Goal: Task Accomplishment & Management: Complete application form

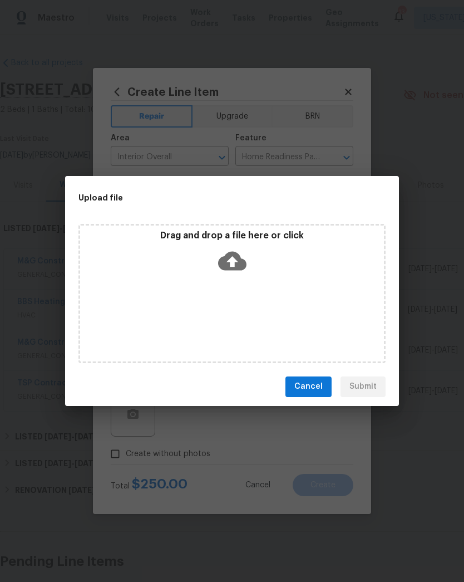
scroll to position [92, 132]
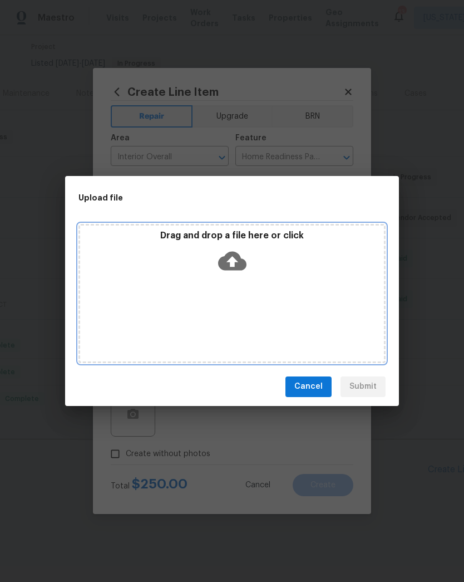
click at [232, 266] on icon at bounding box center [232, 261] width 28 height 28
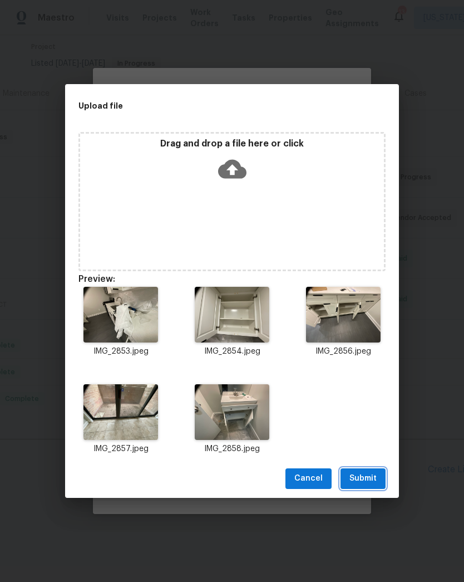
click at [367, 474] on span "Submit" at bounding box center [363, 479] width 27 height 14
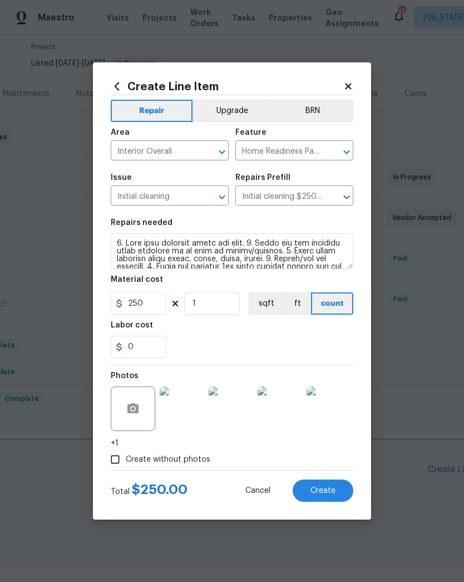
click at [328, 493] on span "Create" at bounding box center [323, 491] width 25 height 8
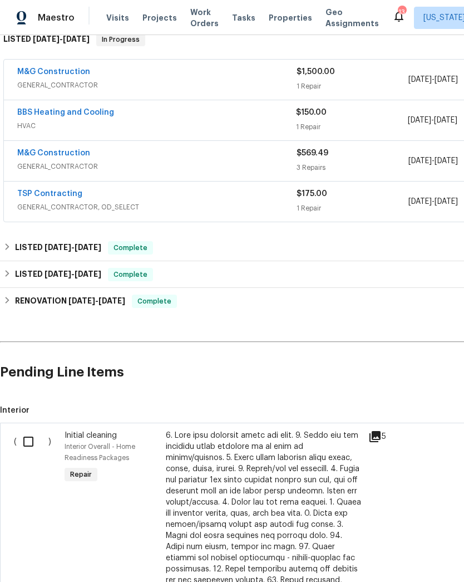
scroll to position [189, 0]
click at [26, 440] on input "checkbox" at bounding box center [33, 441] width 32 height 23
checkbox input "true"
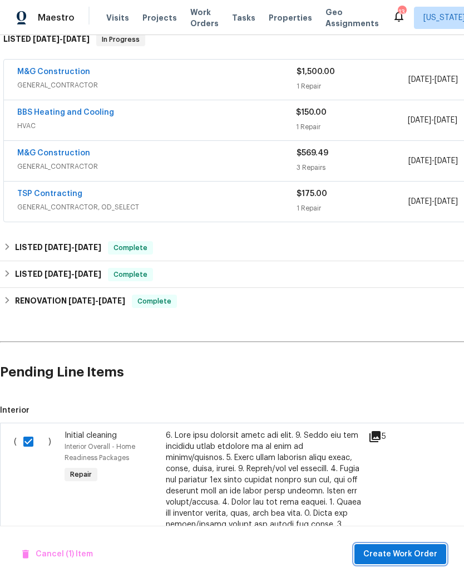
click at [412, 552] on span "Create Work Order" at bounding box center [401, 554] width 74 height 14
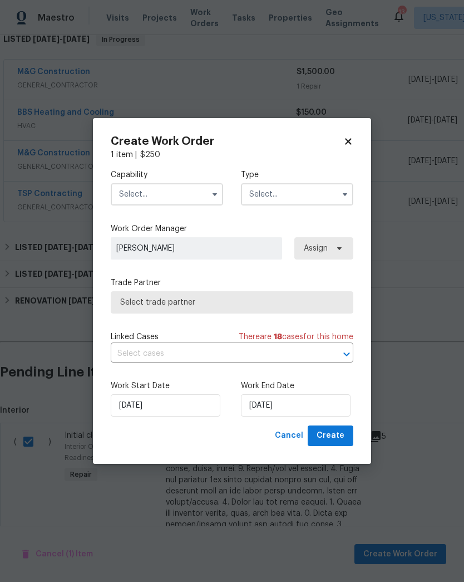
click at [202, 199] on input "text" at bounding box center [167, 194] width 112 height 22
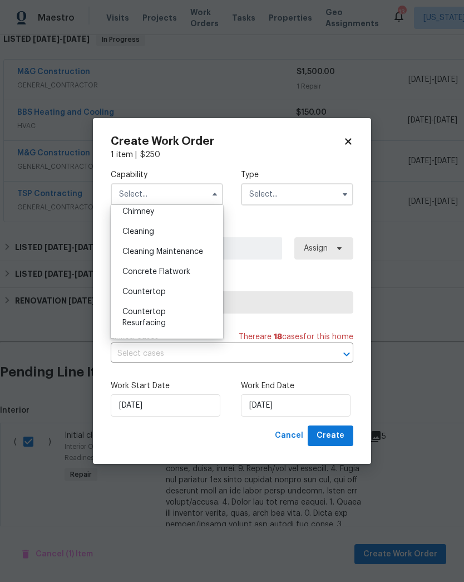
scroll to position [140, 0]
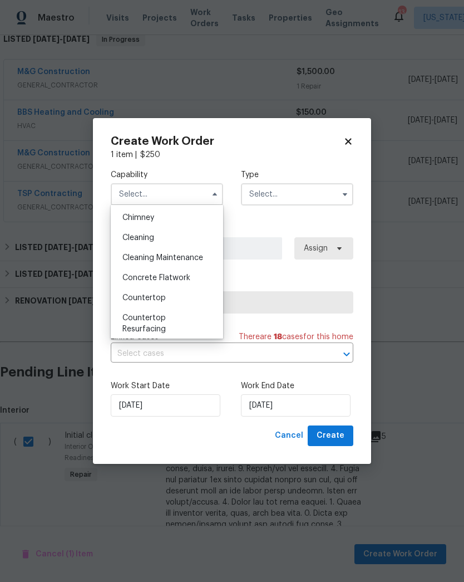
click at [180, 235] on div "Cleaning" at bounding box center [167, 238] width 107 height 20
type input "Cleaning"
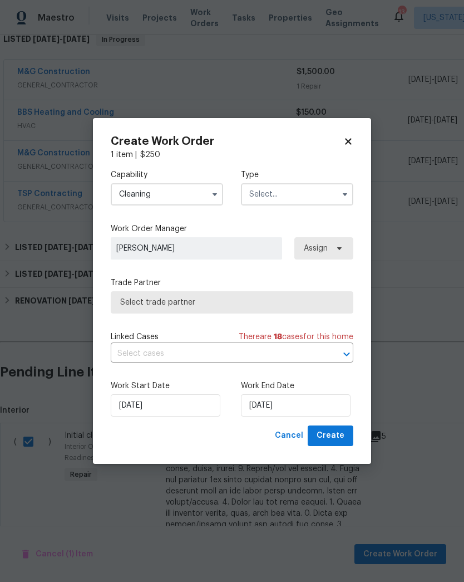
click at [340, 204] on input "text" at bounding box center [297, 194] width 112 height 22
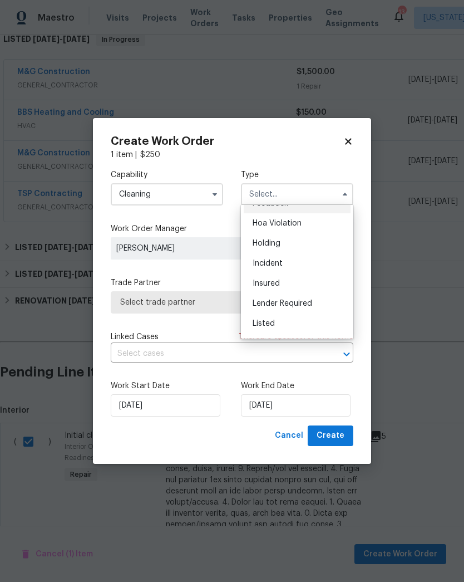
scroll to position [14, 0]
click at [302, 321] on div "Listed" at bounding box center [297, 324] width 107 height 20
type input "Listed"
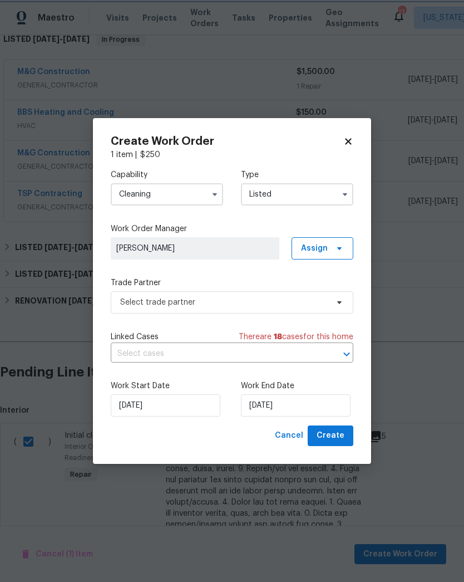
scroll to position [0, 0]
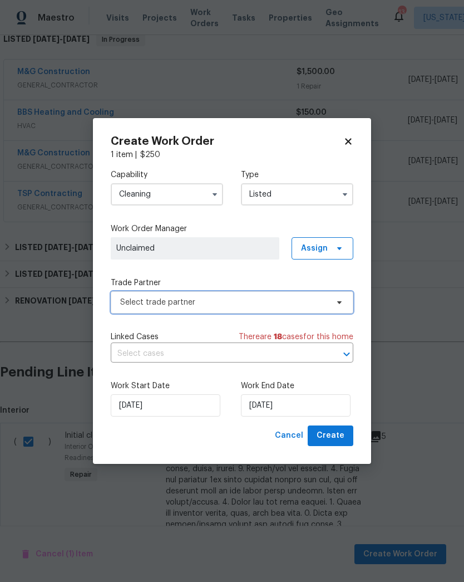
click at [340, 303] on icon at bounding box center [339, 302] width 9 height 9
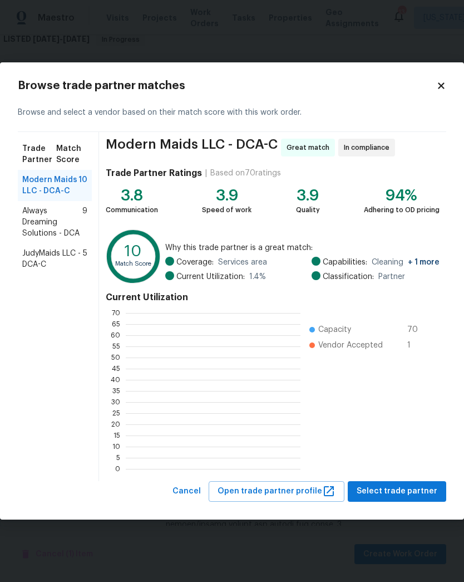
scroll to position [1, 1]
click at [411, 500] on button "Select trade partner" at bounding box center [397, 491] width 99 height 21
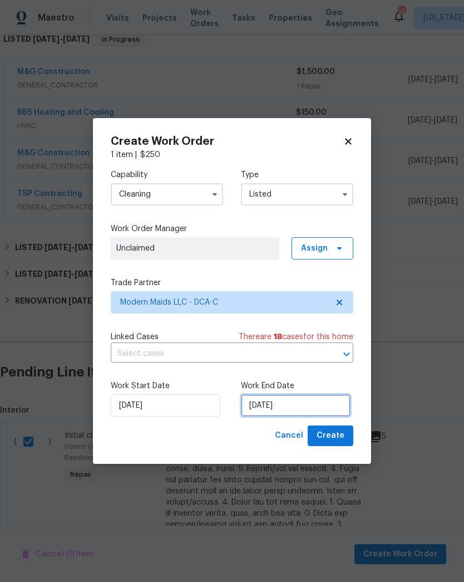
click at [286, 407] on input "8/20/2025" at bounding box center [296, 405] width 110 height 22
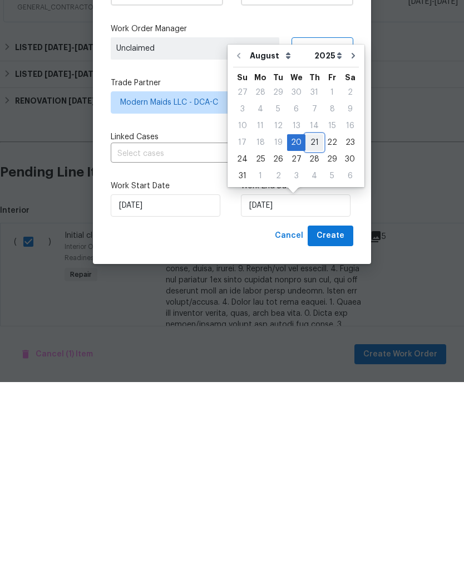
click at [312, 335] on div "21" at bounding box center [315, 343] width 18 height 16
type input "8/21/2025"
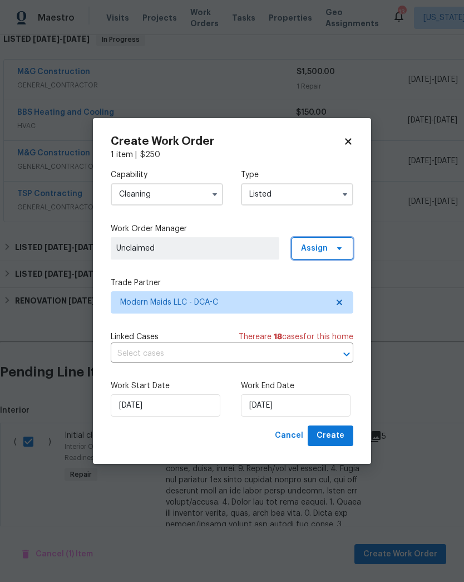
click at [337, 249] on icon at bounding box center [339, 248] width 9 height 9
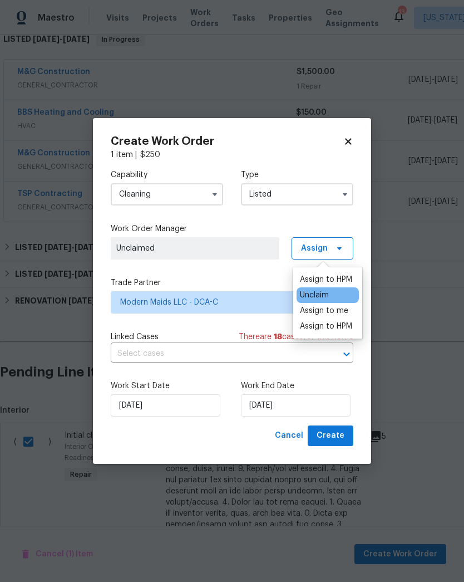
click at [338, 310] on div "Assign to me" at bounding box center [324, 310] width 48 height 11
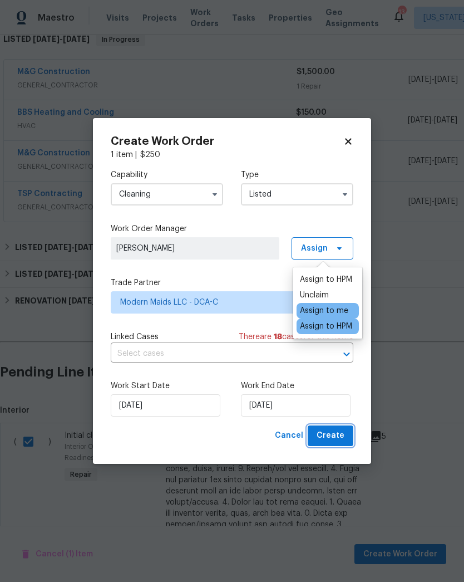
click at [335, 440] on span "Create" at bounding box center [331, 436] width 28 height 14
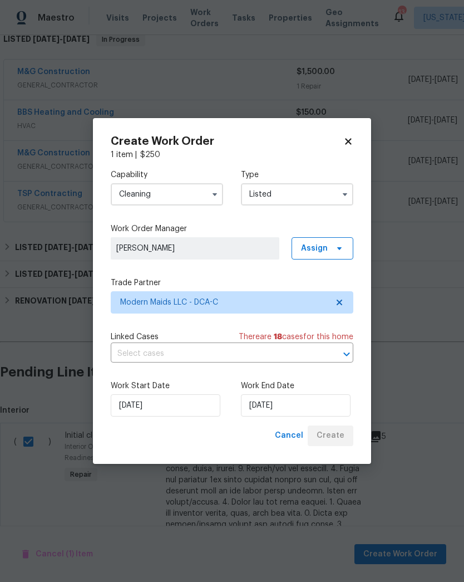
checkbox input "false"
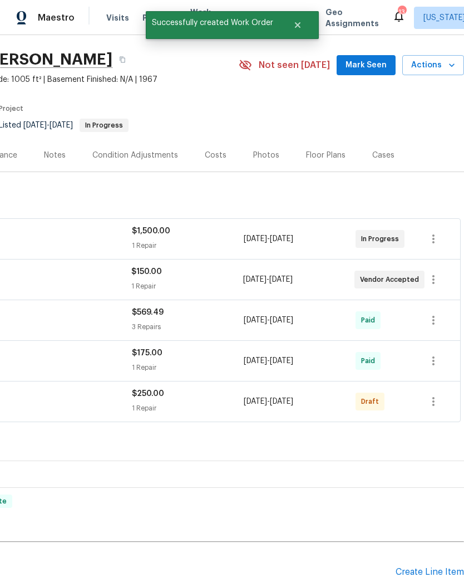
scroll to position [30, 165]
click at [433, 397] on icon "button" at bounding box center [433, 401] width 13 height 13
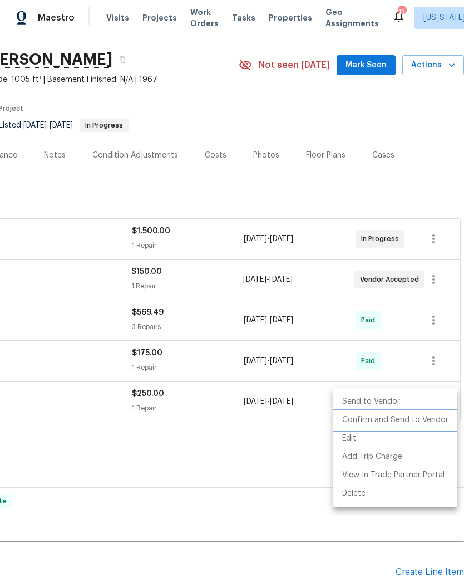
click at [403, 423] on li "Confirm and Send to Vendor" at bounding box center [395, 420] width 124 height 18
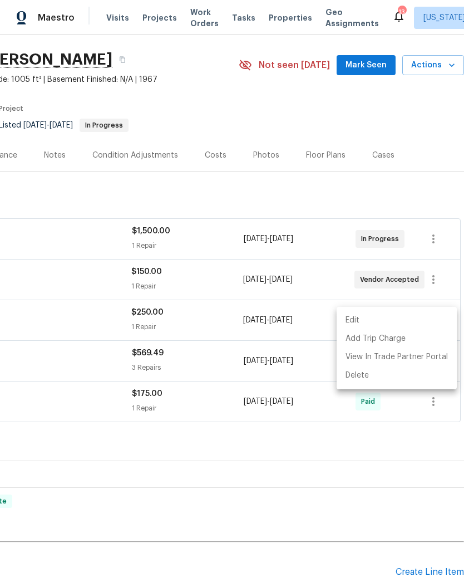
click at [255, 580] on div at bounding box center [232, 291] width 464 height 582
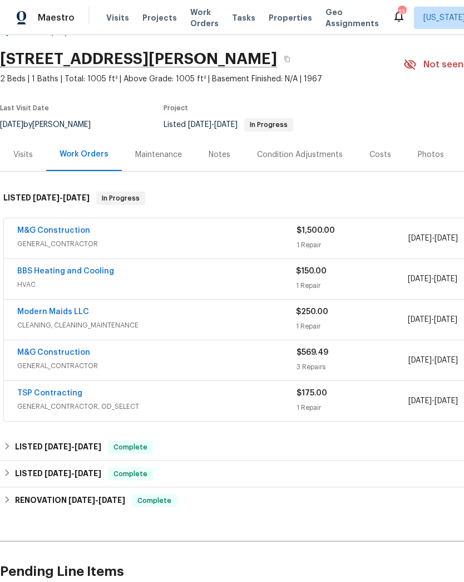
scroll to position [31, 0]
click at [56, 315] on link "Modern Maids LLC" at bounding box center [53, 312] width 72 height 8
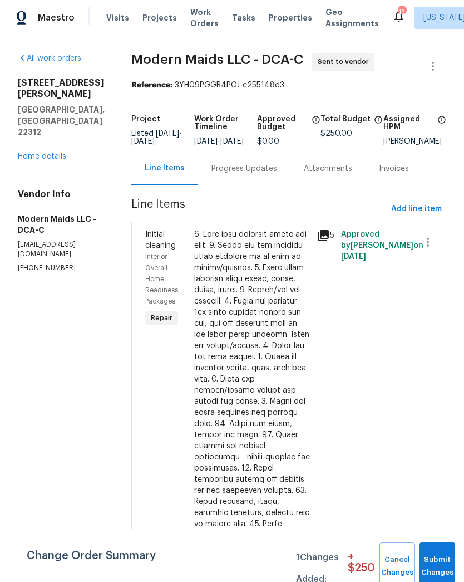
click at [257, 184] on div "Progress Updates" at bounding box center [244, 168] width 92 height 33
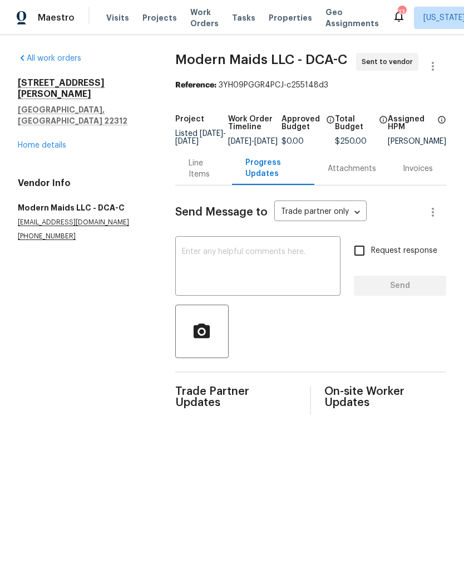
click at [258, 274] on textarea at bounding box center [258, 267] width 152 height 39
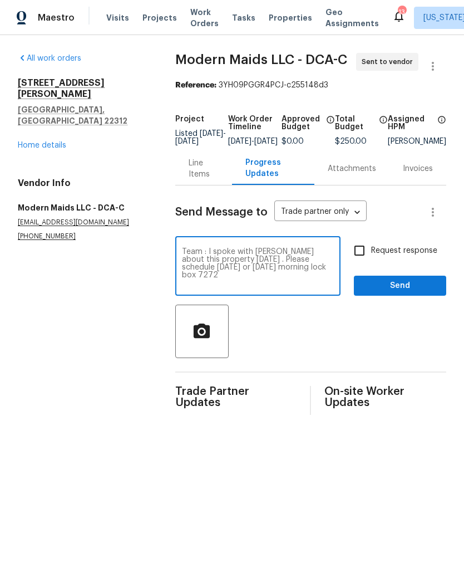
type textarea "Team : I spoke with Beatriz about this property today . Please schedule today o…"
click at [360, 259] on input "Request response" at bounding box center [359, 250] width 23 height 23
checkbox input "true"
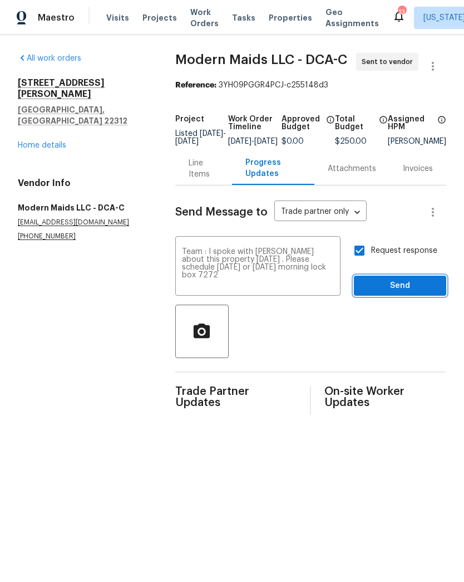
click at [406, 293] on span "Send" at bounding box center [400, 286] width 75 height 14
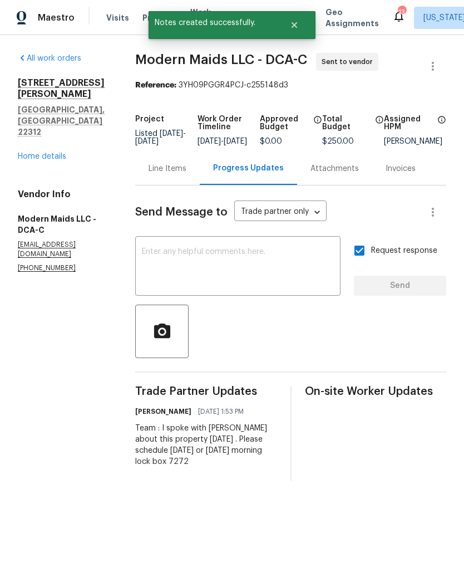
click at [58, 153] on link "Home details" at bounding box center [42, 157] width 48 height 8
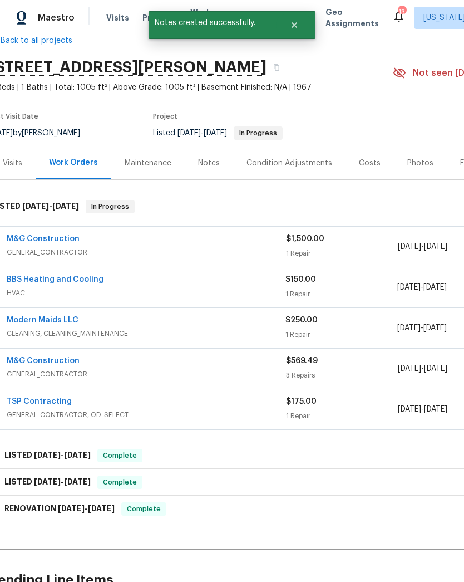
scroll to position [23, 3]
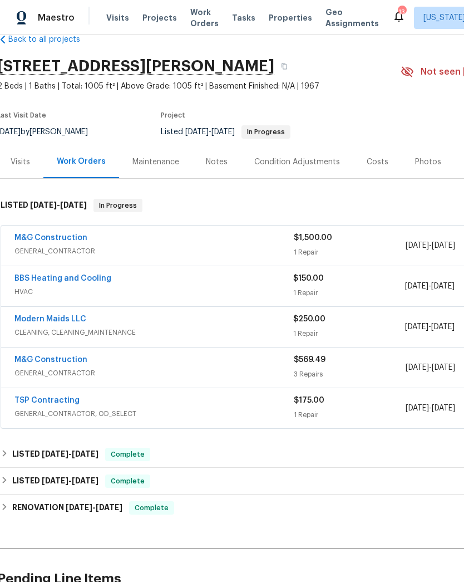
click at [69, 238] on link "M&G Construction" at bounding box center [50, 238] width 73 height 8
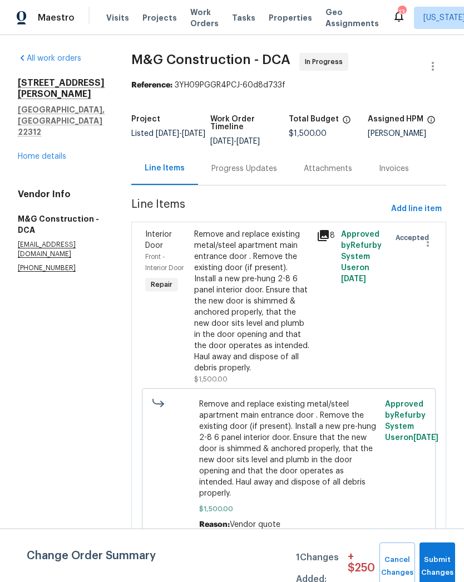
click at [250, 171] on div "Progress Updates" at bounding box center [245, 168] width 66 height 11
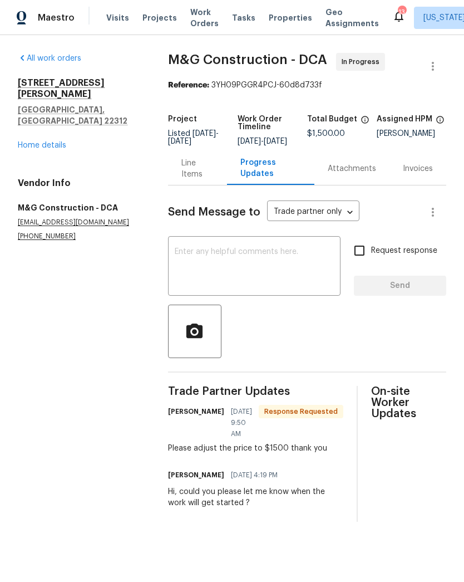
click at [286, 273] on textarea at bounding box center [254, 267] width 159 height 39
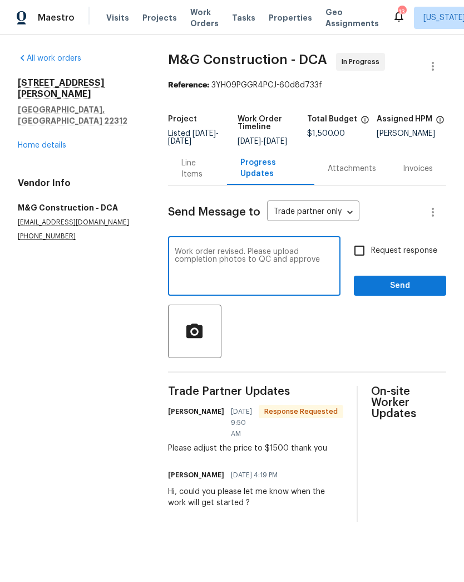
type textarea "Work order revised. Please upload completion photos to QC and approve"
click at [362, 262] on input "Request response" at bounding box center [359, 250] width 23 height 23
checkbox input "true"
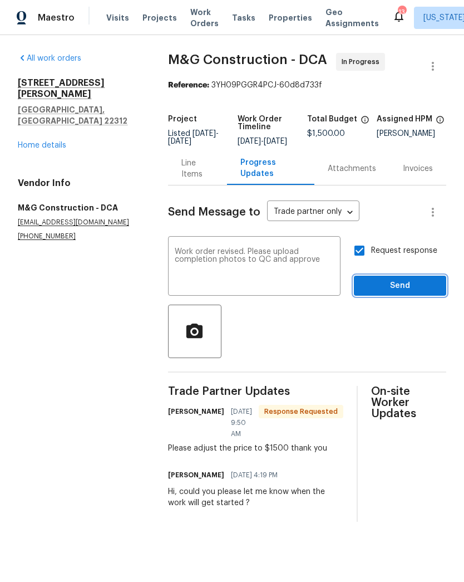
click at [402, 293] on span "Send" at bounding box center [400, 286] width 75 height 14
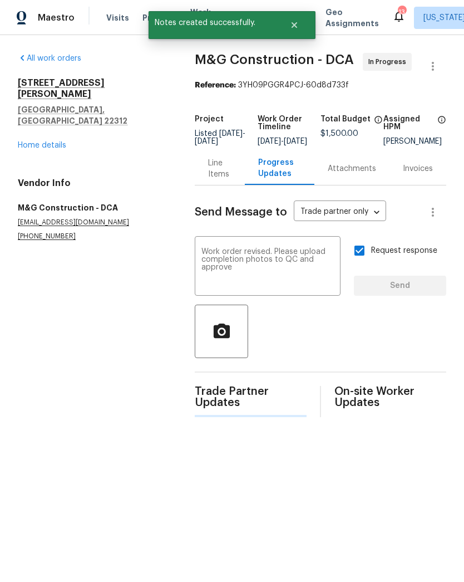
click at [53, 141] on link "Home details" at bounding box center [42, 145] width 48 height 8
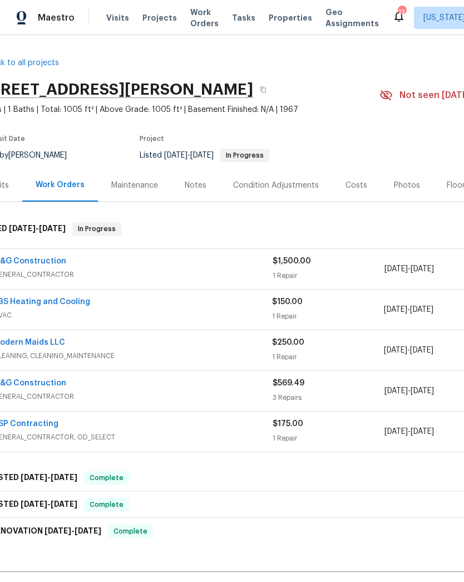
scroll to position [0, 24]
click at [198, 176] on div "Notes" at bounding box center [195, 185] width 48 height 33
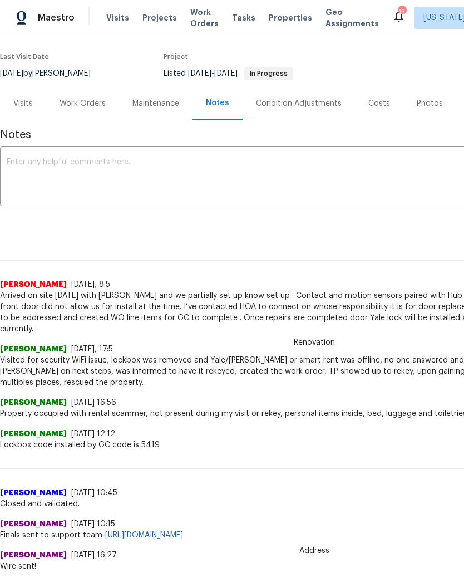
scroll to position [82, 0]
click at [67, 171] on textarea at bounding box center [315, 177] width 616 height 39
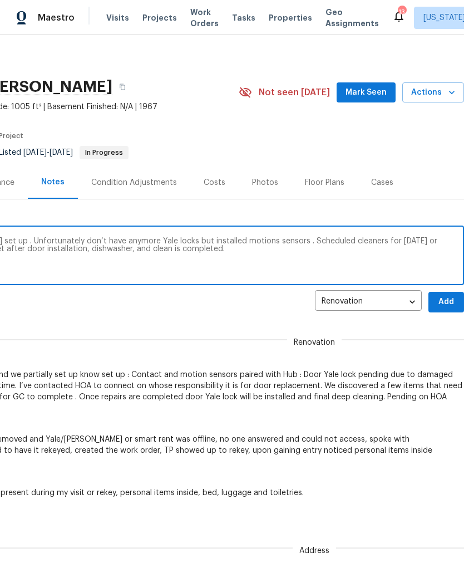
scroll to position [3, 165]
type textarea "Arrived [DATE] to complete [PERSON_NAME] set up . Unfortunately don’t have anym…"
click at [444, 303] on span "Add" at bounding box center [447, 302] width 18 height 14
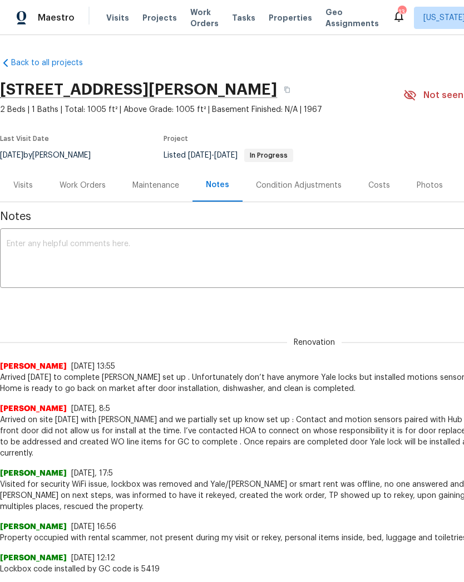
scroll to position [0, 0]
click at [91, 184] on div "Work Orders" at bounding box center [83, 185] width 46 height 11
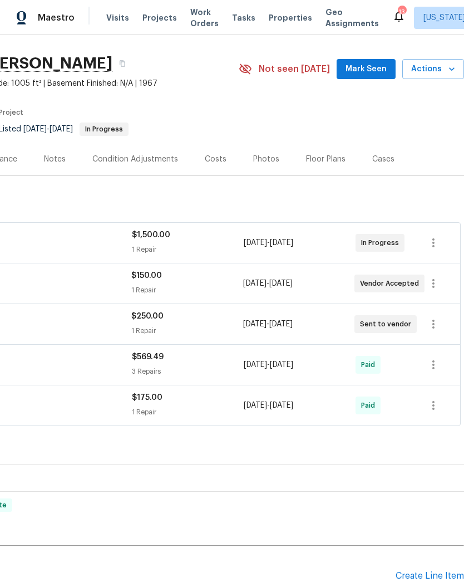
scroll to position [26, 165]
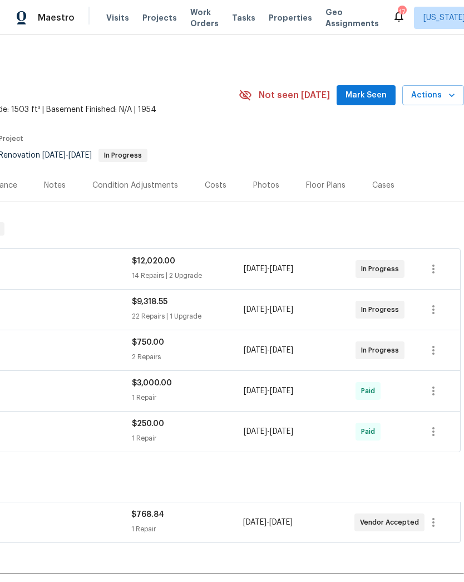
scroll to position [0, 165]
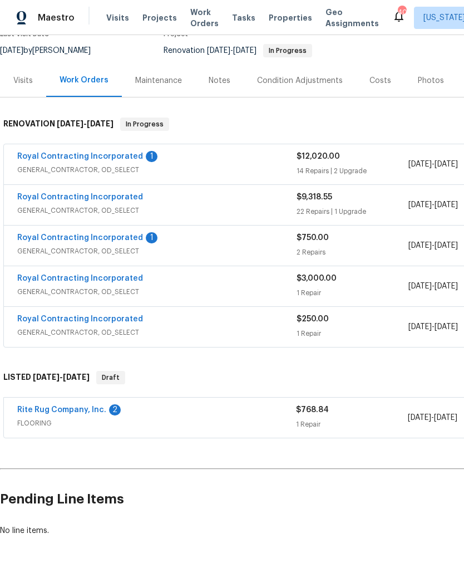
scroll to position [106, 0]
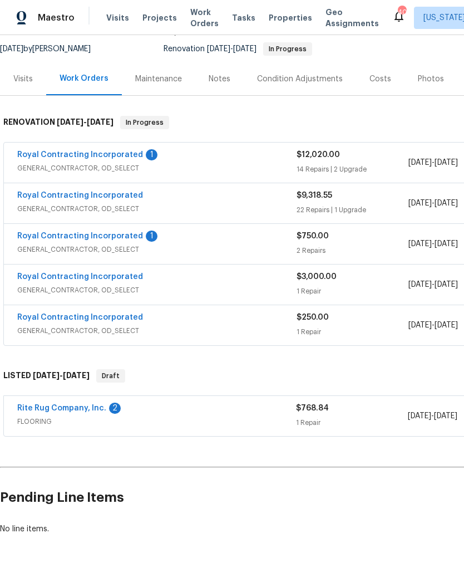
click at [81, 409] on link "Rite Rug Company, Inc." at bounding box center [61, 408] width 89 height 8
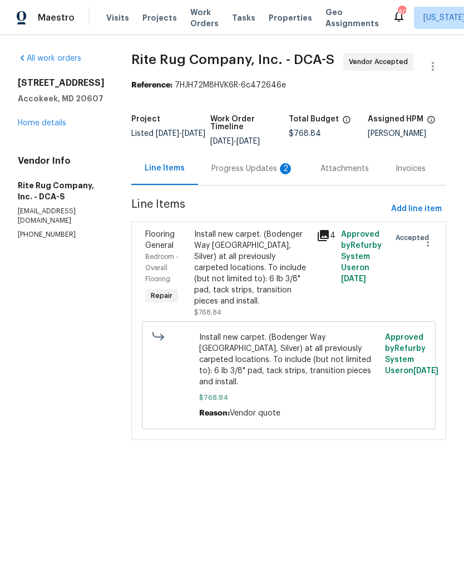
click at [233, 174] on div "Progress Updates 2" at bounding box center [253, 168] width 82 height 11
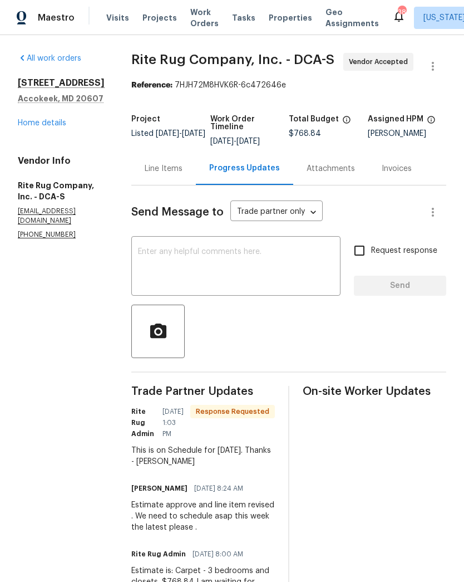
click at [279, 270] on textarea at bounding box center [236, 267] width 196 height 39
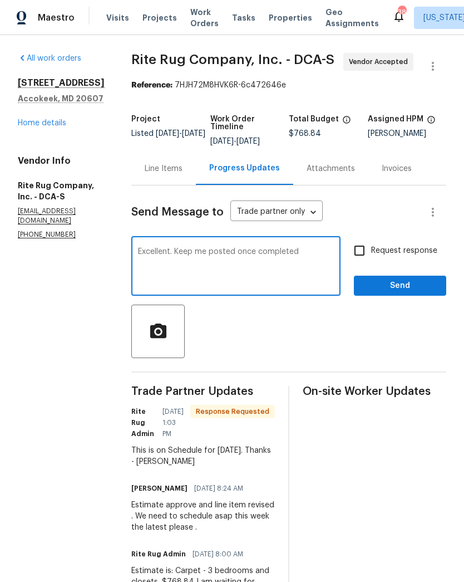
type textarea "Excellent. Keep me posted once completed"
click at [360, 254] on input "Request response" at bounding box center [359, 250] width 23 height 23
checkbox input "true"
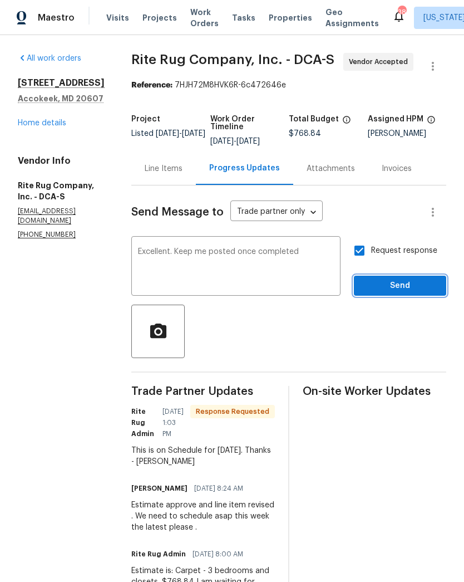
click at [402, 280] on span "Send" at bounding box center [400, 286] width 75 height 14
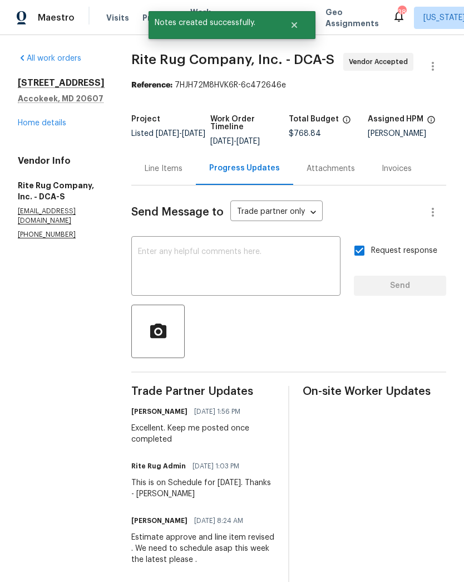
click at [50, 127] on link "Home details" at bounding box center [42, 123] width 48 height 8
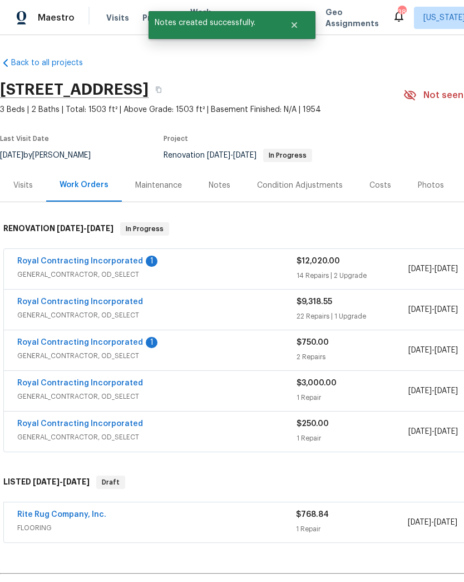
click at [111, 343] on link "Royal Contracting Incorporated" at bounding box center [80, 342] width 126 height 8
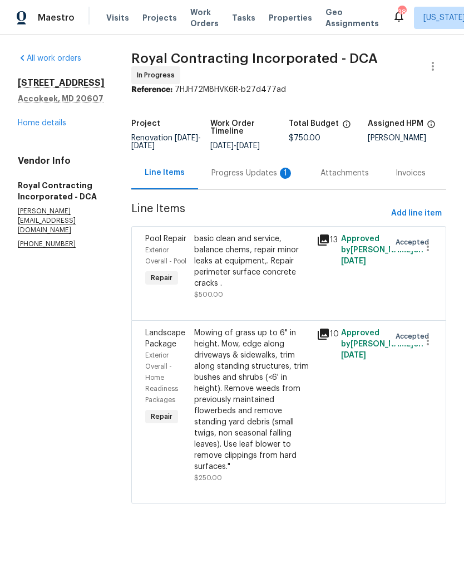
click at [271, 179] on div "Progress Updates 1" at bounding box center [253, 173] width 82 height 11
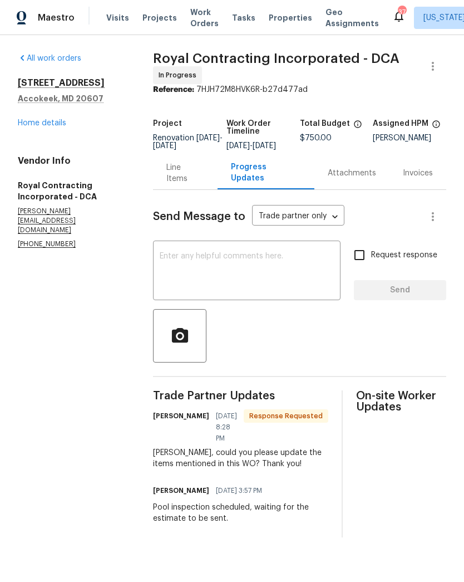
click at [60, 126] on link "Home details" at bounding box center [42, 123] width 48 height 8
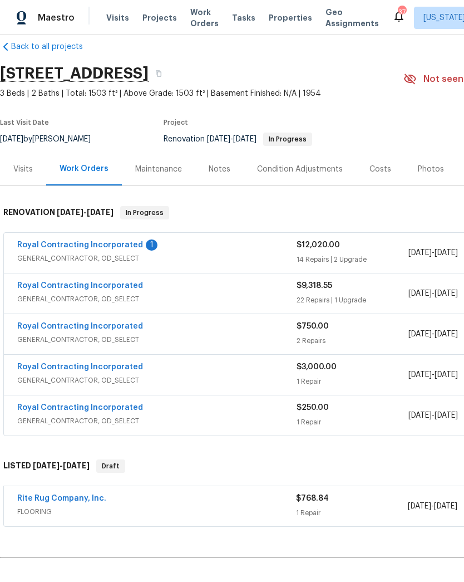
scroll to position [16, 0]
click at [81, 323] on link "Royal Contracting Incorporated" at bounding box center [80, 326] width 126 height 8
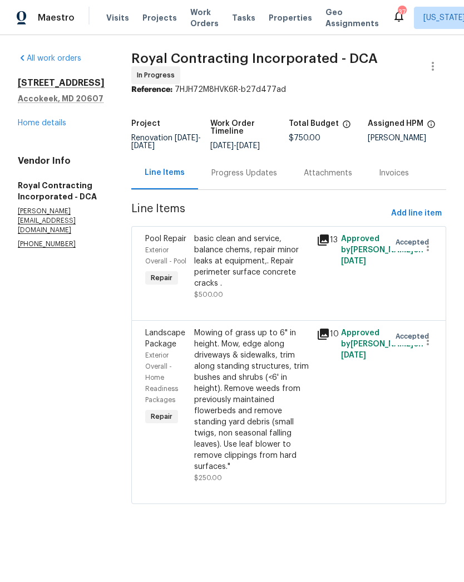
click at [258, 179] on div "Progress Updates" at bounding box center [245, 173] width 66 height 11
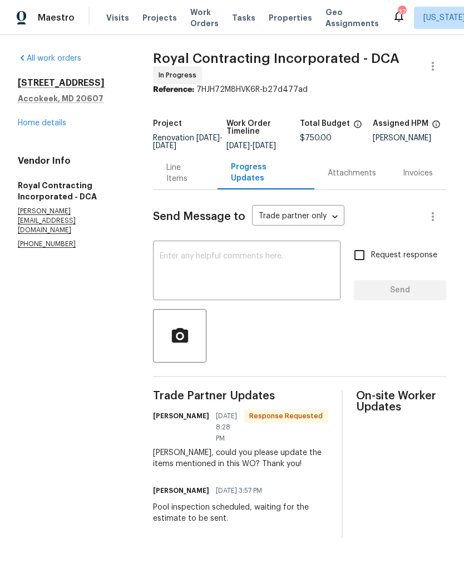
click at [190, 184] on div "Line Items" at bounding box center [185, 173] width 38 height 22
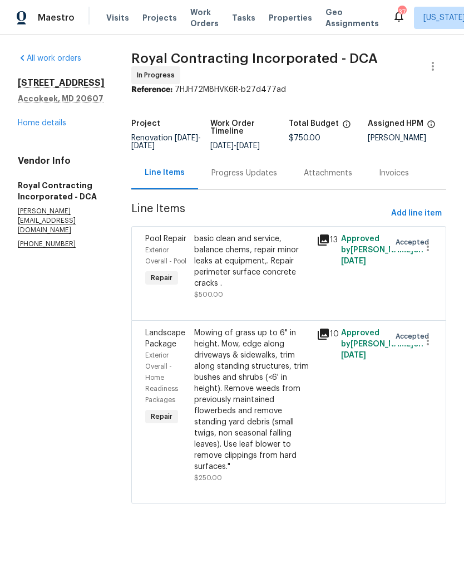
click at [272, 282] on div "basic clean and service, balance chems, repair minor leaks at equipment,. Repai…" at bounding box center [252, 261] width 116 height 56
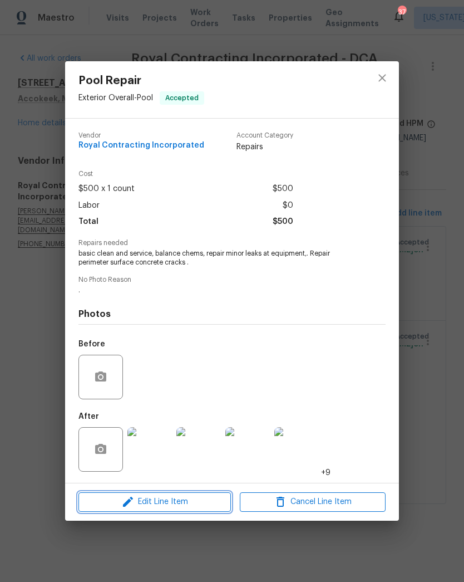
click at [195, 501] on span "Edit Line Item" at bounding box center [155, 502] width 146 height 14
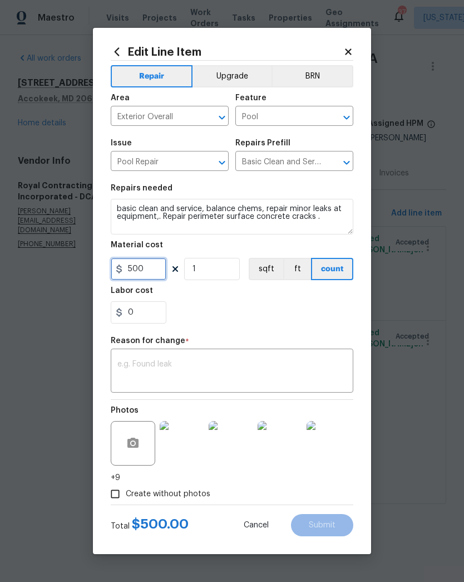
click at [150, 274] on input "500" at bounding box center [139, 269] width 56 height 22
type input "6078.61"
click at [242, 316] on div "0" at bounding box center [232, 312] width 243 height 22
click at [248, 372] on textarea at bounding box center [231, 371] width 229 height 23
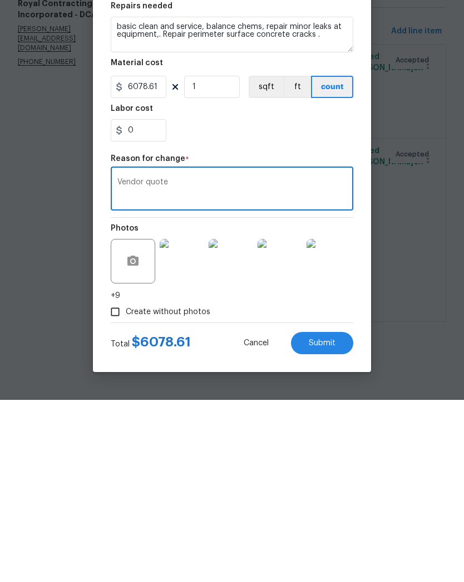
type textarea "Vendor quote"
click at [248, 178] on section "Repairs needed basic clean and service, balance chems, repair minor leaks at eq…" at bounding box center [232, 254] width 243 height 153
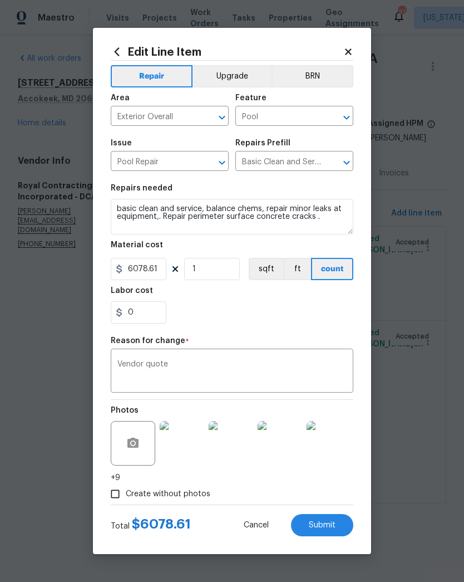
click at [328, 528] on span "Submit" at bounding box center [322, 525] width 27 height 8
type input "500"
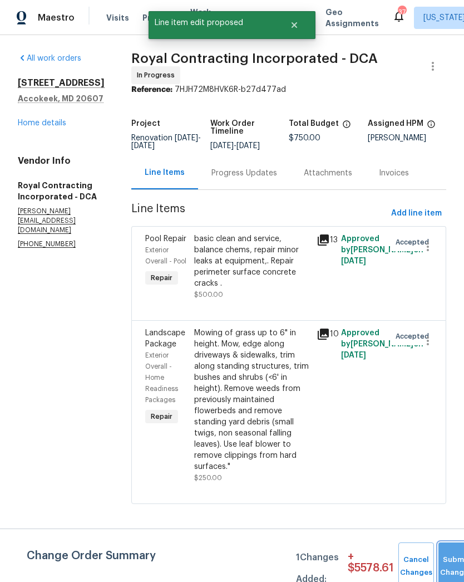
click at [451, 557] on button "Submit Changes" at bounding box center [457, 566] width 36 height 48
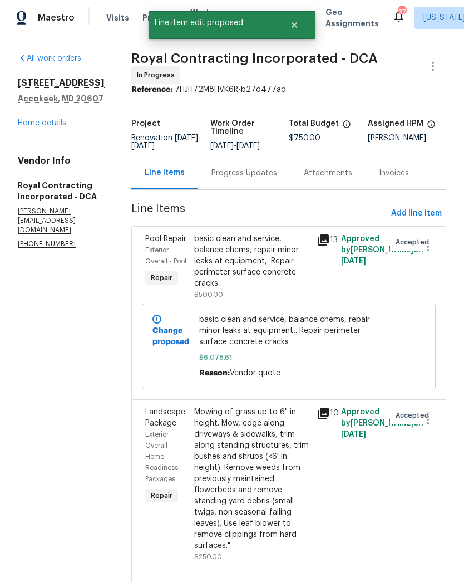
click at [259, 179] on div "Progress Updates" at bounding box center [245, 173] width 66 height 11
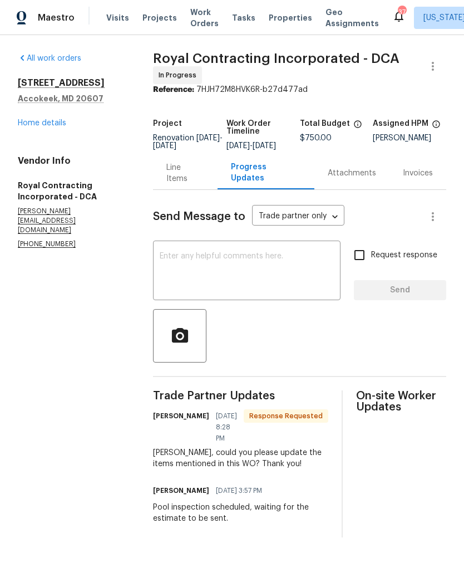
click at [263, 269] on textarea at bounding box center [247, 271] width 174 height 39
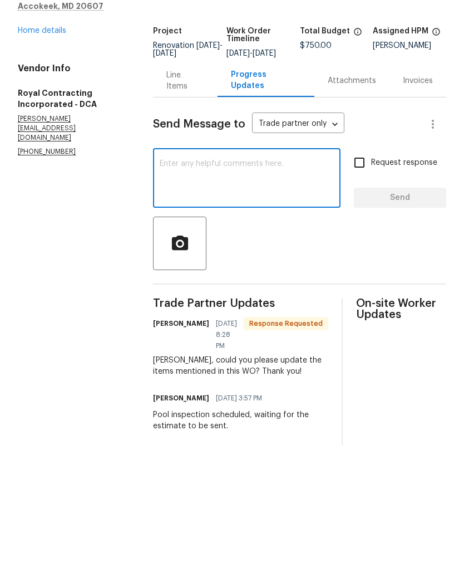
click at [187, 162] on div "Line Items" at bounding box center [185, 173] width 38 height 22
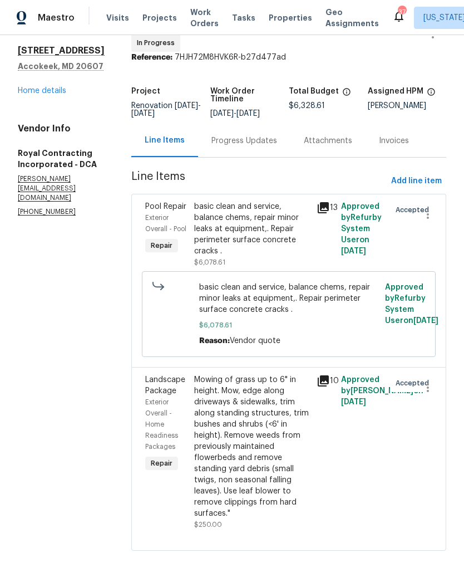
scroll to position [55, 0]
click at [256, 462] on div "Mowing of grass up to 6" in height. Mow, edge along driveways & sidewalks, trim…" at bounding box center [252, 446] width 116 height 145
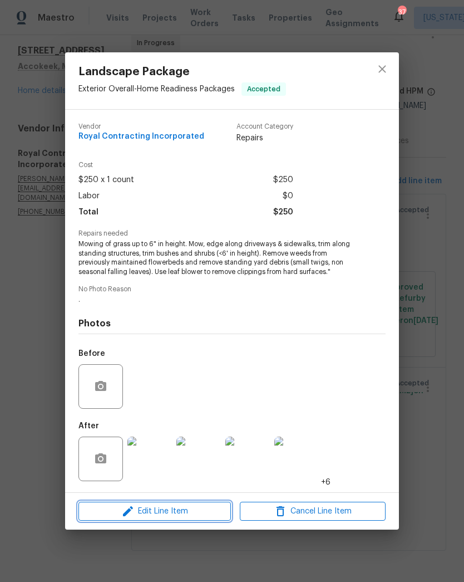
click at [155, 517] on span "Edit Line Item" at bounding box center [155, 511] width 146 height 14
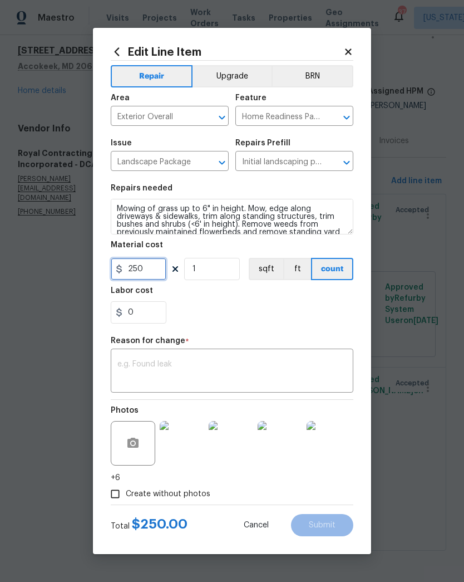
click at [150, 277] on input "250" at bounding box center [139, 269] width 56 height 22
type input "750"
click at [239, 315] on div "0" at bounding box center [232, 312] width 243 height 22
click at [225, 380] on textarea at bounding box center [231, 371] width 229 height 23
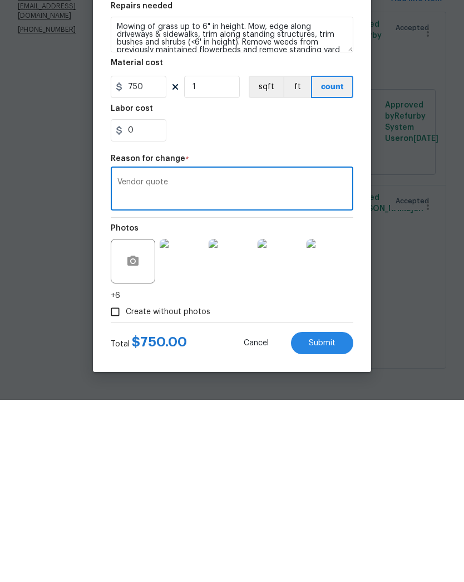
type textarea "Vendor quote"
click at [327, 514] on button "Submit" at bounding box center [322, 525] width 62 height 22
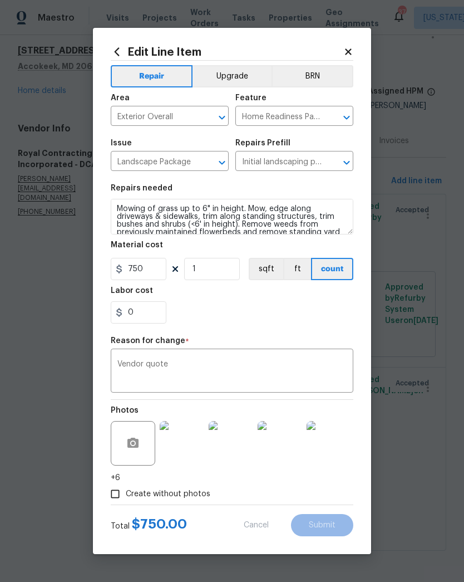
type input "250"
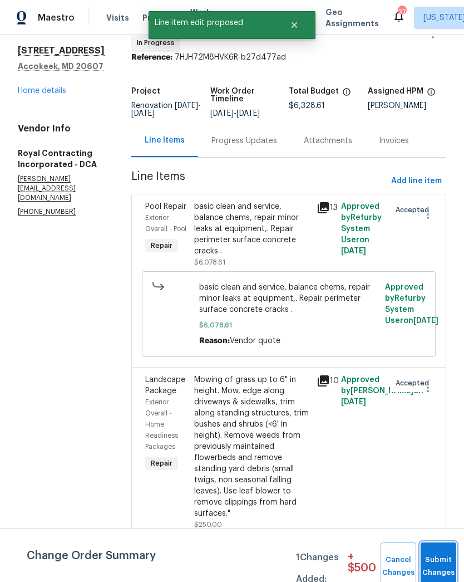
click at [437, 559] on button "Submit Changes" at bounding box center [439, 566] width 36 height 48
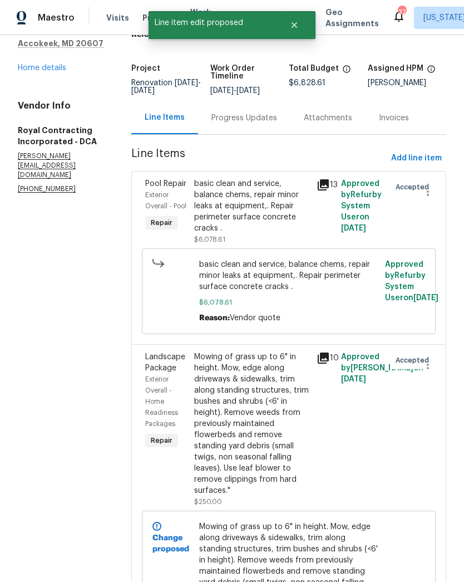
click at [258, 124] on div "Progress Updates" at bounding box center [245, 117] width 66 height 11
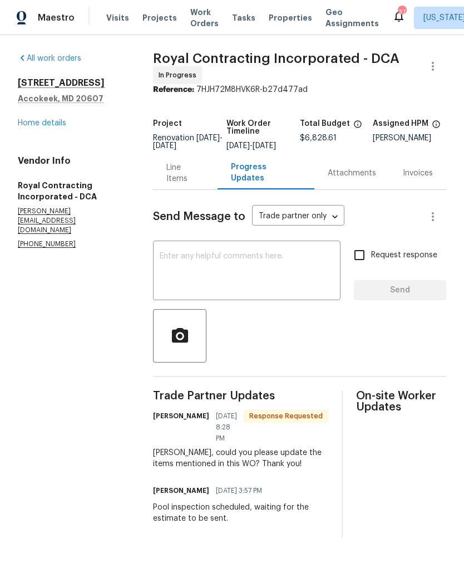
click at [263, 282] on textarea at bounding box center [247, 271] width 174 height 39
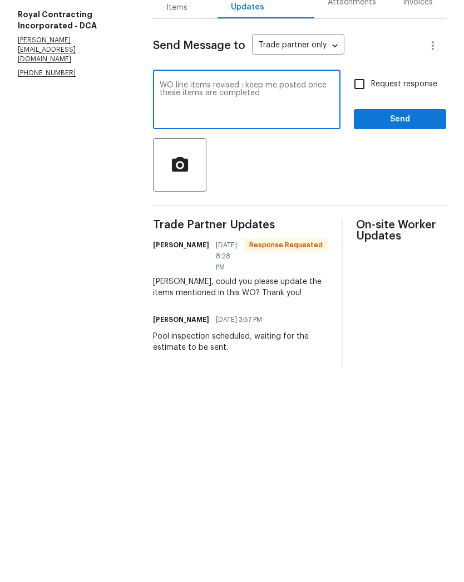
type textarea "WO line items revised : keep me posted once these items are completed"
click at [365, 243] on input "Request response" at bounding box center [359, 254] width 23 height 23
checkbox input "true"
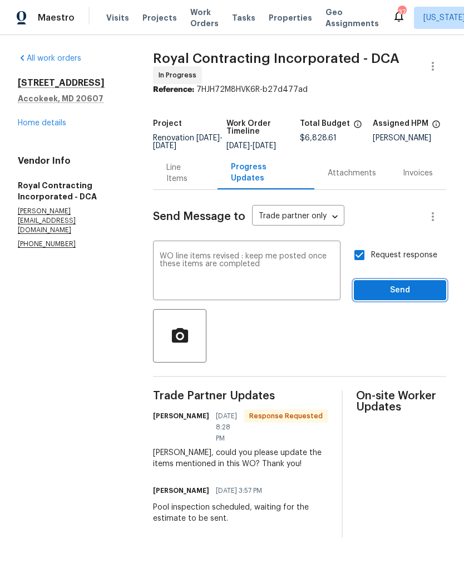
click at [391, 297] on span "Send" at bounding box center [400, 290] width 75 height 14
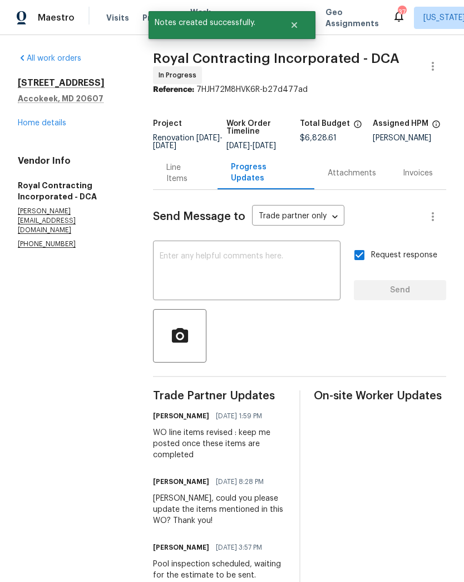
click at [61, 120] on link "Home details" at bounding box center [42, 123] width 48 height 8
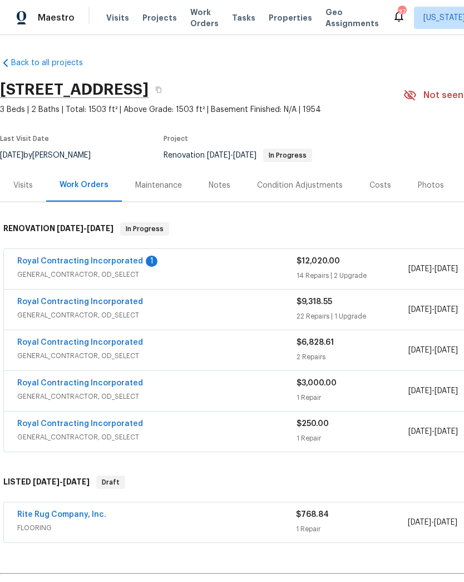
click at [114, 259] on link "Royal Contracting Incorporated" at bounding box center [80, 261] width 126 height 8
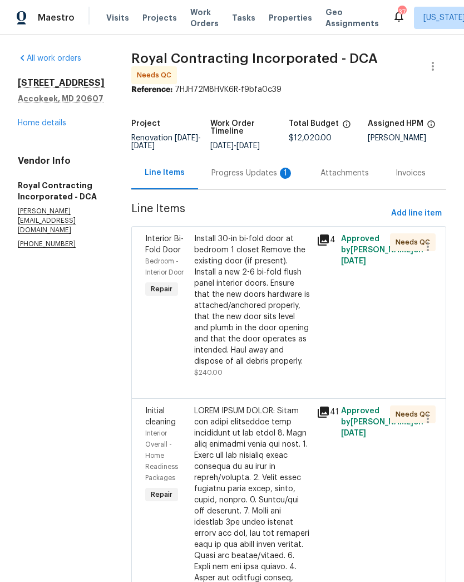
click at [267, 173] on div "Progress Updates 1" at bounding box center [252, 172] width 109 height 33
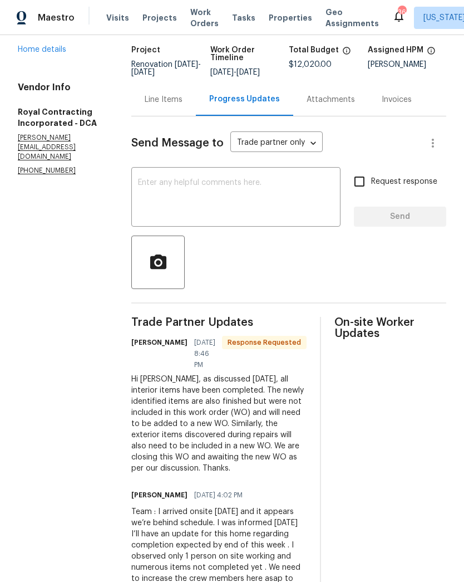
scroll to position [81, 0]
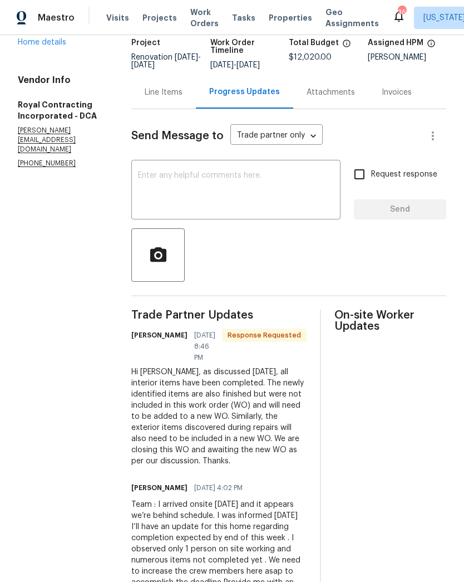
click at [52, 45] on link "Home details" at bounding box center [42, 42] width 48 height 8
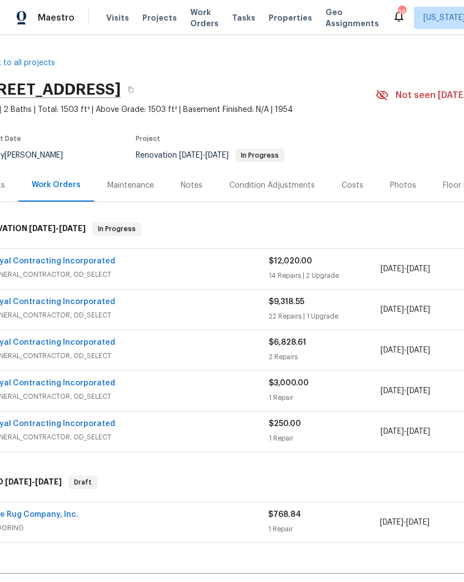
scroll to position [0, 28]
click at [227, 303] on div "Royal Contracting Incorporated" at bounding box center [128, 302] width 279 height 13
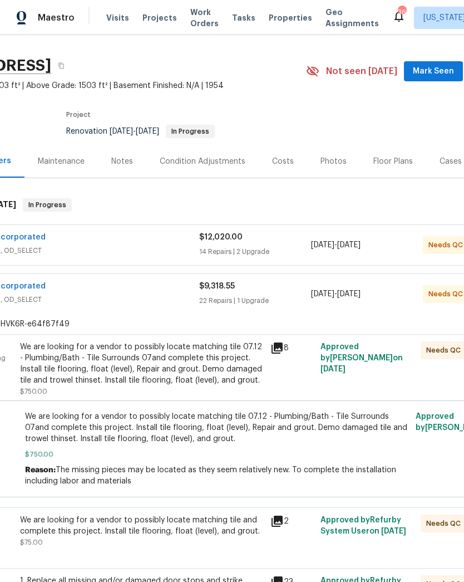
scroll to position [24, 98]
click at [186, 375] on div "We are looking for a vendor to possibly locate matching tile 07.12 - Plumbing/B…" at bounding box center [141, 363] width 244 height 45
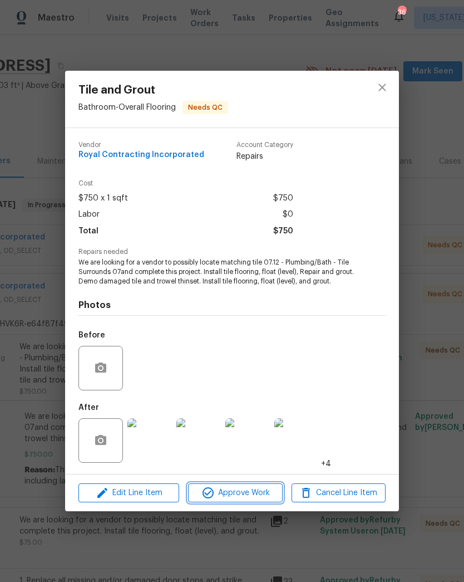
click at [247, 497] on span "Approve Work" at bounding box center [235, 493] width 87 height 14
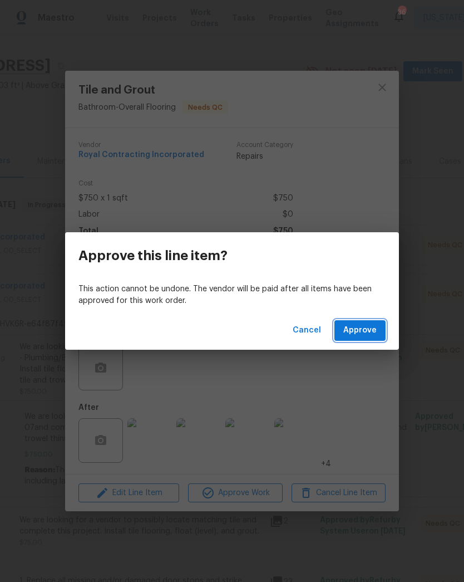
click at [369, 326] on span "Approve" at bounding box center [359, 330] width 33 height 14
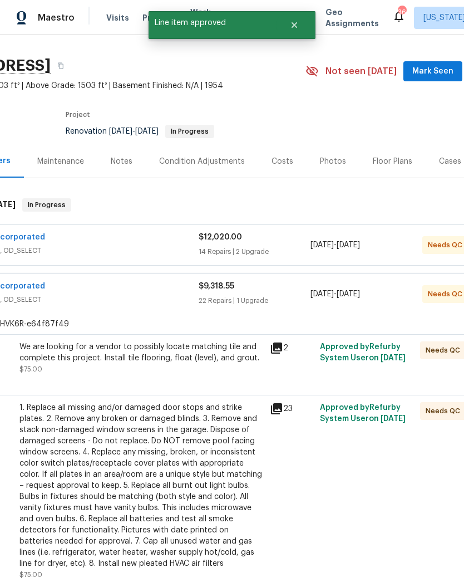
click at [177, 369] on div "We are looking for a vendor to possibly locate matching tile and complete this …" at bounding box center [141, 357] width 244 height 33
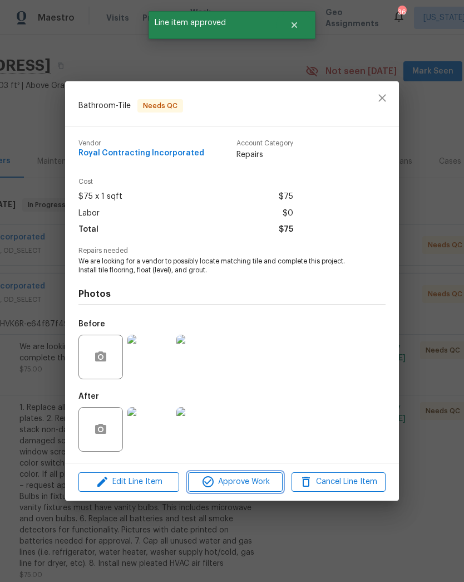
click at [256, 479] on span "Approve Work" at bounding box center [235, 482] width 87 height 14
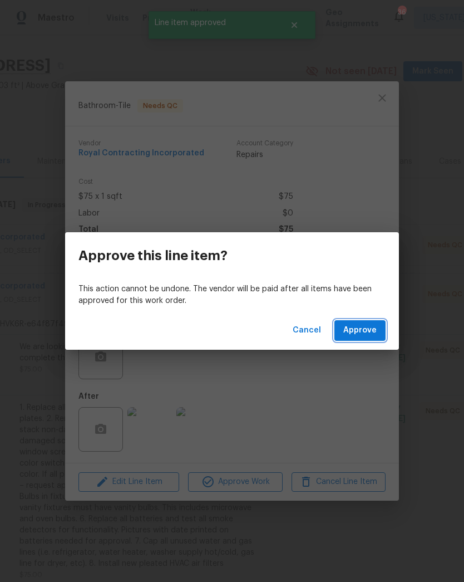
click at [366, 339] on button "Approve" at bounding box center [360, 330] width 51 height 21
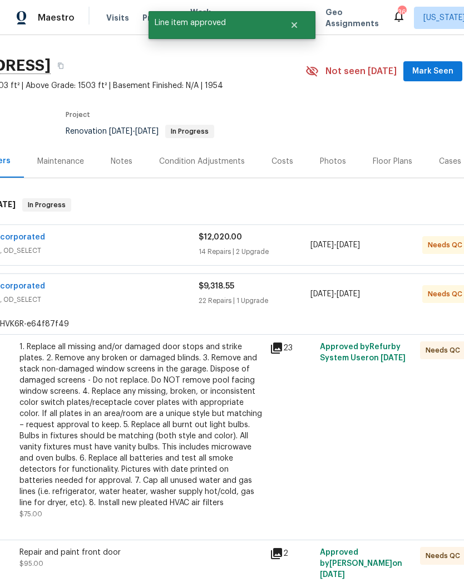
click at [188, 433] on div "1. Replace all missing and/or damaged door stops and strike plates. 2. Remove a…" at bounding box center [141, 424] width 244 height 167
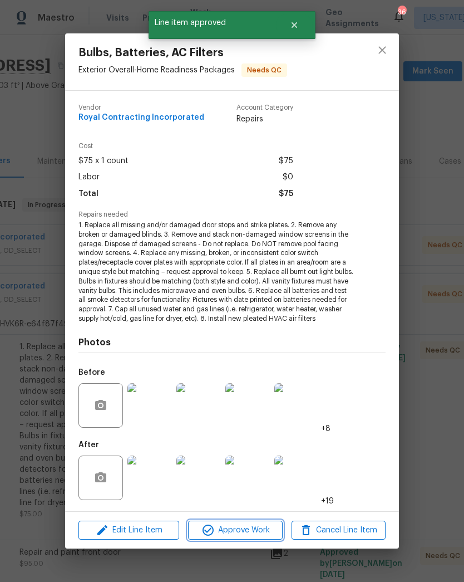
click at [244, 529] on span "Approve Work" at bounding box center [235, 530] width 87 height 14
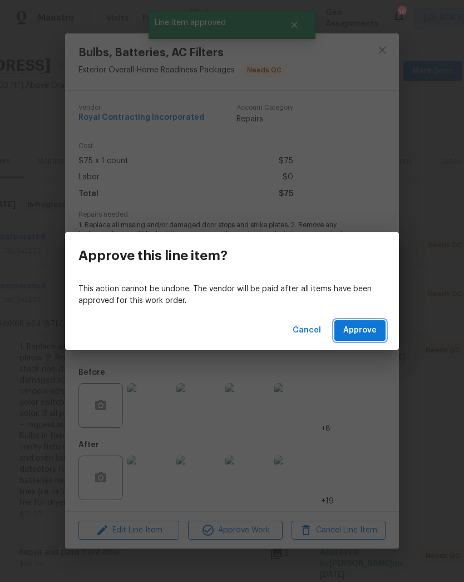
click at [356, 337] on span "Approve" at bounding box center [359, 330] width 33 height 14
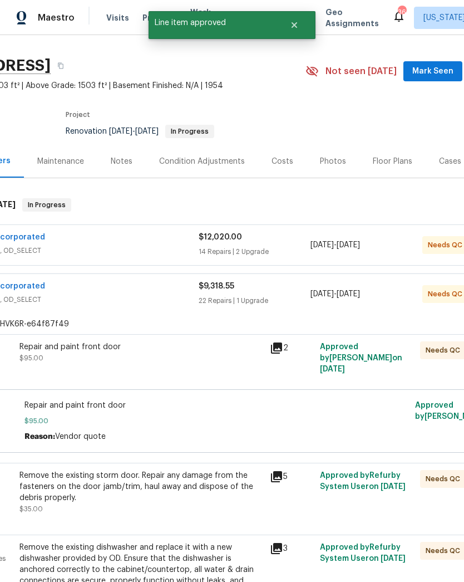
scroll to position [22, 44]
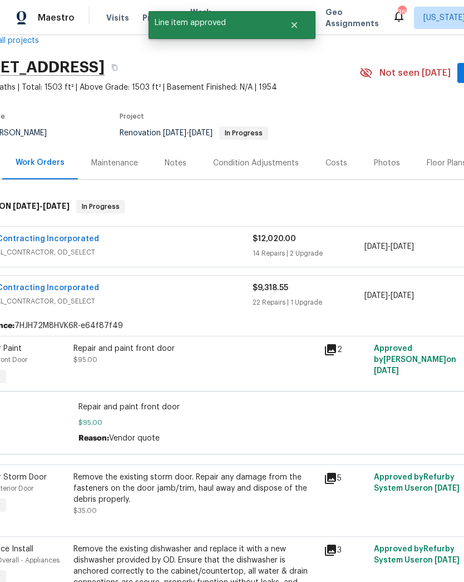
click at [259, 359] on div "Repair and paint front door $95.00" at bounding box center [195, 354] width 244 height 22
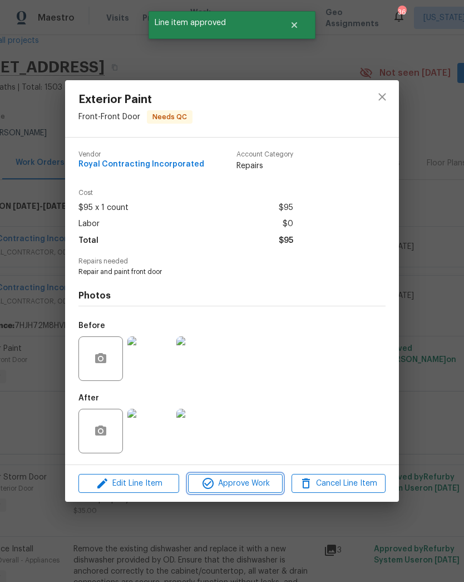
click at [249, 485] on span "Approve Work" at bounding box center [235, 484] width 87 height 14
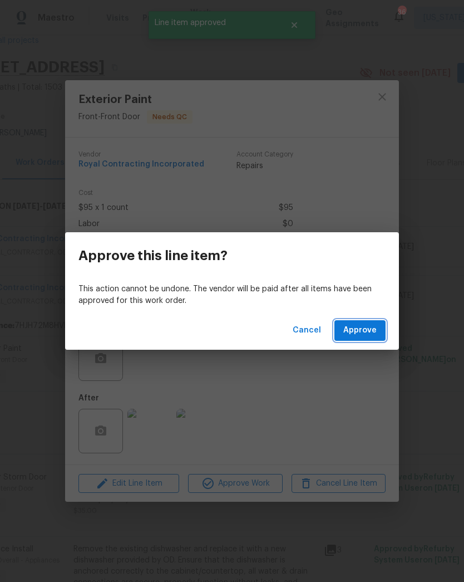
click at [365, 335] on span "Approve" at bounding box center [359, 330] width 33 height 14
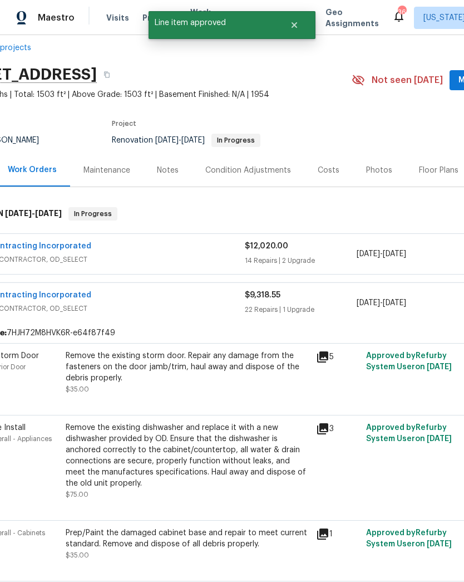
scroll to position [16, 47]
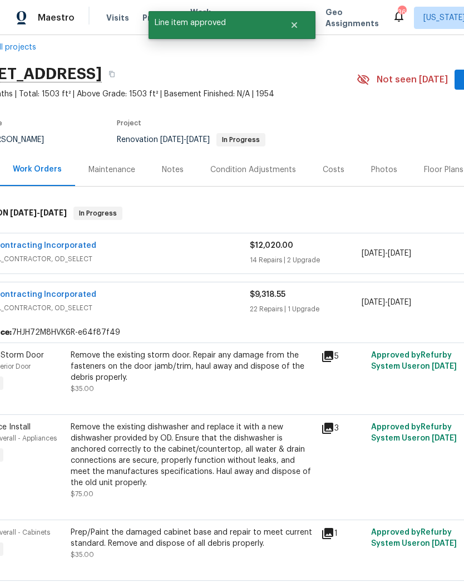
click at [225, 374] on div "Remove the existing storm door. Repair any damage from the fasteners on the doo…" at bounding box center [193, 366] width 244 height 33
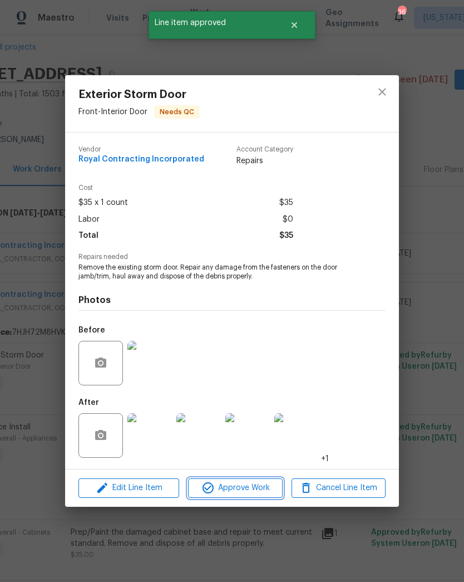
click at [257, 489] on span "Approve Work" at bounding box center [235, 488] width 87 height 14
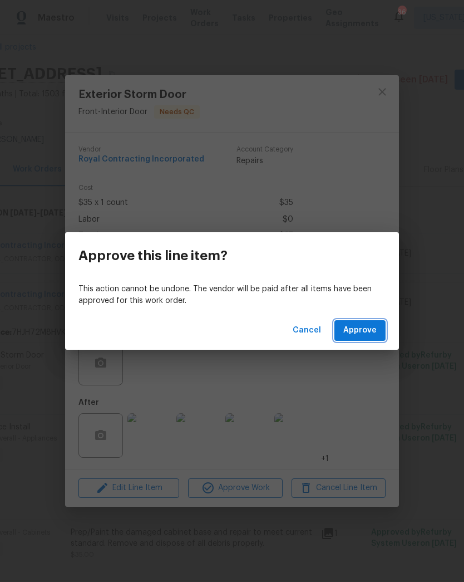
click at [362, 336] on span "Approve" at bounding box center [359, 330] width 33 height 14
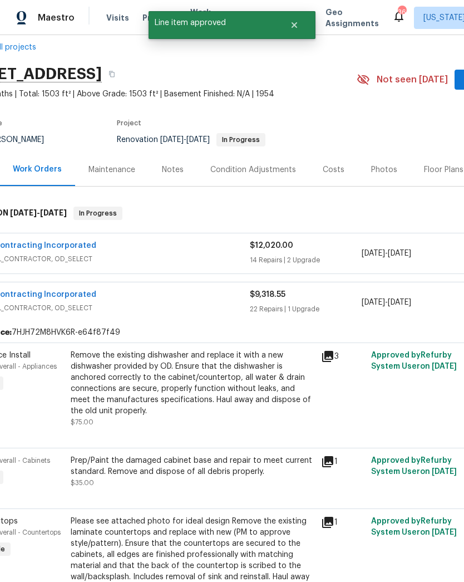
click at [208, 386] on div "Remove the existing dishwasher and replace it with a new dishwasher provided by…" at bounding box center [193, 383] width 244 height 67
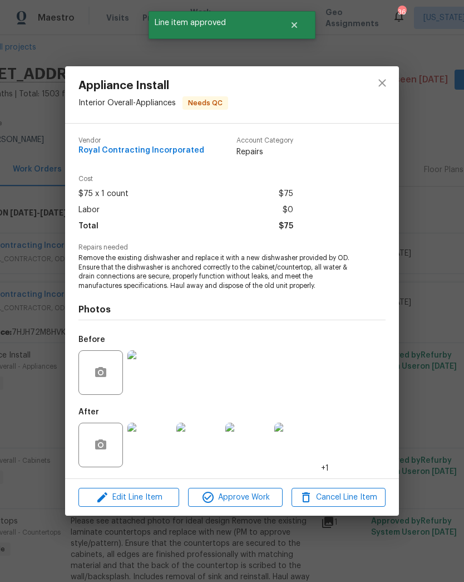
click at [248, 498] on span "Approve Work" at bounding box center [235, 497] width 87 height 14
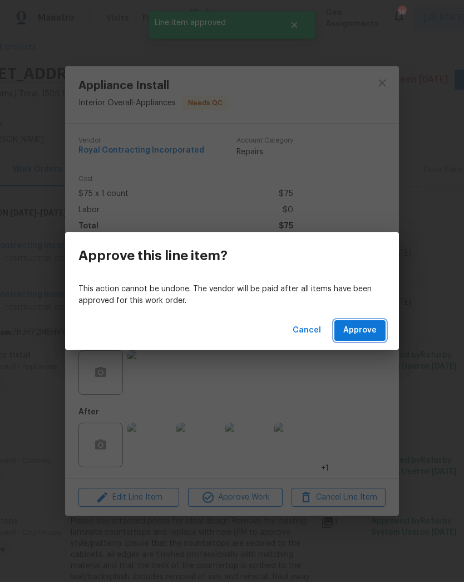
click at [367, 329] on span "Approve" at bounding box center [359, 330] width 33 height 14
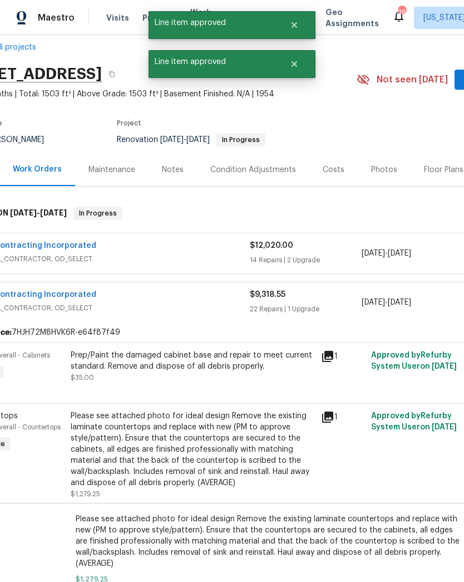
click at [223, 380] on div "Prep/Paint the damaged cabinet base and repair to meet current standard. Remove…" at bounding box center [193, 366] width 244 height 33
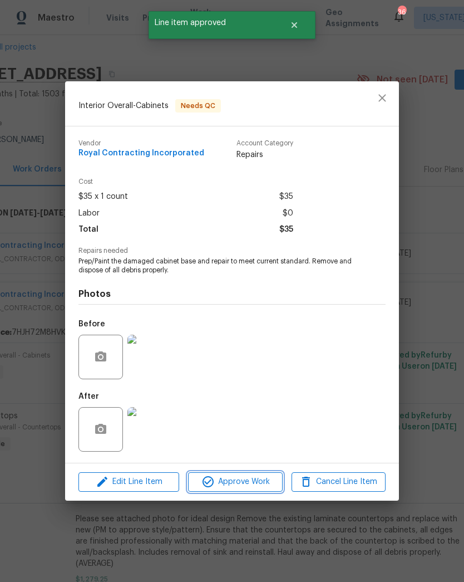
click at [251, 482] on span "Approve Work" at bounding box center [235, 482] width 87 height 14
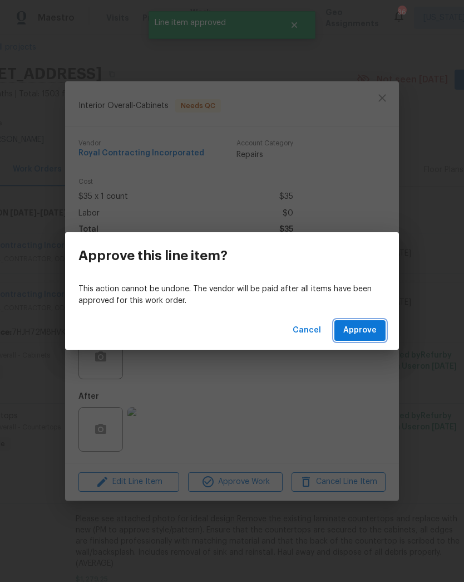
click at [361, 340] on button "Approve" at bounding box center [360, 330] width 51 height 21
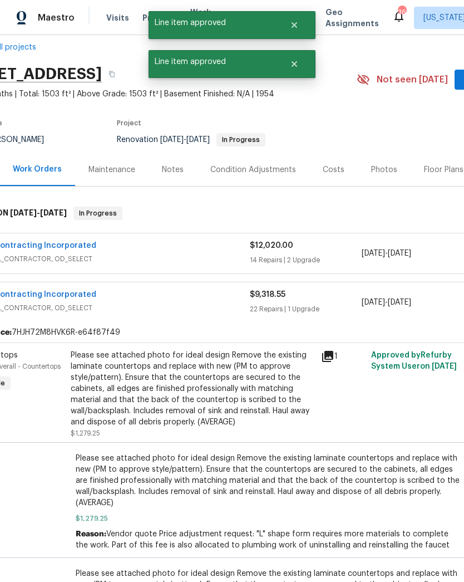
click at [228, 400] on div "Please see attached photo for ideal design Remove the existing laminate counter…" at bounding box center [193, 389] width 244 height 78
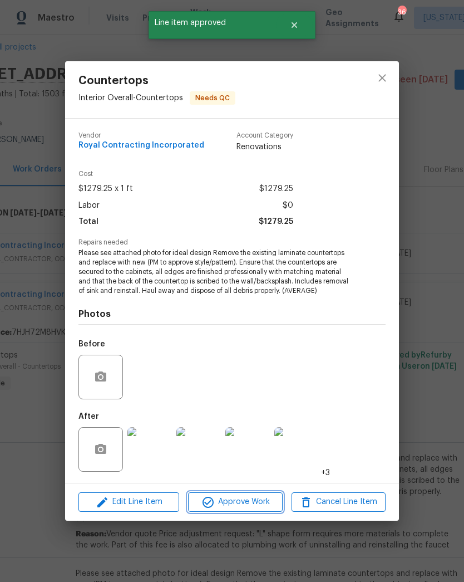
click at [257, 504] on span "Approve Work" at bounding box center [235, 502] width 87 height 14
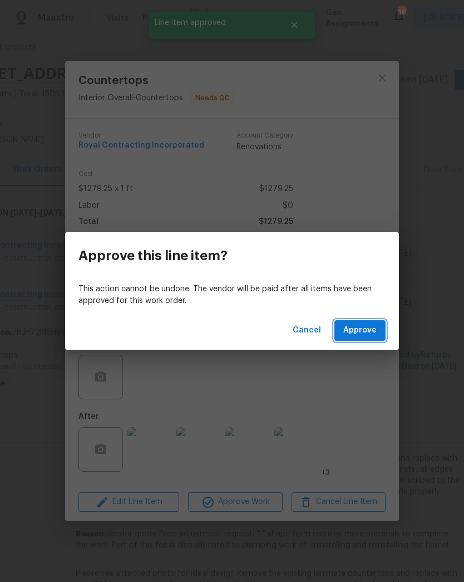
click at [361, 340] on button "Approve" at bounding box center [360, 330] width 51 height 21
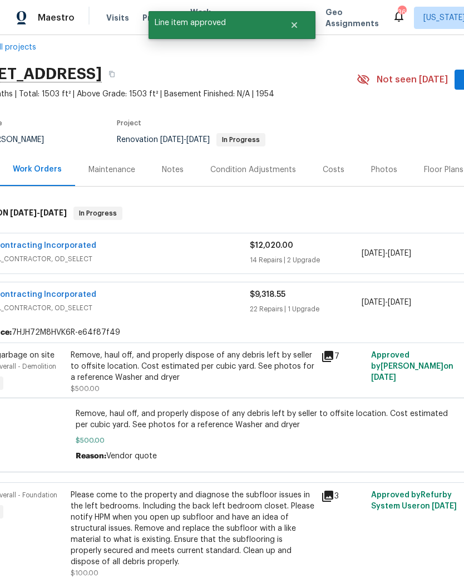
click at [235, 375] on div "Remove, haul off, and properly dispose of any debris left by seller to offsite …" at bounding box center [193, 366] width 244 height 33
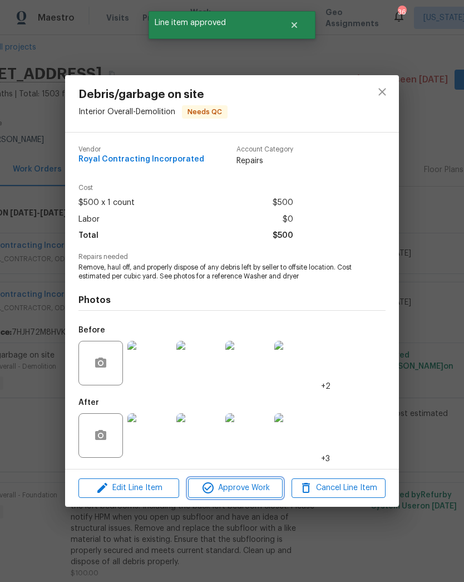
click at [253, 492] on span "Approve Work" at bounding box center [235, 488] width 87 height 14
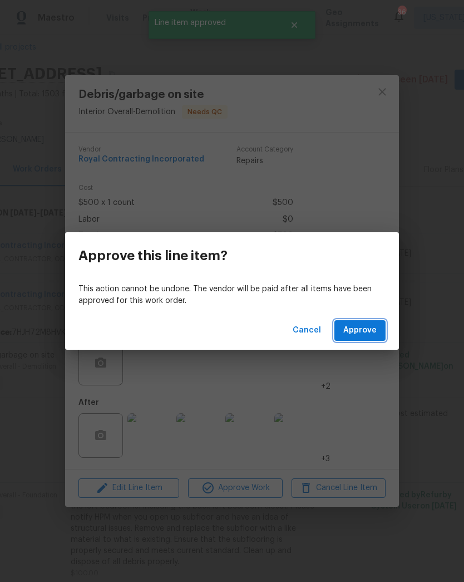
click at [365, 336] on span "Approve" at bounding box center [359, 330] width 33 height 14
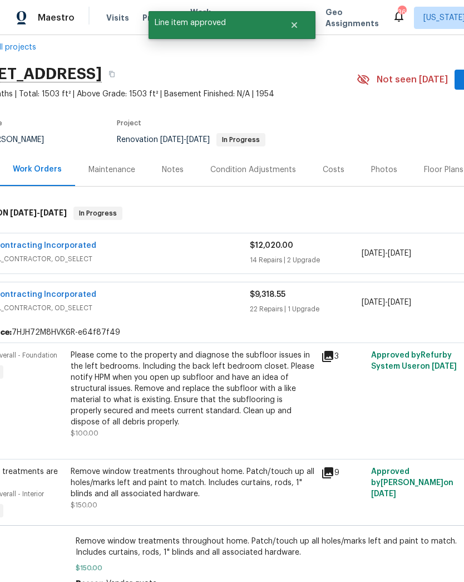
click at [235, 399] on div "Please come to the property and diagnose the subfloor issues in the left bedroo…" at bounding box center [193, 389] width 244 height 78
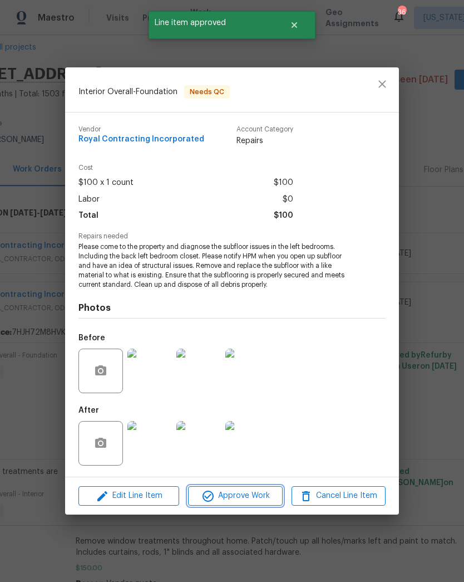
click at [254, 499] on span "Approve Work" at bounding box center [235, 496] width 87 height 14
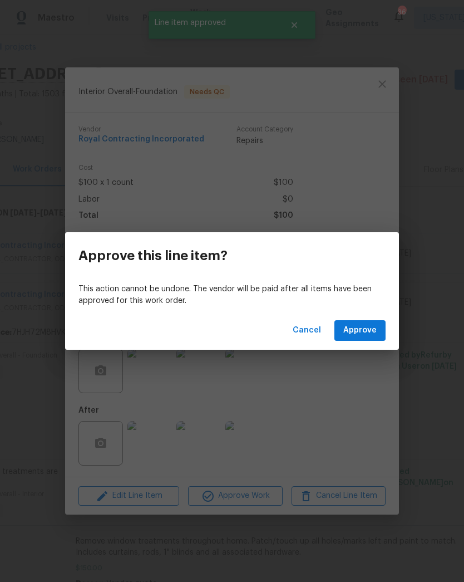
click at [363, 335] on span "Approve" at bounding box center [359, 330] width 33 height 14
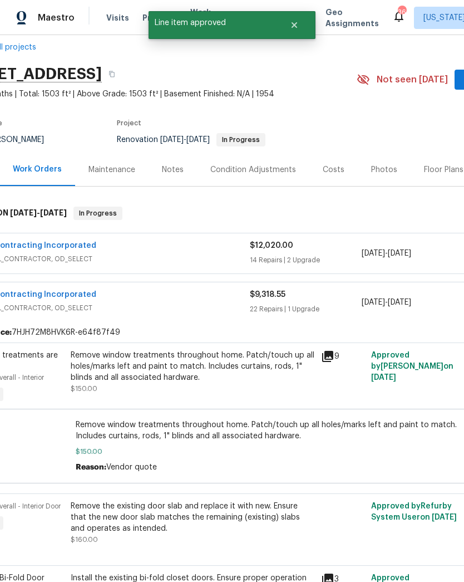
click at [235, 390] on div "Remove window treatments throughout home. Patch/touch up all holes/marks left a…" at bounding box center [193, 372] width 244 height 45
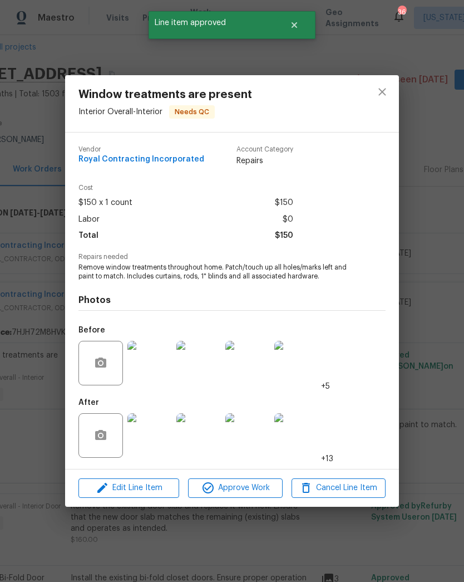
click at [255, 487] on span "Approve Work" at bounding box center [235, 488] width 87 height 14
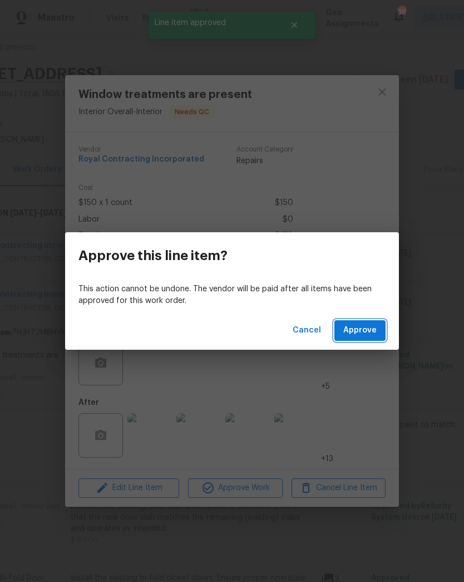
click at [370, 330] on span "Approve" at bounding box center [359, 330] width 33 height 14
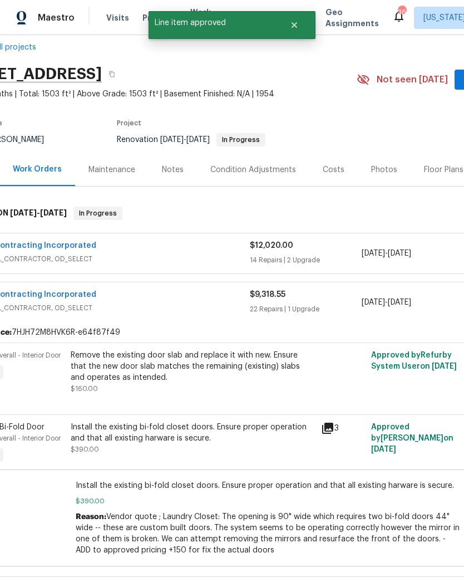
click at [258, 388] on div "Remove the existing door slab and replace it with new. Ensure that the new door…" at bounding box center [193, 372] width 244 height 45
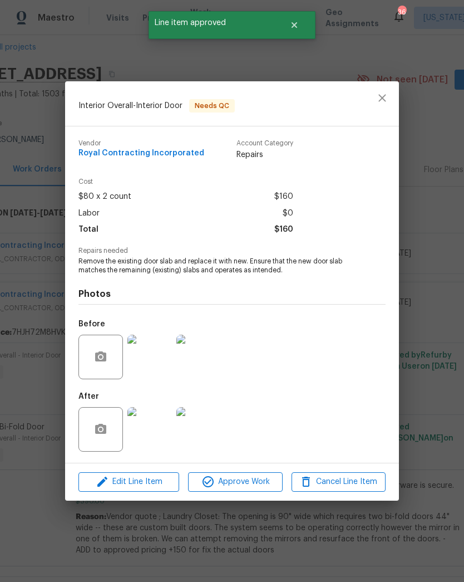
click at [255, 478] on span "Approve Work" at bounding box center [235, 482] width 87 height 14
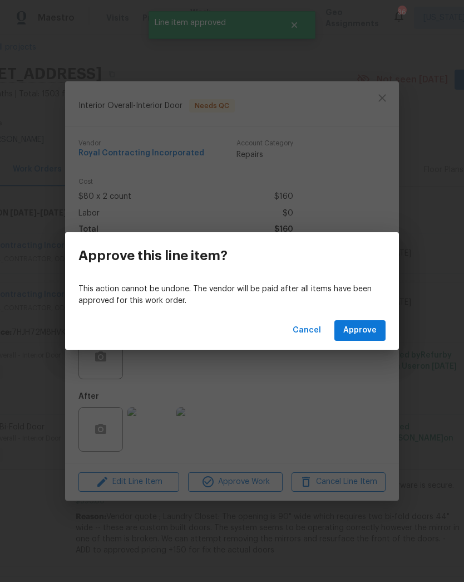
click at [355, 340] on button "Approve" at bounding box center [360, 330] width 51 height 21
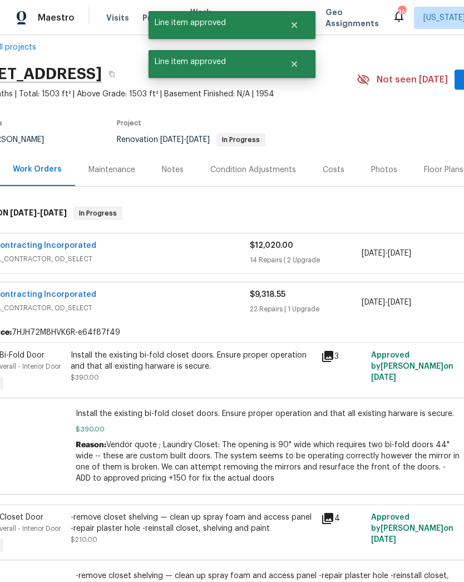
click at [245, 378] on div "Install the existing bi-fold closet doors. Ensure proper operation and that all…" at bounding box center [193, 366] width 244 height 33
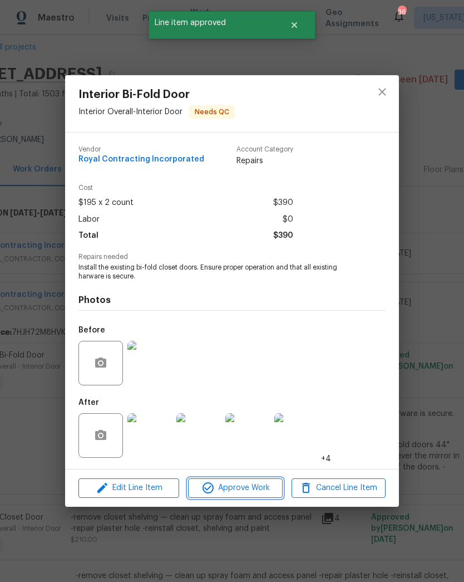
click at [259, 491] on span "Approve Work" at bounding box center [235, 488] width 87 height 14
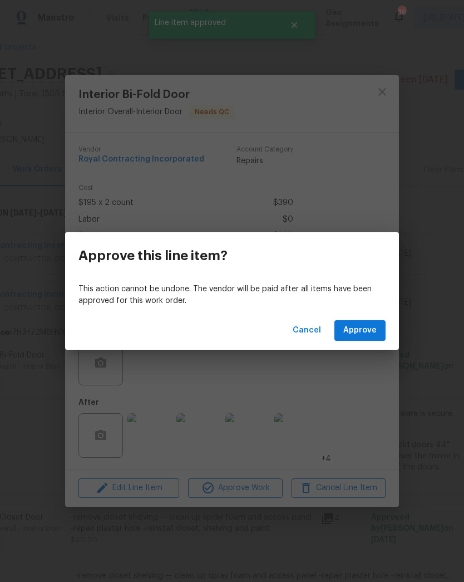
click at [367, 335] on span "Approve" at bounding box center [359, 330] width 33 height 14
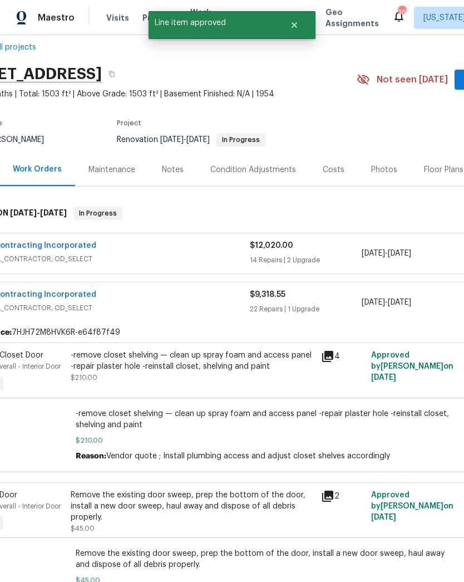
click at [253, 365] on div "-remove closet shelving — clean up spray foam and access panel -repair plaster …" at bounding box center [193, 361] width 244 height 22
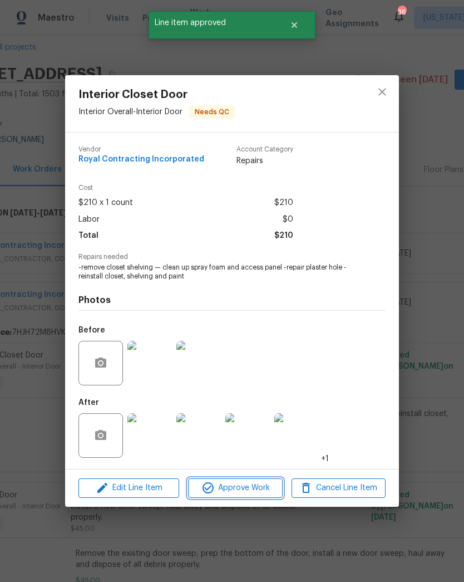
click at [251, 494] on span "Approve Work" at bounding box center [235, 488] width 87 height 14
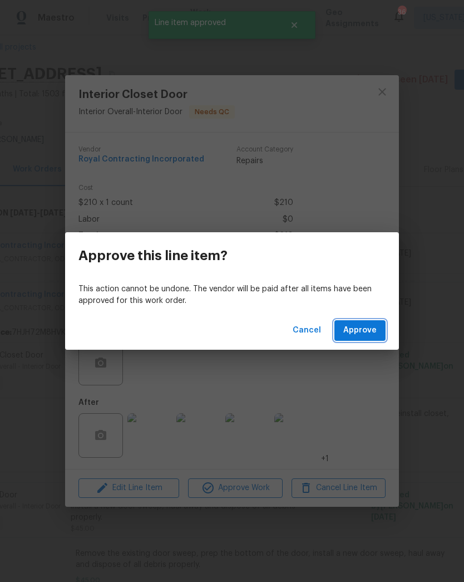
click at [366, 337] on button "Approve" at bounding box center [360, 330] width 51 height 21
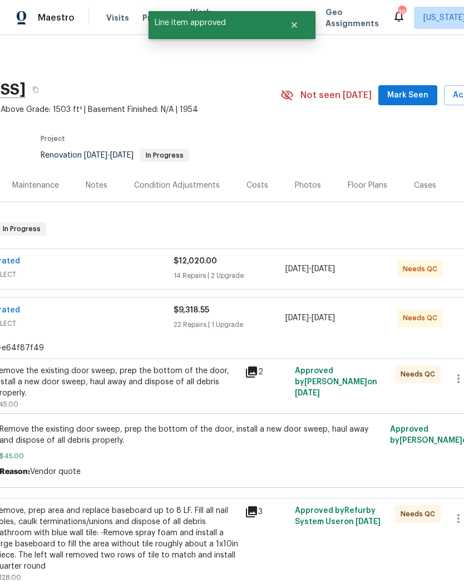
scroll to position [0, 122]
click at [194, 384] on div "Remove the existing door sweep, prep the bottom of the door, install a new door…" at bounding box center [117, 381] width 244 height 33
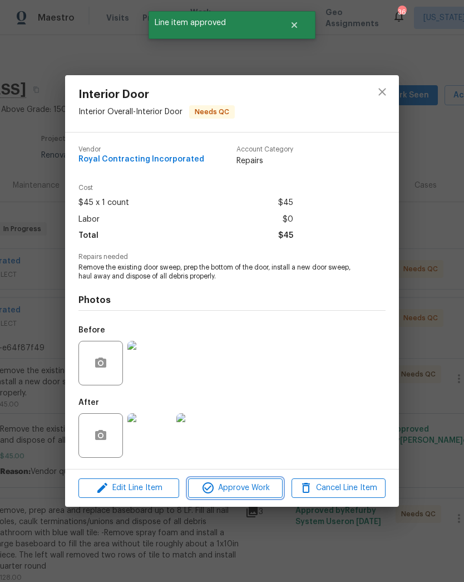
click at [242, 493] on span "Approve Work" at bounding box center [235, 488] width 87 height 14
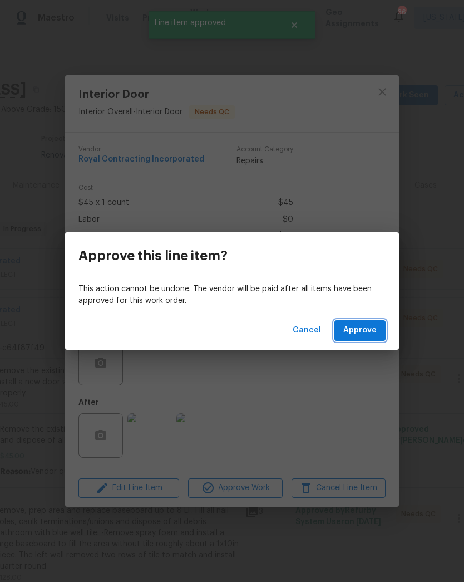
click at [366, 333] on span "Approve" at bounding box center [359, 330] width 33 height 14
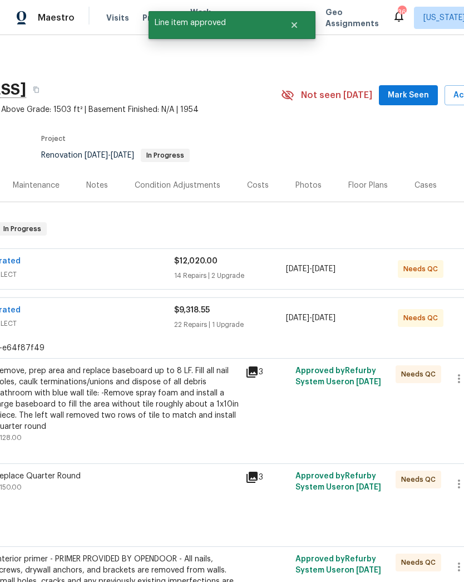
click at [150, 404] on div "Remove, prep area and replace baseboard up to 8 LF. Fill all nail holes, caulk …" at bounding box center [117, 398] width 244 height 67
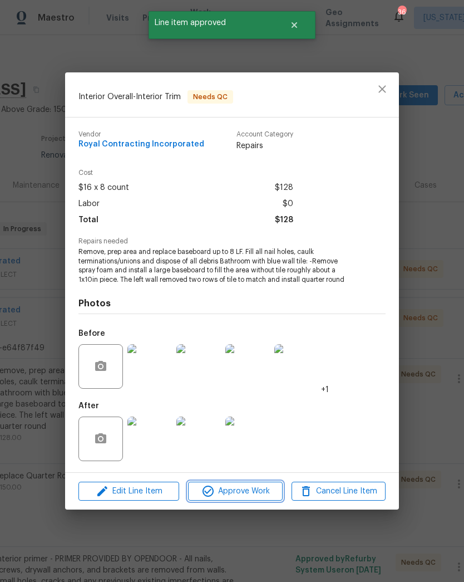
click at [244, 497] on span "Approve Work" at bounding box center [235, 491] width 87 height 14
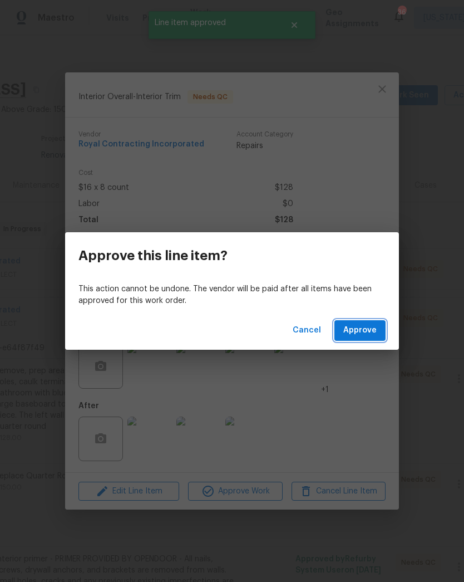
click at [355, 326] on span "Approve" at bounding box center [359, 330] width 33 height 14
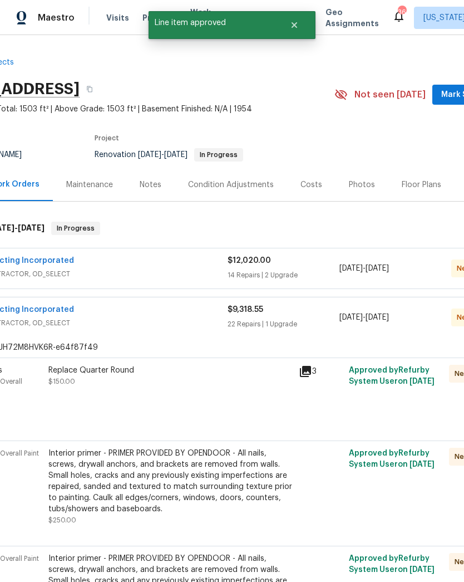
scroll to position [1, 67]
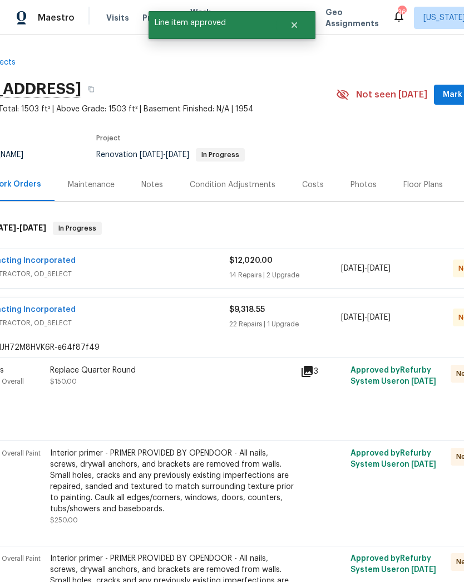
click at [186, 400] on div "Replace Quarter Round $150.00" at bounding box center [172, 392] width 251 height 62
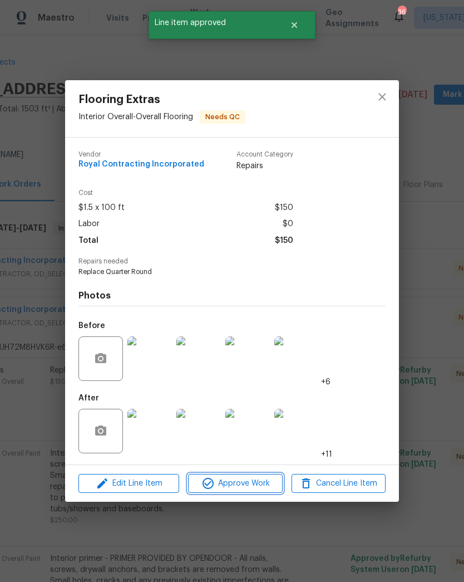
click at [247, 490] on span "Approve Work" at bounding box center [235, 484] width 87 height 14
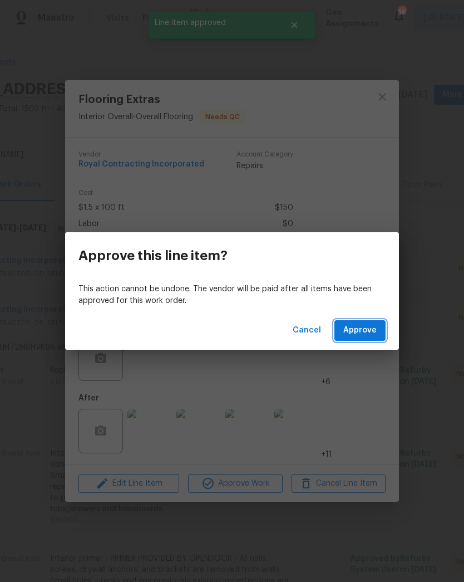
click at [372, 327] on span "Approve" at bounding box center [359, 330] width 33 height 14
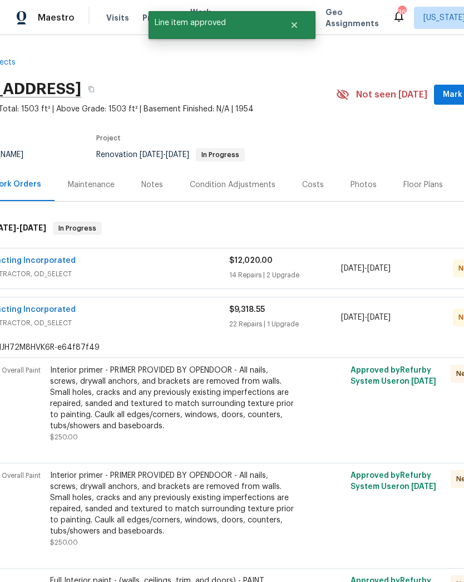
click at [190, 414] on div "Interior primer - PRIMER PROVIDED BY OPENDOOR - All nails, screws, drywall anch…" at bounding box center [172, 398] width 244 height 67
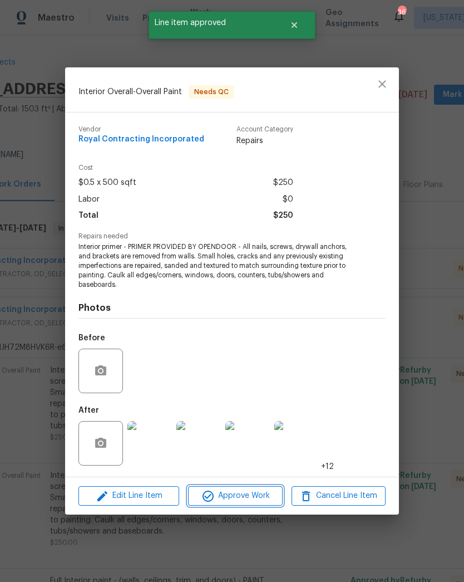
click at [250, 503] on button "Approve Work" at bounding box center [235, 495] width 94 height 19
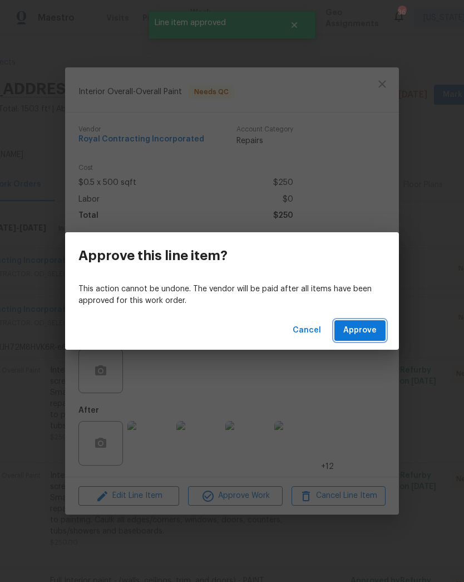
click at [367, 337] on span "Approve" at bounding box center [359, 330] width 33 height 14
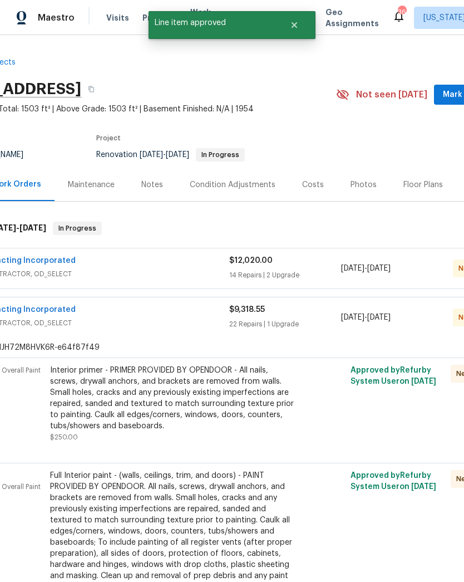
click at [229, 408] on div "Interior primer - PRIMER PROVIDED BY OPENDOOR - All nails, screws, drywall anch…" at bounding box center [172, 398] width 244 height 67
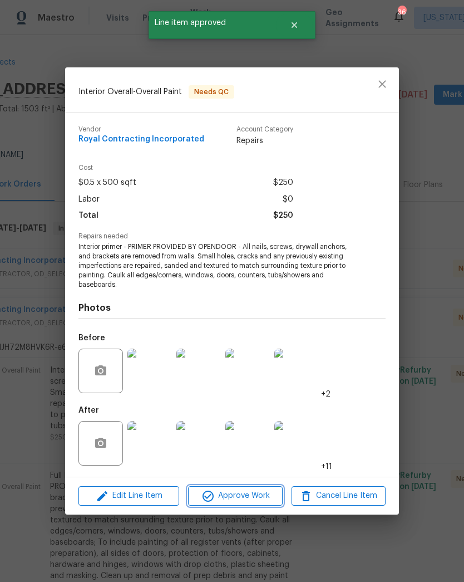
click at [239, 505] on button "Approve Work" at bounding box center [235, 495] width 94 height 19
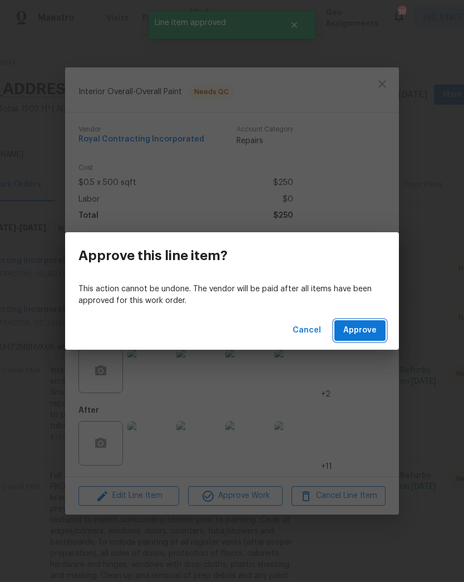
click at [364, 337] on span "Approve" at bounding box center [359, 330] width 33 height 14
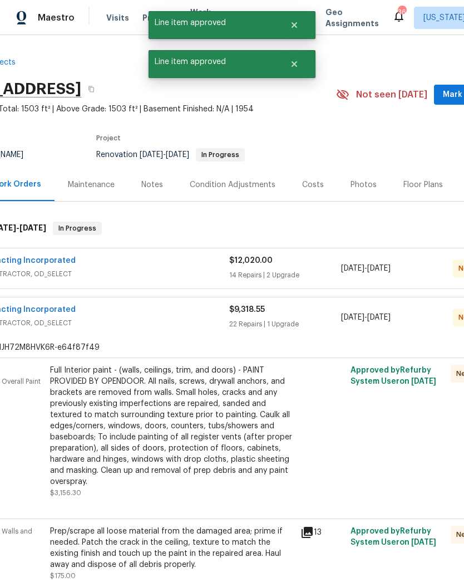
click at [220, 424] on div "Full Interior paint - (walls, ceilings, trim, and doors) - PAINT PROVIDED BY OP…" at bounding box center [172, 426] width 244 height 122
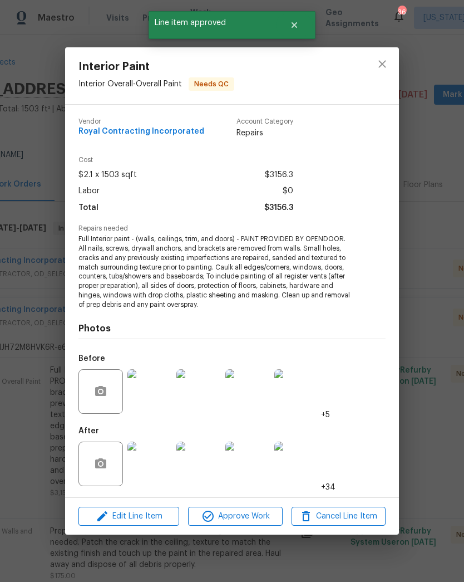
click at [233, 524] on button "Approve Work" at bounding box center [235, 516] width 94 height 19
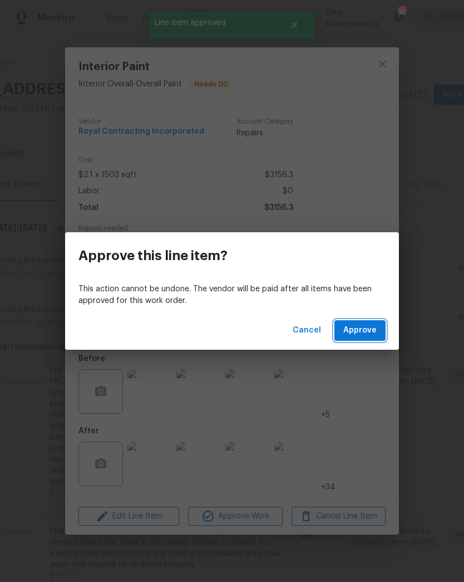
click at [363, 340] on button "Approve" at bounding box center [360, 330] width 51 height 21
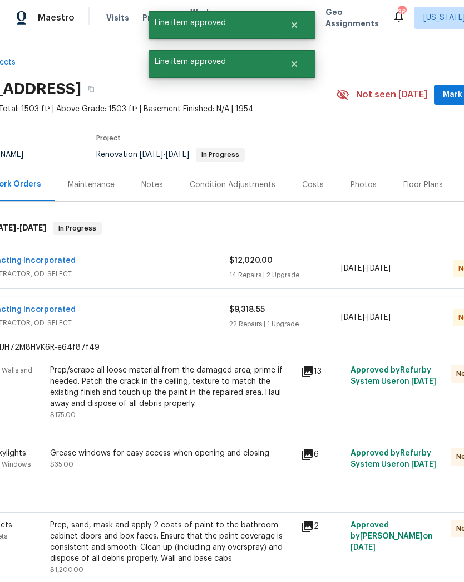
click at [235, 407] on div "Prep/scrape all loose material from the damaged area; prime if needed. Patch th…" at bounding box center [172, 387] width 244 height 45
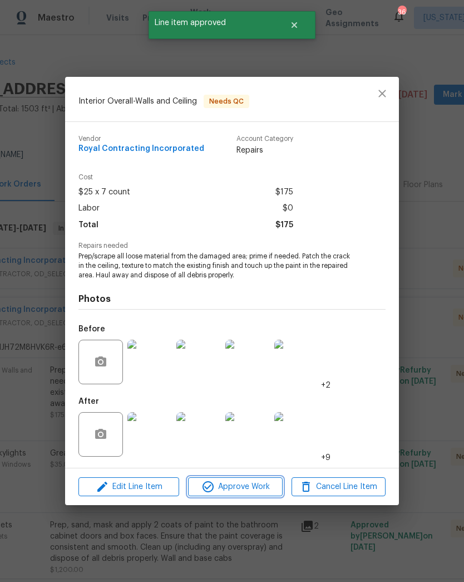
click at [252, 489] on span "Approve Work" at bounding box center [235, 487] width 87 height 14
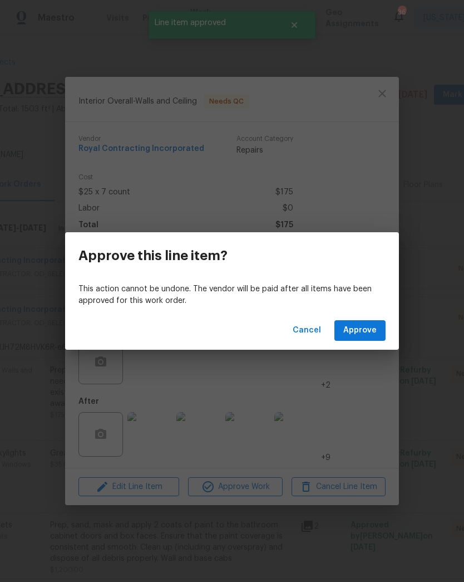
click at [359, 350] on div "Approve this line item? This action cannot be undone. The vendor will be paid a…" at bounding box center [232, 291] width 464 height 582
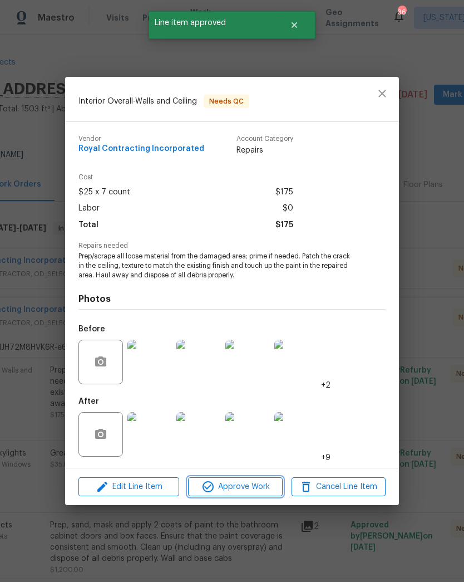
click at [251, 490] on span "Approve Work" at bounding box center [235, 487] width 87 height 14
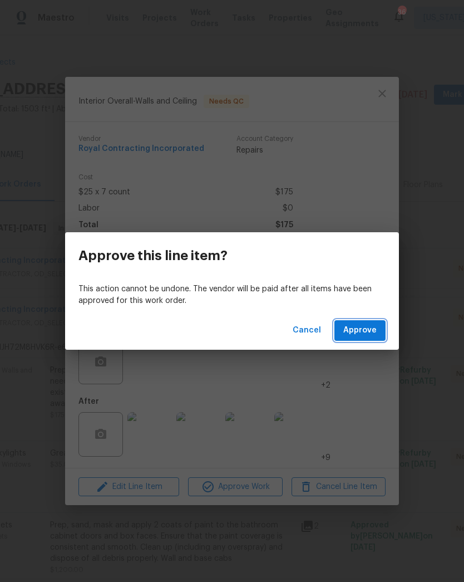
click at [349, 339] on button "Approve" at bounding box center [360, 330] width 51 height 21
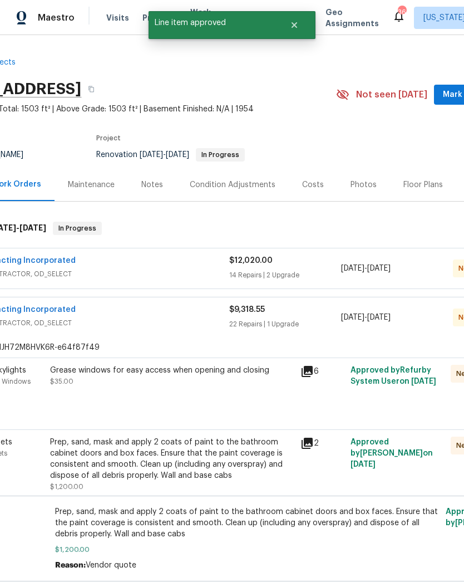
click at [208, 399] on div "Grease windows for easy access when opening and closing $35.00" at bounding box center [172, 386] width 251 height 51
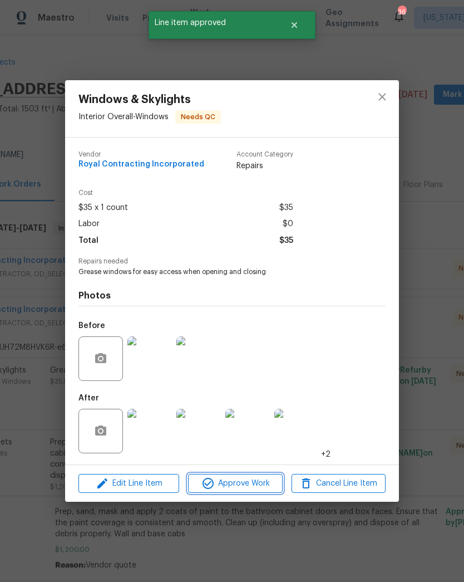
click at [246, 485] on span "Approve Work" at bounding box center [235, 484] width 87 height 14
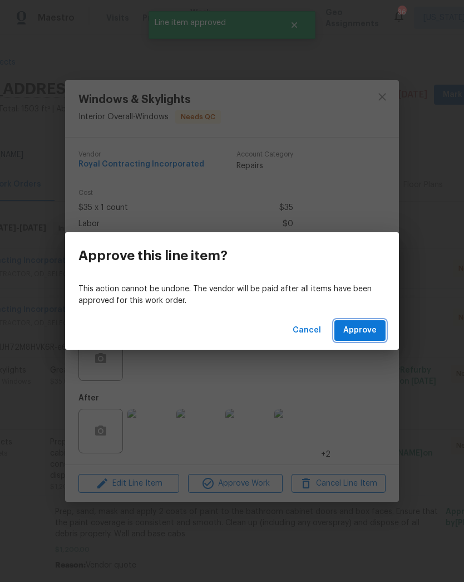
click at [364, 337] on span "Approve" at bounding box center [359, 330] width 33 height 14
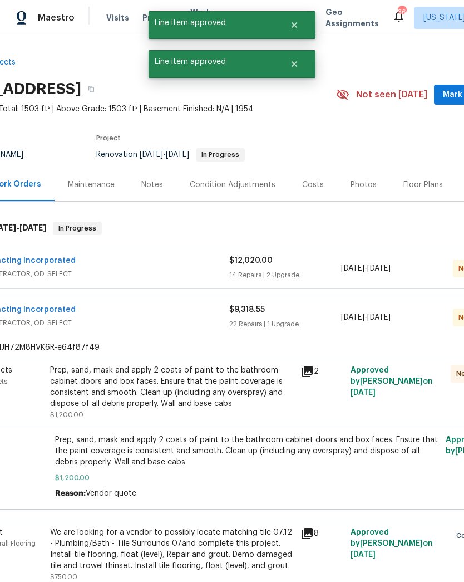
click at [234, 390] on div "Prep, sand, mask and apply 2 coats of paint to the bathroom cabinet doors and b…" at bounding box center [172, 387] width 244 height 45
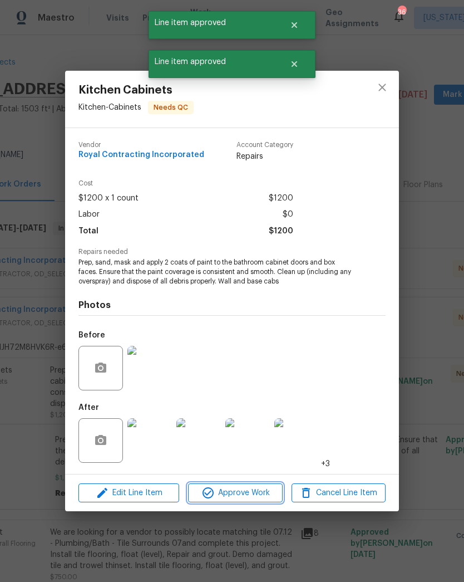
click at [258, 489] on span "Approve Work" at bounding box center [235, 493] width 87 height 14
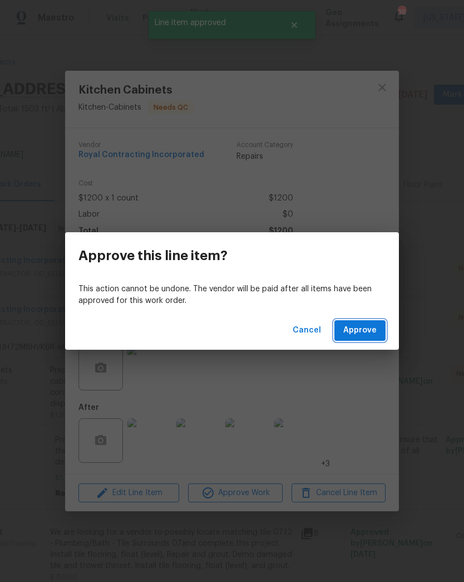
click at [365, 334] on span "Approve" at bounding box center [359, 330] width 33 height 14
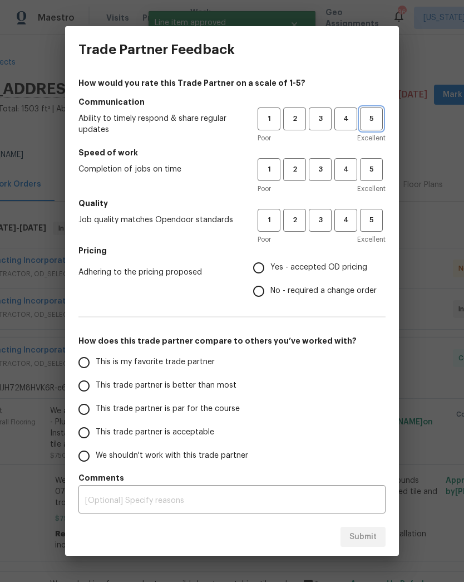
click at [375, 124] on span "5" at bounding box center [371, 118] width 21 height 13
click at [382, 180] on button "5" at bounding box center [371, 169] width 23 height 23
click at [375, 228] on button "5" at bounding box center [371, 220] width 23 height 23
click at [261, 267] on input "Yes - accepted OD pricing" at bounding box center [258, 267] width 23 height 23
radio input "true"
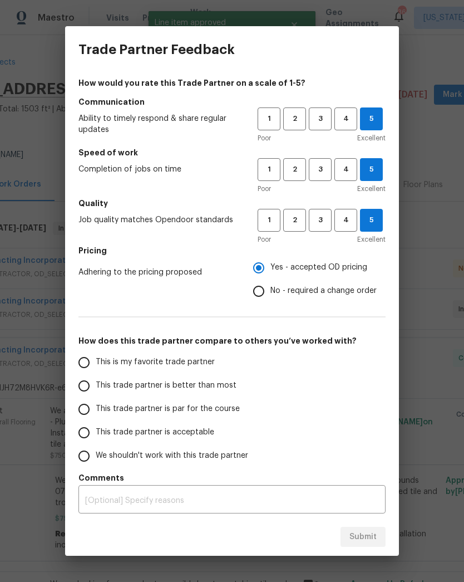
click at [97, 355] on label "This is my favorite trade partner" at bounding box center [160, 362] width 176 height 23
click at [96, 355] on input "This is my favorite trade partner" at bounding box center [83, 362] width 23 height 23
click at [82, 372] on input "This is my favorite trade partner" at bounding box center [83, 362] width 23 height 23
radio input "true"
click at [364, 546] on button "Submit" at bounding box center [363, 537] width 45 height 21
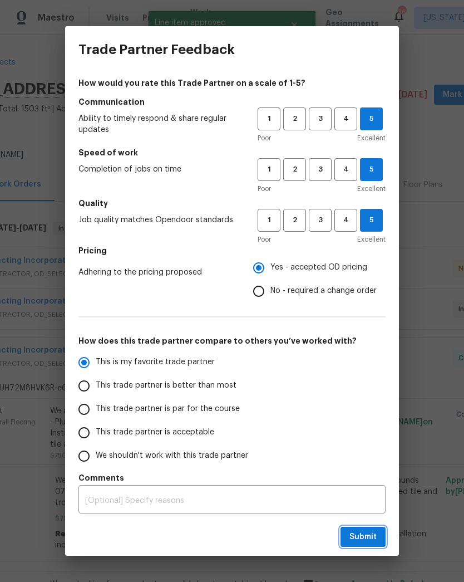
radio input "false"
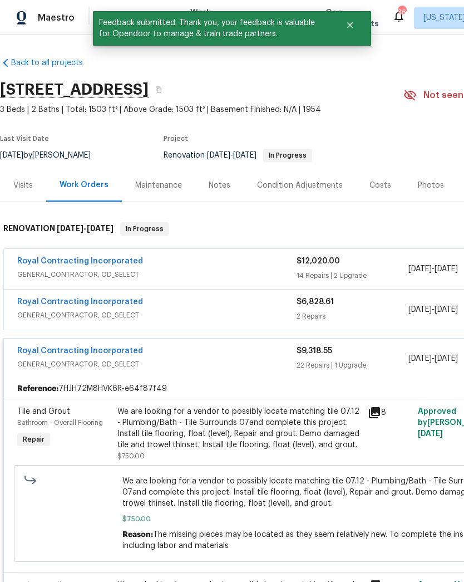
scroll to position [0, 0]
click at [214, 267] on div "Royal Contracting Incorporated" at bounding box center [156, 262] width 279 height 13
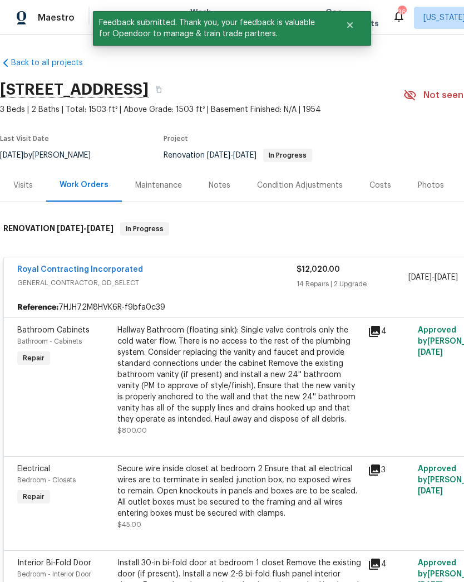
click at [247, 396] on div "Hallway Bathroom (floating sink): Single valve controls only the cold water flo…" at bounding box center [239, 375] width 244 height 100
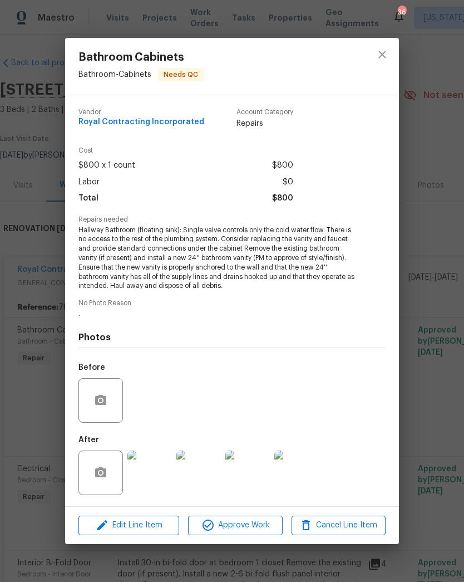
click at [254, 526] on span "Approve Work" at bounding box center [235, 525] width 87 height 14
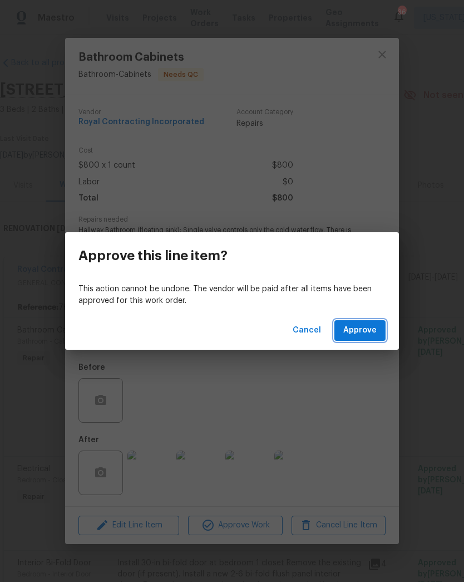
click at [366, 335] on span "Approve" at bounding box center [359, 330] width 33 height 14
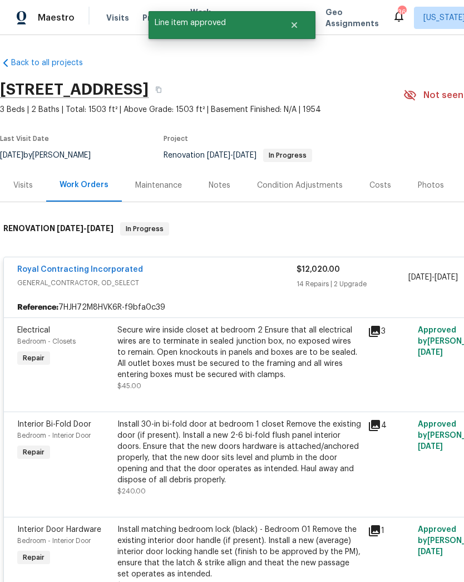
click at [270, 359] on div "Secure wire inside closet at bedroom 2 Ensure that all electrical wires are to …" at bounding box center [239, 353] width 244 height 56
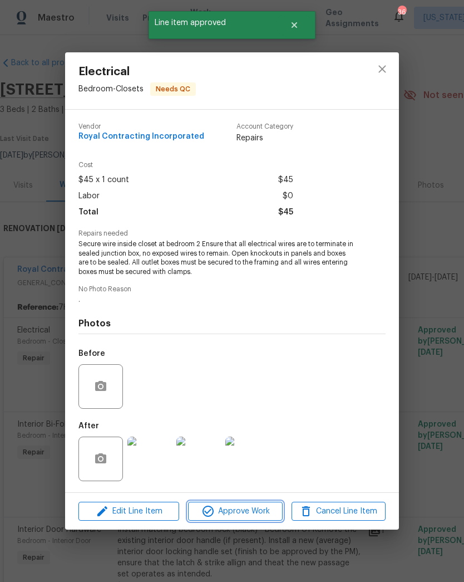
click at [262, 512] on span "Approve Work" at bounding box center [235, 511] width 87 height 14
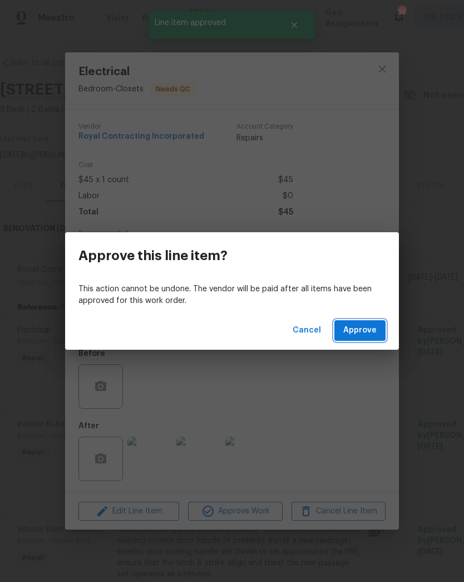
click at [358, 336] on span "Approve" at bounding box center [359, 330] width 33 height 14
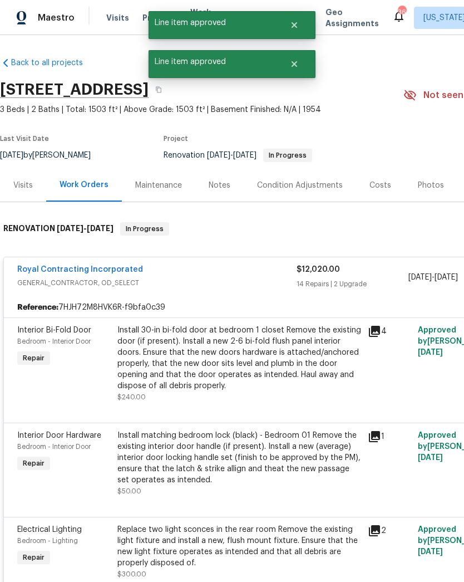
click at [260, 364] on div "Install 30-in bi-fold door at bedroom 1 closet Remove the existing door (if pre…" at bounding box center [239, 358] width 244 height 67
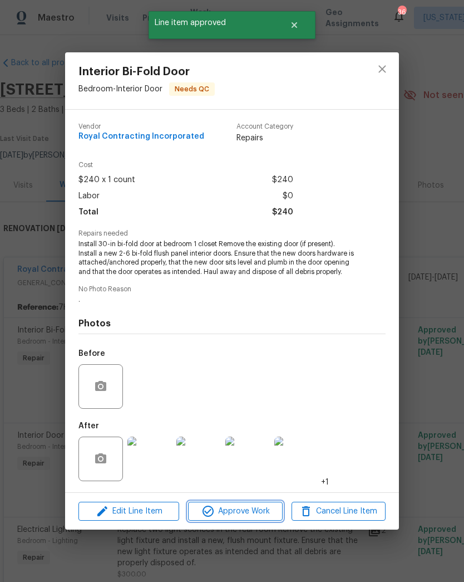
click at [253, 519] on button "Approve Work" at bounding box center [235, 511] width 94 height 19
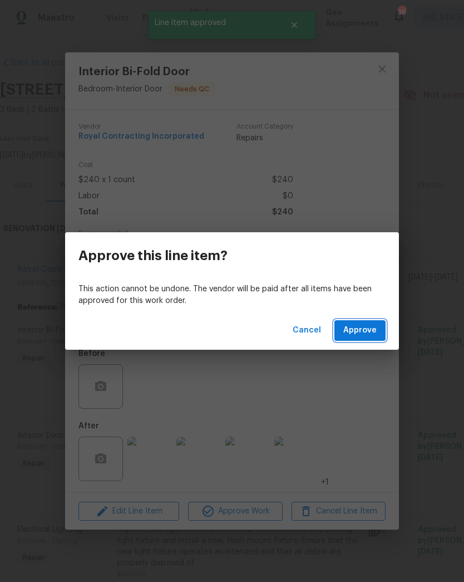
click at [364, 334] on span "Approve" at bounding box center [359, 330] width 33 height 14
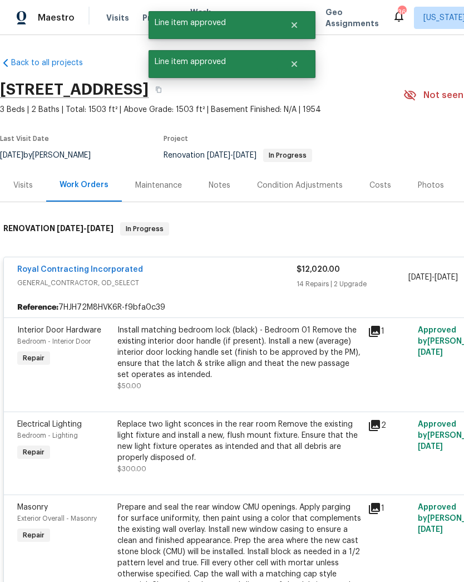
click at [232, 365] on div "Install matching bedroom lock (black) - Bedroom 01 Remove the existing interior…" at bounding box center [239, 353] width 244 height 56
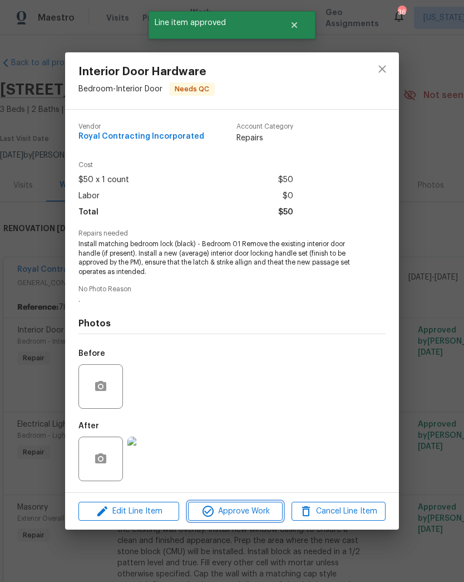
click at [248, 516] on span "Approve Work" at bounding box center [235, 511] width 87 height 14
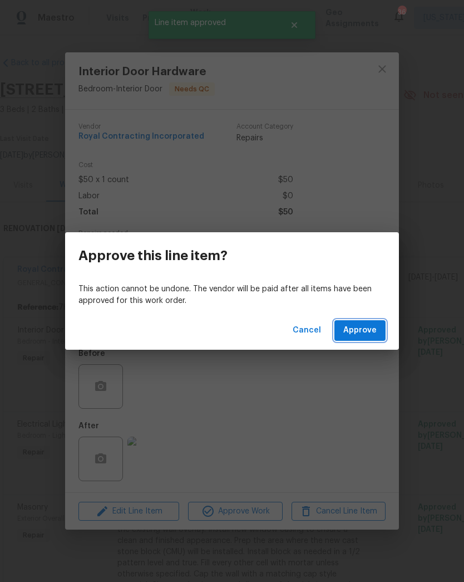
click at [363, 340] on button "Approve" at bounding box center [360, 330] width 51 height 21
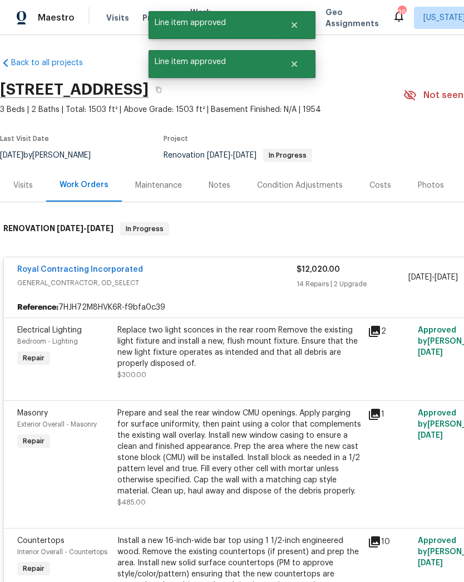
click at [247, 370] on div "Replace two light sconces in the rear room Remove the existing light fixture an…" at bounding box center [239, 353] width 244 height 56
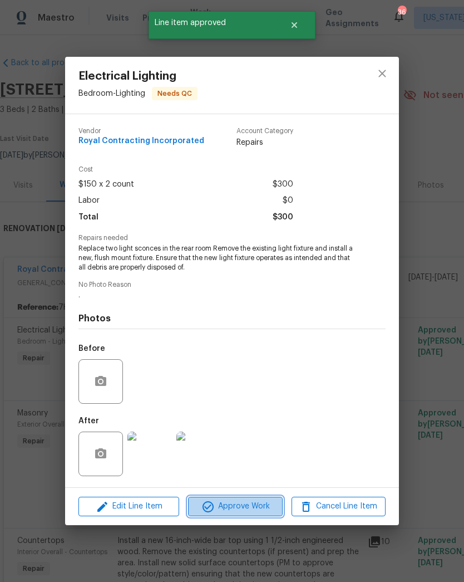
click at [251, 503] on span "Approve Work" at bounding box center [235, 506] width 87 height 14
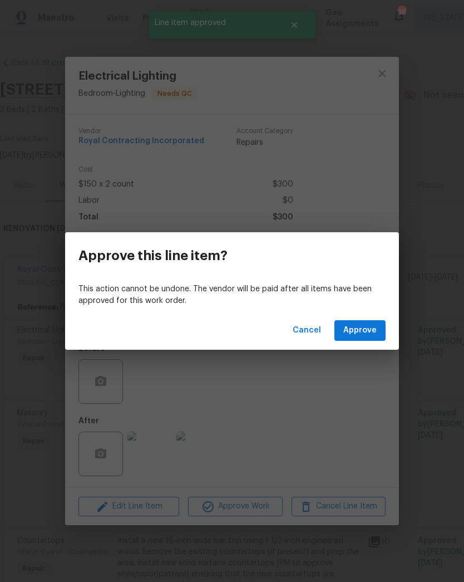
click at [357, 340] on button "Approve" at bounding box center [360, 330] width 51 height 21
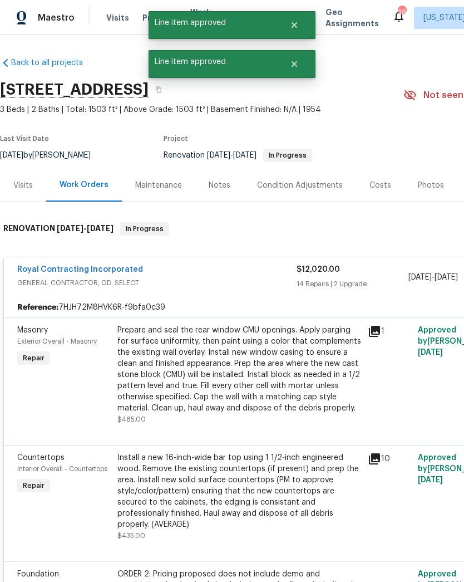
click at [263, 380] on div "Prepare and seal the rear window CMU openings. Apply parging for surface unifor…" at bounding box center [239, 369] width 244 height 89
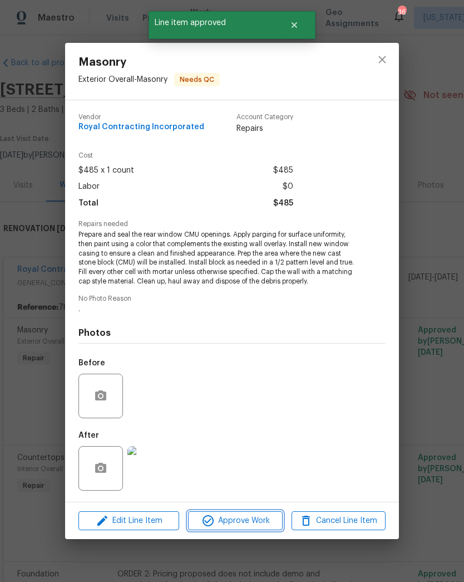
click at [247, 529] on button "Approve Work" at bounding box center [235, 520] width 94 height 19
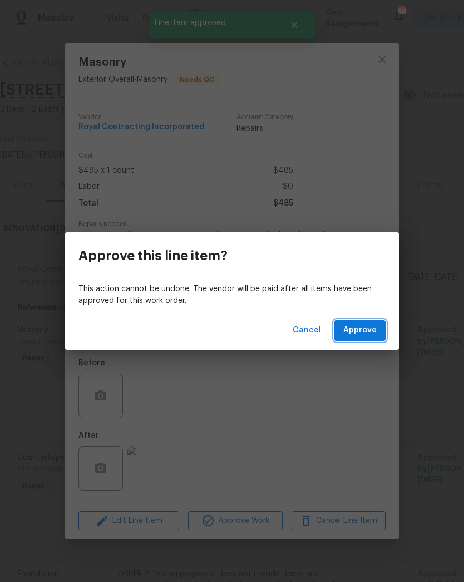
click at [361, 331] on span "Approve" at bounding box center [359, 330] width 33 height 14
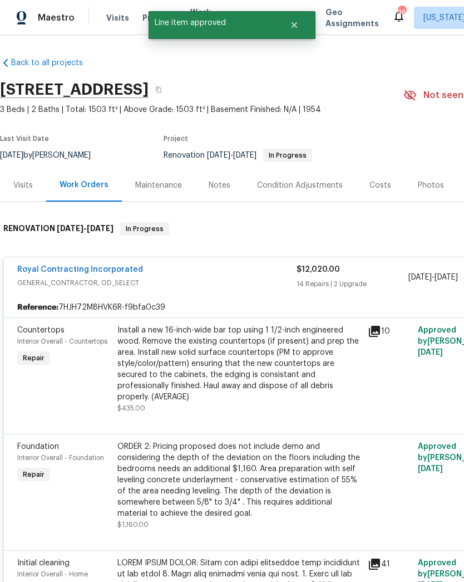
click at [257, 385] on div "Install a new 16-inch-wide bar top using 1 1/2-inch engineered wood. Remove the…" at bounding box center [239, 364] width 244 height 78
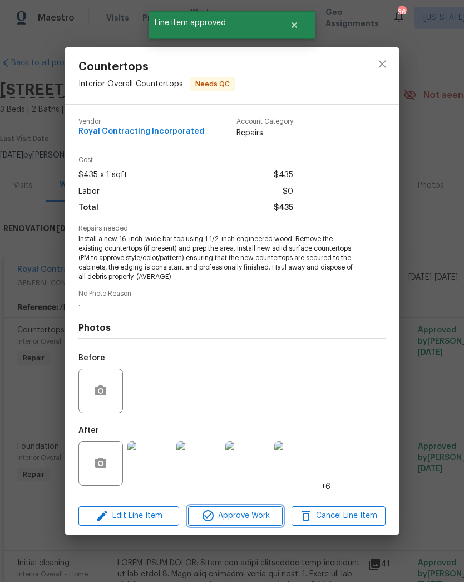
click at [245, 525] on button "Approve Work" at bounding box center [235, 515] width 94 height 19
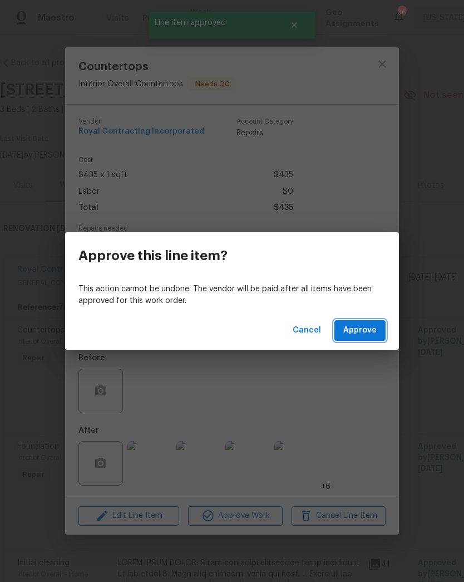
click at [366, 326] on span "Approve" at bounding box center [359, 330] width 33 height 14
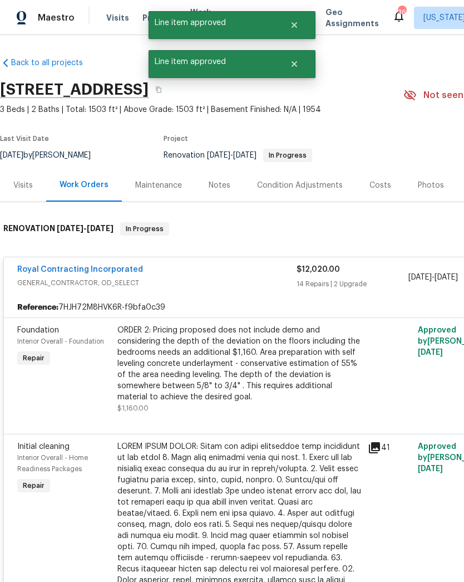
click at [264, 374] on div "ORDER 2: Pricing proposed does not include demo and considering the depth of th…" at bounding box center [239, 364] width 244 height 78
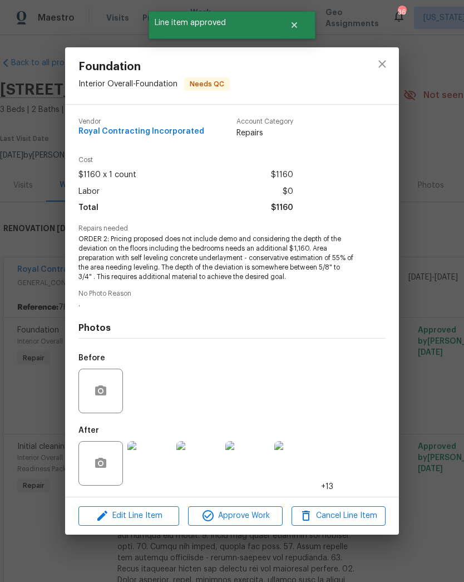
click at [257, 521] on span "Approve Work" at bounding box center [235, 516] width 87 height 14
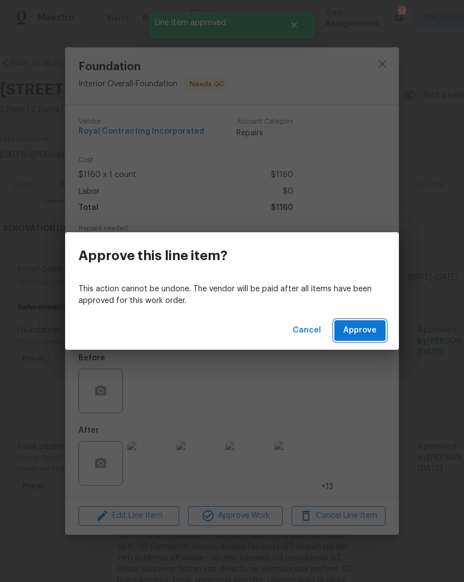
click at [364, 328] on span "Approve" at bounding box center [359, 330] width 33 height 14
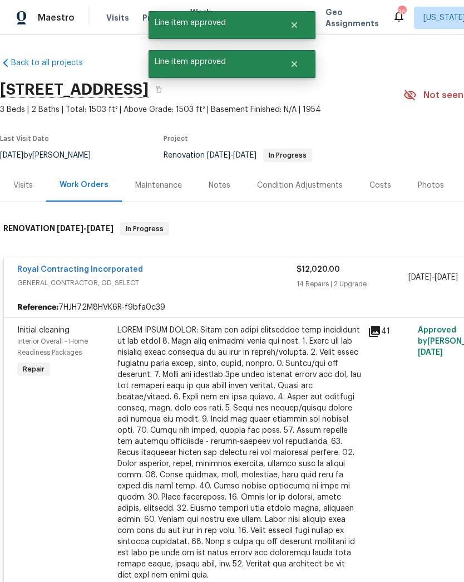
click at [260, 367] on div at bounding box center [239, 453] width 244 height 256
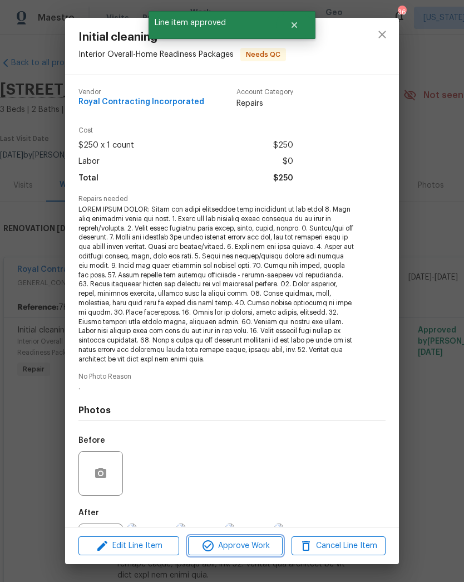
click at [256, 551] on span "Approve Work" at bounding box center [235, 546] width 87 height 14
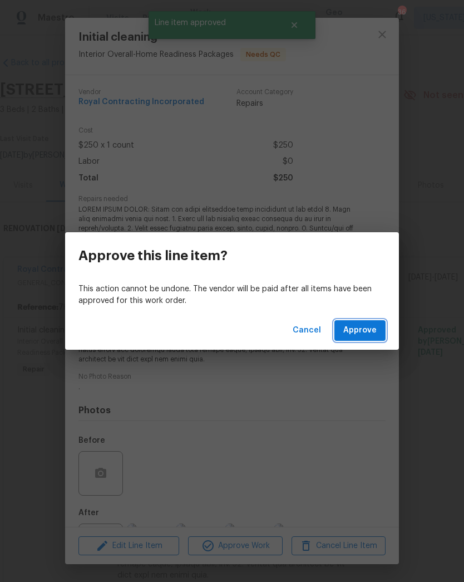
click at [359, 336] on span "Approve" at bounding box center [359, 330] width 33 height 14
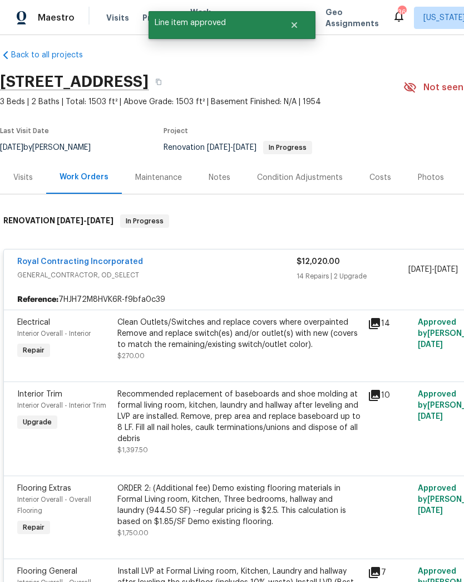
scroll to position [8, 0]
click at [249, 346] on div "Clean Outlets/Switches and replace covers where overpainted Remove and replace …" at bounding box center [239, 333] width 244 height 33
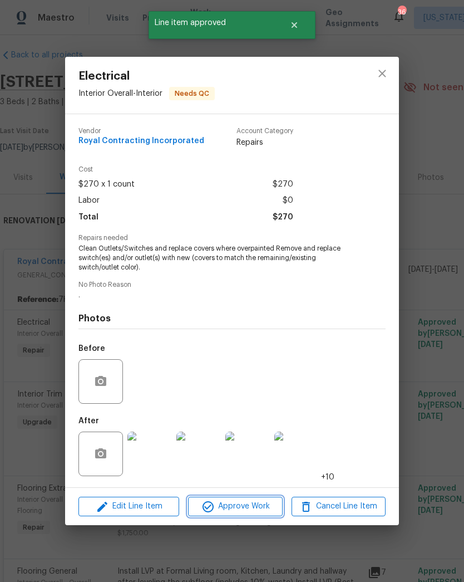
click at [253, 504] on span "Approve Work" at bounding box center [235, 506] width 87 height 14
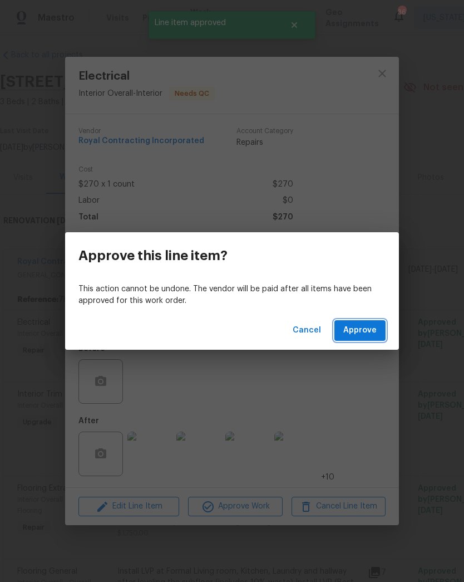
click at [367, 327] on span "Approve" at bounding box center [359, 330] width 33 height 14
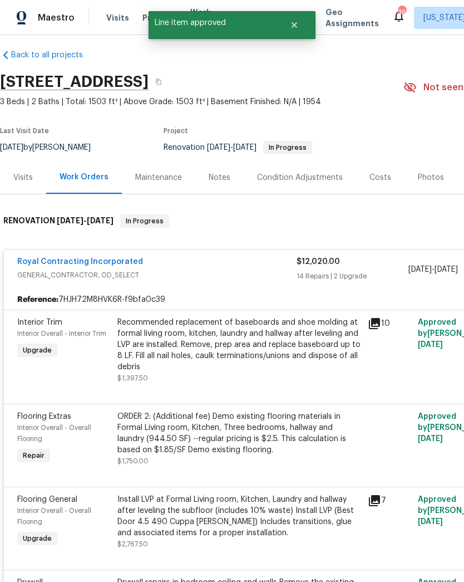
click at [252, 362] on div "Recommended replacement of baseboards and shoe molding at formal living room, k…" at bounding box center [239, 345] width 244 height 56
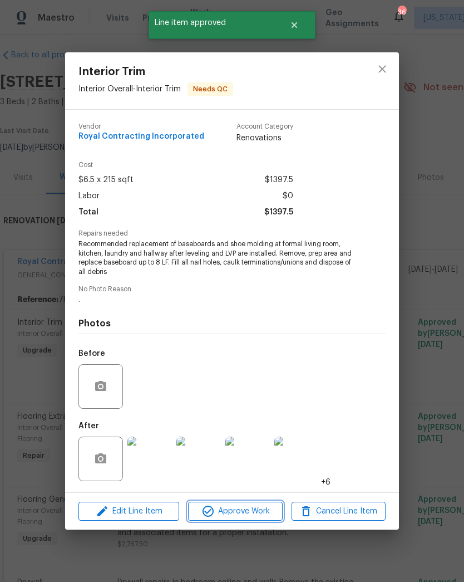
click at [245, 517] on span "Approve Work" at bounding box center [235, 511] width 87 height 14
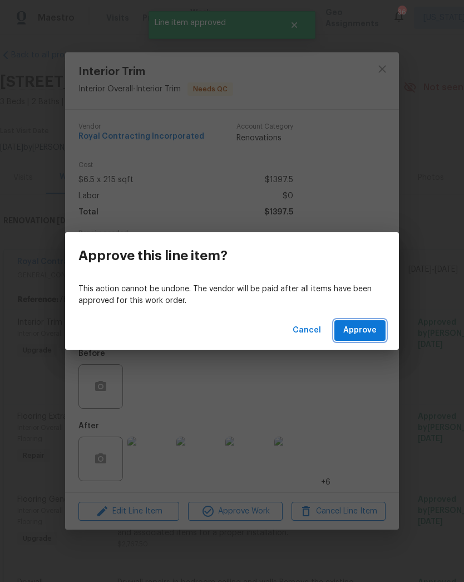
click at [365, 325] on span "Approve" at bounding box center [359, 330] width 33 height 14
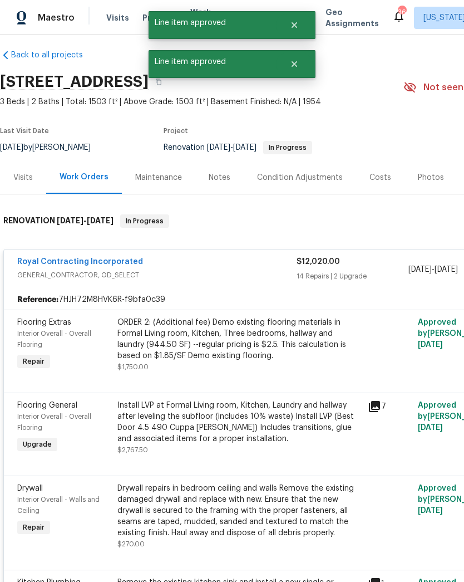
click at [249, 356] on div "ORDER 2: (Additional fee) Demo existing flooring materials in Formal Living roo…" at bounding box center [239, 339] width 244 height 45
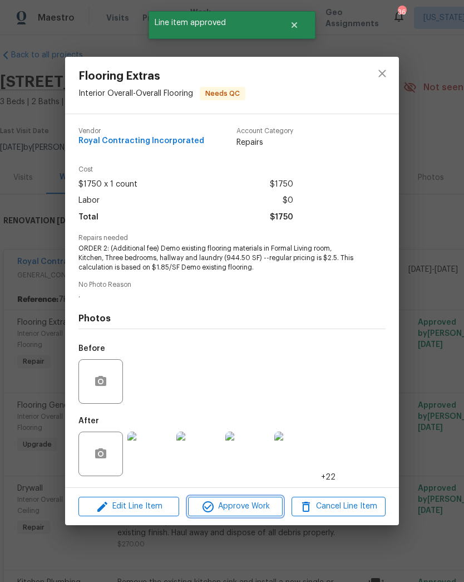
click at [258, 504] on span "Approve Work" at bounding box center [235, 506] width 87 height 14
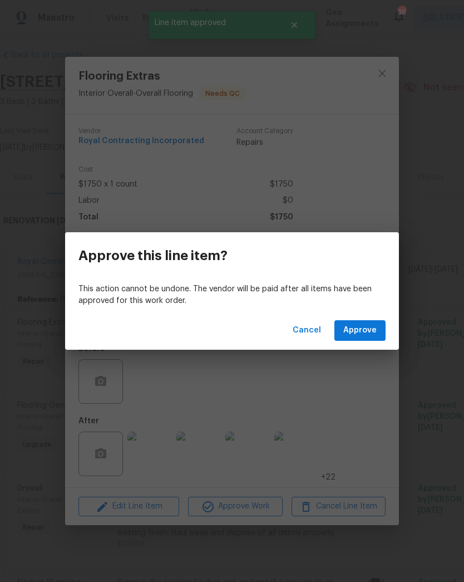
click at [360, 333] on span "Approve" at bounding box center [359, 330] width 33 height 14
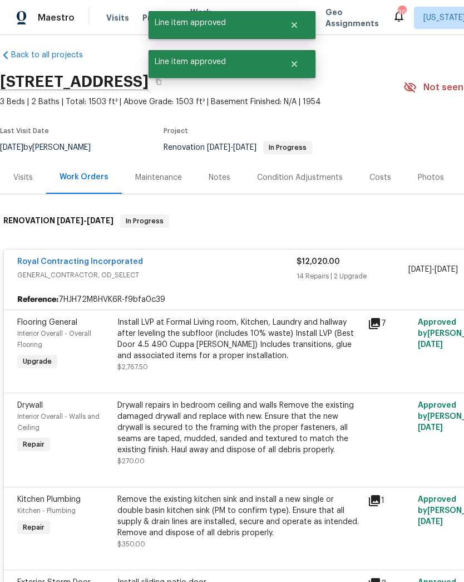
click at [252, 354] on div "Install LVP at Formal Living room, Kitchen, Laundry and hallway after leveling …" at bounding box center [239, 339] width 244 height 45
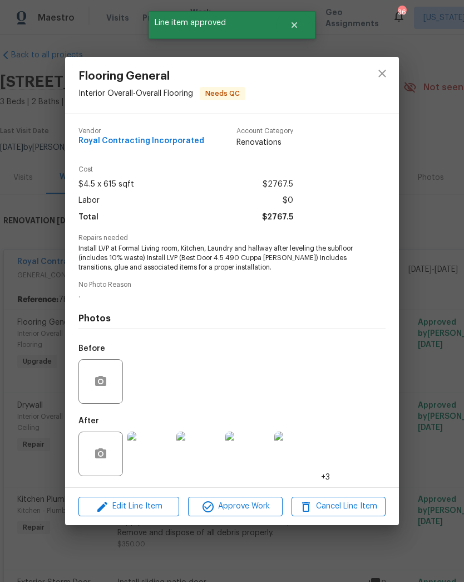
click at [254, 503] on span "Approve Work" at bounding box center [235, 506] width 87 height 14
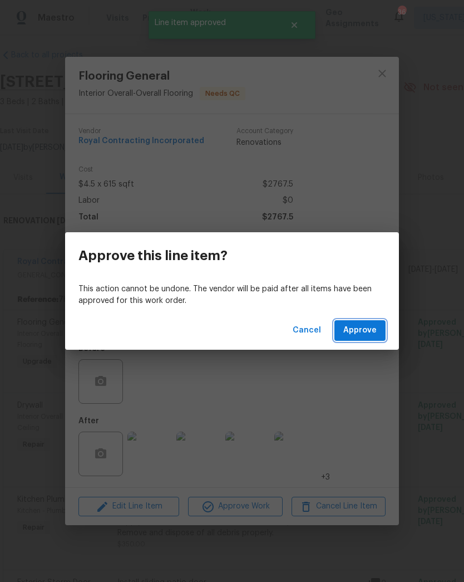
click at [369, 334] on span "Approve" at bounding box center [359, 330] width 33 height 14
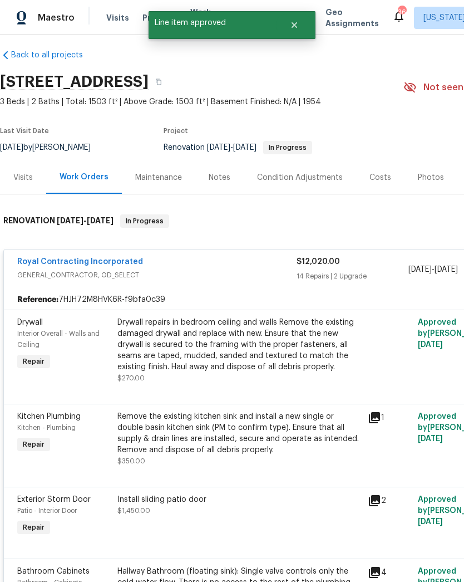
click at [263, 360] on div "Drywall repairs in bedroom ceiling and walls Remove the existing damaged drywal…" at bounding box center [239, 345] width 244 height 56
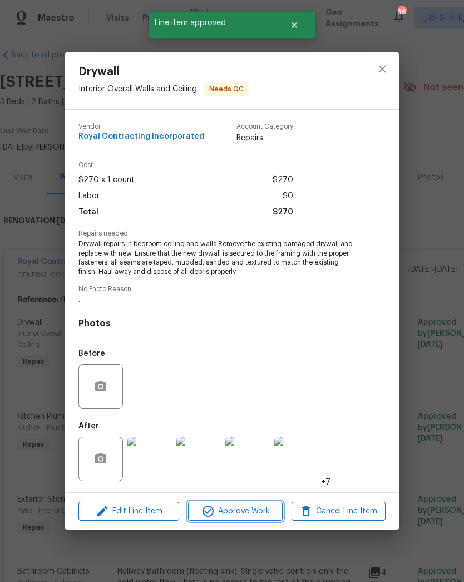
click at [242, 515] on span "Approve Work" at bounding box center [235, 511] width 87 height 14
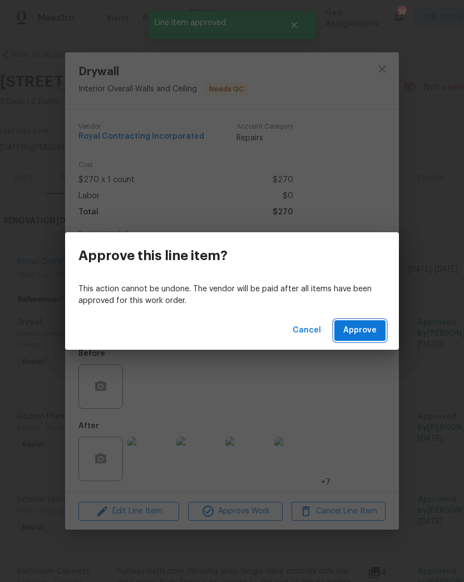
click at [379, 328] on button "Approve" at bounding box center [360, 330] width 51 height 21
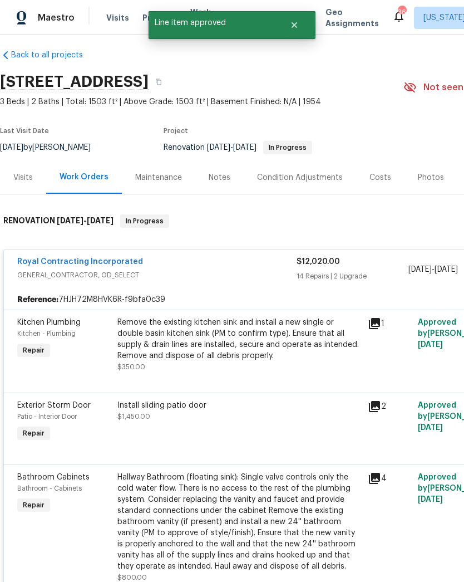
click at [248, 351] on div "Remove the existing kitchen sink and install a new single or double basin kitch…" at bounding box center [239, 339] width 244 height 45
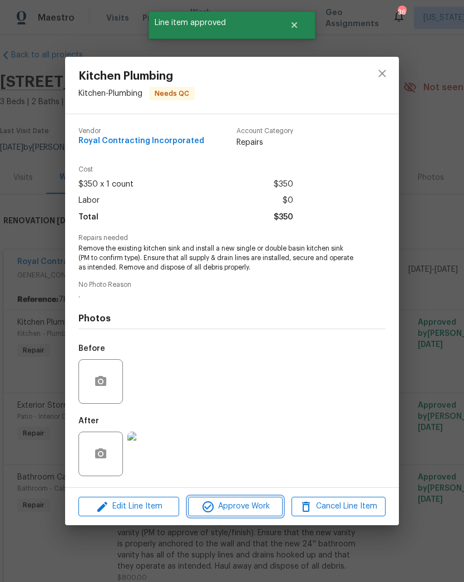
click at [249, 513] on span "Approve Work" at bounding box center [235, 506] width 87 height 14
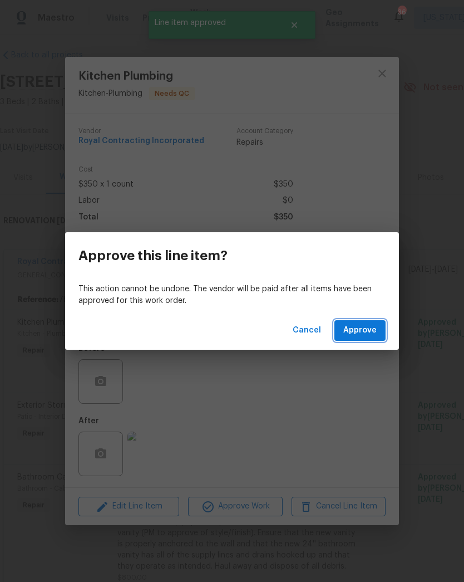
click at [367, 334] on span "Approve" at bounding box center [359, 330] width 33 height 14
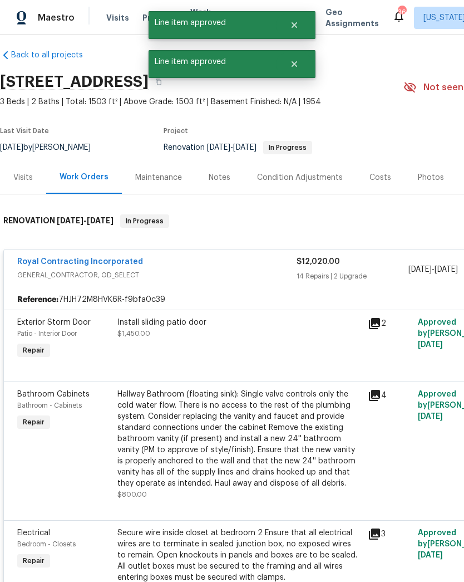
click at [251, 348] on div "Install sliding patio door $1,450.00" at bounding box center [239, 338] width 251 height 51
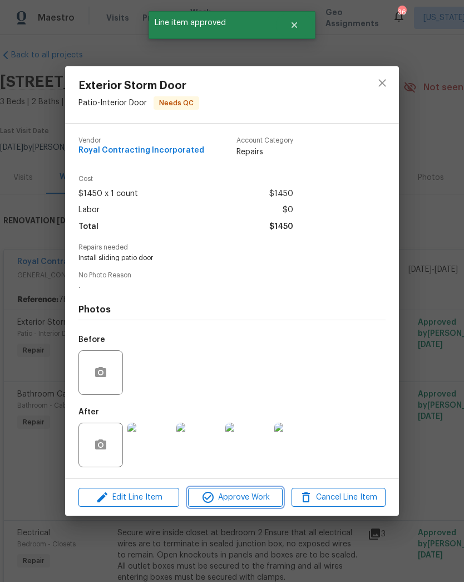
click at [251, 502] on span "Approve Work" at bounding box center [235, 497] width 87 height 14
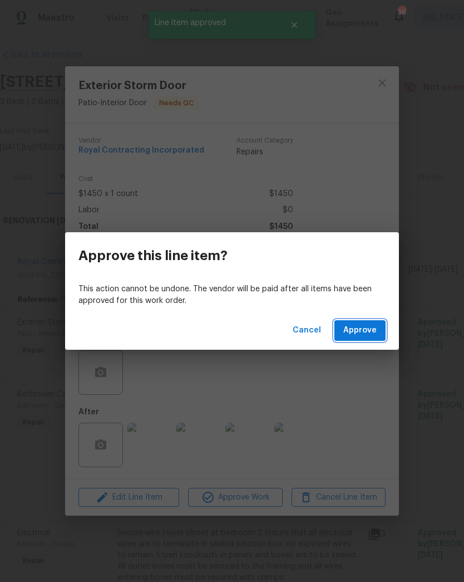
click at [366, 332] on span "Approve" at bounding box center [359, 330] width 33 height 14
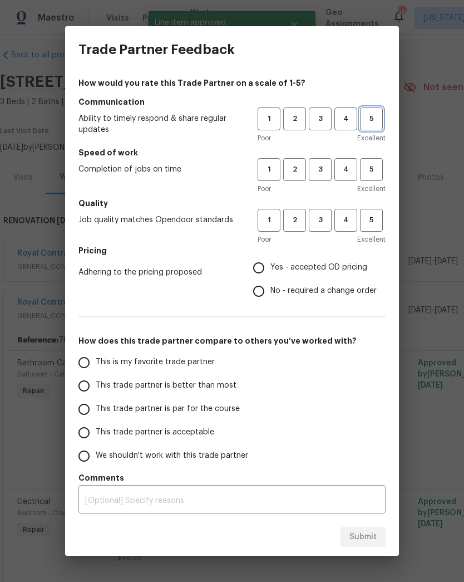
click at [371, 120] on span "5" at bounding box center [371, 118] width 21 height 13
click at [379, 179] on button "5" at bounding box center [371, 169] width 23 height 23
click at [369, 219] on span "5" at bounding box center [371, 220] width 21 height 13
click at [261, 269] on input "Yes - accepted OD pricing" at bounding box center [258, 267] width 23 height 23
radio input "true"
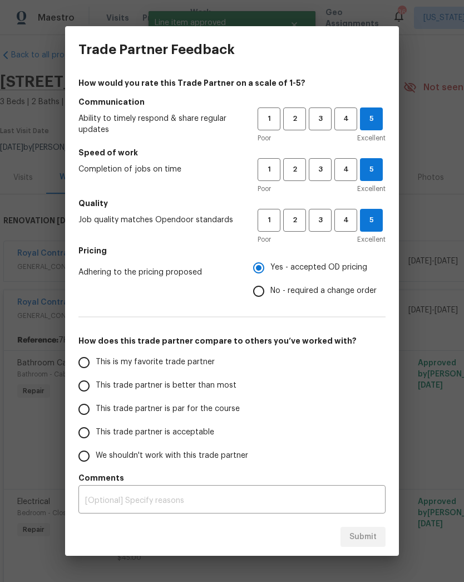
click at [84, 358] on input "This is my favorite trade partner" at bounding box center [83, 362] width 23 height 23
click at [364, 536] on span "Submit" at bounding box center [363, 537] width 27 height 14
radio input "true"
radio input "false"
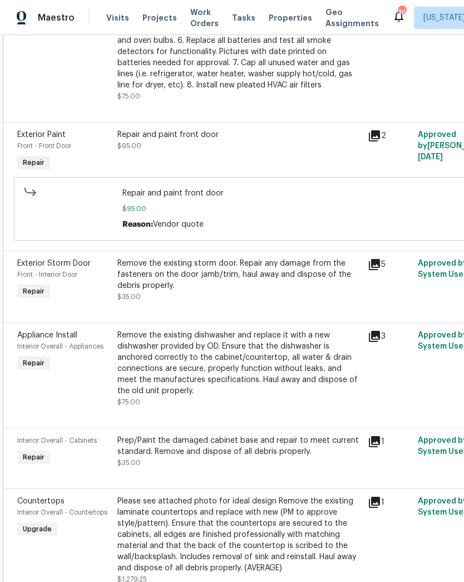
scroll to position [2496, 0]
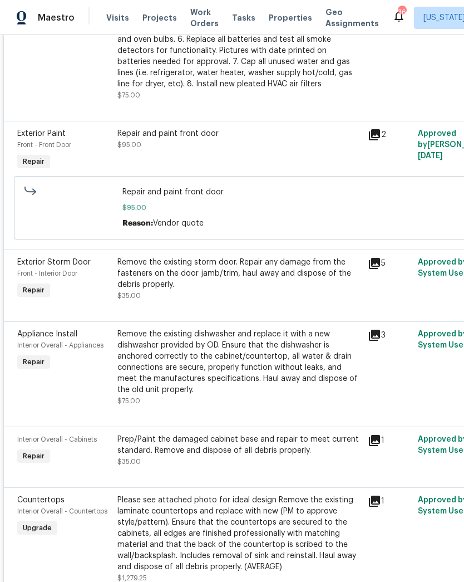
click at [254, 379] on div "Remove the existing dishwasher and replace it with a new dishwasher provided by…" at bounding box center [239, 361] width 244 height 67
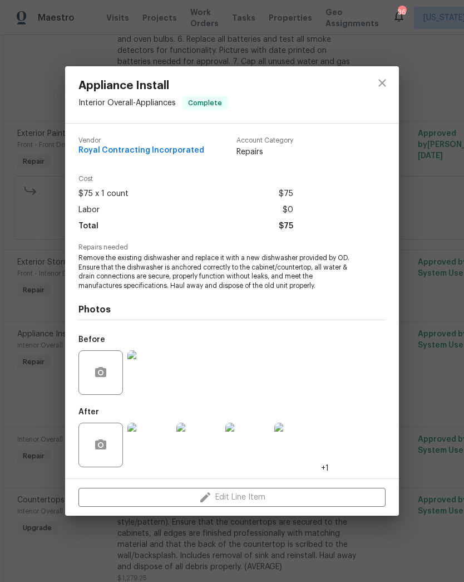
click at [254, 548] on div "Appliance Install Interior Overall - Appliances Complete Vendor Royal Contracti…" at bounding box center [232, 291] width 464 height 582
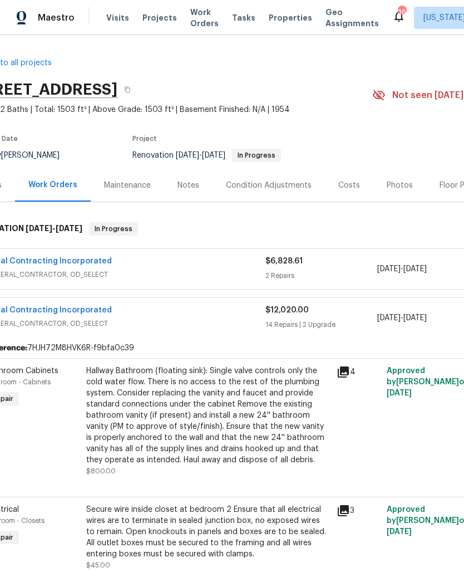
scroll to position [0, 31]
click at [345, 189] on div "Costs" at bounding box center [349, 185] width 22 height 11
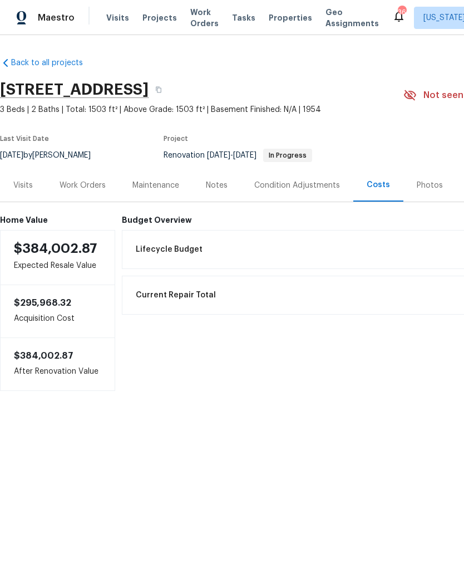
click at [95, 186] on div "Work Orders" at bounding box center [83, 185] width 46 height 11
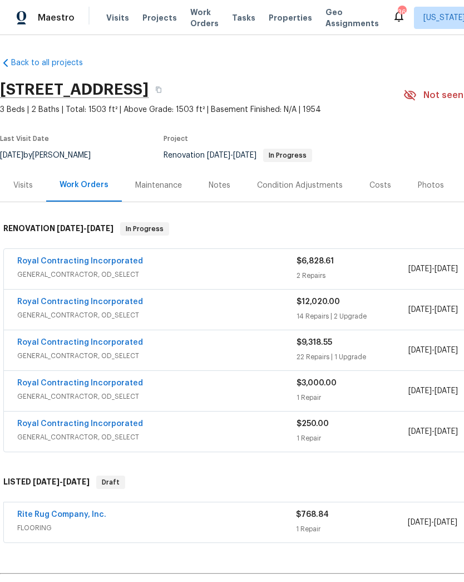
click at [111, 261] on link "Royal Contracting Incorporated" at bounding box center [80, 261] width 126 height 8
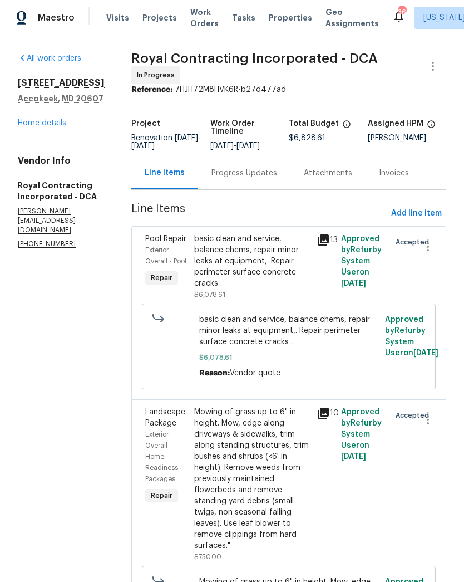
click at [255, 179] on div "Progress Updates" at bounding box center [245, 173] width 66 height 11
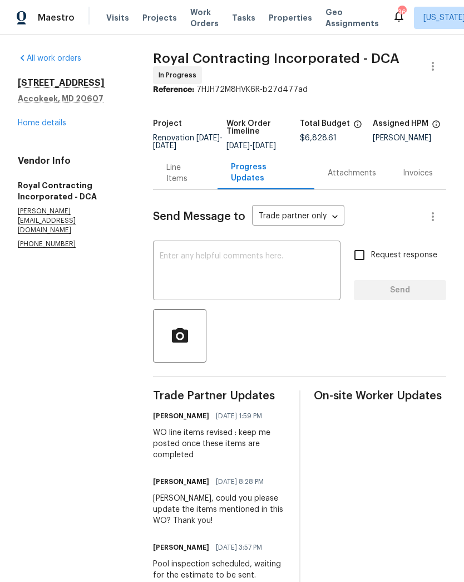
click at [58, 126] on link "Home details" at bounding box center [42, 123] width 48 height 8
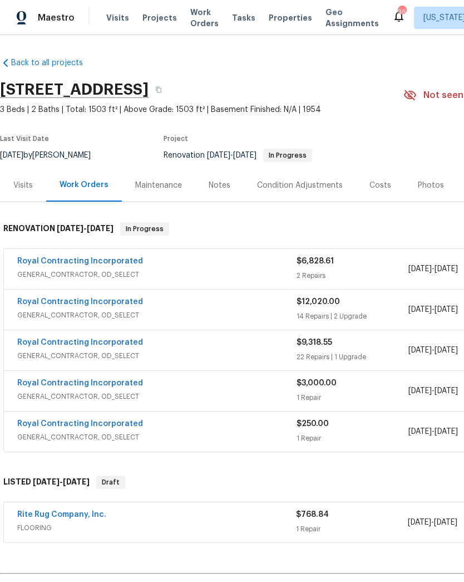
click at [127, 301] on link "Royal Contracting Incorporated" at bounding box center [80, 302] width 126 height 8
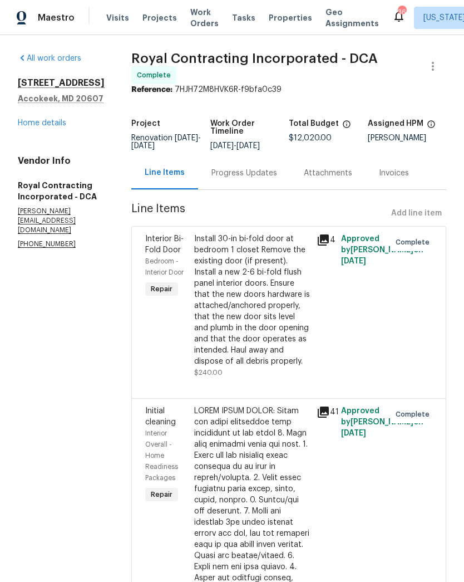
click at [256, 179] on div "Progress Updates" at bounding box center [245, 173] width 66 height 11
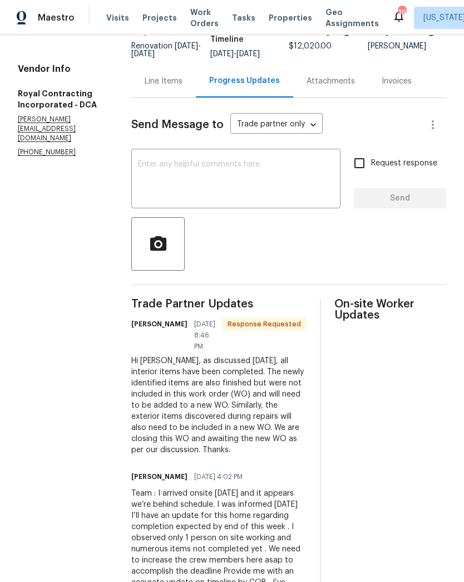
scroll to position [105, 0]
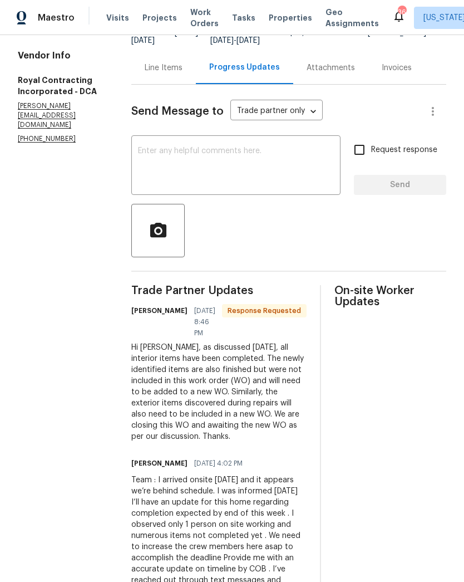
click at [290, 181] on textarea at bounding box center [236, 166] width 196 height 39
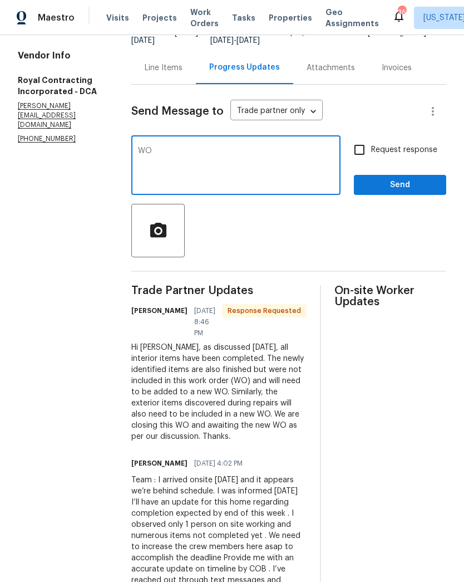
type textarea "W"
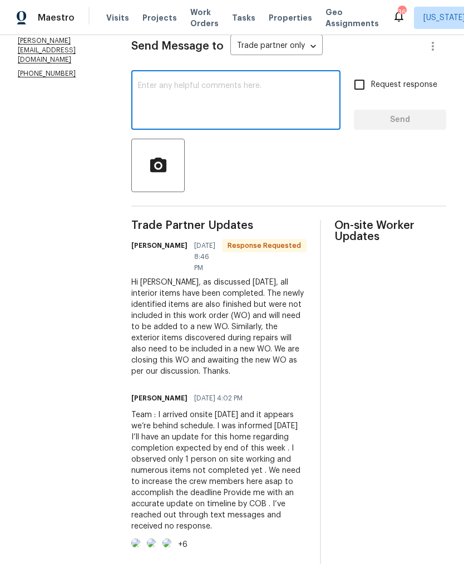
scroll to position [235, 0]
click at [275, 82] on textarea at bounding box center [236, 101] width 196 height 39
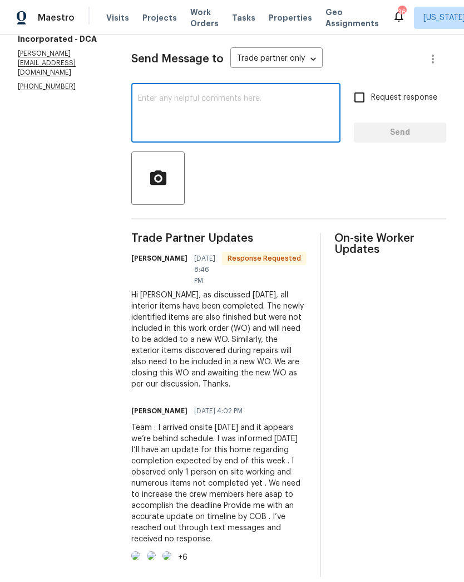
scroll to position [149, 0]
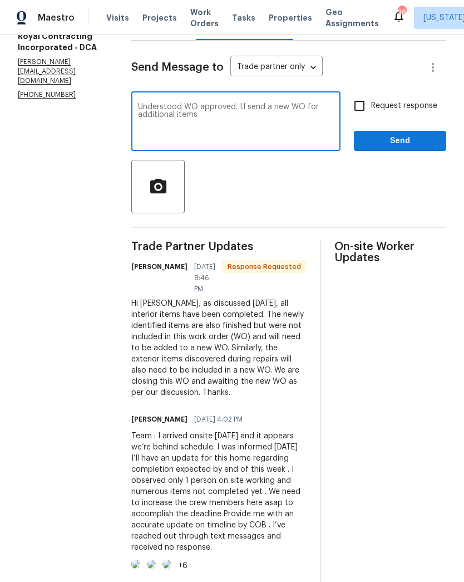
type textarea "Understood WO approved. I.l send a new WO for additional items"
click at [378, 145] on span "Send" at bounding box center [400, 141] width 75 height 14
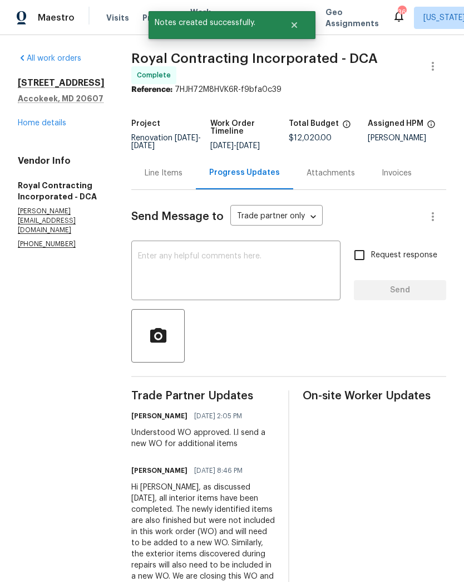
click at [51, 126] on link "Home details" at bounding box center [42, 123] width 48 height 8
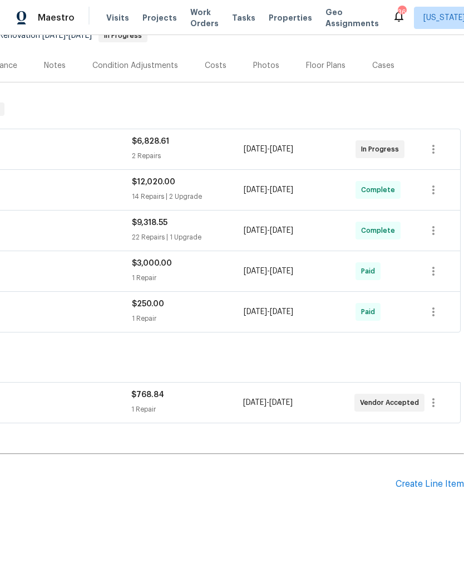
scroll to position [121, 165]
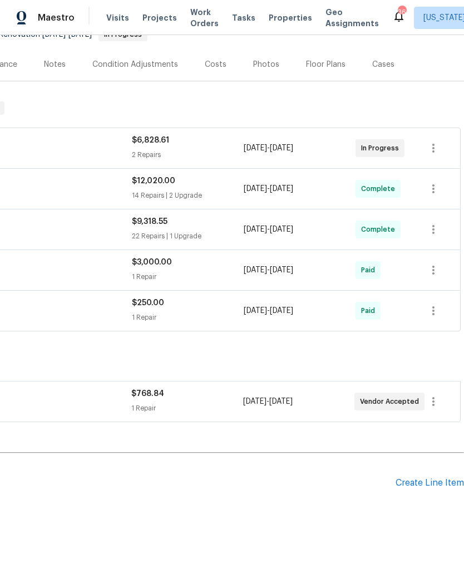
click at [433, 483] on div "Create Line Item" at bounding box center [430, 483] width 68 height 11
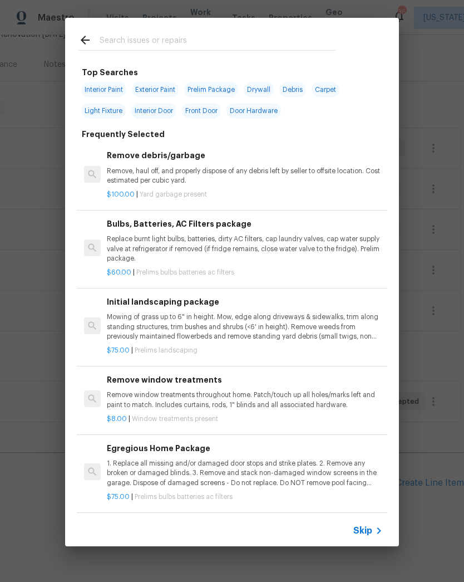
click at [248, 41] on input "text" at bounding box center [218, 41] width 236 height 17
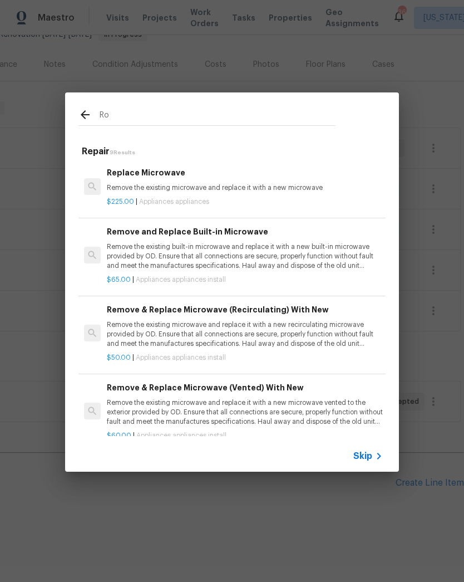
type input "R"
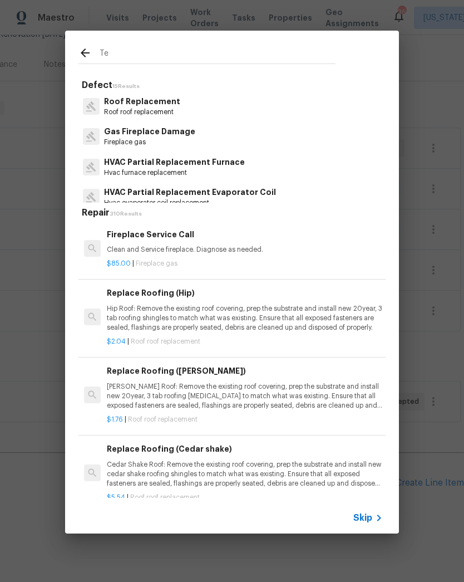
type input "T"
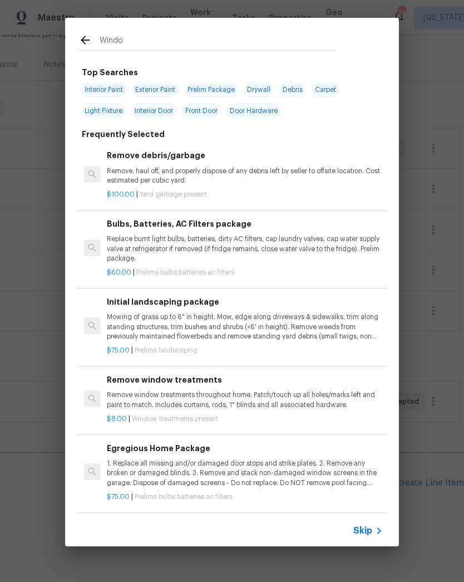
type input "Window"
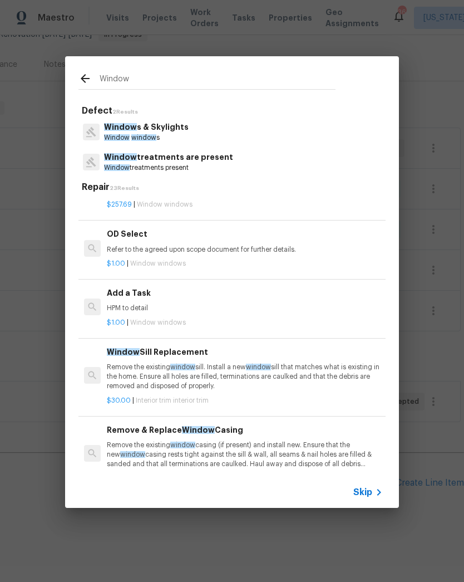
scroll to position [950, 0]
click at [272, 313] on div "$1.00 | Window windows" at bounding box center [245, 320] width 276 height 14
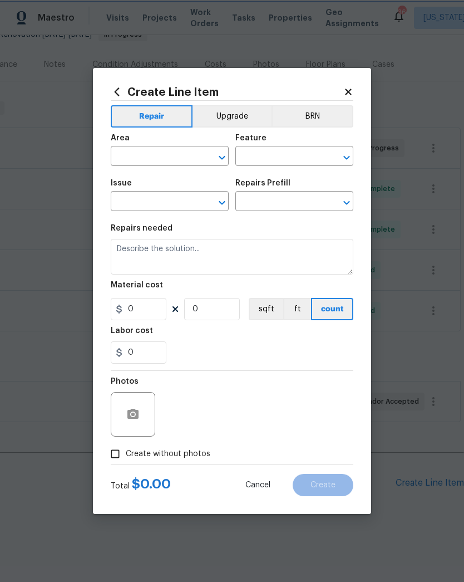
type input "Windows & Skylights"
type textarea "HPM to detail"
type input "1"
type input "Add a Task $1.00"
type input "1"
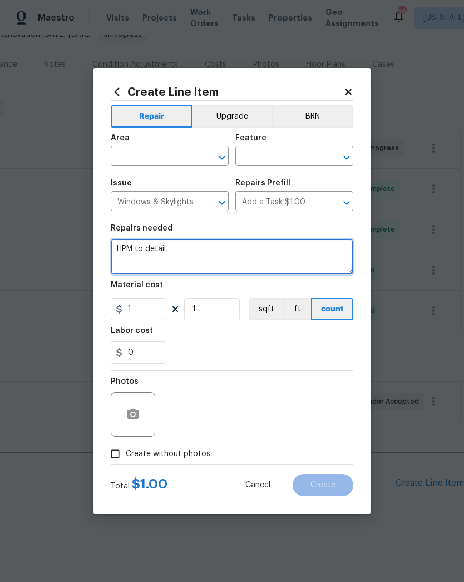
click at [242, 254] on textarea "HPM to detail" at bounding box center [232, 257] width 243 height 36
type textarea "H"
click at [214, 158] on button "Open" at bounding box center [222, 158] width 16 height 16
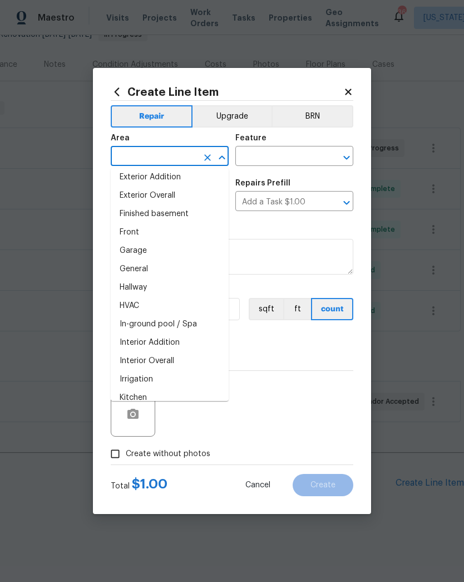
scroll to position [286, 0]
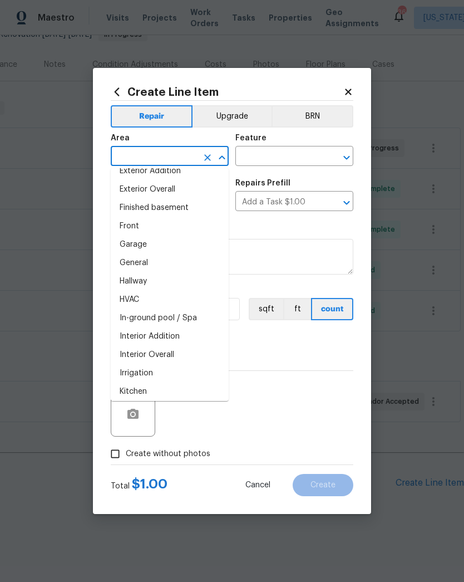
click at [188, 354] on li "Interior Overall" at bounding box center [170, 355] width 118 height 18
type input "Interior Overall"
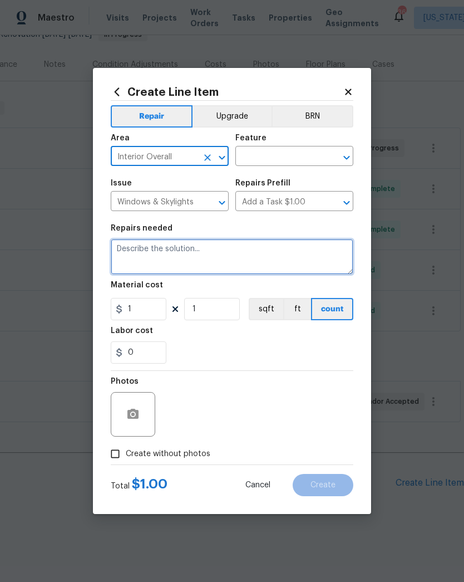
click at [252, 253] on textarea at bounding box center [232, 257] width 243 height 36
click at [343, 158] on icon "Open" at bounding box center [346, 157] width 13 height 13
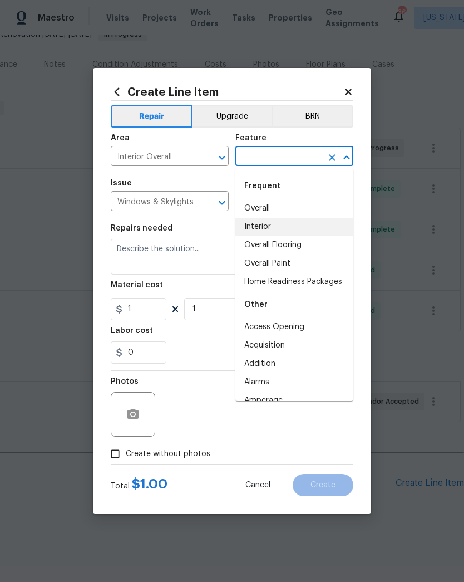
click at [295, 226] on li "Interior" at bounding box center [294, 227] width 118 height 18
type input "Interior"
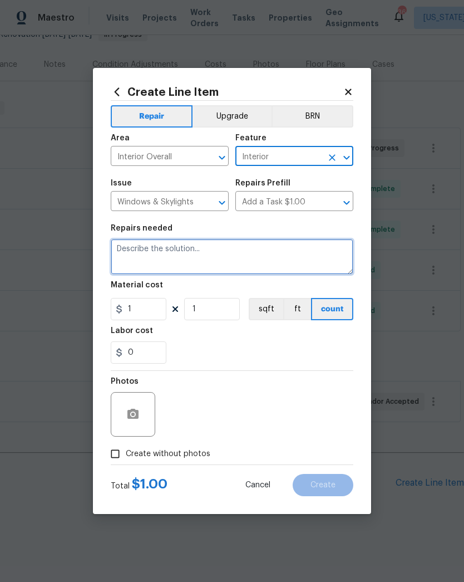
click at [240, 259] on textarea at bounding box center [232, 257] width 243 height 36
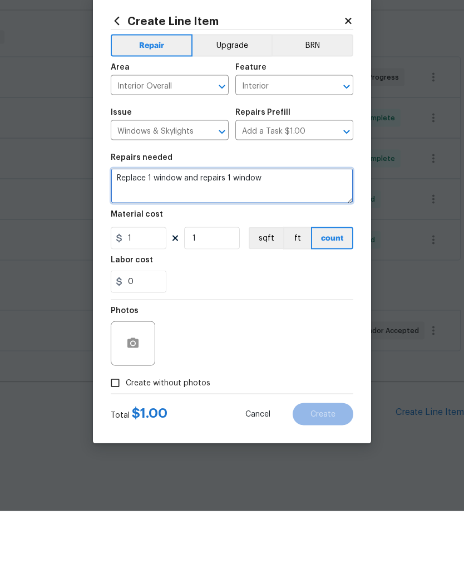
type textarea "Replace 1 window and repairs 1 window"
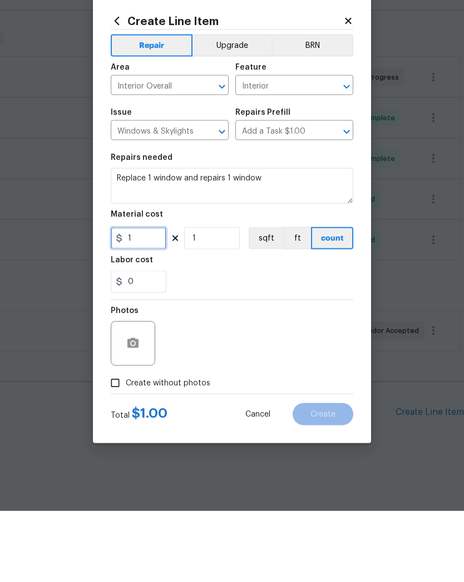
click at [152, 298] on input "1" at bounding box center [139, 309] width 56 height 22
type input "650"
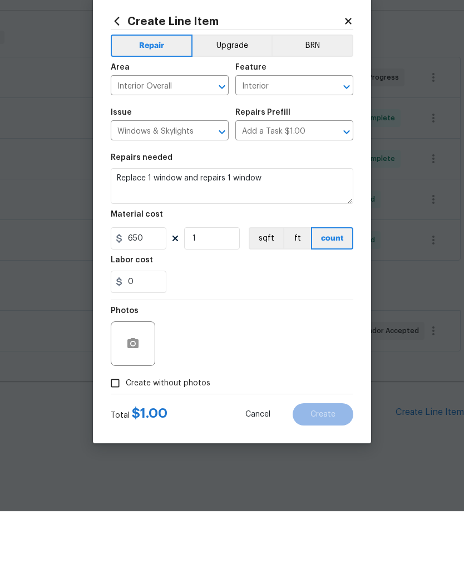
click at [241, 371] on div "Photos" at bounding box center [232, 407] width 243 height 72
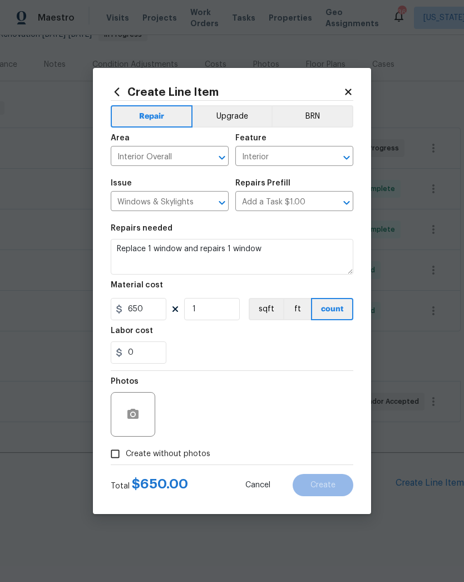
click at [117, 453] on input "Create without photos" at bounding box center [115, 453] width 21 height 21
checkbox input "true"
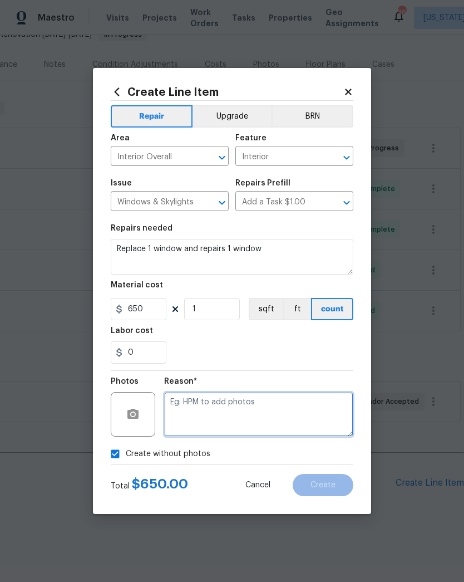
click at [281, 415] on textarea at bounding box center [258, 414] width 189 height 45
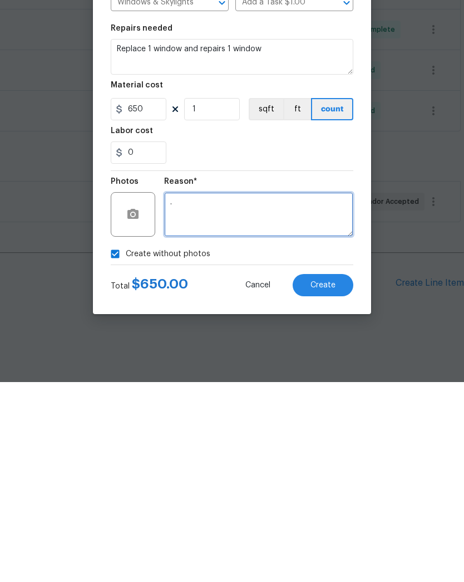
type textarea "."
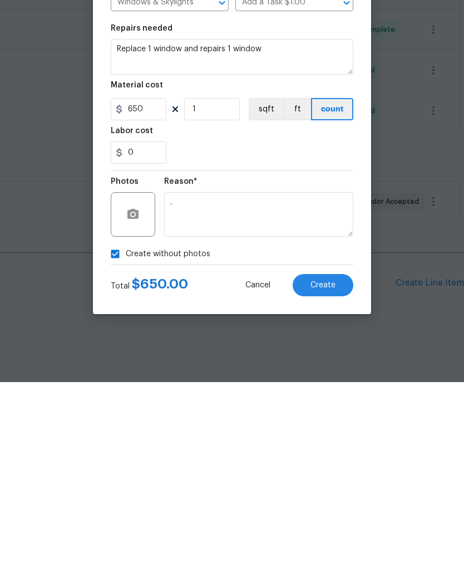
click at [328, 474] on button "Create" at bounding box center [323, 485] width 61 height 22
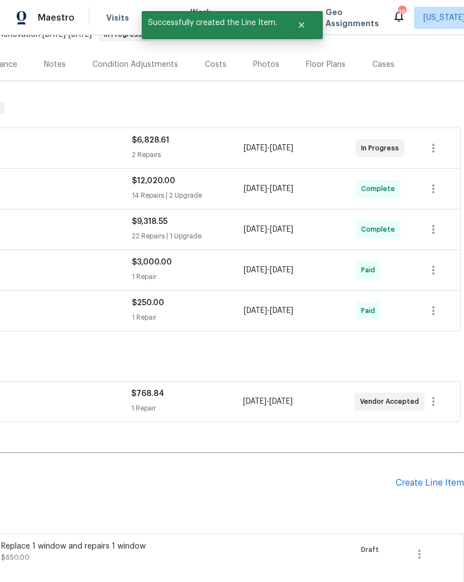
click at [429, 484] on div "Create Line Item" at bounding box center [430, 483] width 68 height 11
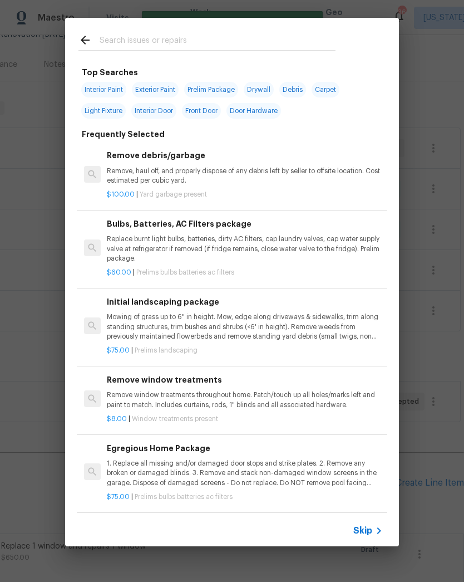
click at [256, 47] on input "text" at bounding box center [218, 41] width 236 height 17
type input "Faucet"
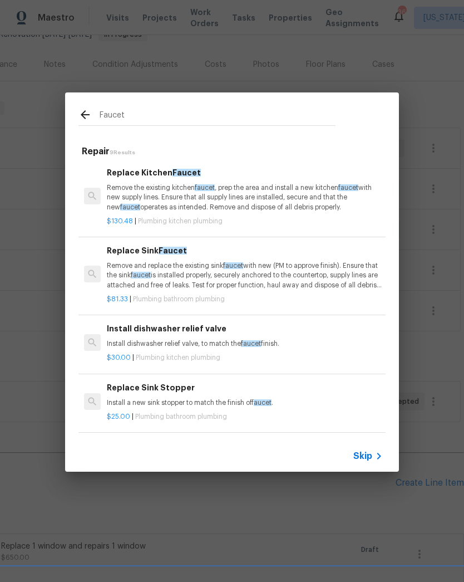
click at [253, 201] on p "Remove the existing kitchen faucet , prep the area and install a new kitchen fa…" at bounding box center [245, 197] width 276 height 28
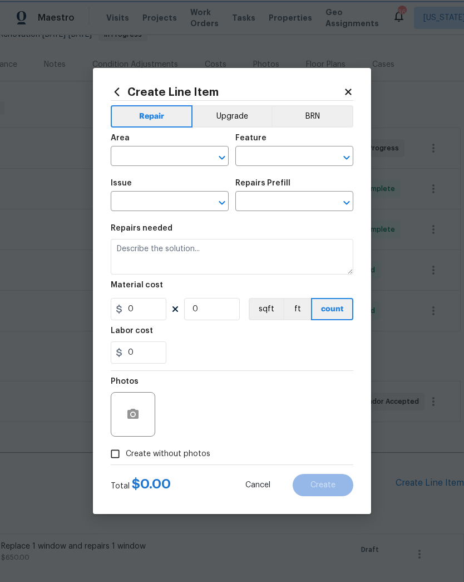
type input "Plumbing"
type input "Kitchen Plumbing"
type input "Replace Kitchen Faucet $130.48"
type textarea "Remove the existing kitchen faucet, prep the area and install a new kitchen fau…"
type input "130.48"
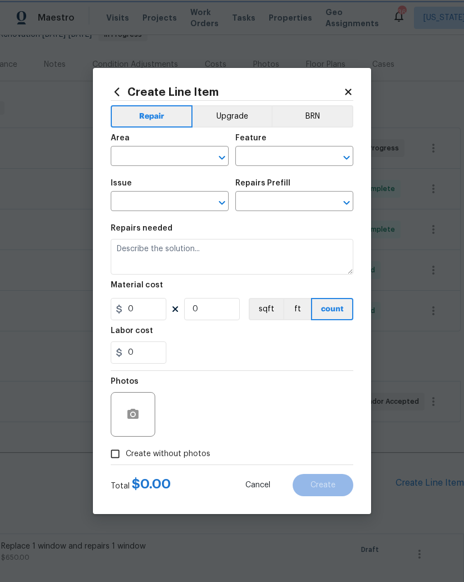
type input "1"
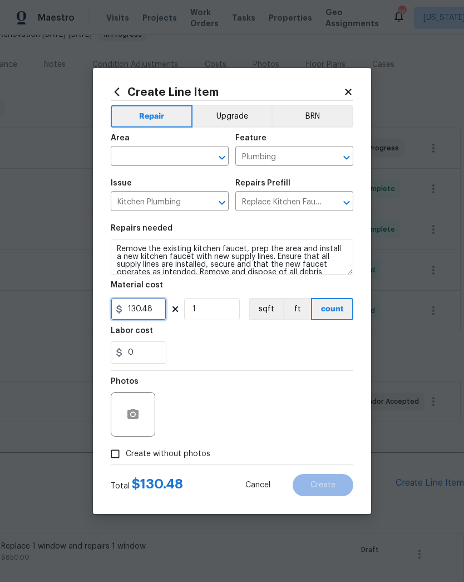
click at [160, 305] on input "130.48" at bounding box center [139, 309] width 56 height 22
click at [160, 307] on input "130.48" at bounding box center [139, 309] width 56 height 22
type input "250"
click at [226, 350] on div "0" at bounding box center [232, 352] width 243 height 22
click at [230, 151] on div "Area ​ Feature Plumbing ​" at bounding box center [232, 149] width 243 height 45
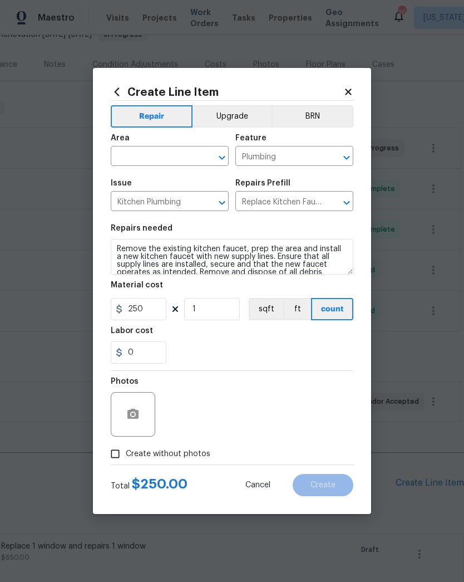
click at [223, 156] on icon "Open" at bounding box center [222, 157] width 6 height 4
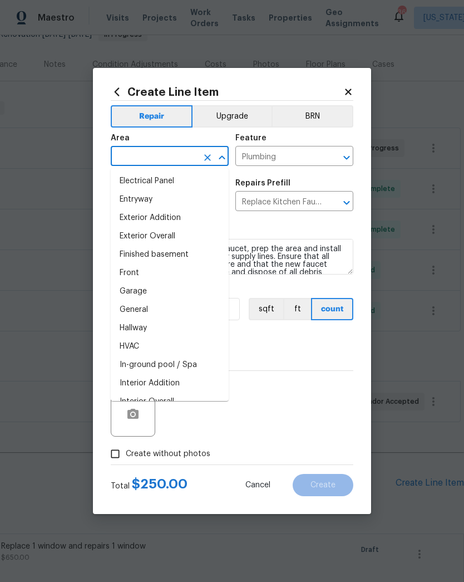
scroll to position [326, 0]
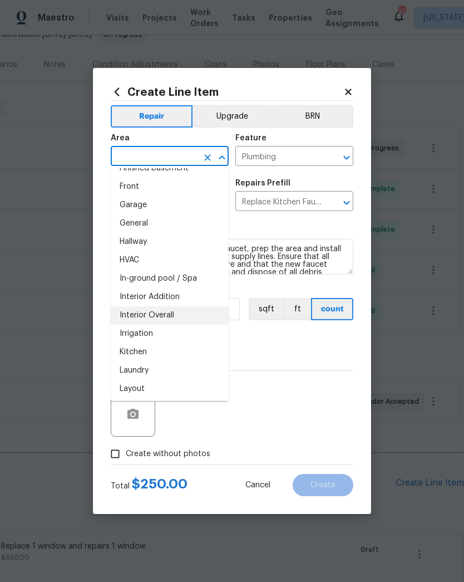
click at [181, 316] on li "Interior Overall" at bounding box center [170, 315] width 118 height 18
type input "Interior Overall"
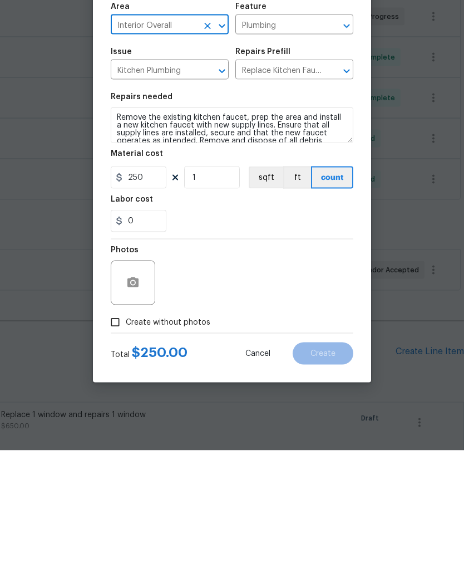
click at [118, 443] on input "Create without photos" at bounding box center [115, 453] width 21 height 21
checkbox input "true"
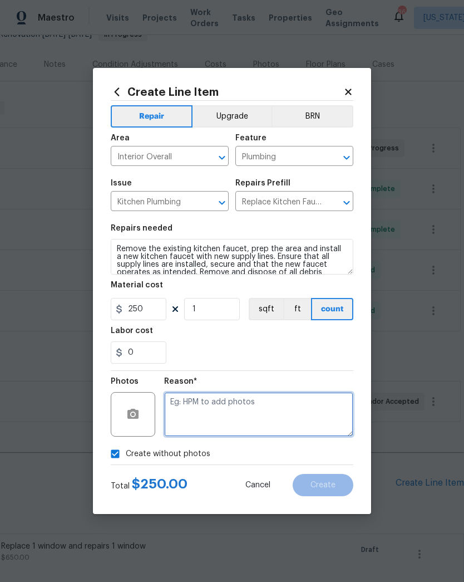
click at [308, 414] on textarea at bounding box center [258, 414] width 189 height 45
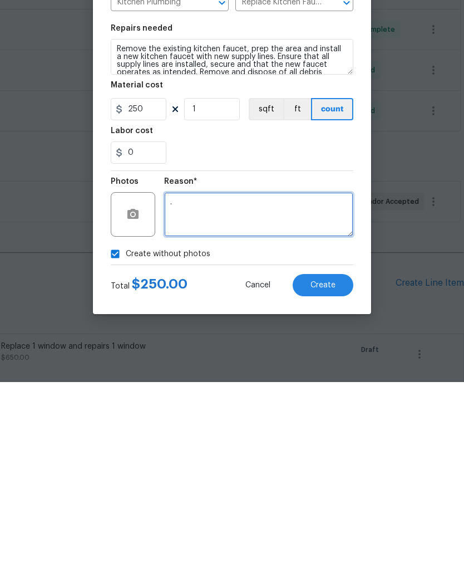
type textarea "."
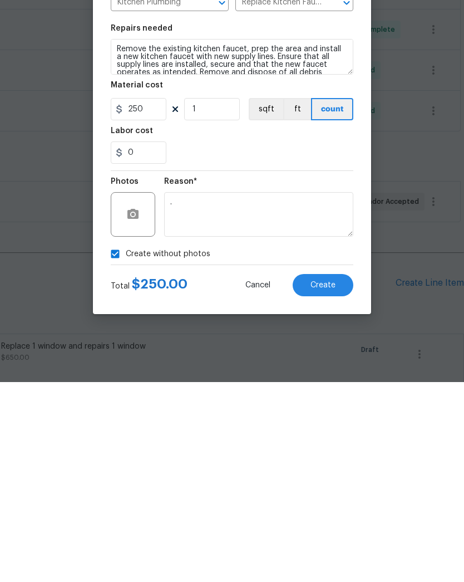
click at [328, 481] on span "Create" at bounding box center [323, 485] width 25 height 8
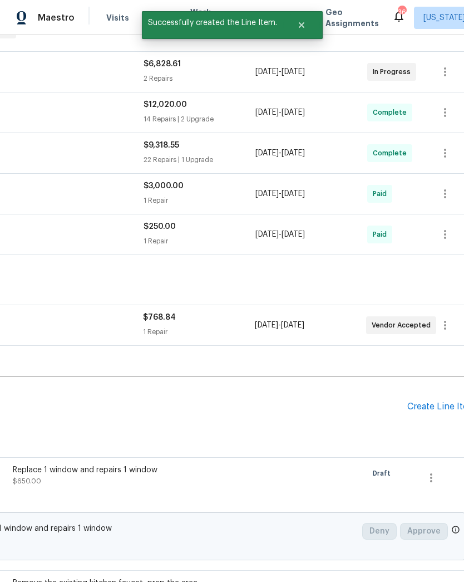
scroll to position [204, 152]
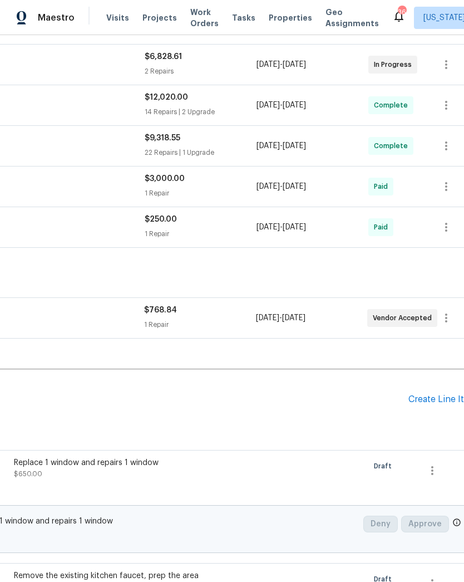
click at [433, 404] on div "Create Line Item" at bounding box center [443, 399] width 68 height 11
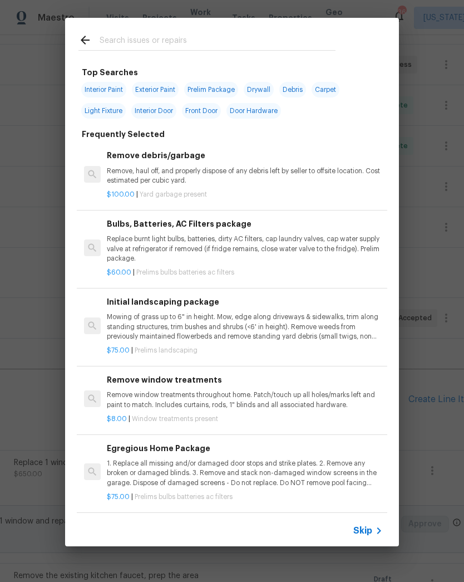
click at [226, 48] on input "text" at bounding box center [218, 41] width 236 height 17
type input "Deck"
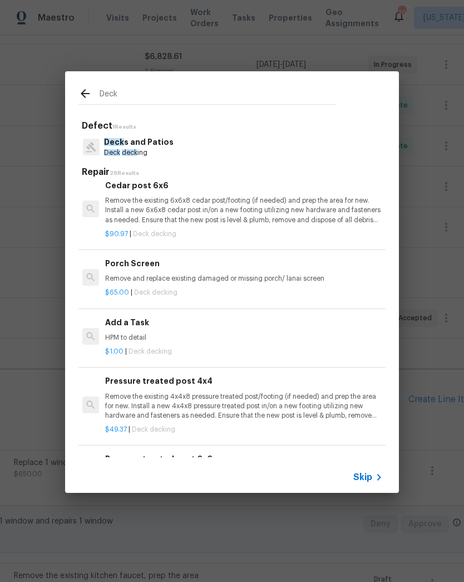
scroll to position [1028, 2]
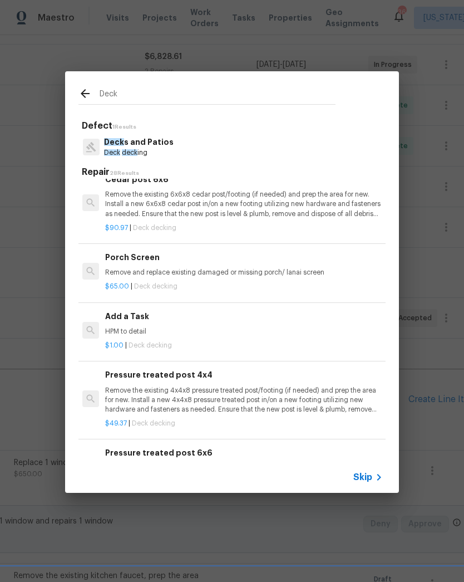
click at [212, 327] on p "HPM to detail" at bounding box center [243, 331] width 276 height 9
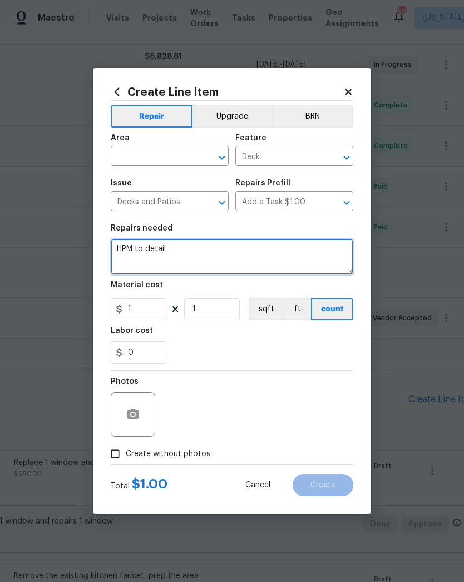
click at [223, 247] on textarea "HPM to detail" at bounding box center [232, 257] width 243 height 36
type textarea "H"
click at [223, 163] on icon "Open" at bounding box center [221, 157] width 13 height 13
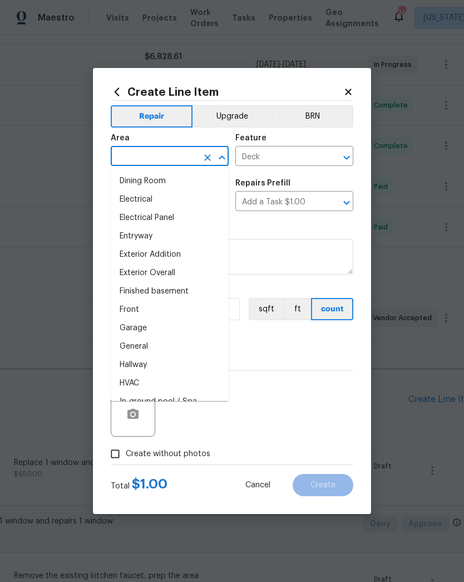
scroll to position [201, 0]
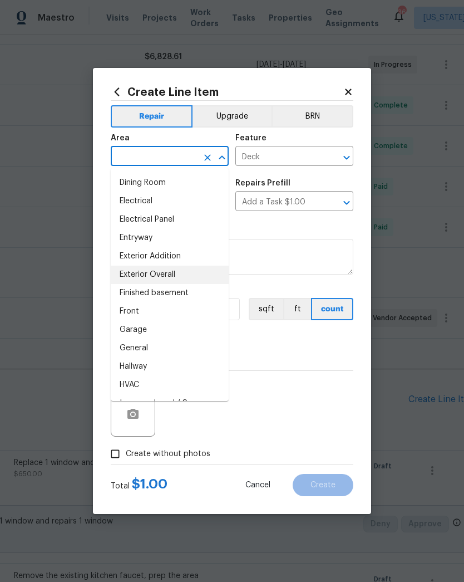
click at [190, 276] on li "Exterior Overall" at bounding box center [170, 275] width 118 height 18
type input "Exterior Overall"
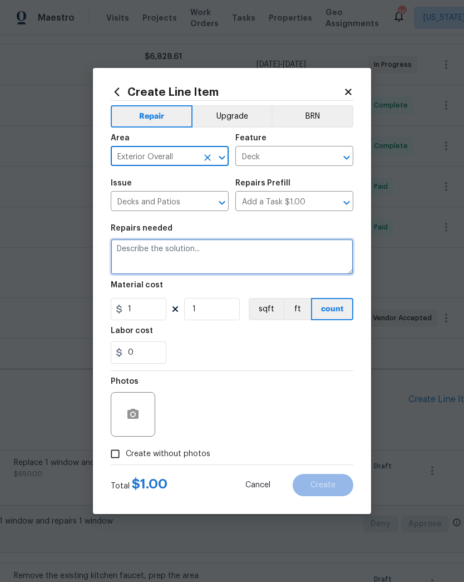
click at [228, 254] on textarea at bounding box center [232, 257] width 243 height 36
type textarea "Repair 2 exterior decks and paint"
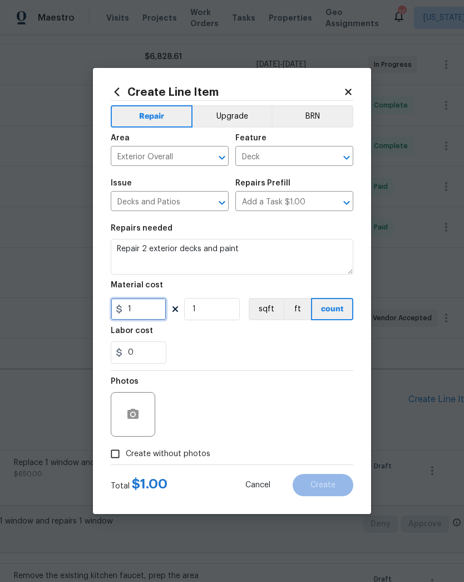
click at [145, 310] on input "1" at bounding box center [139, 309] width 56 height 22
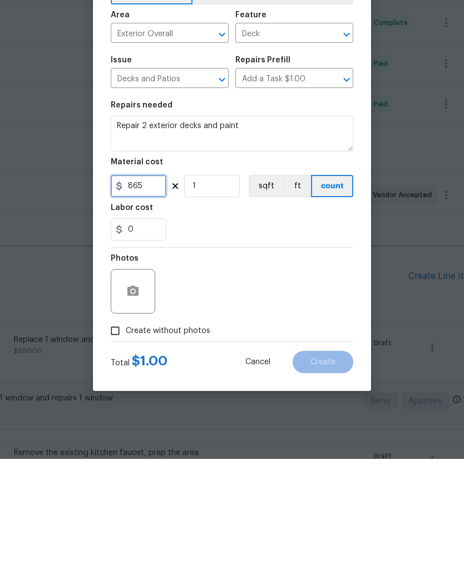
type input "865"
click at [244, 371] on div "Photos" at bounding box center [232, 407] width 243 height 72
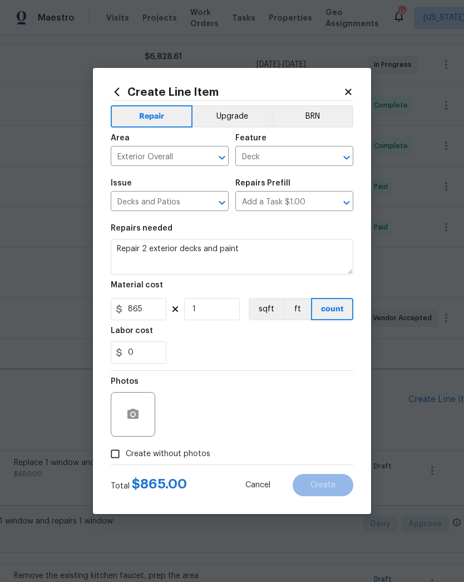
click at [122, 458] on input "Create without photos" at bounding box center [115, 453] width 21 height 21
checkbox input "true"
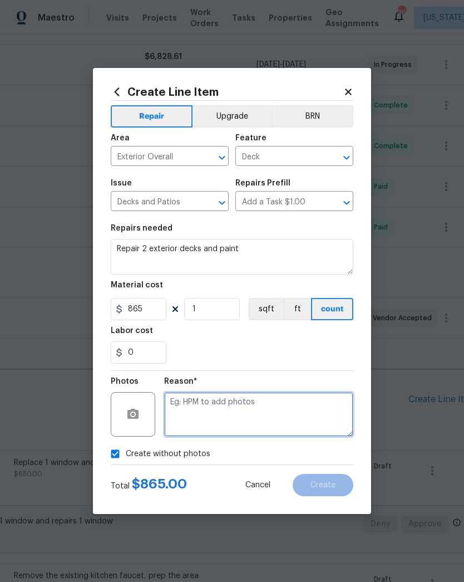
click at [258, 409] on textarea at bounding box center [258, 414] width 189 height 45
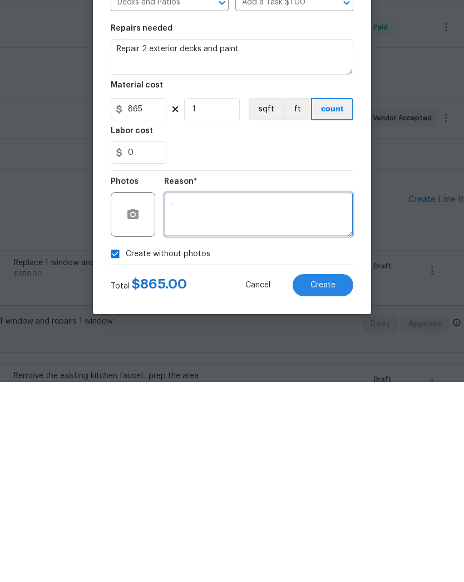
type textarea "."
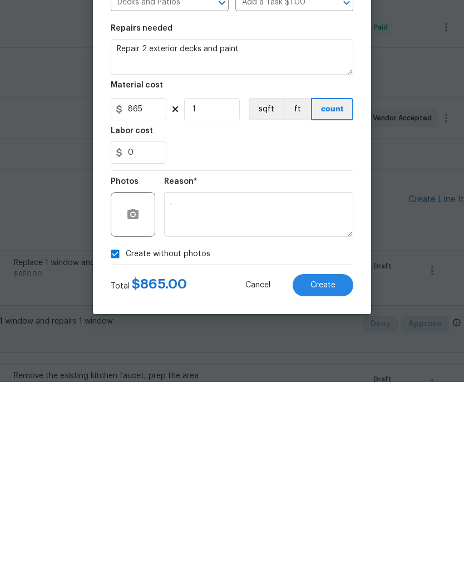
click at [332, 481] on span "Create" at bounding box center [323, 485] width 25 height 8
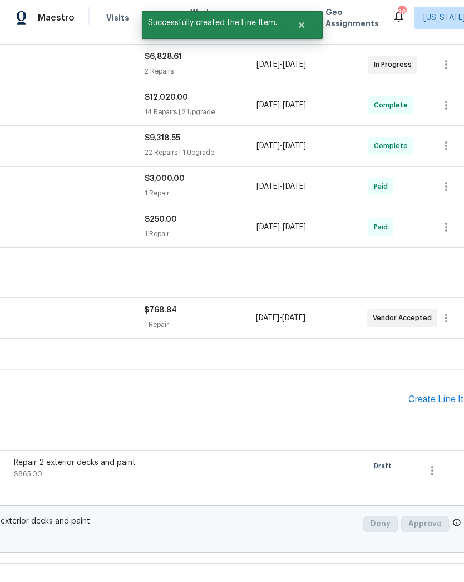
click at [430, 404] on div "Create Line Item" at bounding box center [443, 399] width 68 height 11
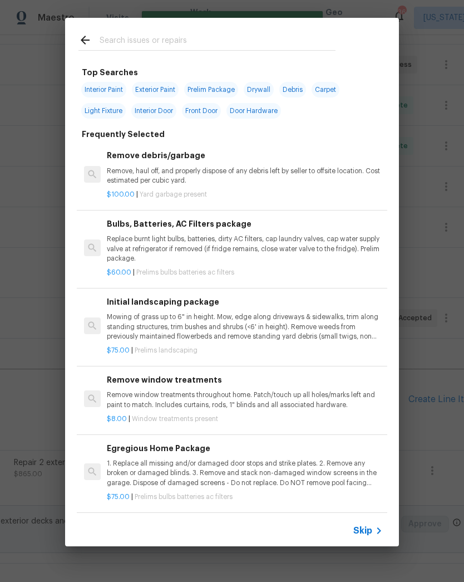
click at [244, 50] on input "text" at bounding box center [218, 41] width 236 height 17
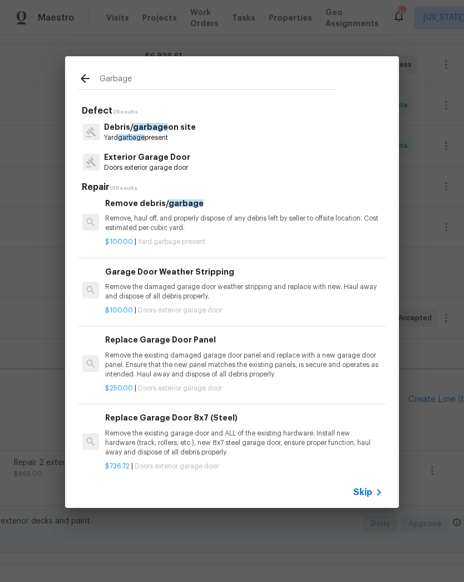
scroll to position [6, 2]
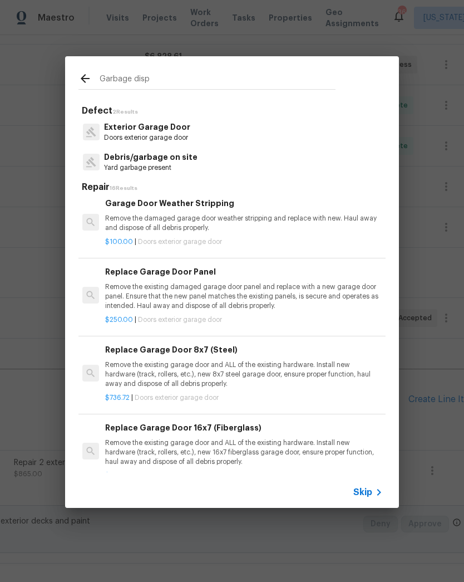
type input "Garbage dispo"
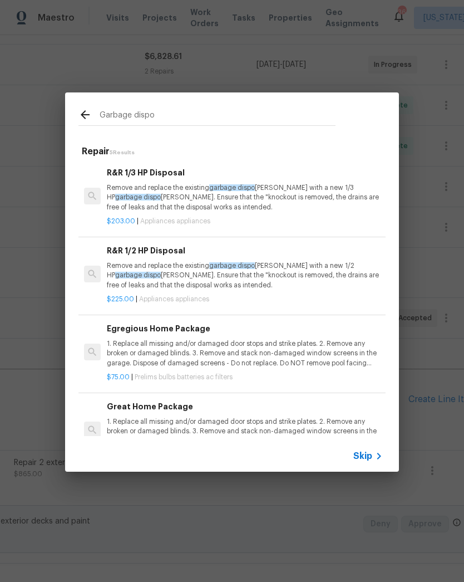
scroll to position [0, 0]
click at [233, 272] on p "Remove and replace the existing garbage dispo sal with a new 1/2 HP garbage dis…" at bounding box center [245, 275] width 276 height 28
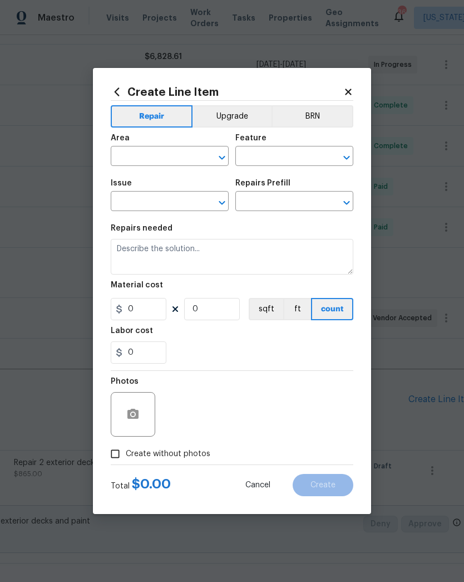
type input "Appliances"
type input "R&R 1/2 HP Disposal $225.00"
type textarea "Remove and replace the existing garbage disposal with a new 1/2 HP garbage disp…"
type input "225"
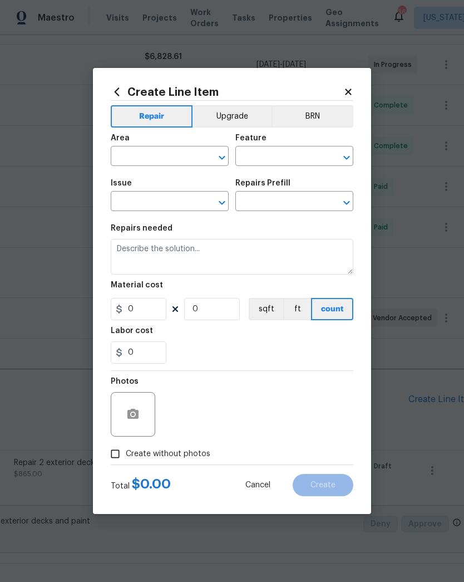
type input "1"
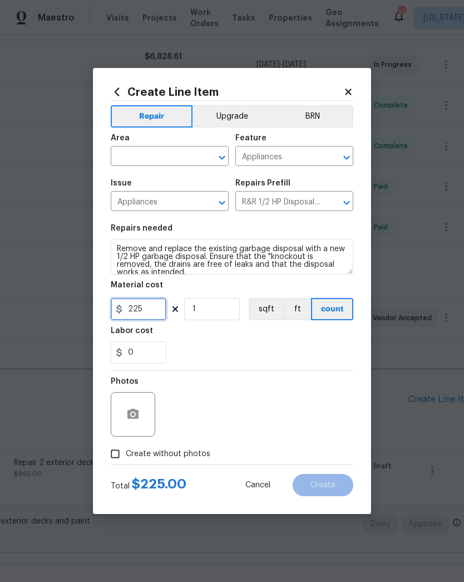
click at [159, 304] on input "225" at bounding box center [139, 309] width 56 height 22
type input "195"
click at [218, 346] on div "0" at bounding box center [232, 352] width 243 height 22
click at [120, 451] on input "Create without photos" at bounding box center [115, 453] width 21 height 21
checkbox input "true"
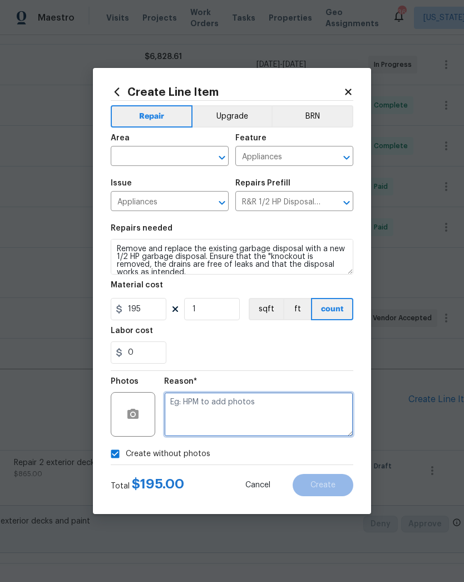
click at [269, 421] on textarea at bounding box center [258, 414] width 189 height 45
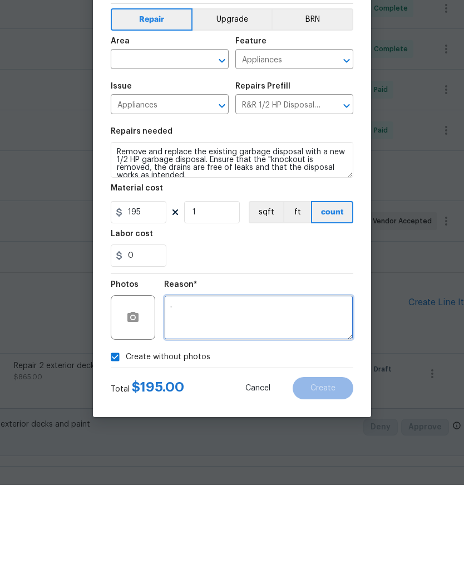
click at [220, 155] on icon "Open" at bounding box center [222, 157] width 6 height 4
type textarea "."
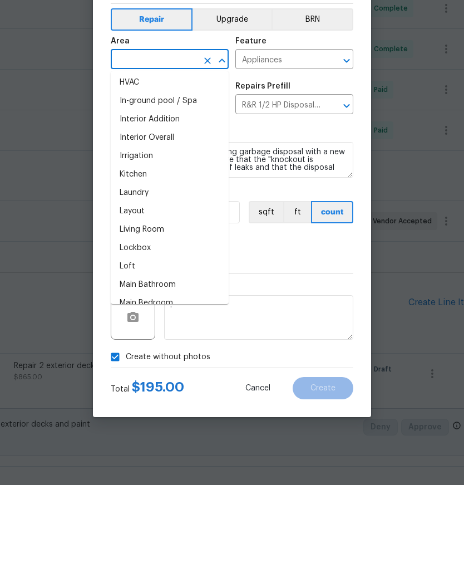
scroll to position [404, 0]
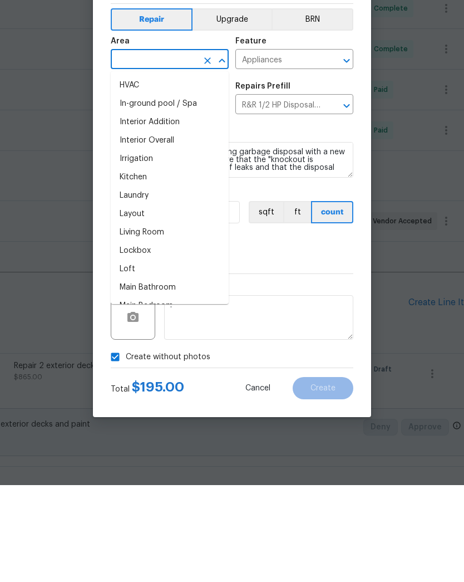
click at [181, 265] on li "Kitchen" at bounding box center [170, 274] width 118 height 18
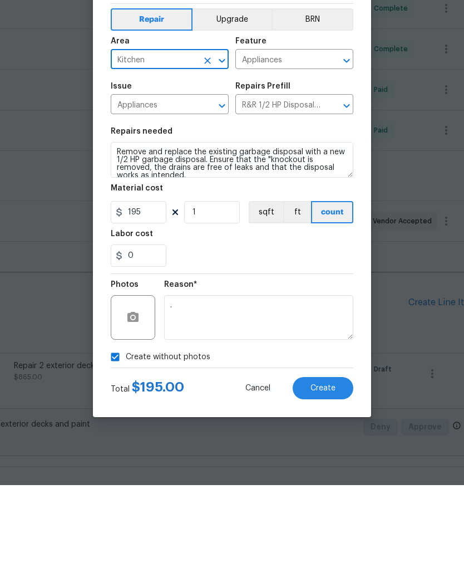
type input "Kitchen"
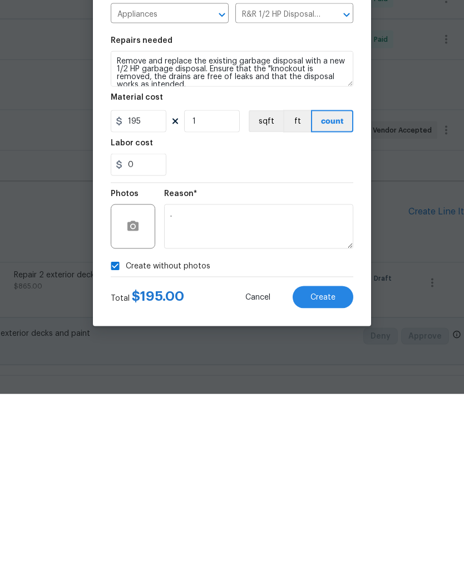
click at [330, 474] on button "Create" at bounding box center [323, 485] width 61 height 22
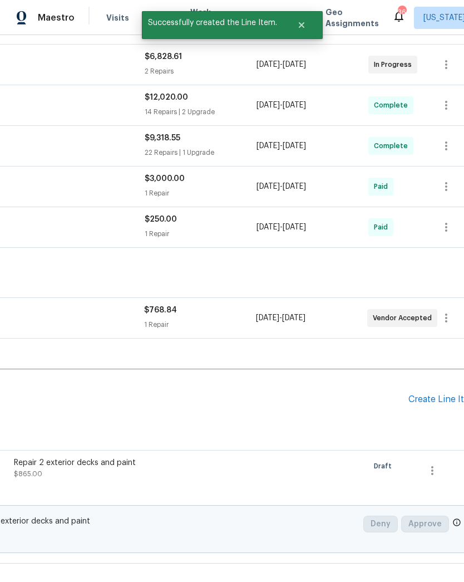
click at [436, 402] on div "Create Line Item" at bounding box center [443, 399] width 68 height 11
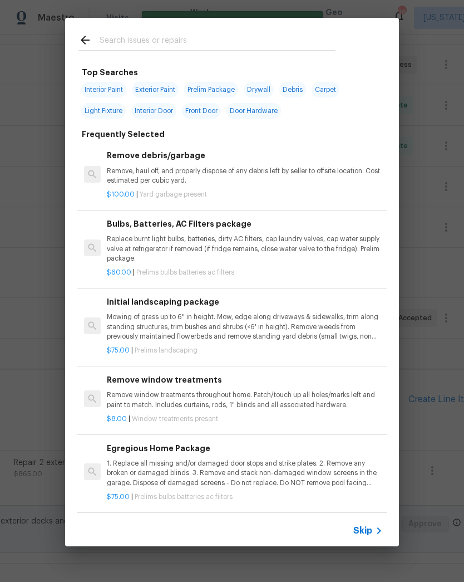
click at [185, 45] on input "text" at bounding box center [218, 41] width 236 height 17
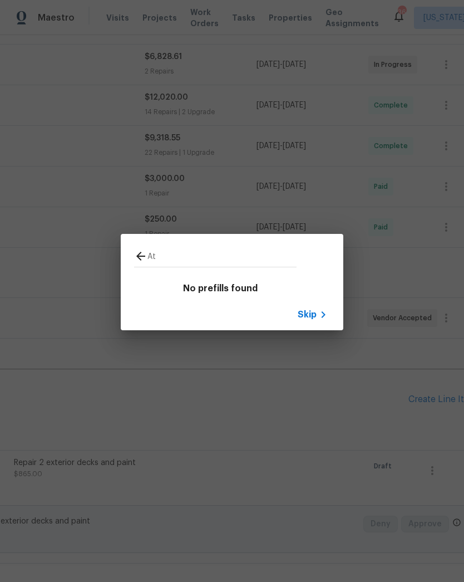
type input "A"
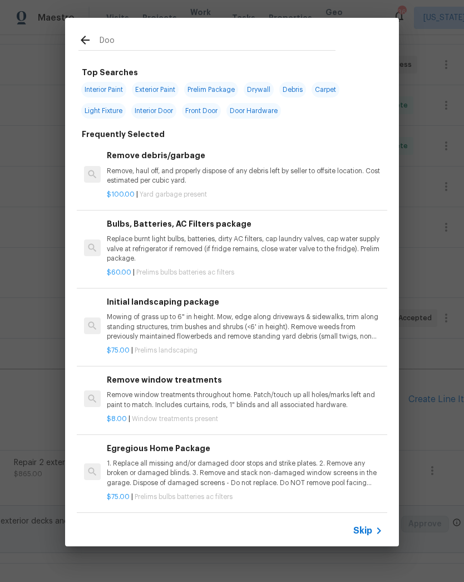
type input "Door"
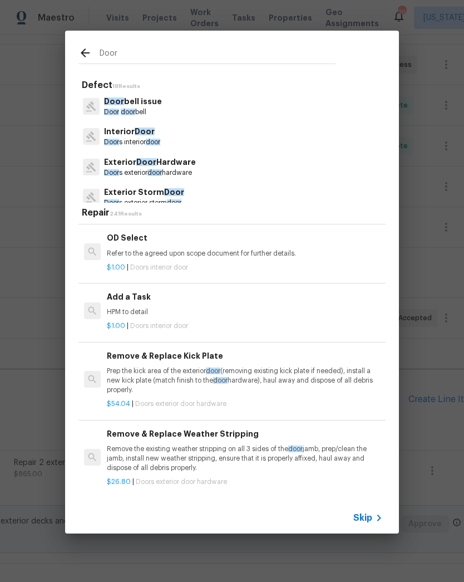
scroll to position [3457, 0]
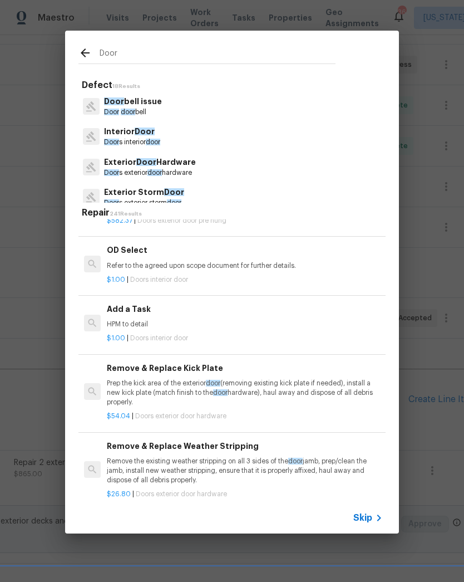
click at [242, 329] on div "$1.00 | Doors interior door" at bounding box center [245, 336] width 276 height 14
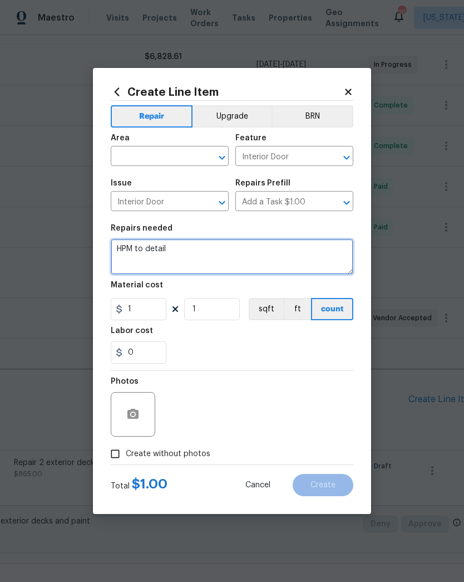
click at [233, 253] on textarea "HPM to detail" at bounding box center [232, 257] width 243 height 36
click at [228, 150] on div at bounding box center [214, 158] width 29 height 16
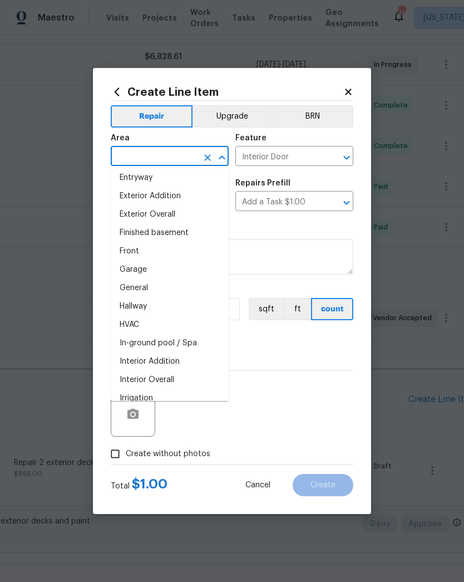
scroll to position [301, 0]
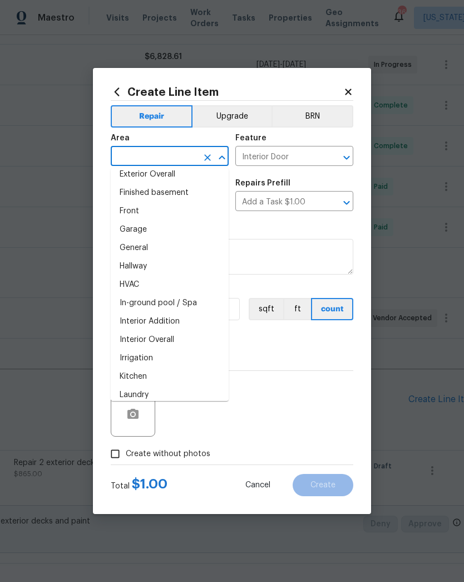
click at [182, 319] on li "Interior Addition" at bounding box center [170, 321] width 118 height 18
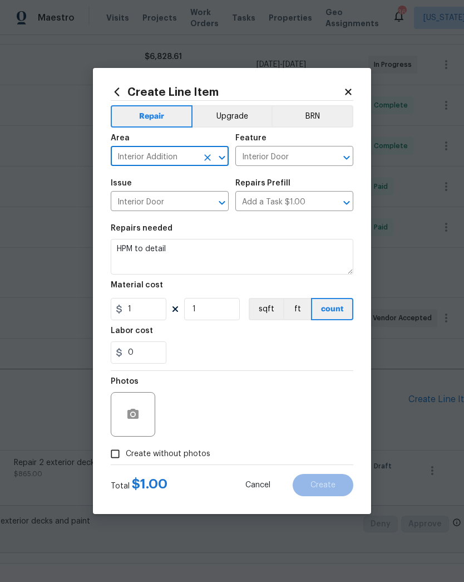
click at [227, 155] on icon "Open" at bounding box center [221, 157] width 13 height 13
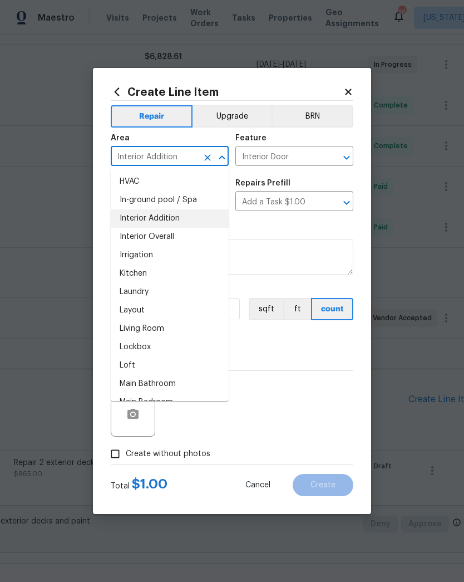
scroll to position [403, 0]
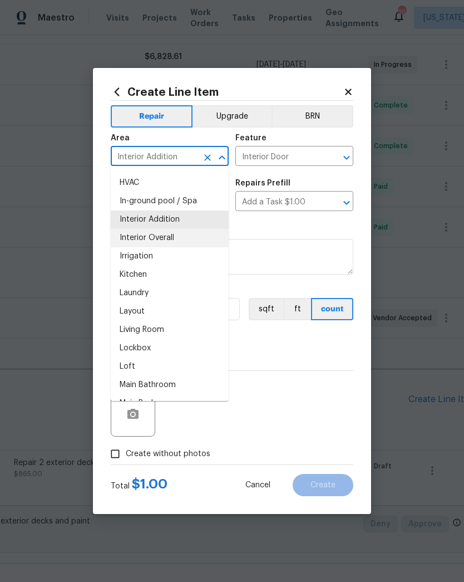
click at [194, 235] on li "Interior Overall" at bounding box center [170, 238] width 118 height 18
type input "Interior Overall"
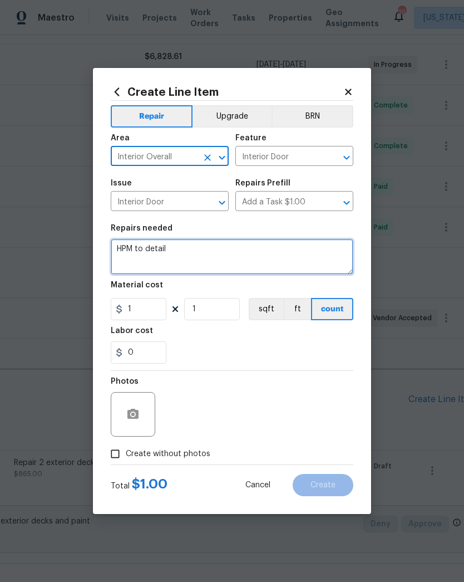
click at [221, 253] on textarea "HPM to detail" at bounding box center [232, 257] width 243 height 36
type textarea "H"
type textarea "Repair attic door/stairs"
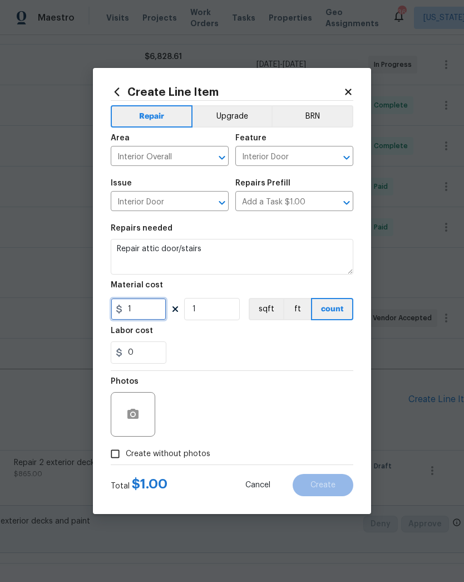
click at [145, 320] on input "1" at bounding box center [139, 309] width 56 height 22
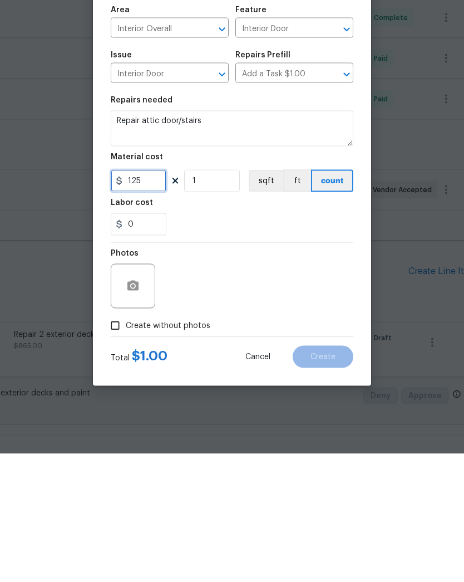
type input "125"
click at [124, 443] on input "Create without photos" at bounding box center [115, 453] width 21 height 21
checkbox input "true"
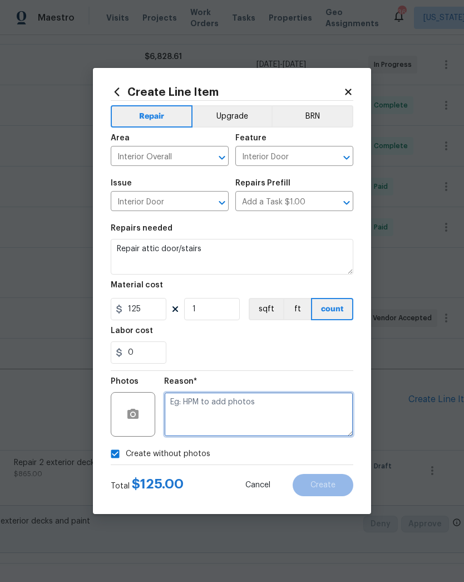
click at [261, 422] on textarea at bounding box center [258, 414] width 189 height 45
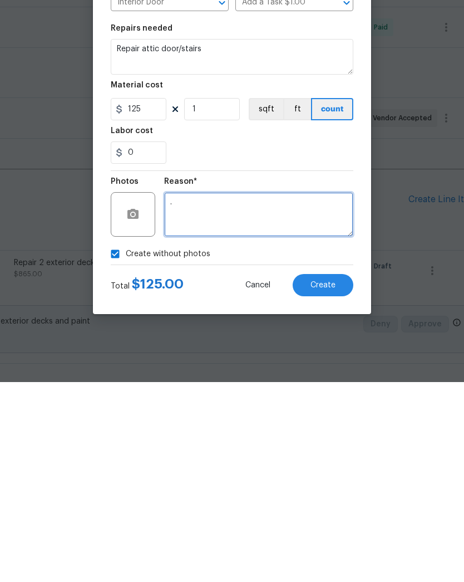
type textarea "."
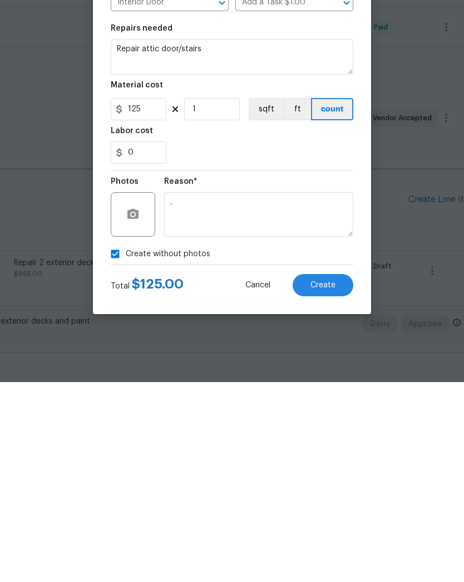
click at [335, 474] on button "Create" at bounding box center [323, 485] width 61 height 22
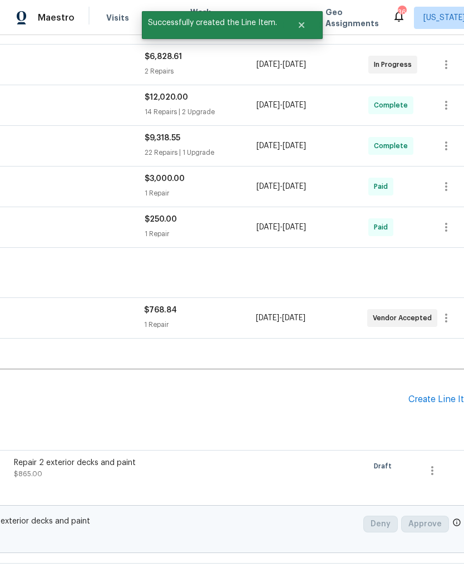
click at [426, 402] on div "Create Line Item" at bounding box center [443, 399] width 68 height 11
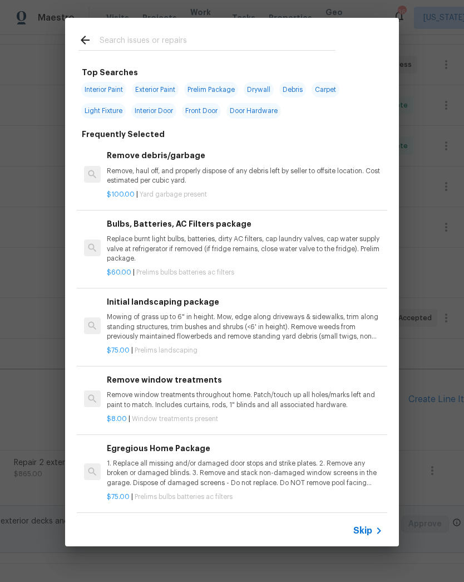
click at [233, 37] on input "text" at bounding box center [218, 41] width 236 height 17
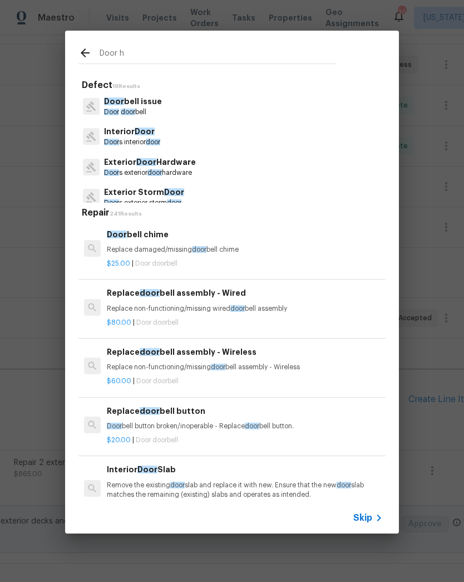
type input "Door ha"
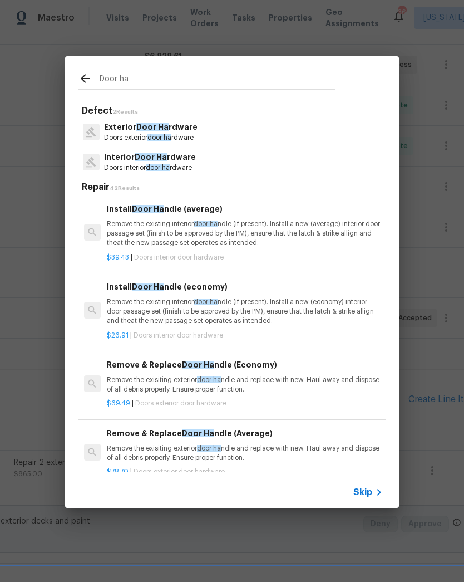
click at [247, 239] on p "Remove the existing interior door ha ndle (if present). Install a new (average)…" at bounding box center [245, 233] width 276 height 28
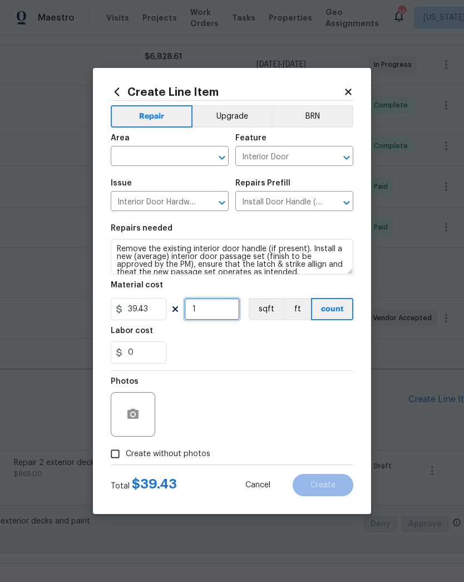
click at [210, 315] on input "1" at bounding box center [212, 309] width 56 height 22
type input "3"
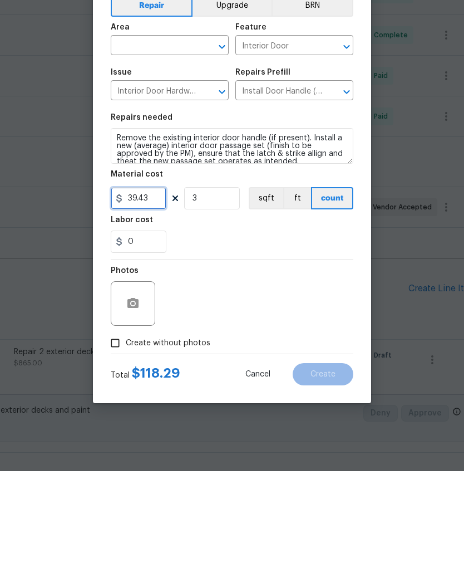
click at [151, 298] on input "39.43" at bounding box center [139, 309] width 56 height 22
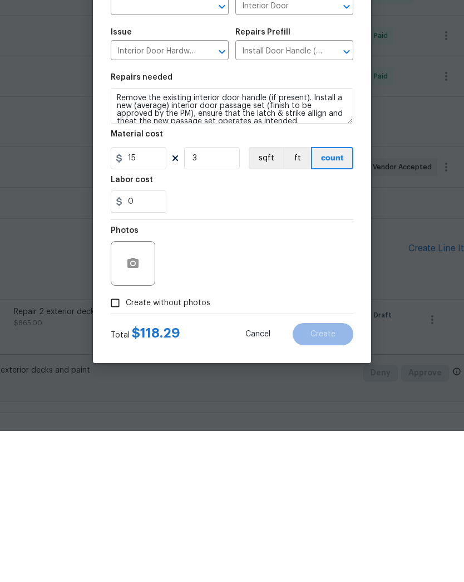
click at [241, 371] on div "Photos" at bounding box center [232, 407] width 243 height 72
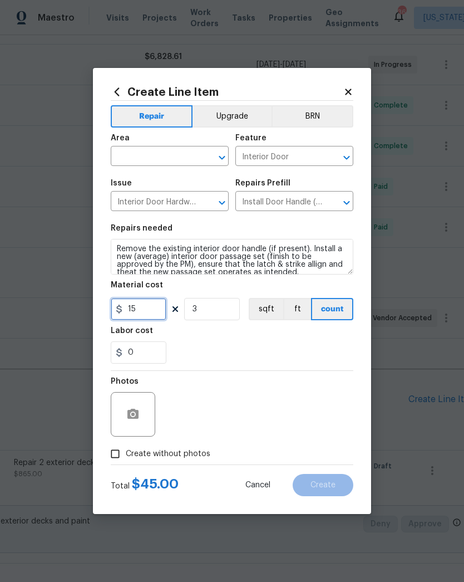
click at [150, 303] on input "15" at bounding box center [139, 309] width 56 height 22
click at [227, 349] on div "0" at bounding box center [232, 352] width 243 height 22
click at [150, 311] on input "25" at bounding box center [139, 309] width 56 height 22
type input "30"
click at [220, 355] on div "0" at bounding box center [232, 352] width 243 height 22
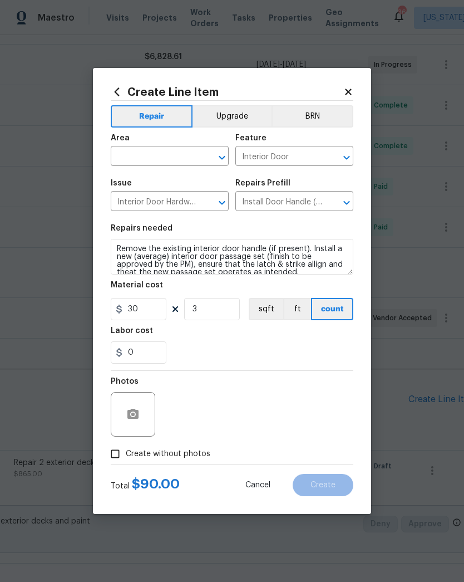
click at [219, 155] on icon "Open" at bounding box center [221, 157] width 13 height 13
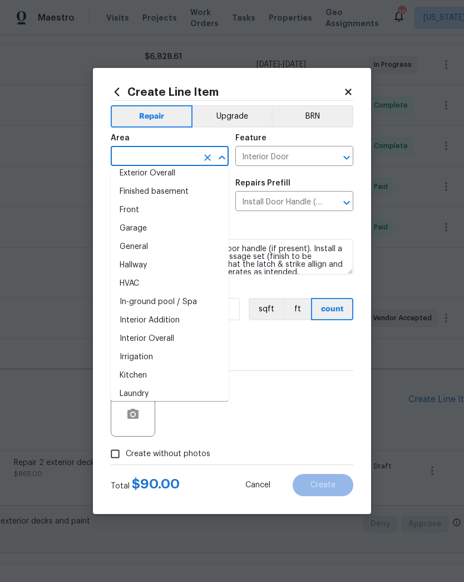
scroll to position [302, 0]
click at [178, 339] on li "Interior Overall" at bounding box center [170, 339] width 118 height 18
type input "Interior Overall"
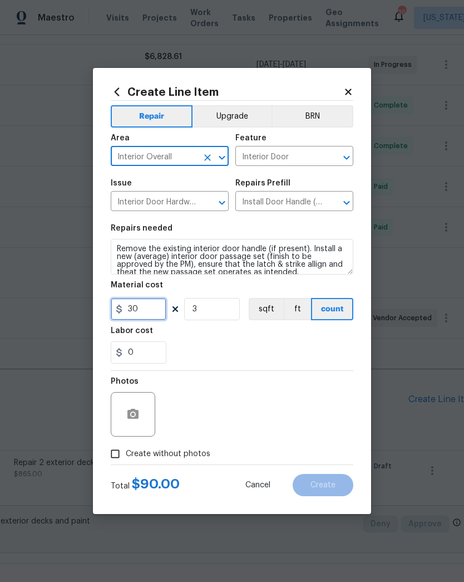
click at [149, 305] on input "30" at bounding box center [139, 309] width 56 height 22
click at [158, 309] on input "30" at bounding box center [139, 309] width 56 height 22
click at [232, 348] on div "0" at bounding box center [232, 352] width 243 height 22
click at [149, 312] on input "3.5" at bounding box center [139, 309] width 56 height 22
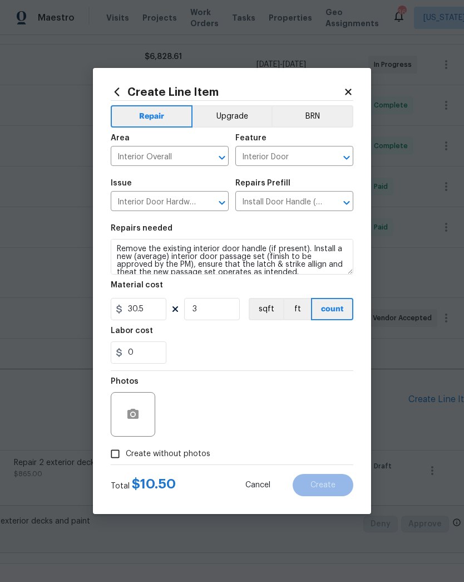
click at [231, 341] on div "Labor cost" at bounding box center [232, 334] width 243 height 14
click at [151, 304] on input "30.5" at bounding box center [139, 309] width 56 height 22
click at [153, 311] on input "30.5" at bounding box center [139, 309] width 56 height 22
click at [223, 345] on div "0" at bounding box center [232, 352] width 243 height 22
click at [157, 306] on input "33" at bounding box center [139, 309] width 56 height 22
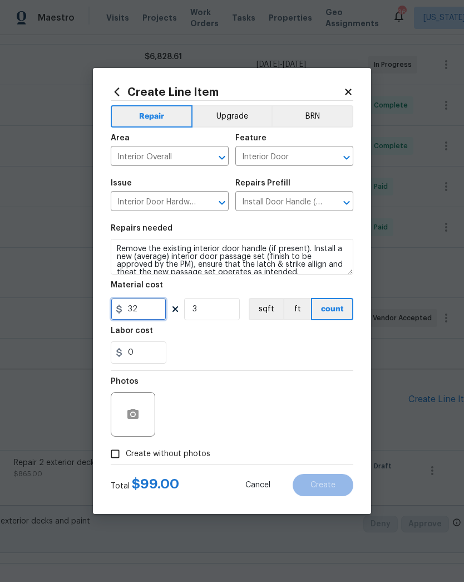
type input "32"
click at [215, 339] on div "Labor cost" at bounding box center [232, 334] width 243 height 14
click at [225, 416] on div "Photos" at bounding box center [232, 407] width 243 height 72
click at [120, 460] on input "Create without photos" at bounding box center [115, 453] width 21 height 21
checkbox input "true"
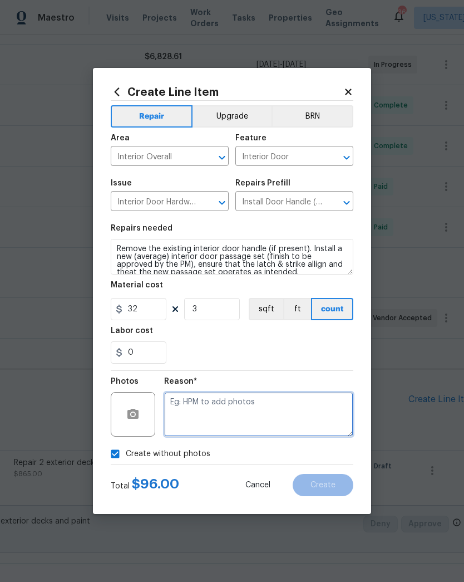
click at [284, 415] on textarea at bounding box center [258, 414] width 189 height 45
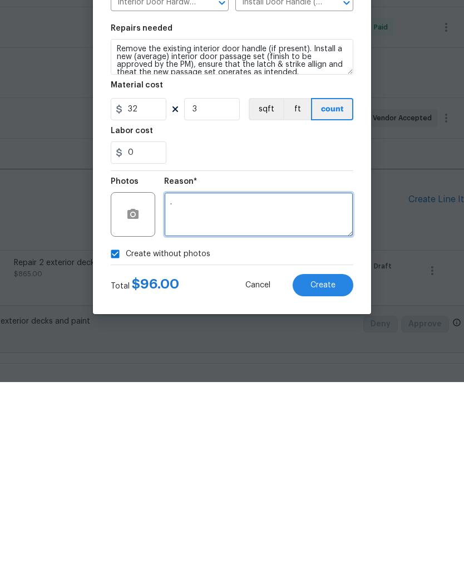
type textarea "."
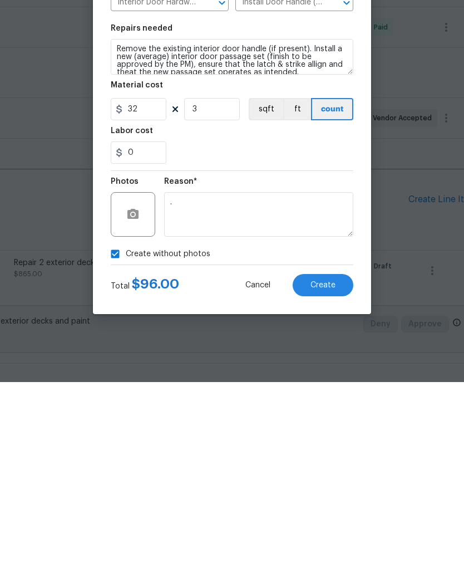
click at [326, 481] on span "Create" at bounding box center [323, 485] width 25 height 8
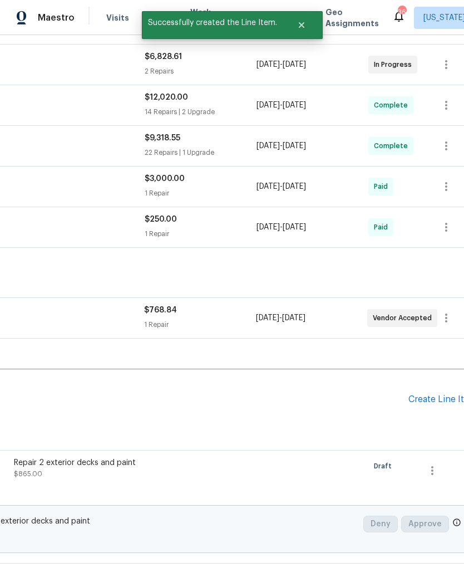
click at [431, 391] on div "Pending Line Items Create Line Item" at bounding box center [162, 400] width 629 height 52
click at [435, 400] on div "Create Line Item" at bounding box center [443, 399] width 68 height 11
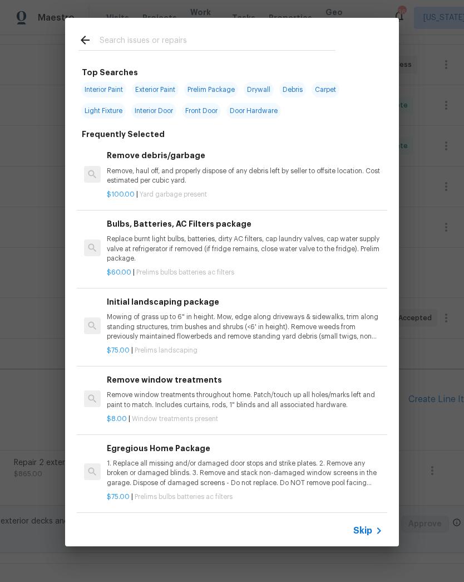
click at [219, 46] on input "text" at bounding box center [218, 41] width 236 height 17
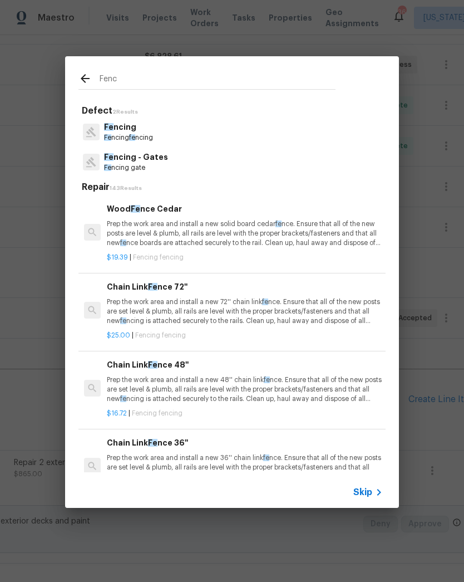
type input "Fence"
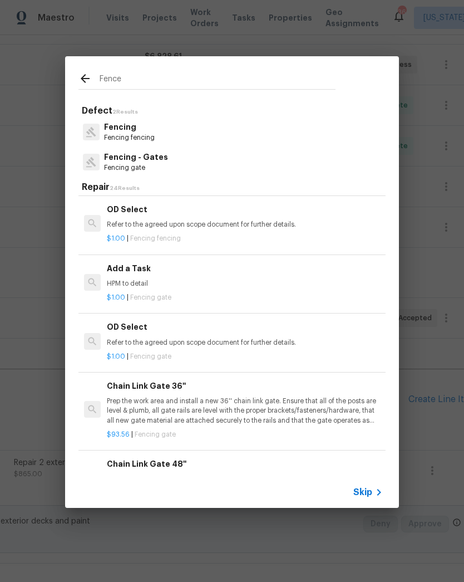
scroll to position [544, 0]
click at [235, 283] on p "HPM to detail" at bounding box center [245, 283] width 276 height 9
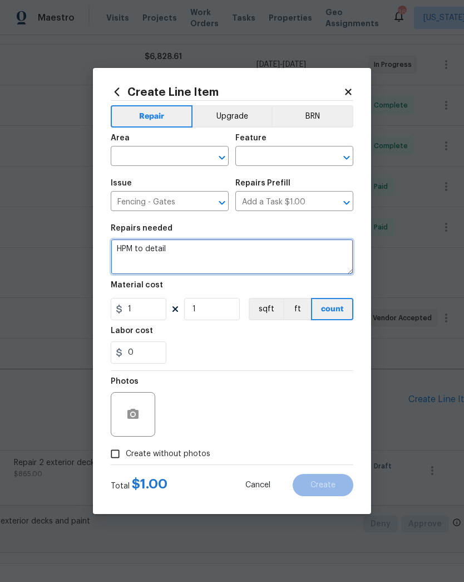
click at [237, 245] on textarea "HPM to detail" at bounding box center [232, 257] width 243 height 36
click at [214, 259] on textarea "HPM to detail" at bounding box center [232, 257] width 243 height 36
type textarea "H"
click at [224, 151] on icon "Open" at bounding box center [221, 157] width 13 height 13
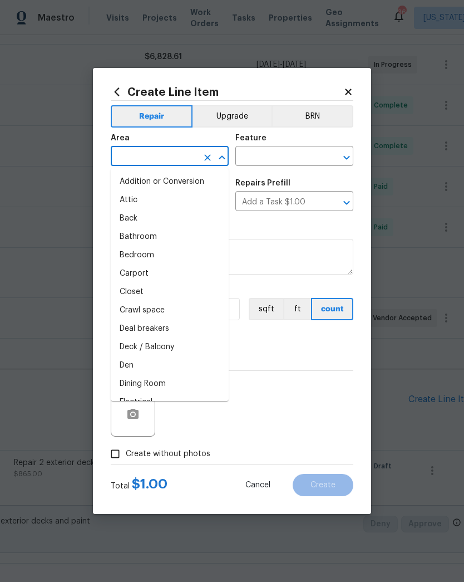
click at [176, 221] on li "Back" at bounding box center [170, 218] width 118 height 18
type input "Back"
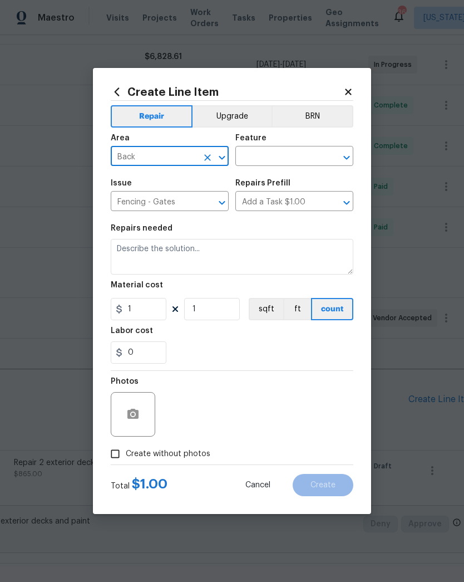
click at [348, 156] on icon "Open" at bounding box center [346, 157] width 6 height 4
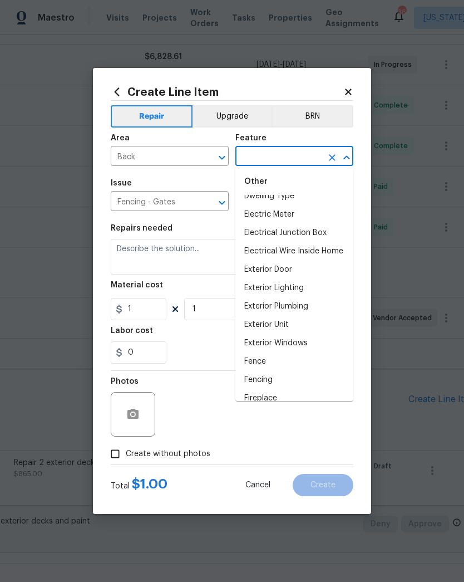
scroll to position [772, 0]
click at [305, 322] on li "Exterior Unit" at bounding box center [294, 326] width 118 height 18
type input "Exterior Unit"
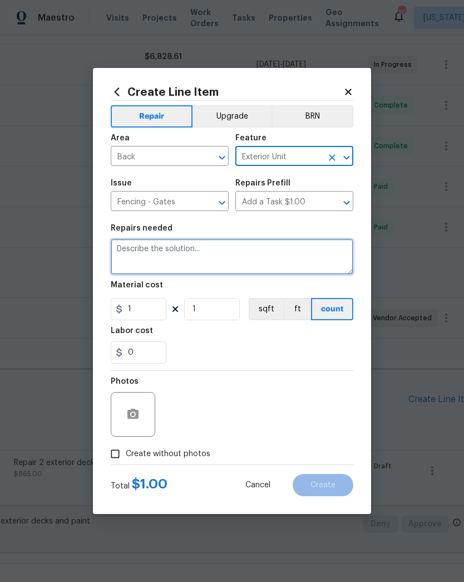
click at [253, 253] on textarea at bounding box center [232, 257] width 243 height 36
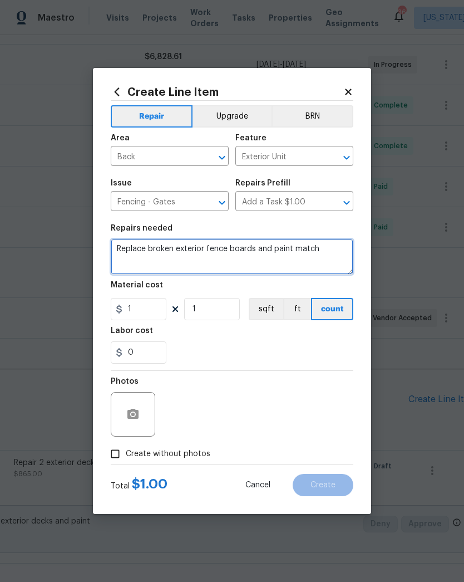
type textarea "Replace broken exterior fence boards and paint match"
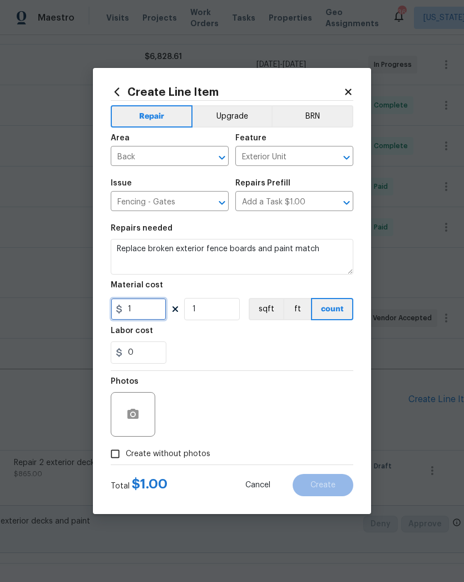
click at [148, 319] on input "1" at bounding box center [139, 309] width 56 height 22
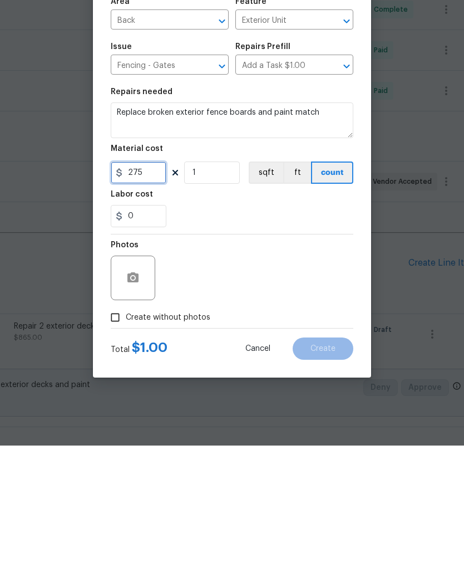
type input "275"
click at [124, 443] on input "Create without photos" at bounding box center [115, 453] width 21 height 21
checkbox input "true"
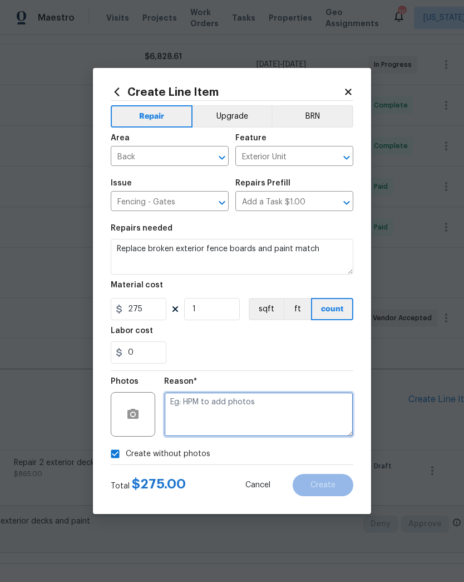
click at [243, 418] on textarea at bounding box center [258, 414] width 189 height 45
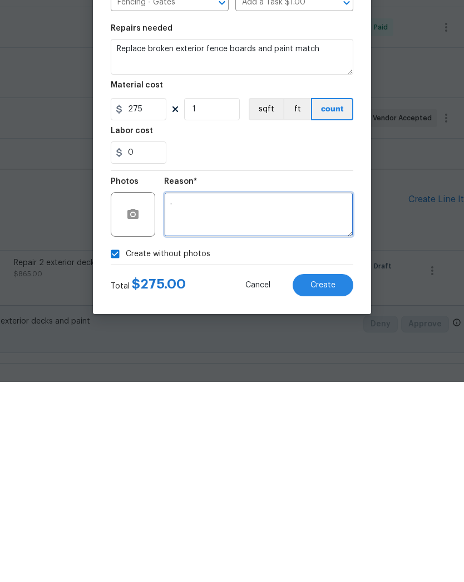
type textarea "."
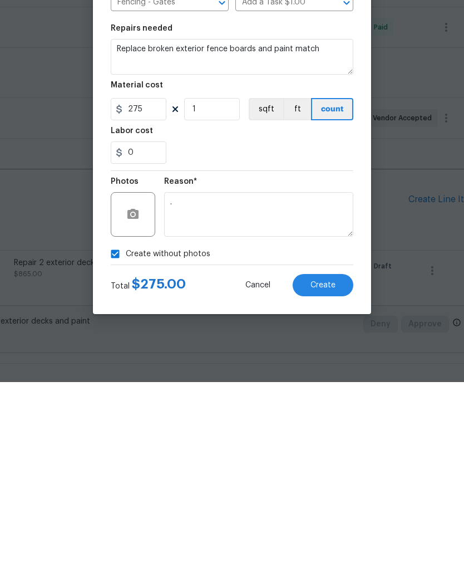
click at [323, 474] on button "Create" at bounding box center [323, 485] width 61 height 22
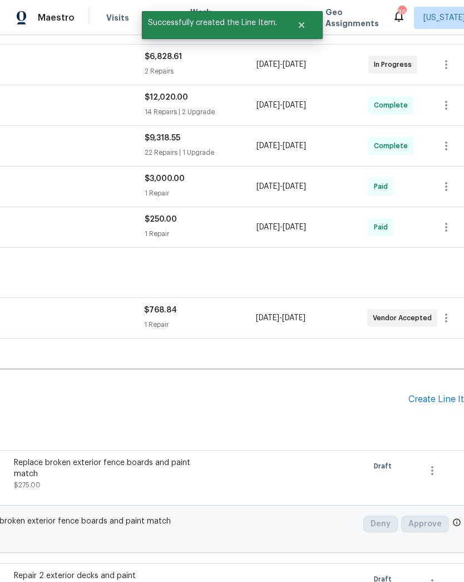
click at [419, 400] on div "Create Line Item" at bounding box center [443, 399] width 68 height 11
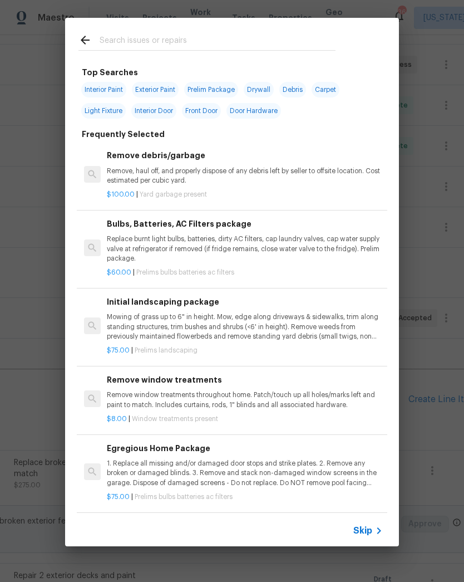
click at [247, 47] on input "text" at bounding box center [218, 41] width 236 height 17
type input "Fence"
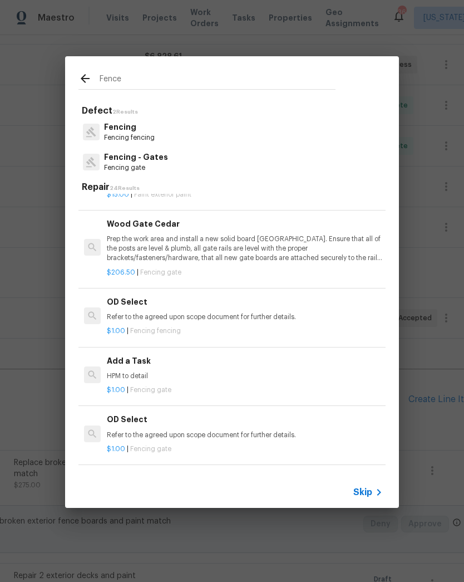
scroll to position [456, 0]
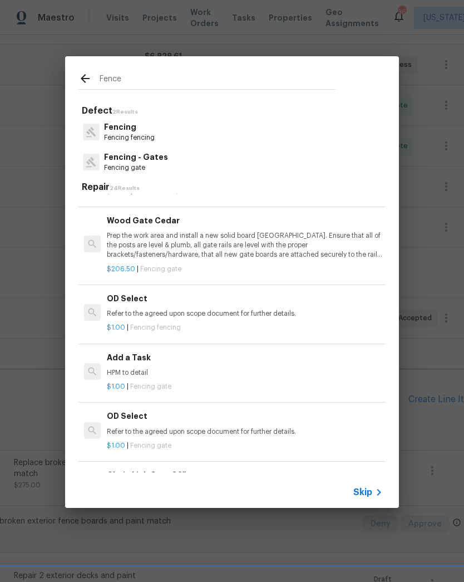
click at [231, 309] on p "Refer to the agreed upon scope document for further details." at bounding box center [245, 313] width 276 height 9
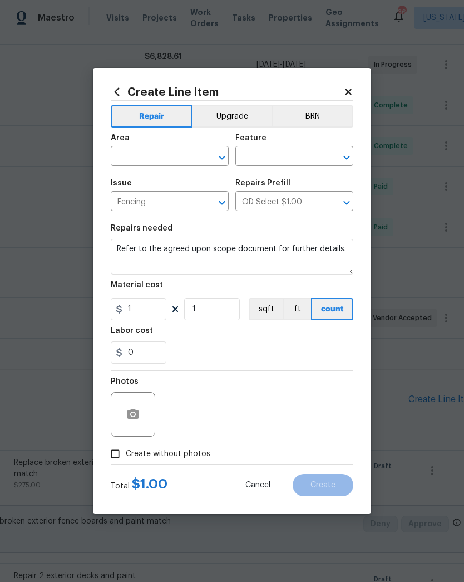
click at [112, 88] on icon at bounding box center [117, 92] width 12 height 12
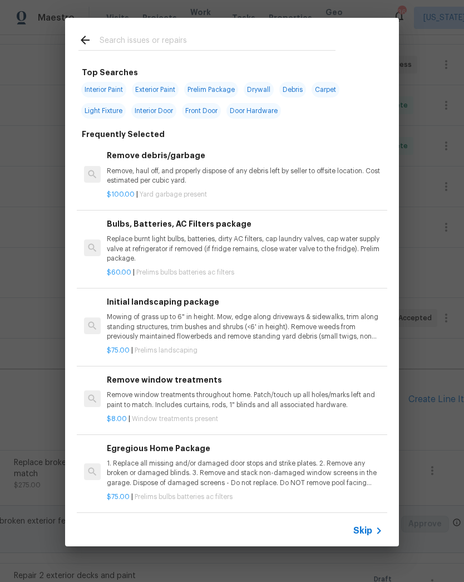
click at [262, 38] on input "text" at bounding box center [218, 41] width 236 height 17
type input "Fence"
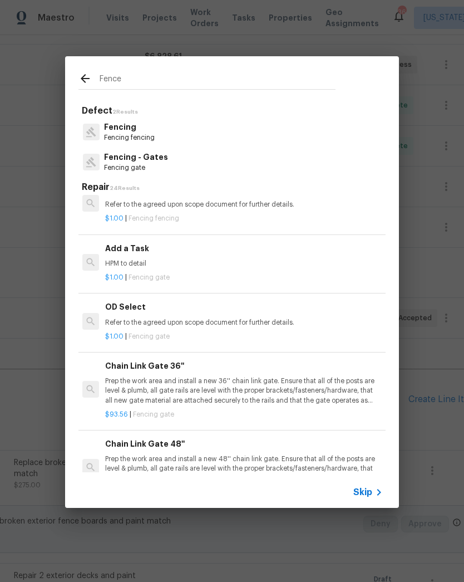
scroll to position [564, 2]
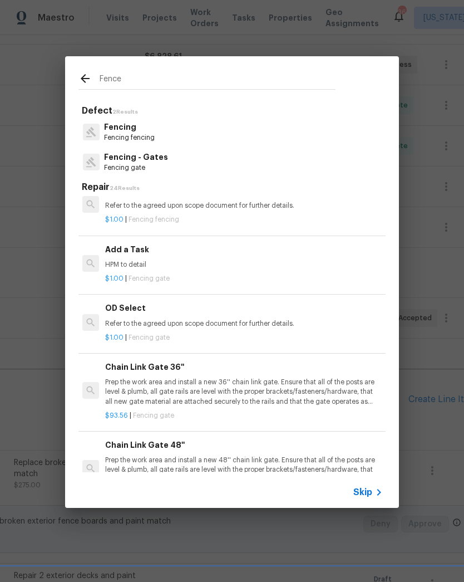
click at [205, 261] on p "HPM to detail" at bounding box center [243, 264] width 276 height 9
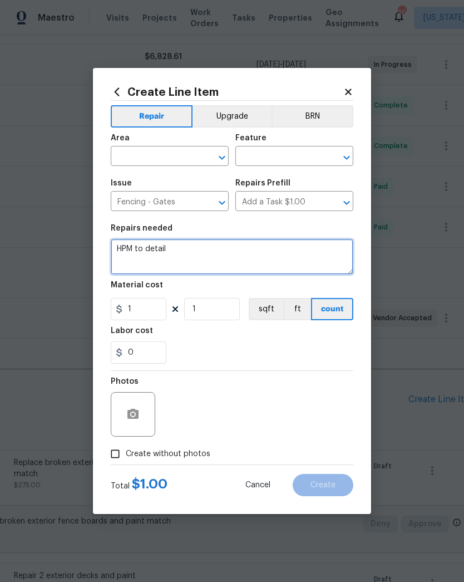
click at [217, 247] on textarea "HPM to detail" at bounding box center [232, 257] width 243 height 36
type textarea "H"
type textarea "Repair interior fence boards and posts from leaning damaged fence near pool area"
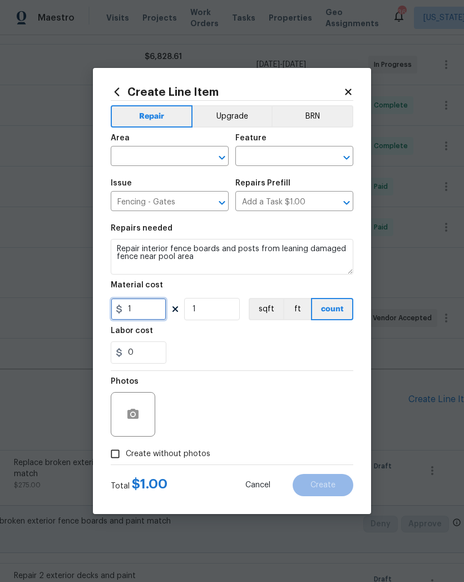
click at [143, 310] on input "1" at bounding box center [139, 309] width 56 height 22
type input "345"
click at [220, 345] on div "0" at bounding box center [232, 352] width 243 height 22
click at [216, 156] on icon "Open" at bounding box center [221, 157] width 13 height 13
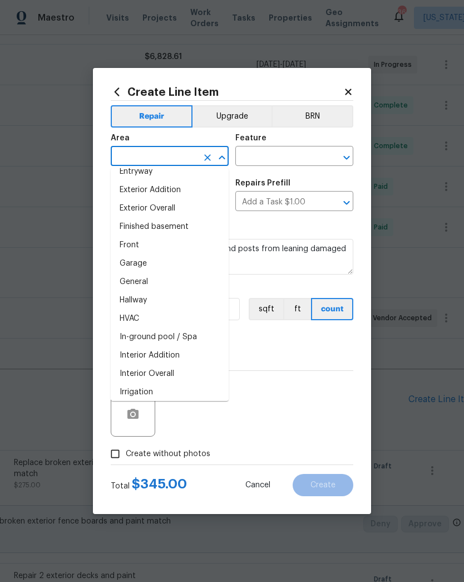
scroll to position [262, 0]
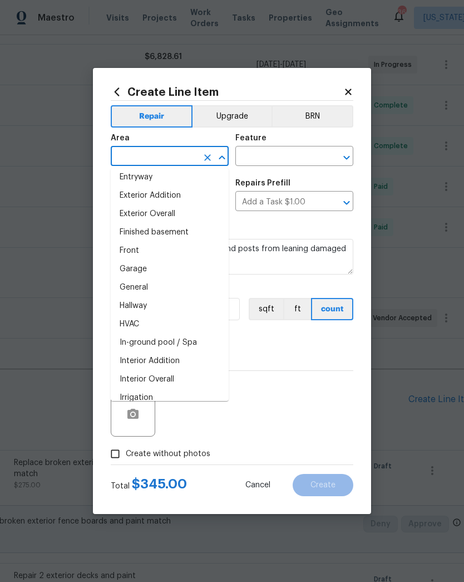
click at [181, 214] on li "Exterior Overall" at bounding box center [170, 214] width 118 height 18
type input "Exterior Overall"
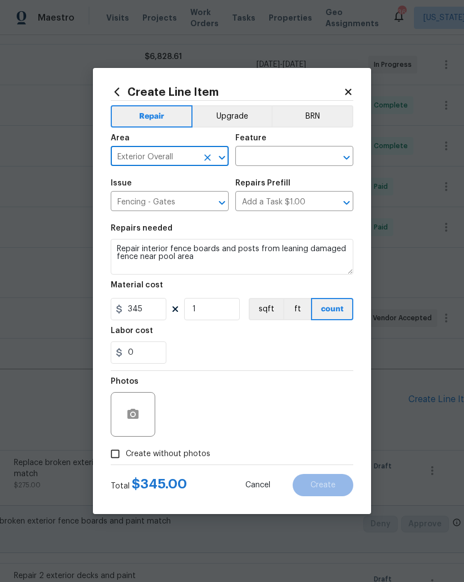
click at [343, 155] on icon "Open" at bounding box center [346, 157] width 13 height 13
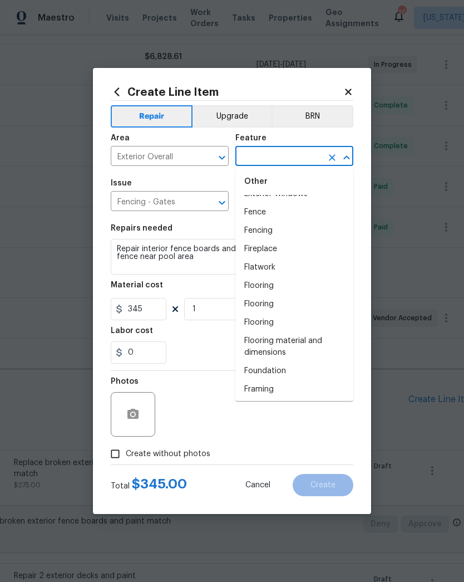
scroll to position [930, 0]
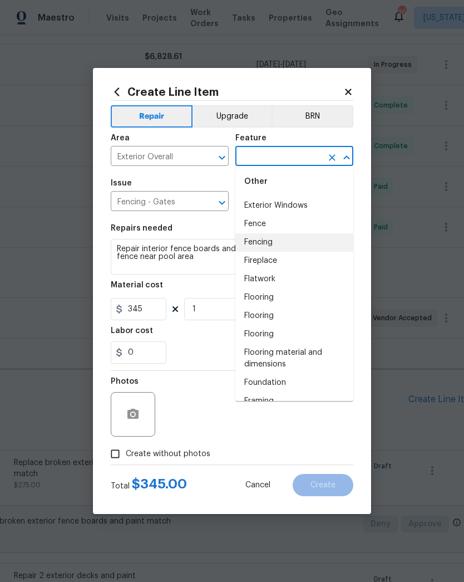
click at [296, 241] on li "Fencing" at bounding box center [294, 242] width 118 height 18
type input "Fencing"
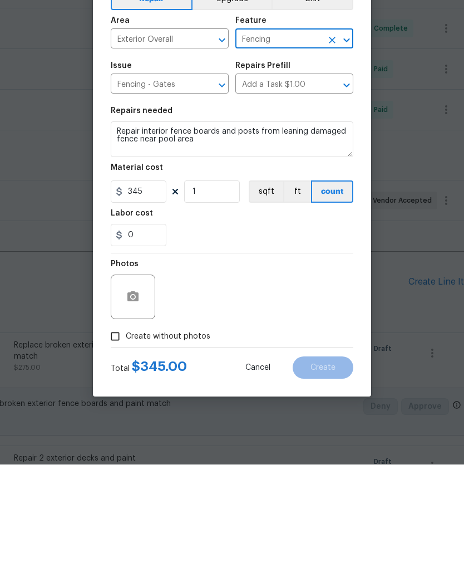
click at [125, 443] on input "Create without photos" at bounding box center [115, 453] width 21 height 21
checkbox input "true"
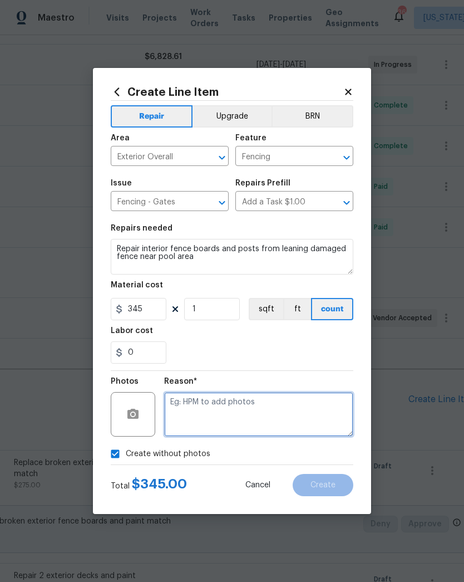
click at [257, 419] on textarea at bounding box center [258, 414] width 189 height 45
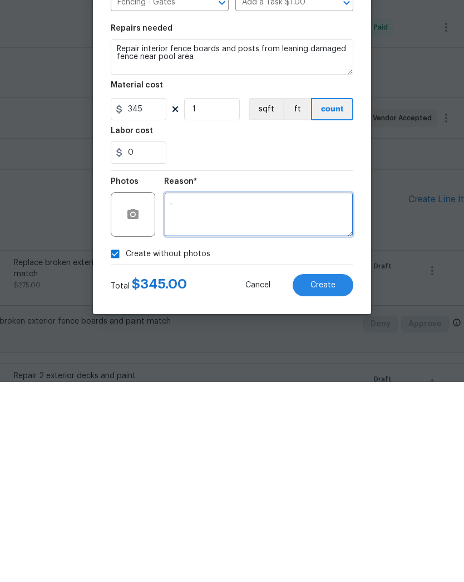
type textarea "."
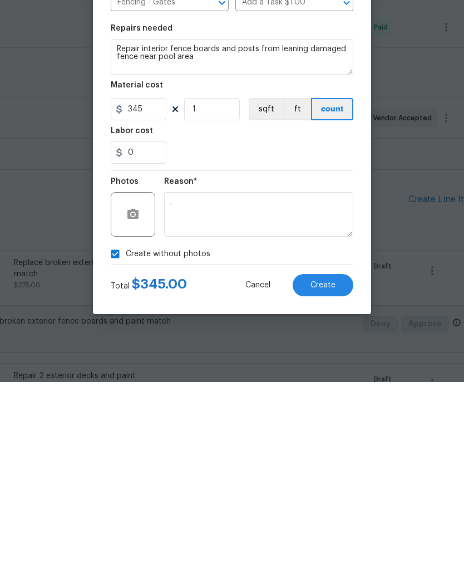
click at [317, 481] on span "Create" at bounding box center [323, 485] width 25 height 8
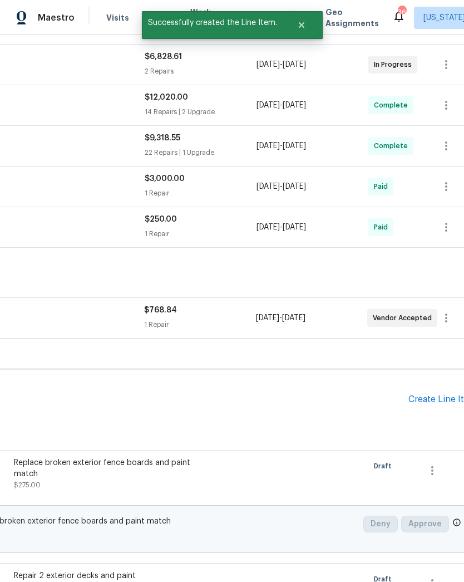
click at [440, 396] on div "Create Line Item" at bounding box center [443, 399] width 68 height 11
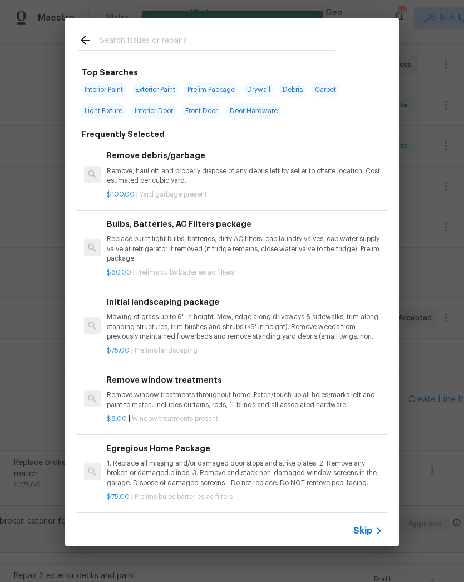
click at [217, 43] on input "text" at bounding box center [218, 41] width 236 height 17
type input "Electrical"
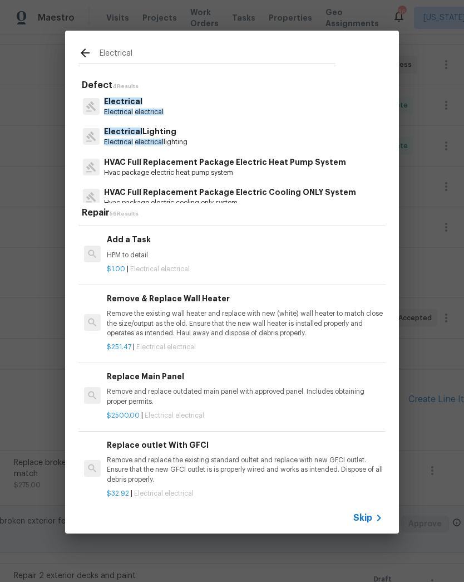
scroll to position [767, 0]
click at [214, 252] on p "HPM to detail" at bounding box center [245, 254] width 276 height 9
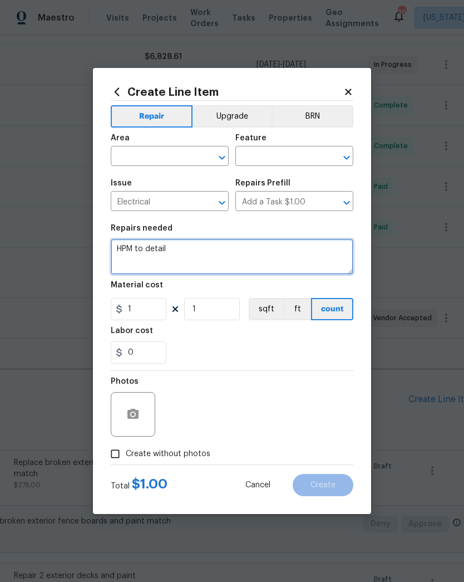
click at [205, 244] on textarea "HPM to detail" at bounding box center [232, 257] width 243 height 36
click at [276, 245] on textarea "HPM to detail" at bounding box center [232, 257] width 243 height 36
click at [232, 156] on div "Area ​ Feature ​" at bounding box center [232, 149] width 243 height 45
click at [228, 156] on icon "Open" at bounding box center [221, 157] width 13 height 13
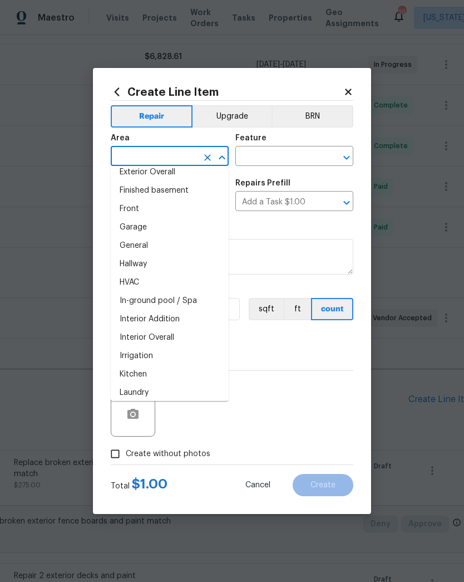
scroll to position [303, 0]
click at [185, 337] on li "Interior Overall" at bounding box center [170, 338] width 118 height 18
type input "Interior Overall"
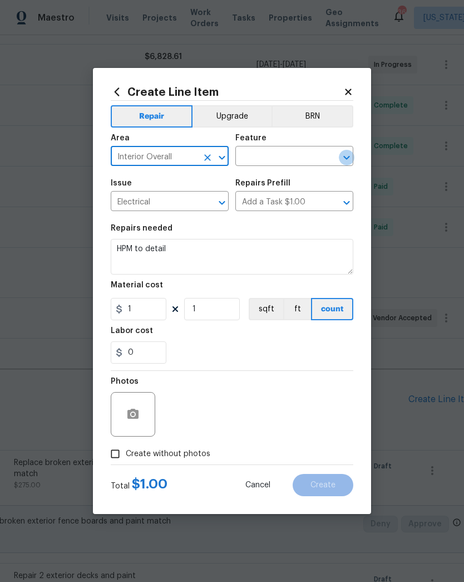
click at [348, 164] on button "Open" at bounding box center [347, 158] width 16 height 16
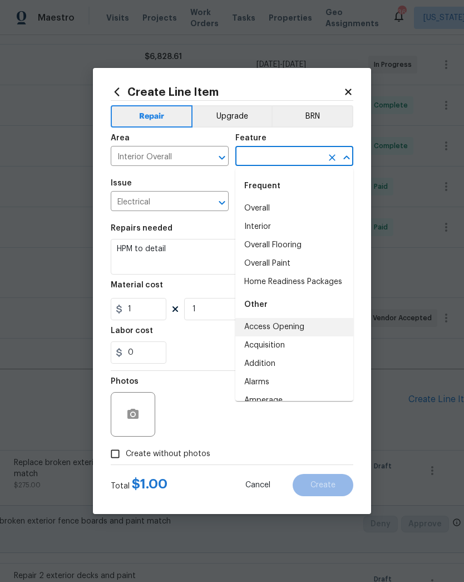
click at [307, 322] on li "Access Opening" at bounding box center [294, 327] width 118 height 18
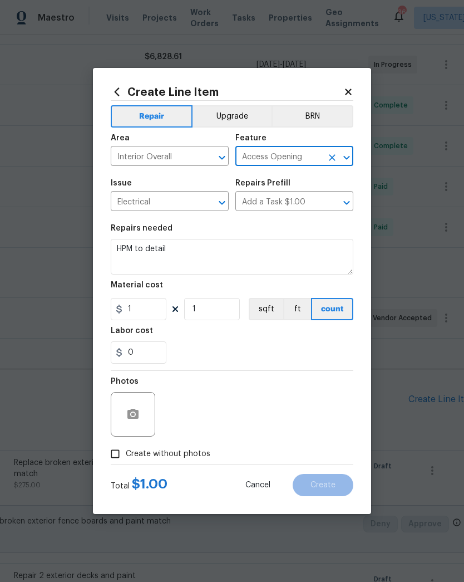
click at [347, 158] on icon "Open" at bounding box center [346, 157] width 6 height 4
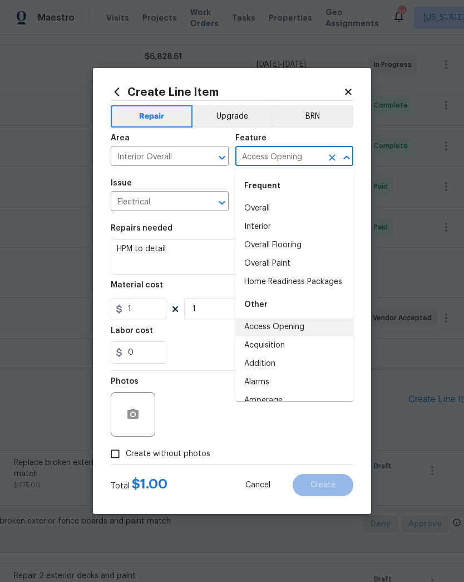
click at [287, 228] on li "Interior" at bounding box center [294, 227] width 118 height 18
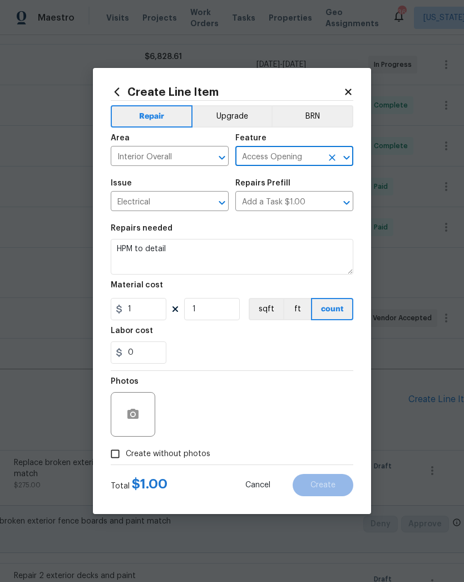
type input "Interior"
click at [214, 258] on textarea "HPM to detail" at bounding box center [232, 257] width 243 height 36
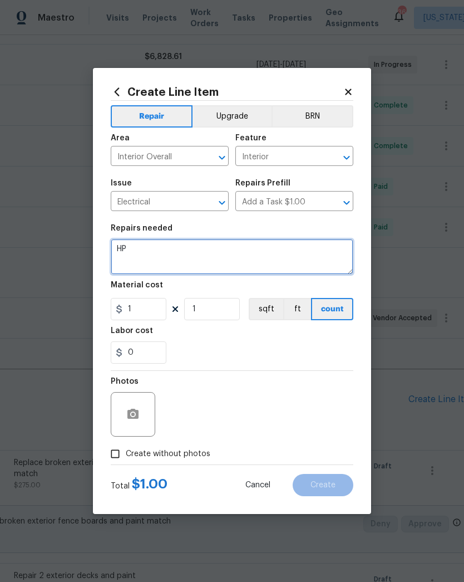
type textarea "H"
type textarea "Repair electrical wires 220v to connect new electrical range"
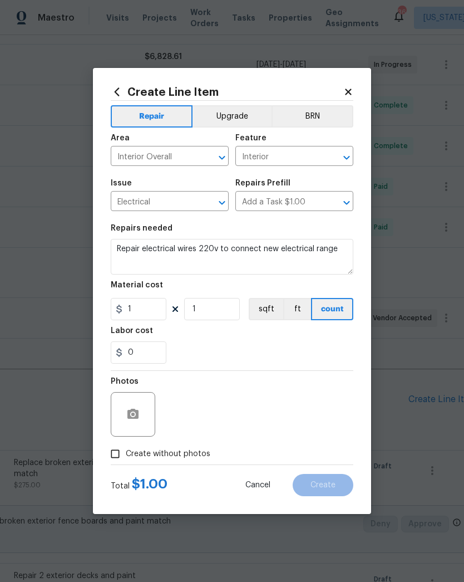
click at [348, 88] on icon at bounding box center [348, 92] width 10 height 10
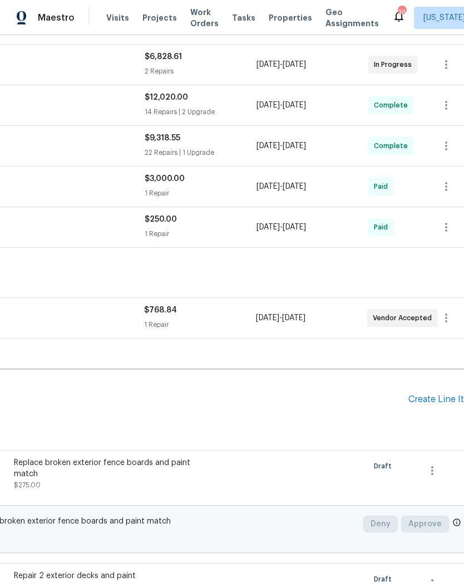
click at [426, 402] on div "Create Line Item" at bounding box center [443, 399] width 68 height 11
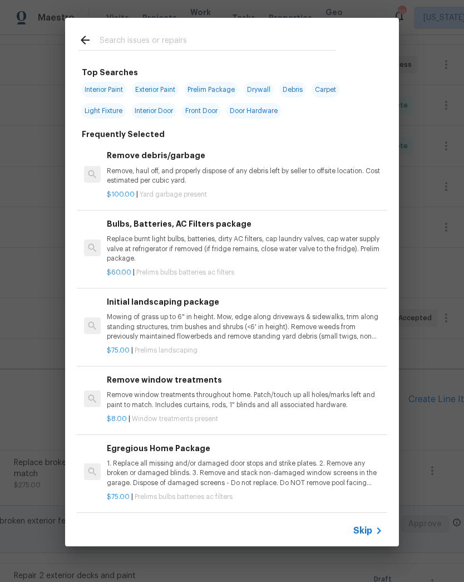
click at [242, 48] on input "text" at bounding box center [218, 41] width 236 height 17
type input "S"
type input "Dishwas"
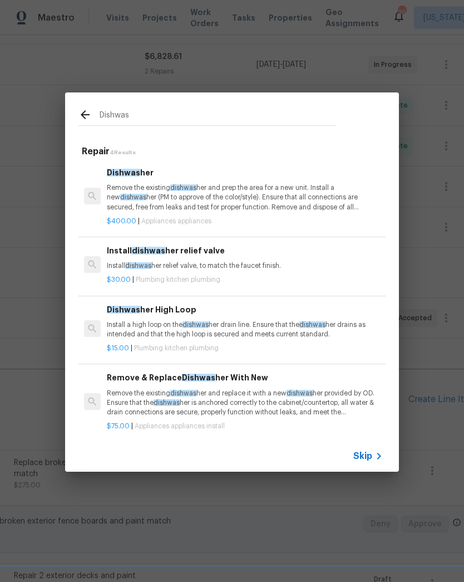
click at [269, 212] on div "$400.00 | Appliances appliances" at bounding box center [245, 219] width 276 height 14
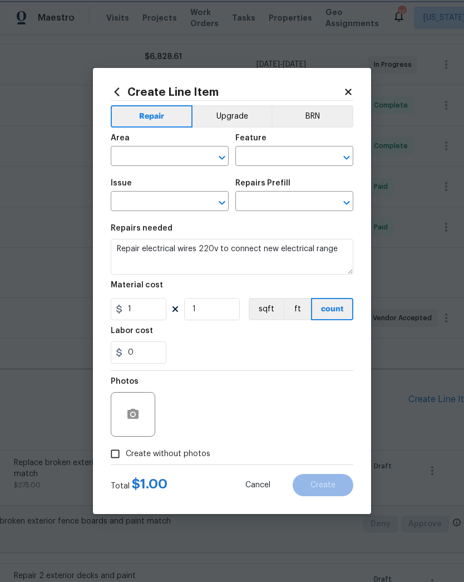
type input "Interior Overall"
type input "Appliances"
type input "Dishwasher $400.00"
type textarea "Remove the existing dishwasher and prep the area for a new unit. Install a new …"
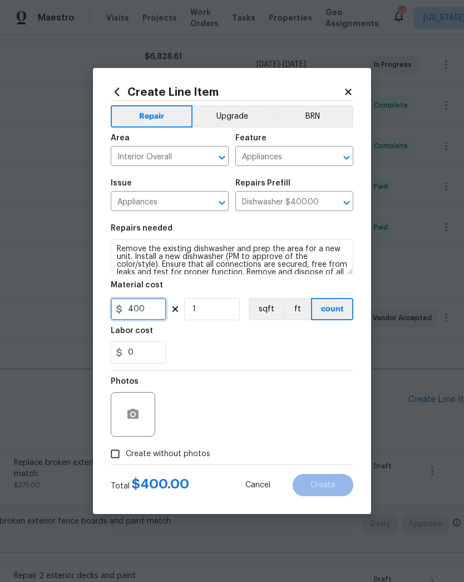
click at [154, 316] on input "400" at bounding box center [139, 309] width 56 height 22
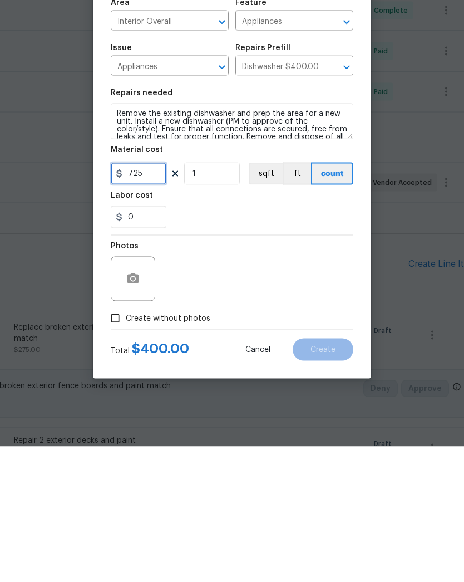
type input "725"
click at [118, 443] on input "Create without photos" at bounding box center [115, 453] width 21 height 21
checkbox input "true"
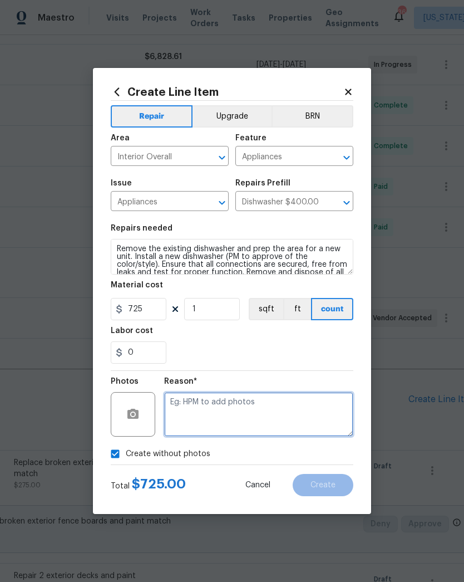
click at [268, 411] on textarea at bounding box center [258, 414] width 189 height 45
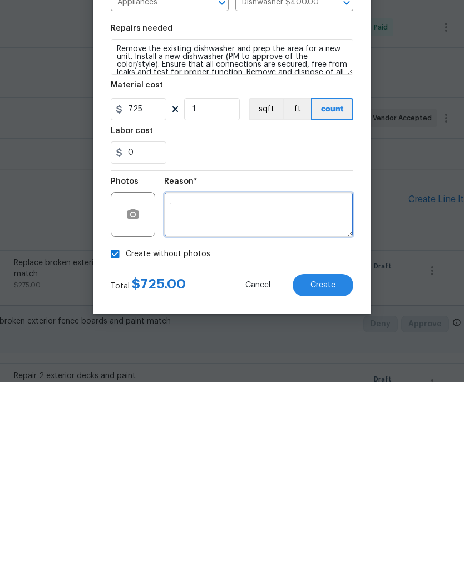
type textarea "."
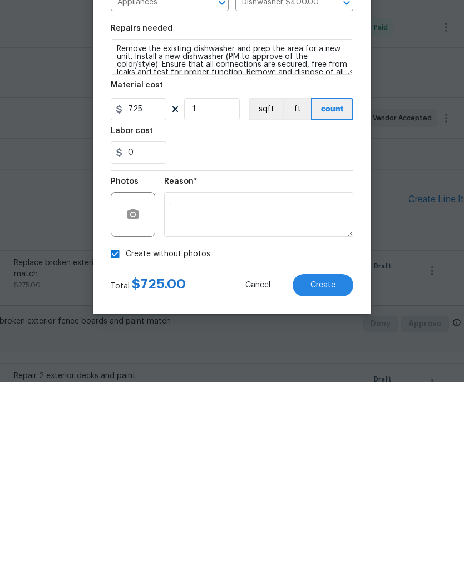
click at [327, 306] on div "Create Line Item Repair Upgrade BRN Area Interior Overall ​ Feature Appliances …" at bounding box center [232, 291] width 278 height 446
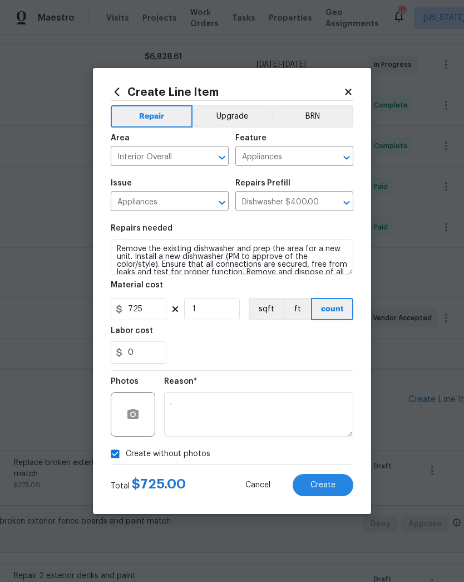
click at [328, 489] on span "Create" at bounding box center [323, 485] width 25 height 8
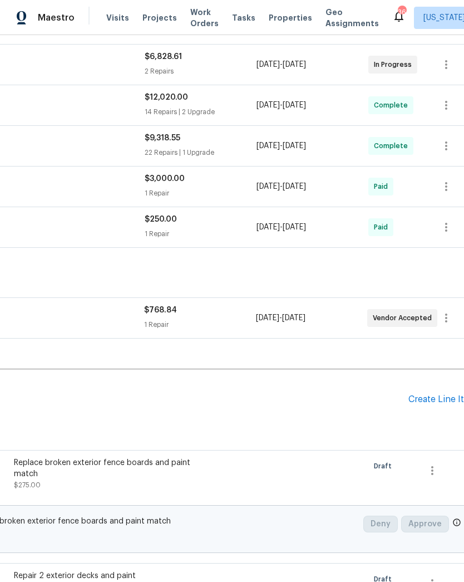
click at [427, 404] on div "Create Line Item" at bounding box center [443, 399] width 68 height 11
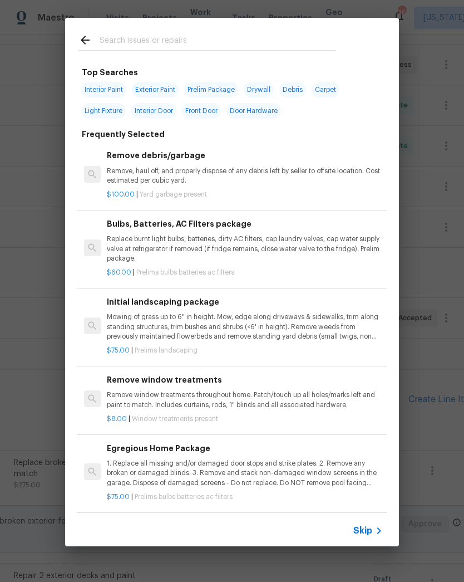
click at [246, 40] on input "text" at bounding box center [218, 41] width 236 height 17
type input "W"
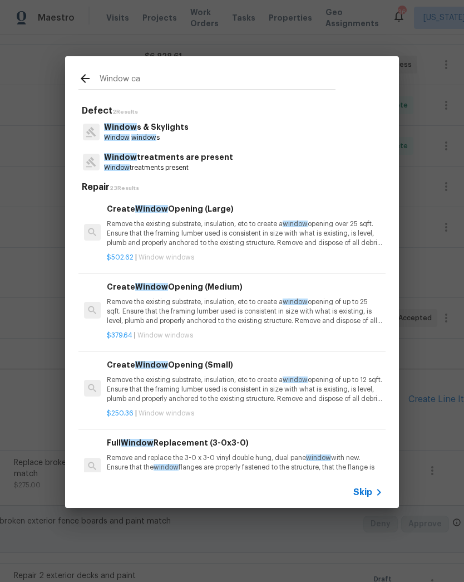
type input "Window cas"
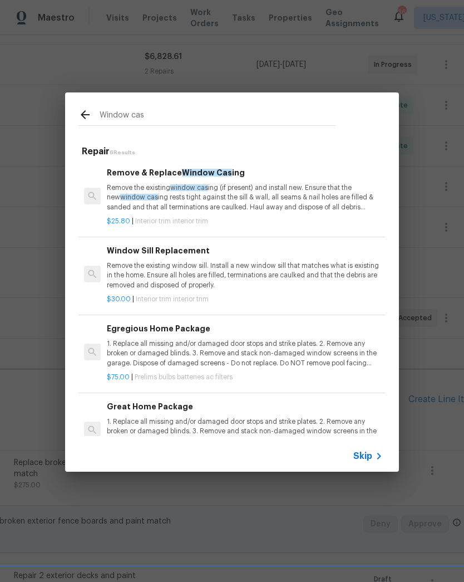
click at [287, 199] on p "Remove the existing window cas ing (if present) and install new. Ensure that th…" at bounding box center [245, 197] width 276 height 28
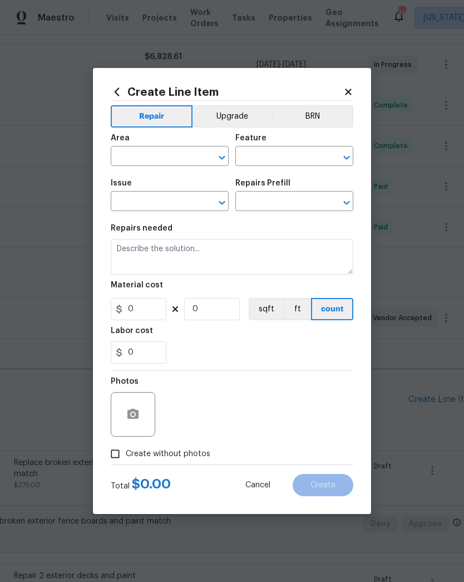
type input "Interior Trim"
type input "Remove & Replace Window Casing $25.80"
type textarea "Remove the existing window casing (if present) and install new. Ensure that the…"
type input "25.8"
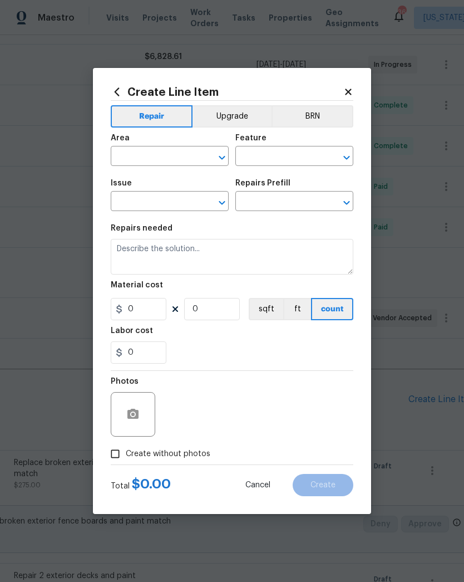
type input "1"
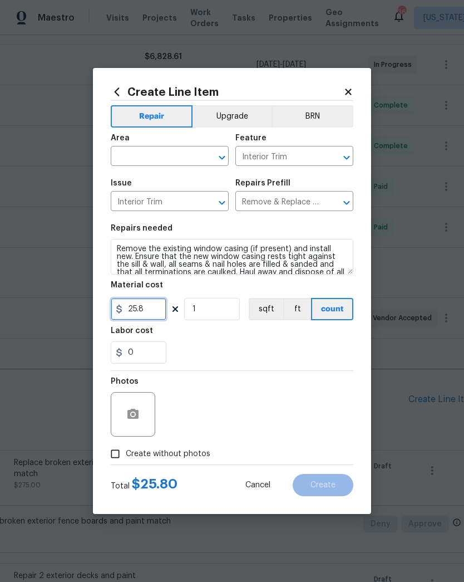
click at [151, 311] on input "25.8" at bounding box center [139, 309] width 56 height 22
type input "135"
click at [228, 351] on div "0" at bounding box center [232, 352] width 243 height 22
click at [219, 162] on icon "Open" at bounding box center [221, 157] width 13 height 13
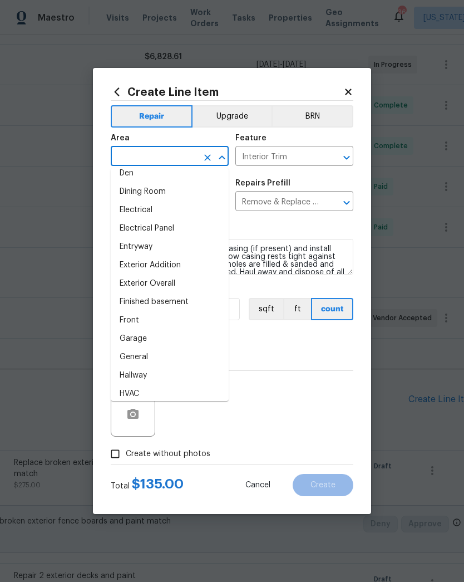
scroll to position [192, 0]
click at [169, 321] on li "Front" at bounding box center [170, 321] width 118 height 18
type input "Front"
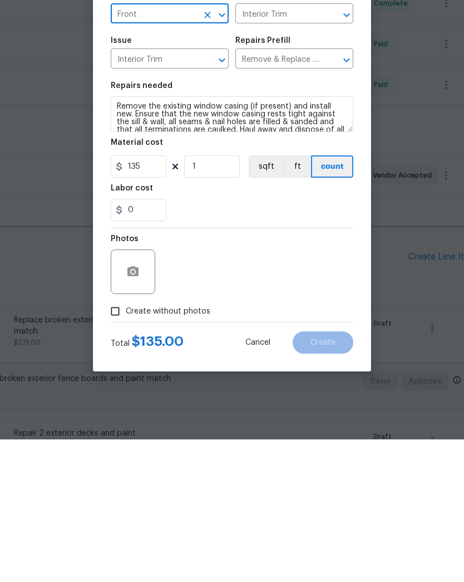
click at [122, 443] on input "Create without photos" at bounding box center [115, 453] width 21 height 21
checkbox input "true"
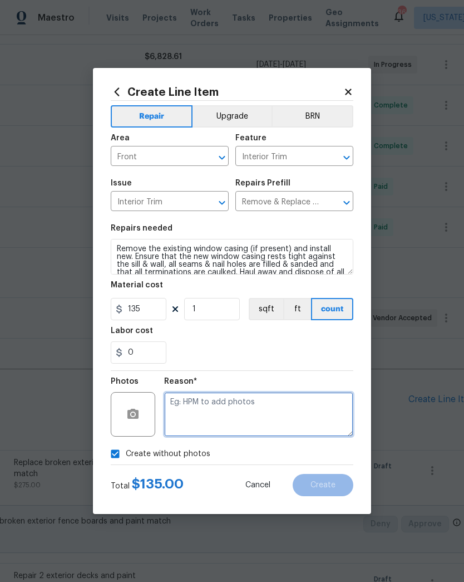
click at [313, 415] on textarea at bounding box center [258, 414] width 189 height 45
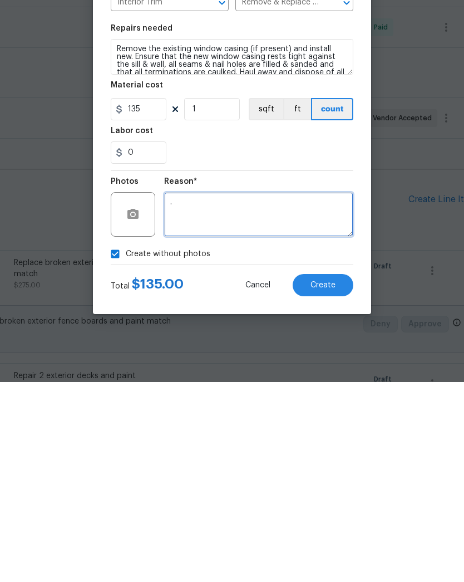
type textarea "."
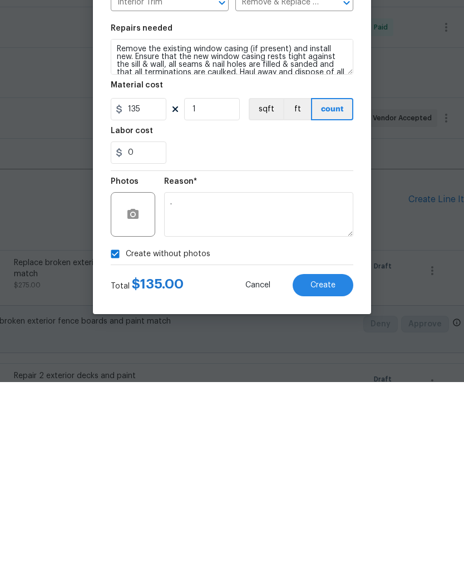
click at [327, 481] on span "Create" at bounding box center [323, 485] width 25 height 8
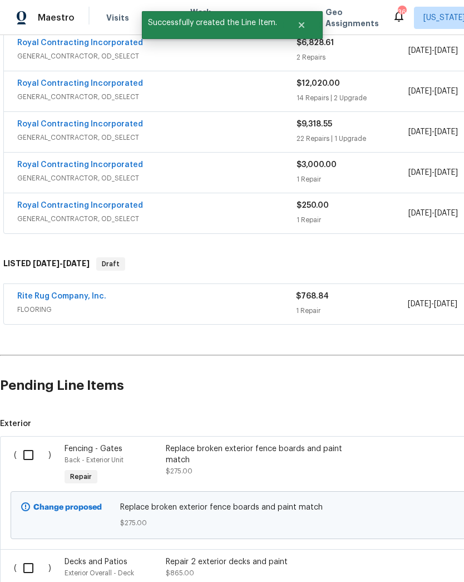
scroll to position [218, 0]
click at [33, 459] on input "checkbox" at bounding box center [33, 454] width 32 height 23
checkbox input "true"
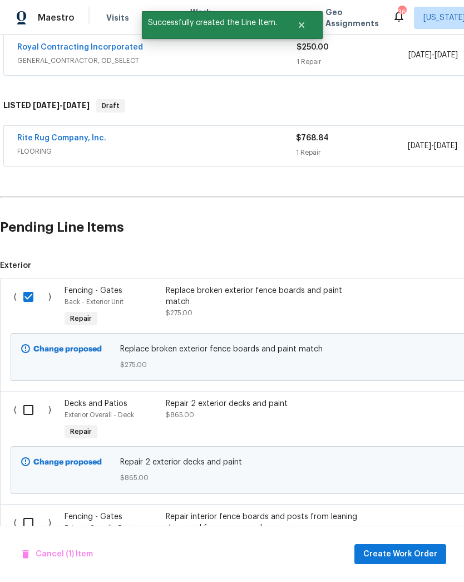
scroll to position [376, 0]
click at [36, 411] on input "checkbox" at bounding box center [33, 409] width 32 height 23
checkbox input "true"
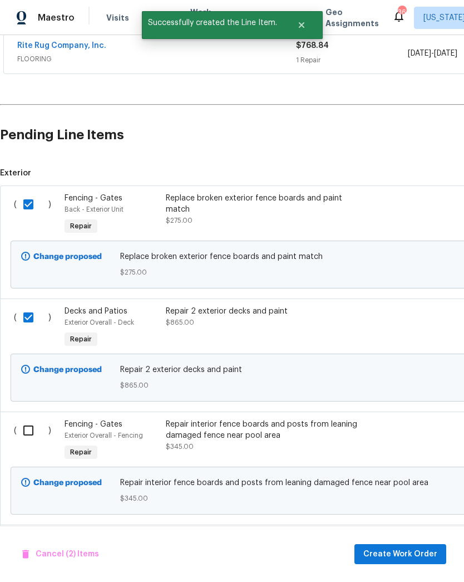
scroll to position [468, 0]
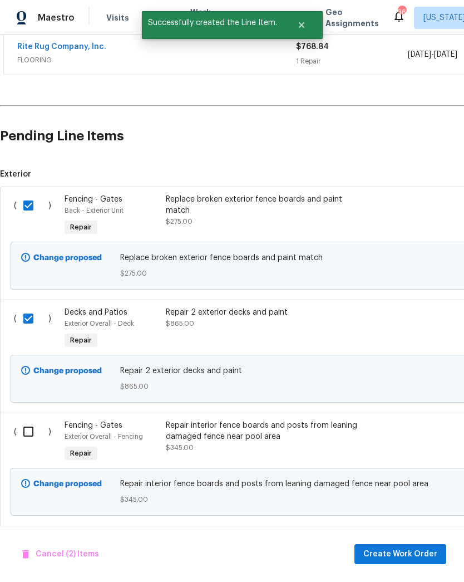
click at [36, 435] on input "checkbox" at bounding box center [33, 431] width 32 height 23
checkbox input "true"
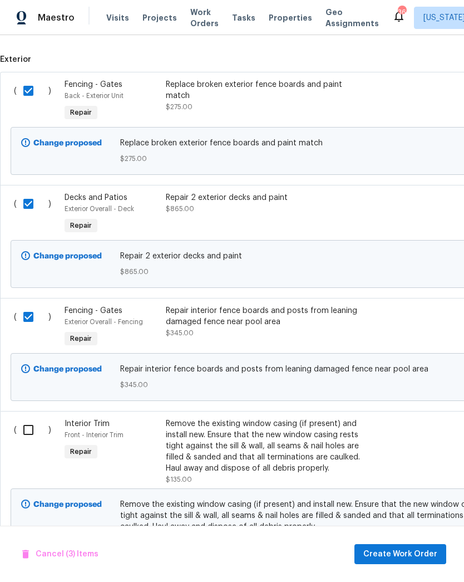
scroll to position [582, 0]
click at [32, 435] on input "checkbox" at bounding box center [33, 429] width 32 height 23
checkbox input "true"
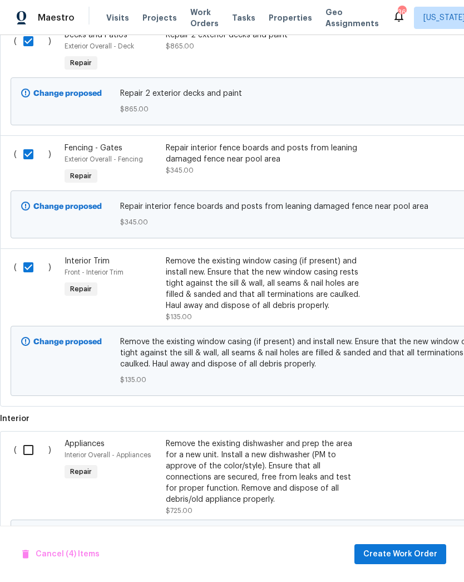
scroll to position [745, 0]
click at [33, 454] on input "checkbox" at bounding box center [33, 449] width 32 height 23
checkbox input "true"
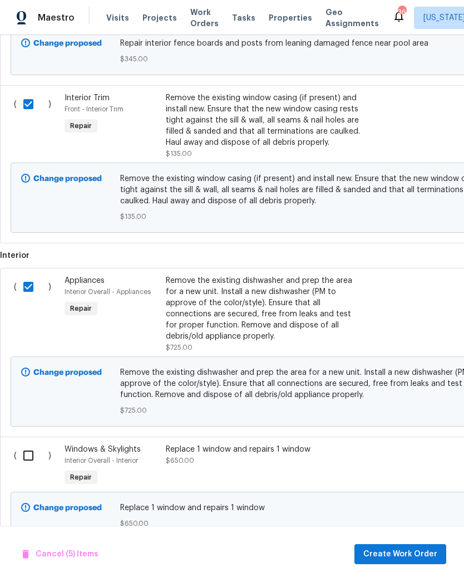
scroll to position [908, 0]
click at [33, 459] on input "checkbox" at bounding box center [33, 455] width 32 height 23
checkbox input "true"
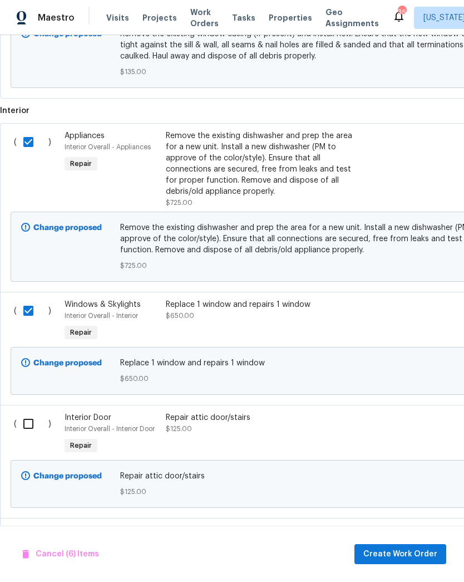
scroll to position [1053, 0]
click at [35, 426] on input "checkbox" at bounding box center [33, 423] width 32 height 23
checkbox input "true"
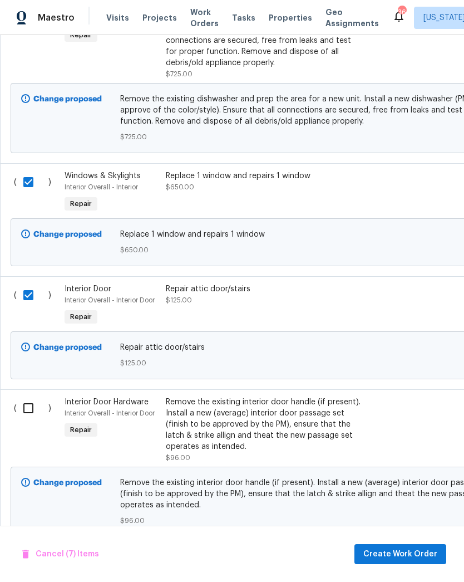
scroll to position [1181, 0]
click at [34, 410] on input "checkbox" at bounding box center [33, 407] width 32 height 23
checkbox input "true"
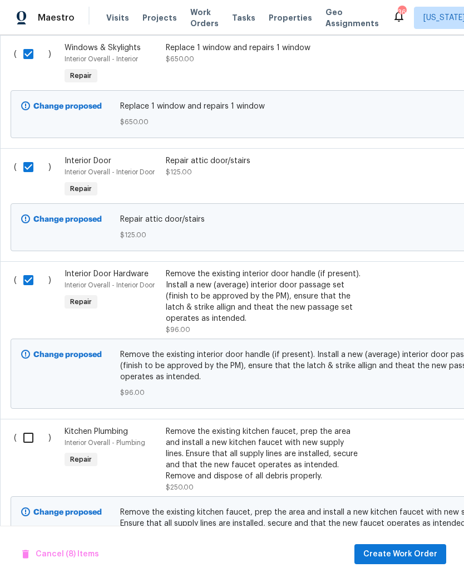
scroll to position [1311, 0]
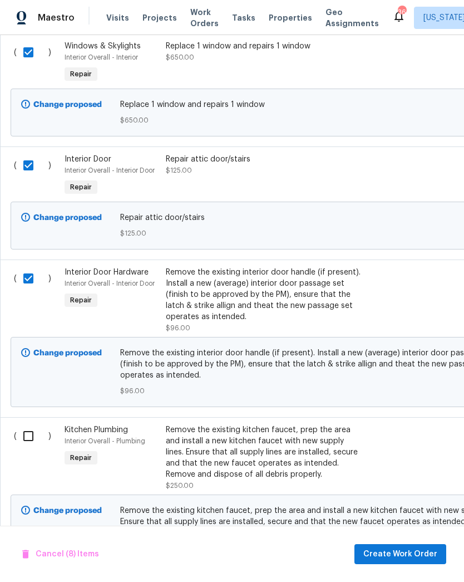
click at [34, 440] on input "checkbox" at bounding box center [33, 435] width 32 height 23
checkbox input "true"
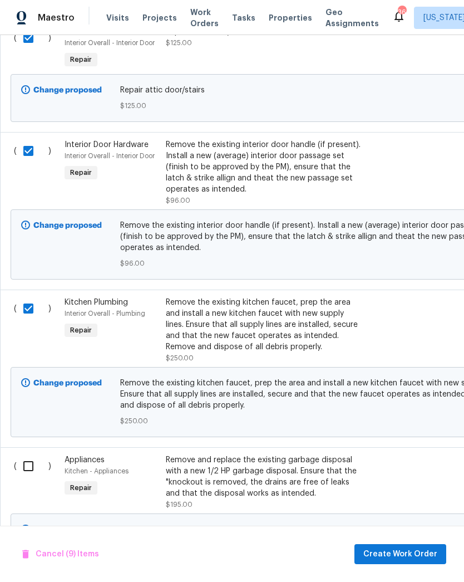
scroll to position [1439, 0]
click at [33, 470] on input "checkbox" at bounding box center [33, 465] width 32 height 23
checkbox input "true"
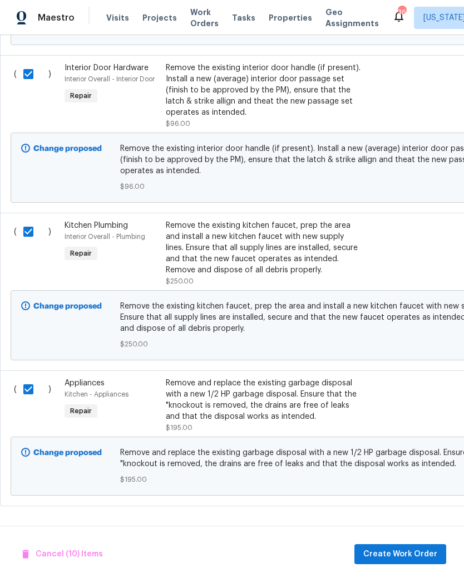
scroll to position [1520, 0]
click at [409, 547] on span "Create Work Order" at bounding box center [401, 554] width 74 height 14
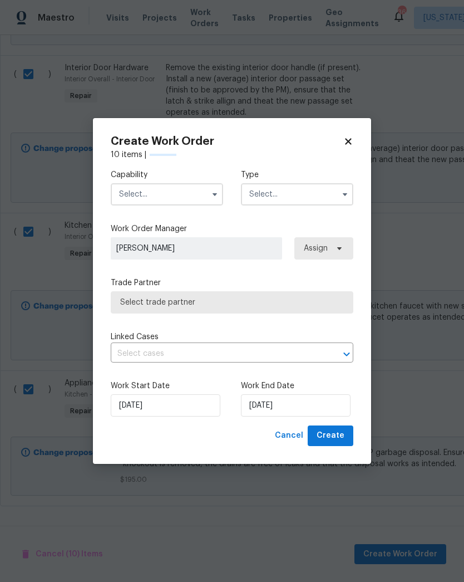
checkbox input "false"
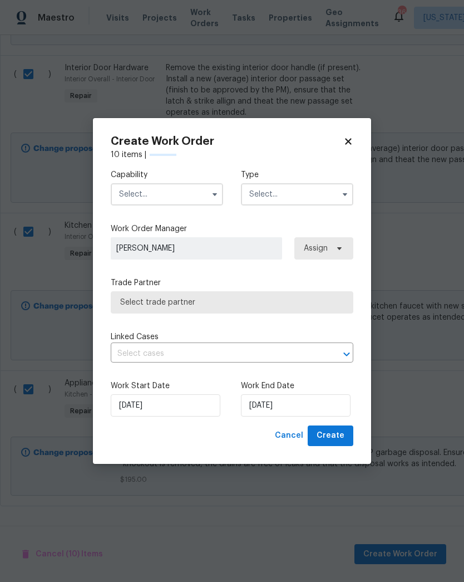
checkbox input "false"
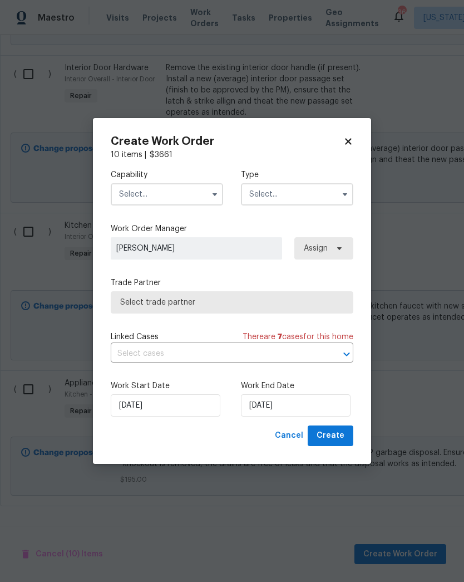
click at [218, 203] on input "text" at bounding box center [167, 194] width 112 height 22
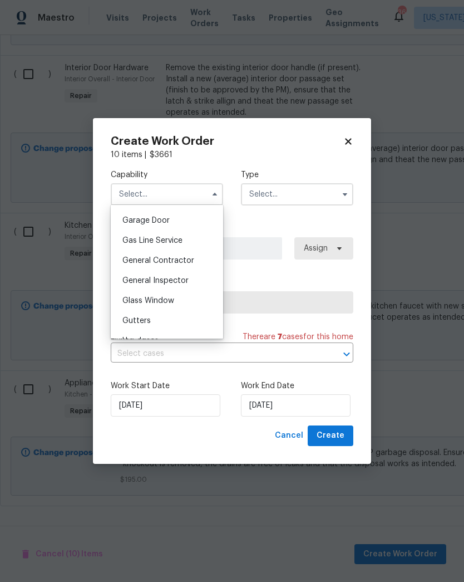
scroll to position [488, 0]
click at [196, 261] on div "General Contractor" at bounding box center [167, 262] width 107 height 20
type input "General Contractor"
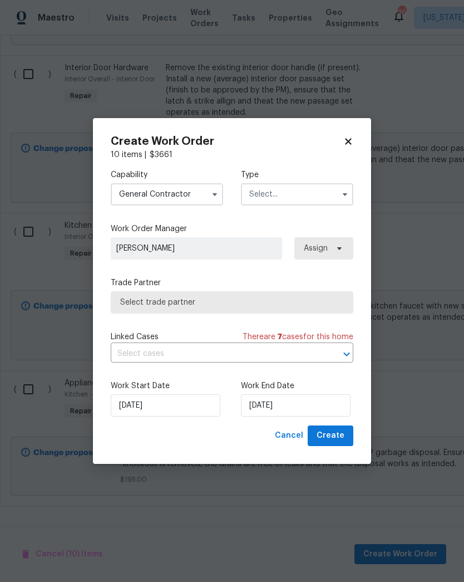
click at [345, 194] on icon "button" at bounding box center [345, 194] width 4 height 3
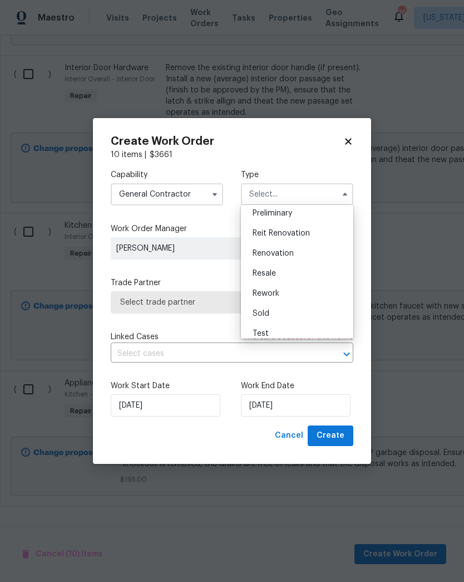
scroll to position [252, 0]
click at [320, 249] on div "Renovation" at bounding box center [297, 247] width 107 height 20
type input "Renovation"
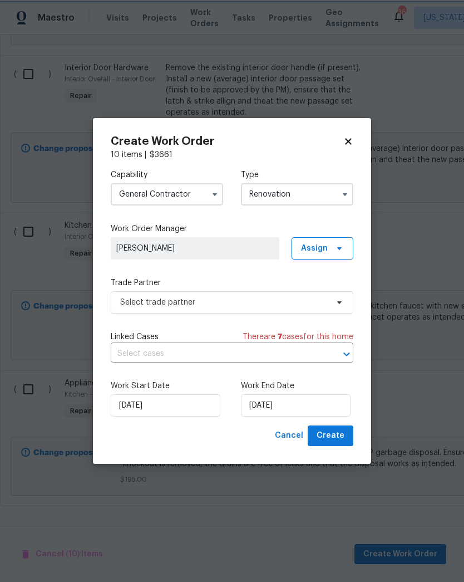
scroll to position [0, 0]
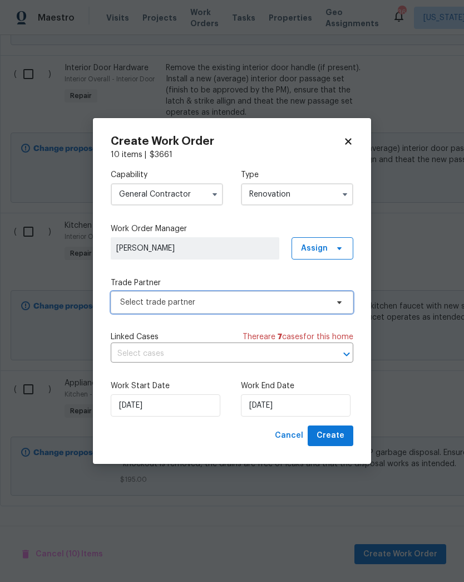
click at [345, 307] on span "Select trade partner" at bounding box center [232, 302] width 243 height 22
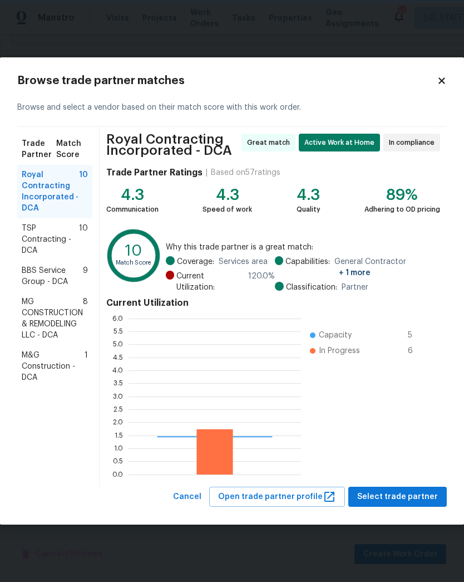
scroll to position [156, 173]
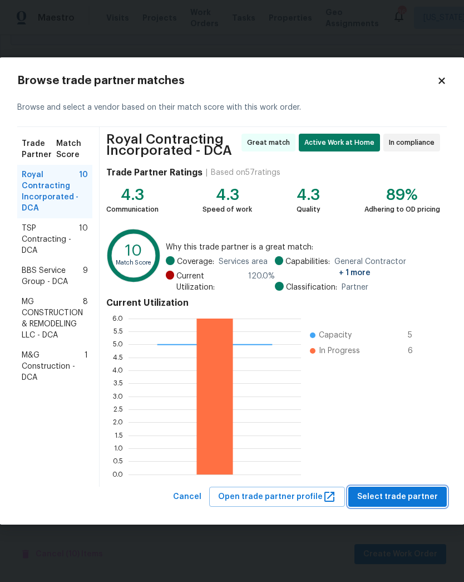
click at [391, 495] on span "Select trade partner" at bounding box center [397, 497] width 81 height 14
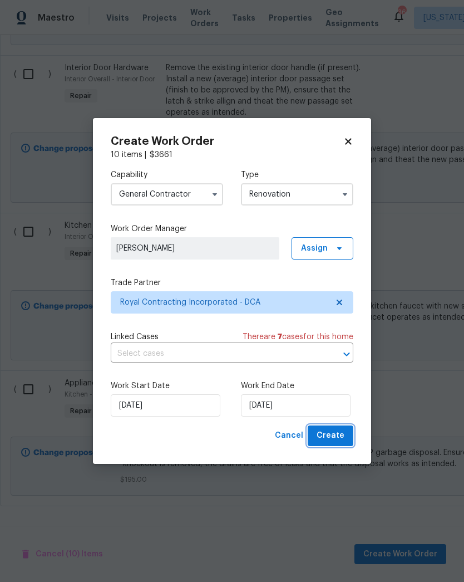
click at [338, 440] on span "Create" at bounding box center [331, 436] width 28 height 14
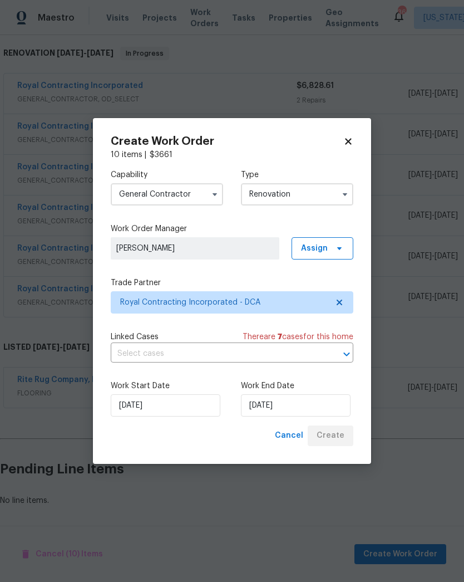
scroll to position [0, 0]
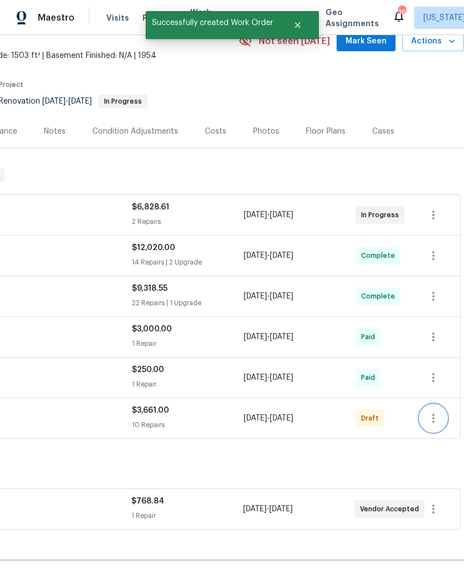
click at [439, 424] on icon "button" at bounding box center [433, 417] width 13 height 13
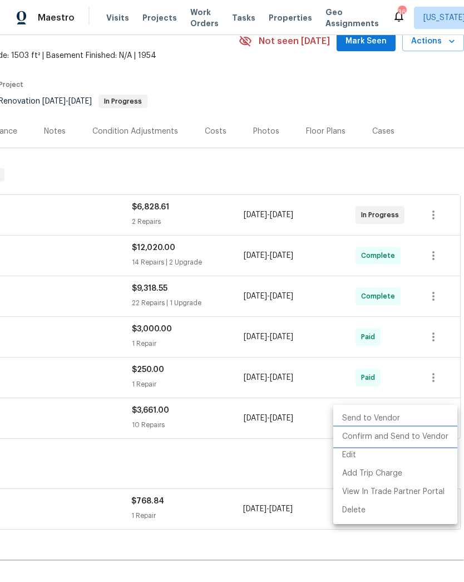
click at [411, 440] on li "Confirm and Send to Vendor" at bounding box center [395, 437] width 124 height 18
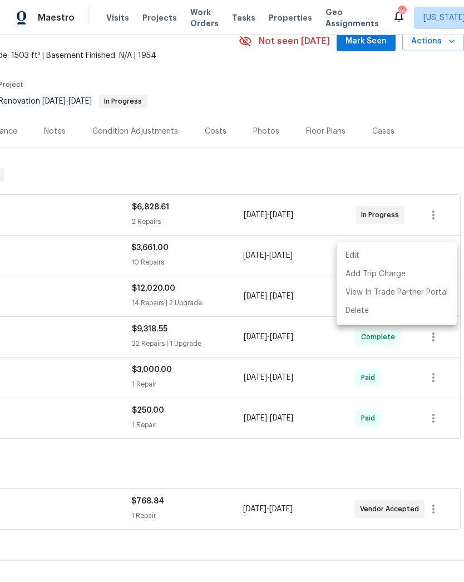
click at [310, 474] on div at bounding box center [232, 291] width 464 height 582
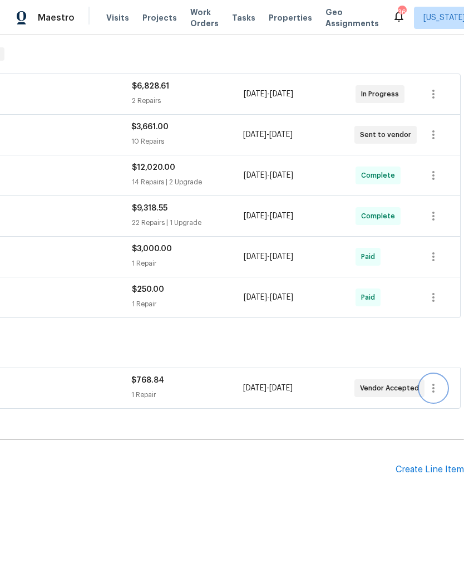
click at [438, 390] on icon "button" at bounding box center [433, 387] width 13 height 13
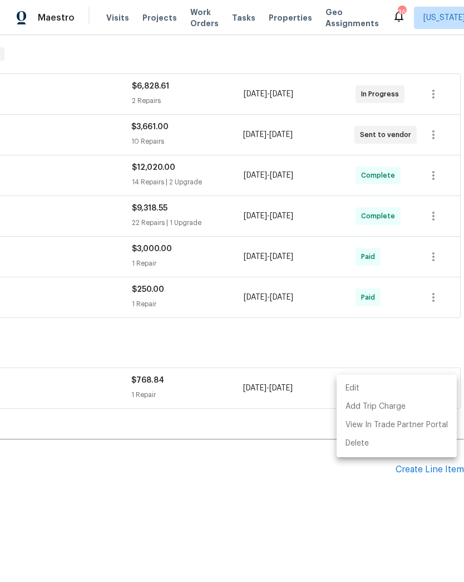
click at [399, 386] on li "Edit" at bounding box center [397, 388] width 120 height 18
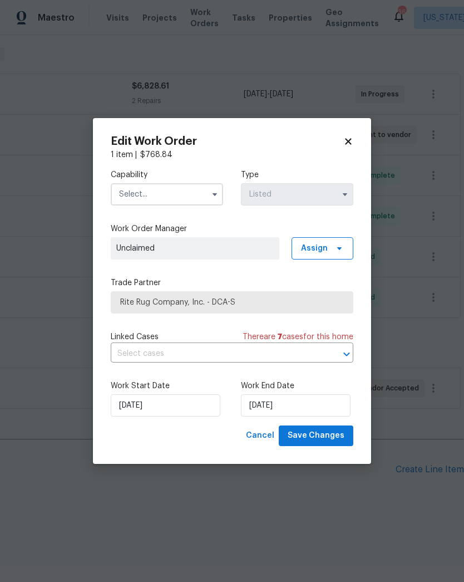
click at [309, 531] on body "Maestro Visits Projects Work Orders Tasks Properties Geo Assignments 36 Washing…" at bounding box center [232, 291] width 464 height 582
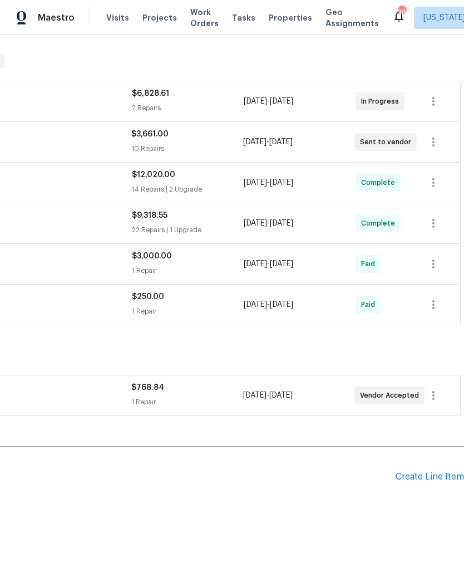
scroll to position [168, 165]
click at [434, 396] on icon "button" at bounding box center [434, 395] width 2 height 9
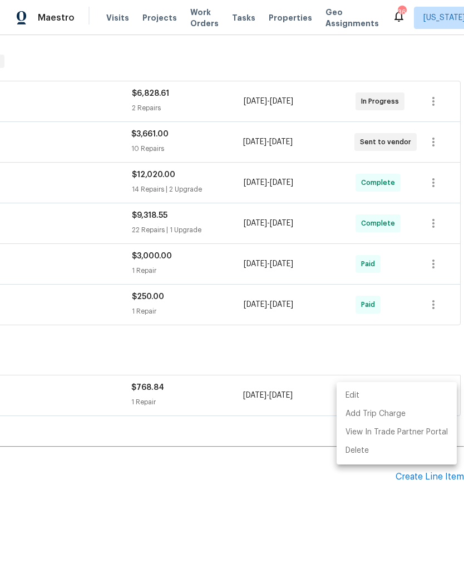
click at [400, 397] on li "Edit" at bounding box center [397, 395] width 120 height 18
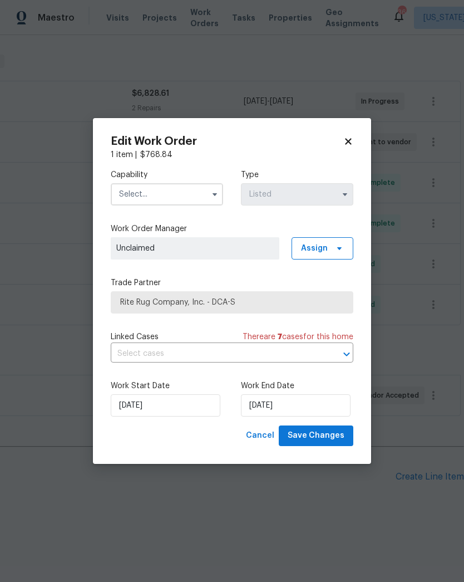
click at [340, 196] on button "button" at bounding box center [344, 194] width 13 height 13
click at [343, 195] on icon "button" at bounding box center [345, 194] width 9 height 9
click at [342, 195] on icon "button" at bounding box center [345, 194] width 9 height 9
click at [348, 190] on icon "button" at bounding box center [345, 194] width 9 height 9
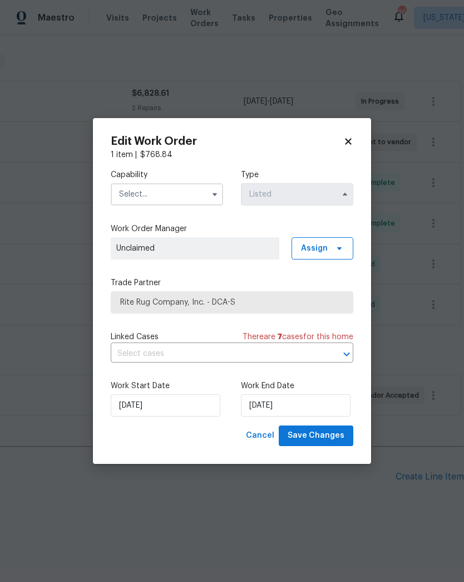
click at [352, 141] on icon at bounding box center [348, 141] width 10 height 10
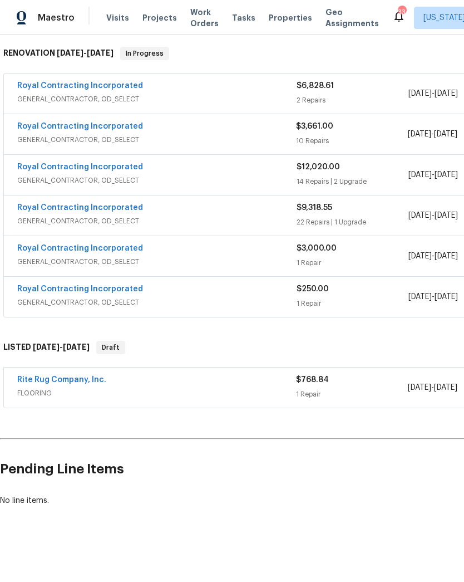
scroll to position [175, 0]
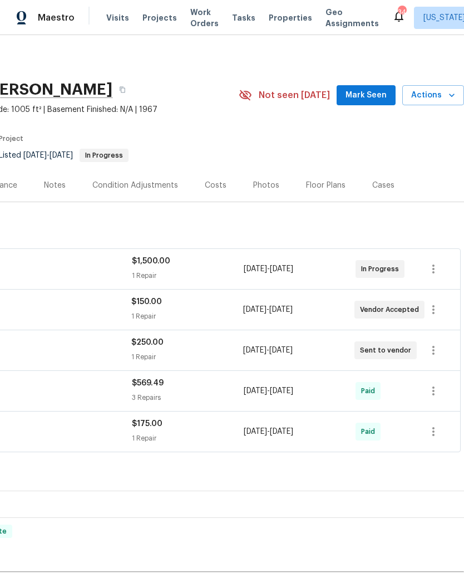
scroll to position [0, 165]
click at [56, 183] on div "Notes" at bounding box center [55, 185] width 22 height 11
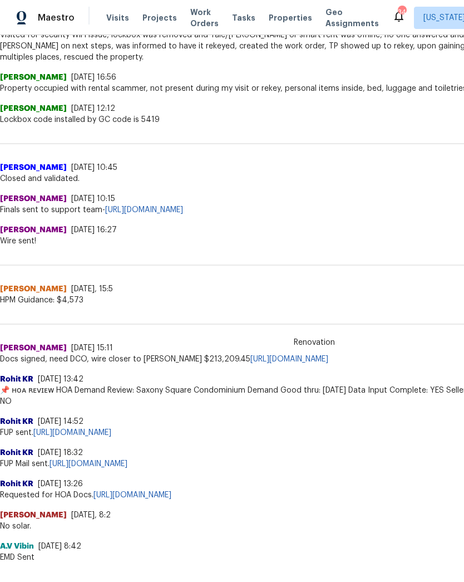
scroll to position [450, 0]
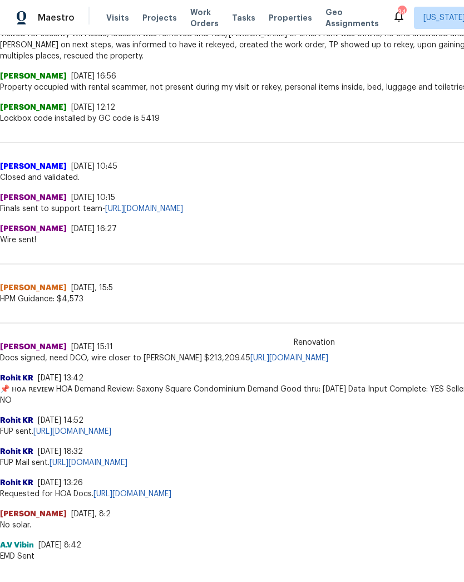
click at [111, 428] on link "https://opendoor.zendesk.com/agent/tickets/2787459" at bounding box center [72, 432] width 78 height 8
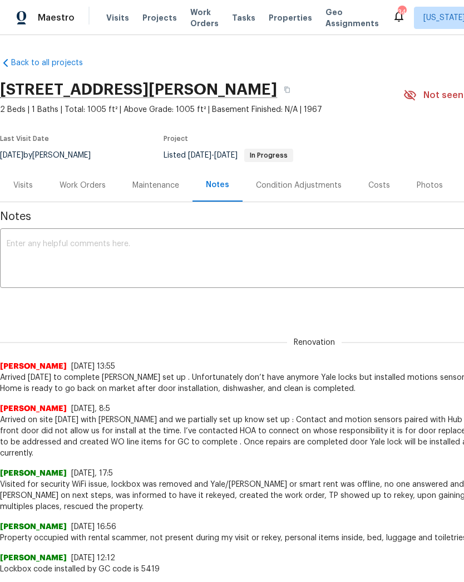
scroll to position [0, 0]
click at [112, 18] on span "Visits" at bounding box center [117, 17] width 23 height 11
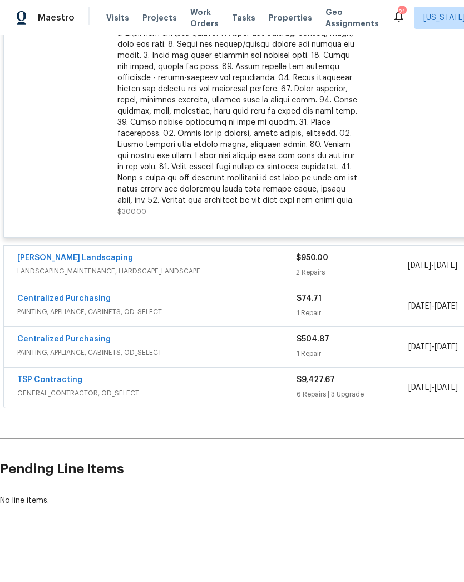
scroll to position [364, 0]
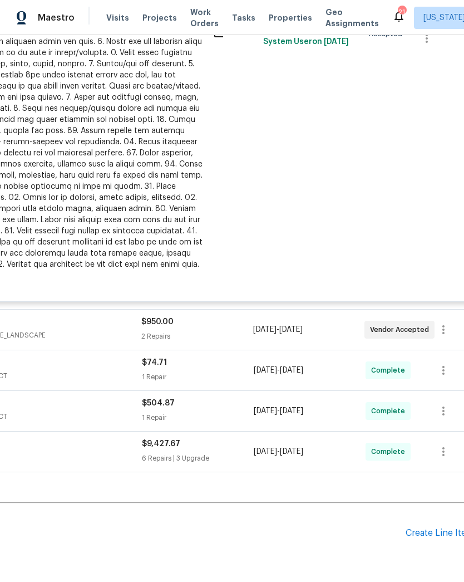
click at [184, 521] on h2 "Pending Line Items" at bounding box center [125, 533] width 561 height 52
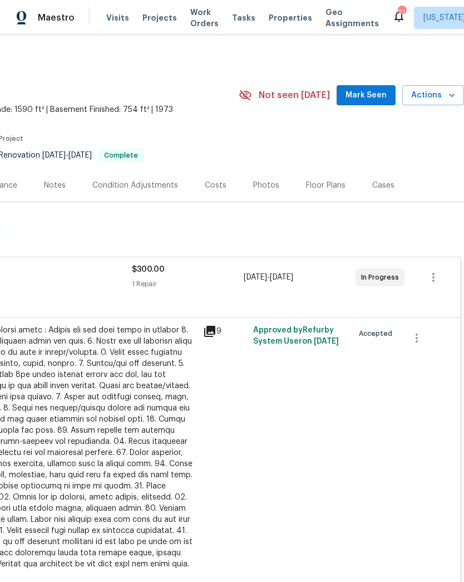
scroll to position [0, 165]
click at [262, 185] on div "Photos" at bounding box center [266, 185] width 26 height 11
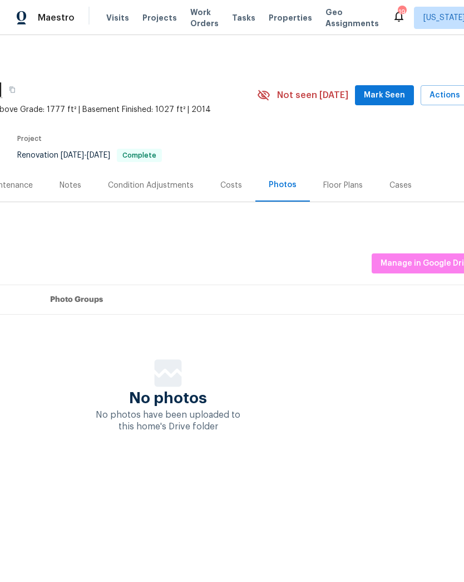
scroll to position [0, 145]
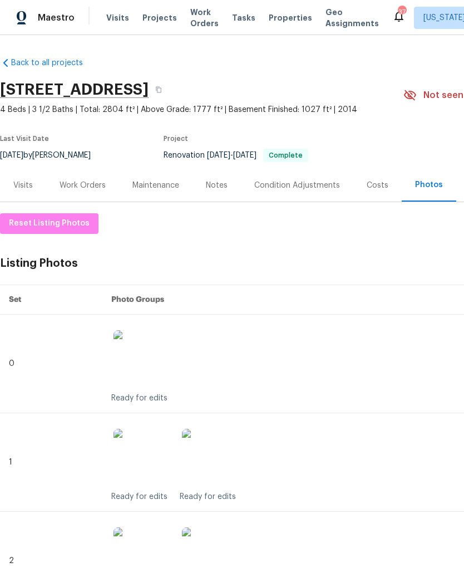
scroll to position [-1, 0]
click at [87, 184] on div "Work Orders" at bounding box center [83, 185] width 46 height 11
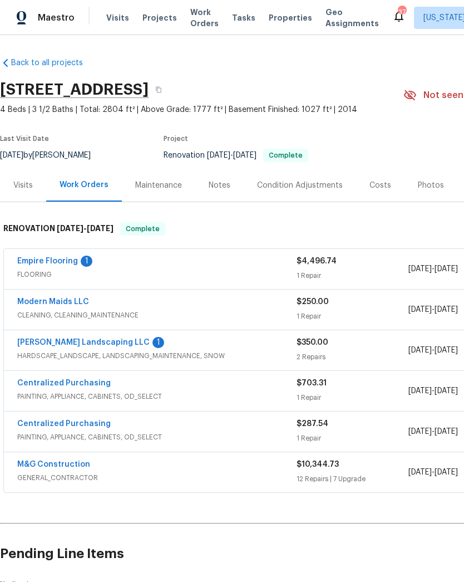
click at [86, 342] on link "[PERSON_NAME] Landscaping LLC" at bounding box center [83, 342] width 132 height 8
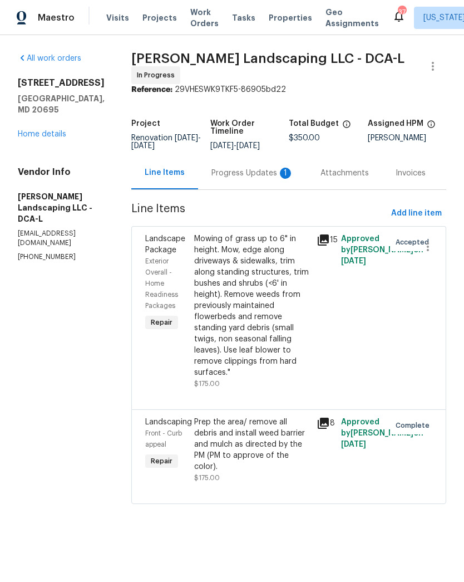
click at [241, 176] on div "Progress Updates 1" at bounding box center [253, 173] width 82 height 11
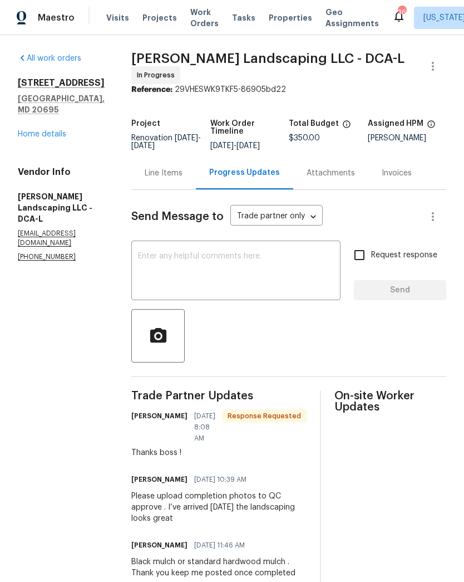
click at [52, 130] on link "Home details" at bounding box center [42, 134] width 48 height 8
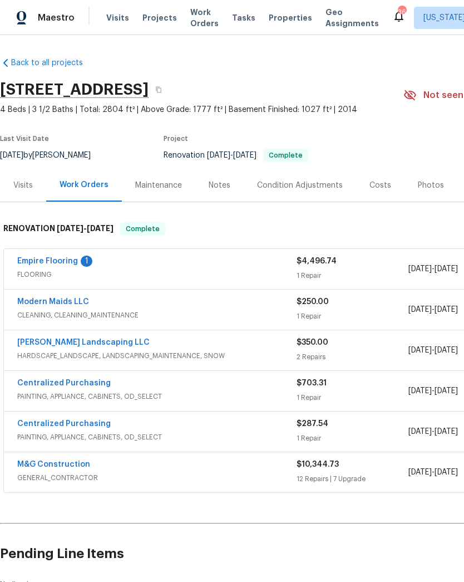
click at [55, 259] on link "Empire Flooring" at bounding box center [47, 261] width 61 height 8
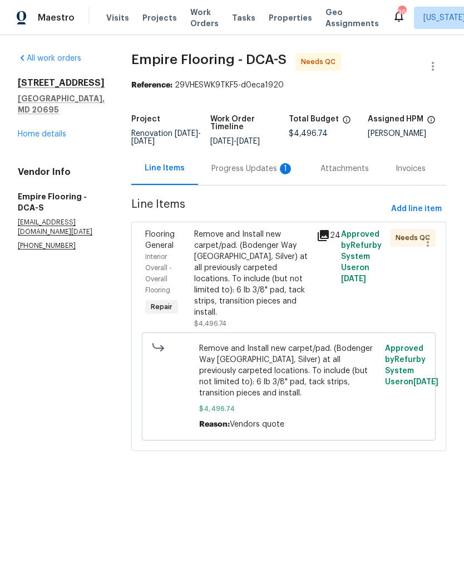
click at [239, 174] on div "Progress Updates 1" at bounding box center [253, 168] width 82 height 11
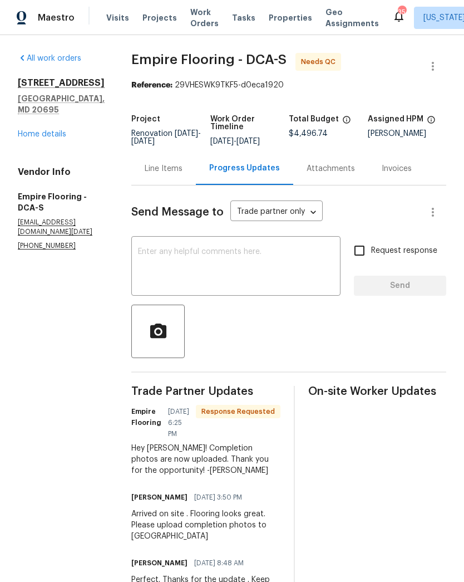
click at [56, 130] on link "Home details" at bounding box center [42, 134] width 48 height 8
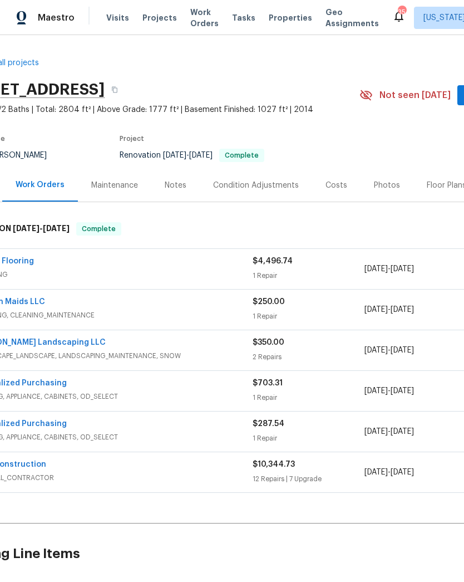
scroll to position [0, 44]
click at [178, 276] on span "FLOORING" at bounding box center [112, 274] width 279 height 11
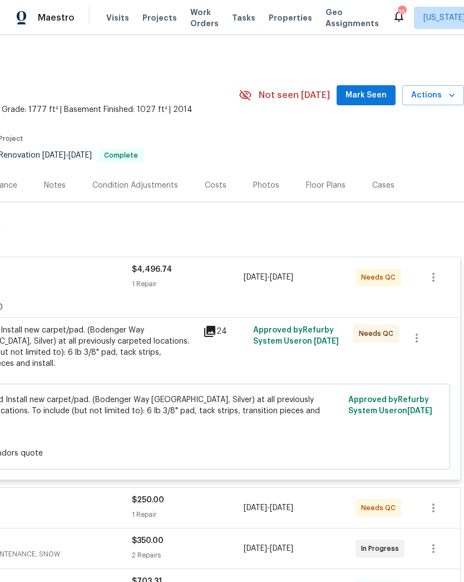
scroll to position [0, 165]
click at [139, 355] on div "Remove and Install new carpet/pad. (Bodenger Way 945 Winter Ash, Silver) at all…" at bounding box center [75, 347] width 244 height 45
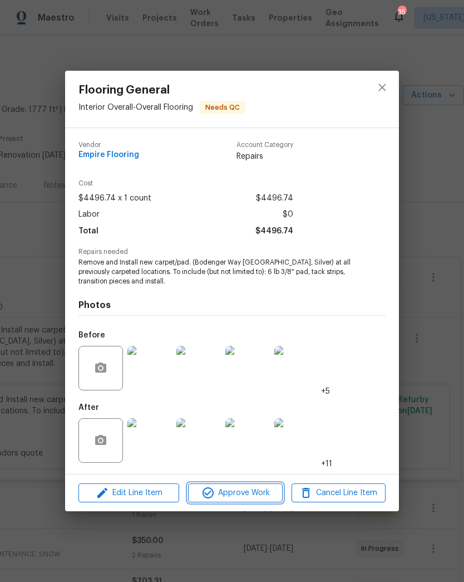
click at [251, 493] on span "Approve Work" at bounding box center [235, 493] width 87 height 14
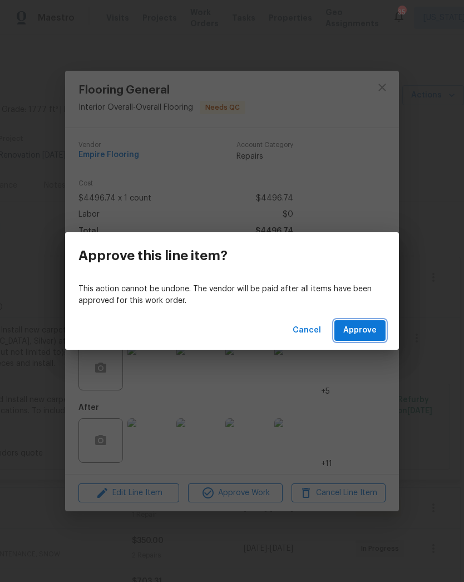
click at [373, 323] on span "Approve" at bounding box center [359, 330] width 33 height 14
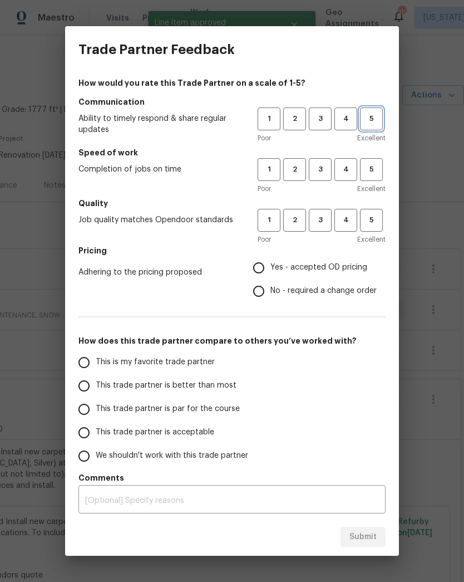
click at [378, 117] on span "5" at bounding box center [371, 118] width 21 height 13
click at [369, 174] on span "5" at bounding box center [371, 169] width 21 height 13
click at [368, 230] on button "5" at bounding box center [371, 220] width 23 height 23
click at [259, 266] on input "Yes - accepted OD pricing" at bounding box center [258, 267] width 23 height 23
radio input "true"
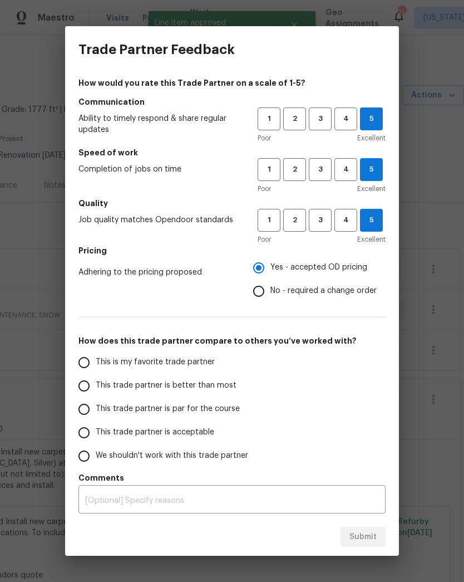
click at [89, 352] on input "This is my favorite trade partner" at bounding box center [83, 362] width 23 height 23
click at [361, 530] on span "Submit" at bounding box center [363, 537] width 27 height 14
radio input "true"
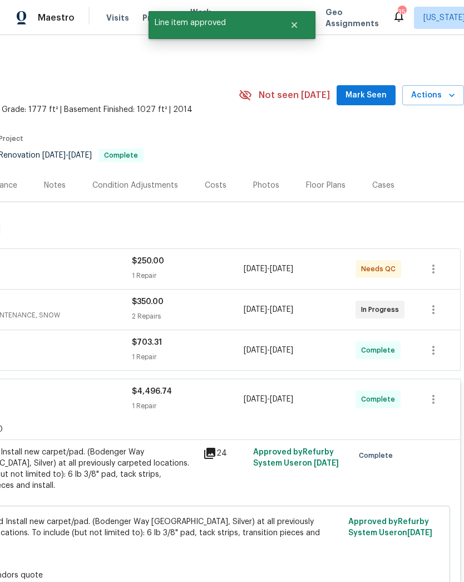
radio input "false"
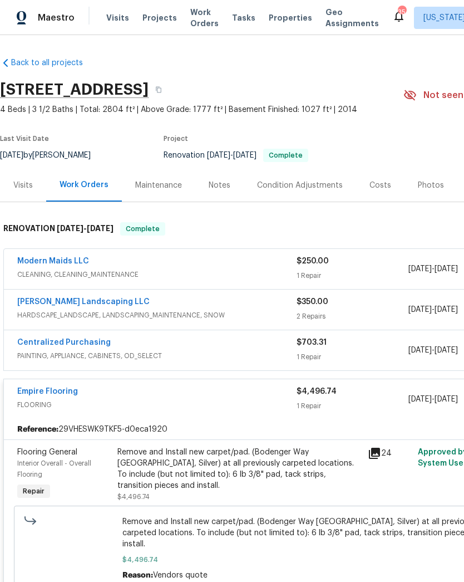
scroll to position [0, 0]
click at [296, 266] on div "Modern Maids LLC" at bounding box center [156, 262] width 279 height 13
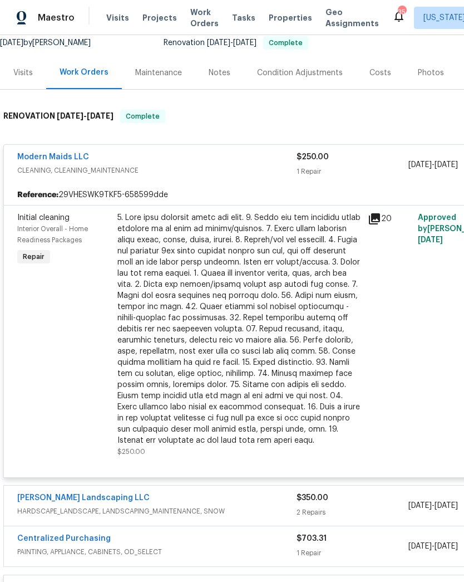
scroll to position [117, 0]
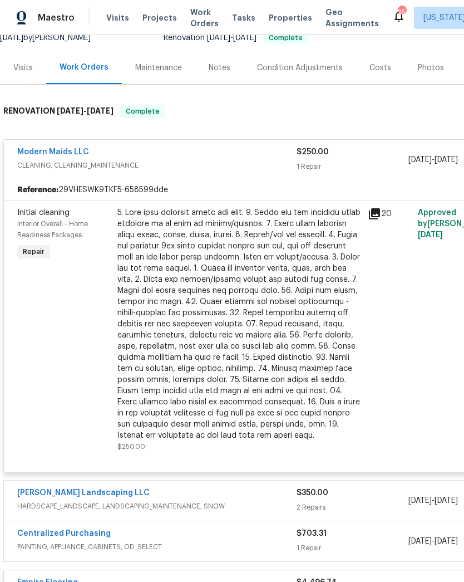
click at [287, 335] on div at bounding box center [239, 324] width 244 height 234
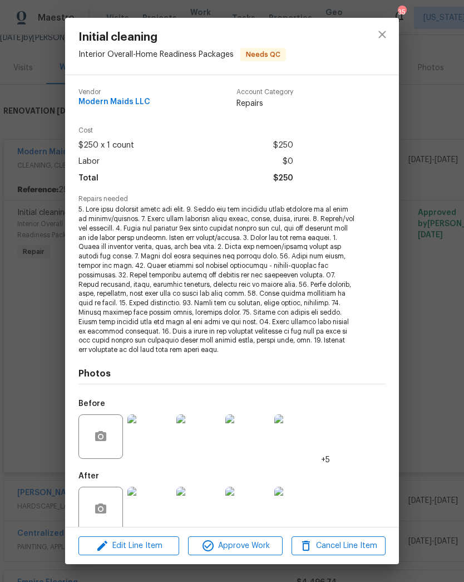
click at [158, 500] on img at bounding box center [149, 509] width 45 height 45
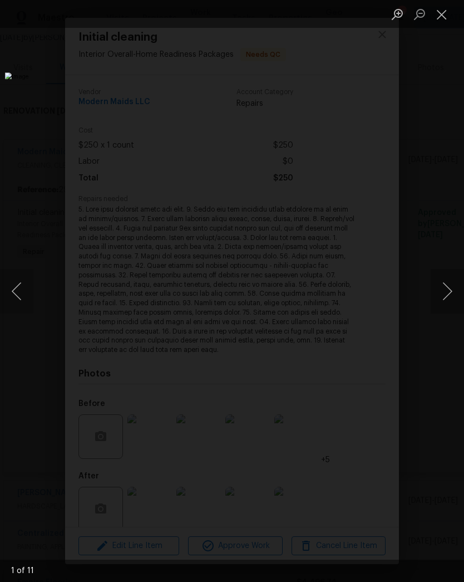
click at [444, 299] on button "Next image" at bounding box center [447, 291] width 33 height 45
click at [441, 304] on button "Next image" at bounding box center [447, 291] width 33 height 45
click at [443, 300] on button "Next image" at bounding box center [447, 291] width 33 height 45
click at [445, 298] on button "Next image" at bounding box center [447, 291] width 33 height 45
click at [446, 294] on button "Next image" at bounding box center [447, 291] width 33 height 45
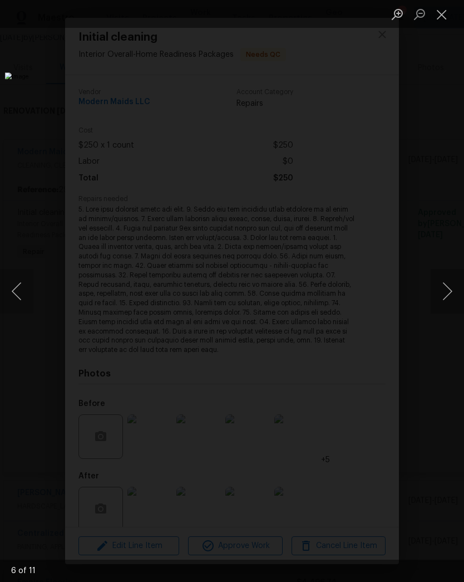
click at [446, 292] on button "Next image" at bounding box center [447, 291] width 33 height 45
click at [447, 290] on button "Next image" at bounding box center [447, 291] width 33 height 45
click at [447, 292] on button "Next image" at bounding box center [447, 291] width 33 height 45
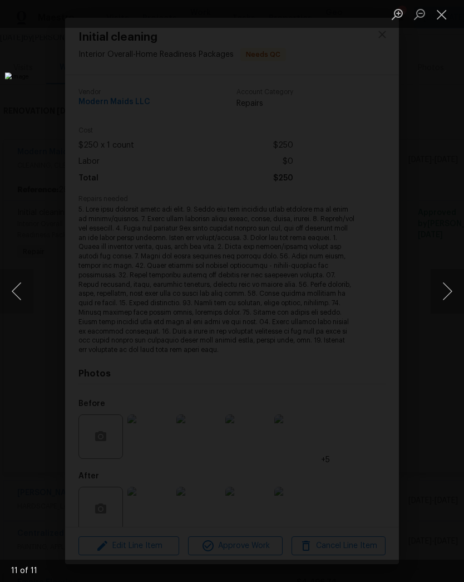
click at [448, 292] on button "Next image" at bounding box center [447, 291] width 33 height 45
click at [446, 294] on button "Next image" at bounding box center [447, 291] width 33 height 45
click at [446, 292] on button "Next image" at bounding box center [447, 291] width 33 height 45
click at [446, 293] on button "Next image" at bounding box center [447, 291] width 33 height 45
click at [446, 21] on button "Close lightbox" at bounding box center [442, 13] width 22 height 19
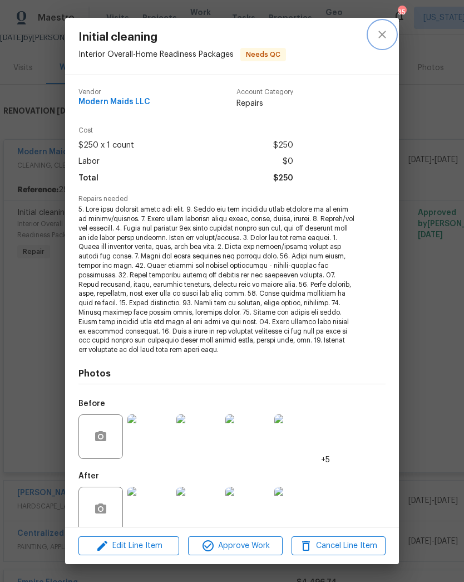
click at [383, 36] on icon "close" at bounding box center [382, 34] width 13 height 13
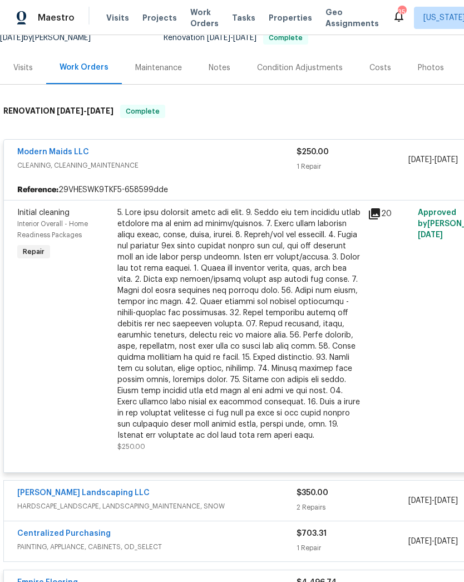
click at [256, 368] on div at bounding box center [239, 324] width 244 height 234
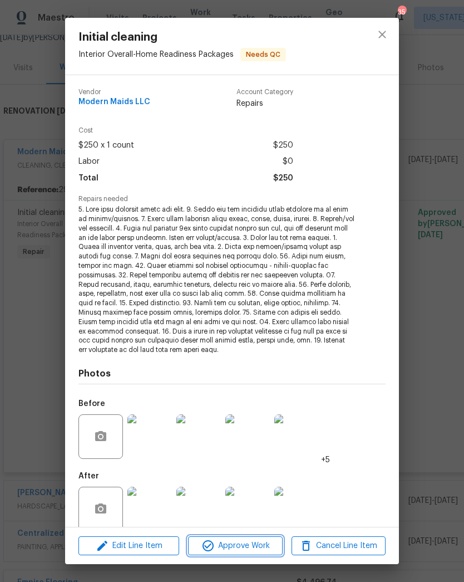
click at [250, 550] on span "Approve Work" at bounding box center [235, 546] width 87 height 14
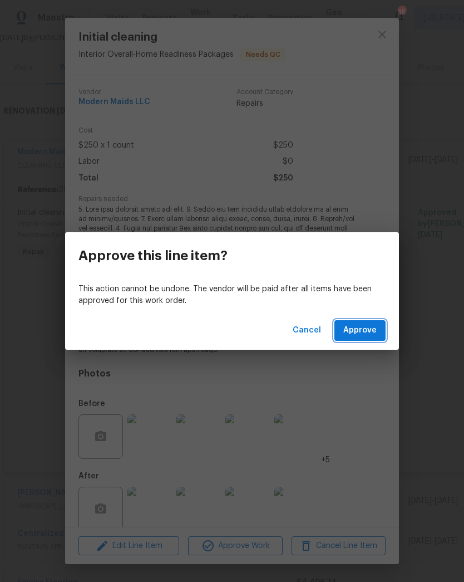
click at [365, 336] on span "Approve" at bounding box center [359, 330] width 33 height 14
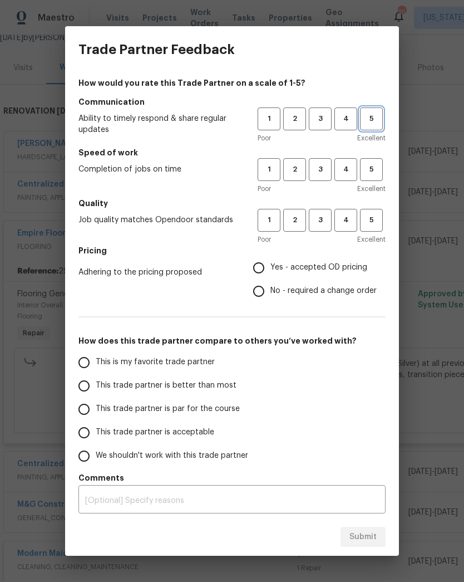
click at [377, 114] on span "5" at bounding box center [371, 118] width 21 height 13
click at [374, 165] on span "5" at bounding box center [371, 169] width 21 height 13
click at [376, 223] on span "5" at bounding box center [371, 220] width 21 height 13
click at [262, 269] on input "Yes - accepted OD pricing" at bounding box center [258, 267] width 23 height 23
radio input "true"
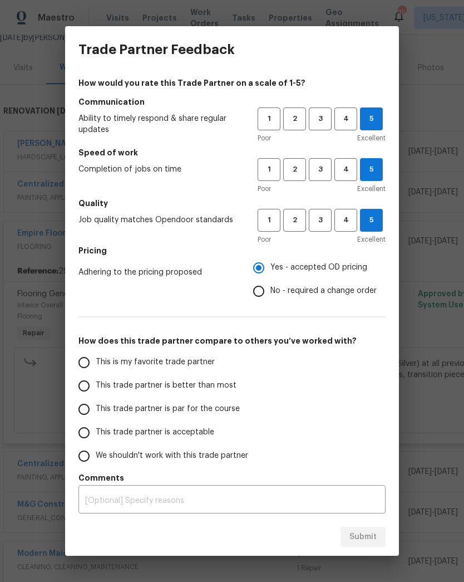
click at [81, 362] on input "This is my favorite trade partner" at bounding box center [83, 362] width 23 height 23
click at [370, 533] on span "Submit" at bounding box center [363, 537] width 27 height 14
radio input "true"
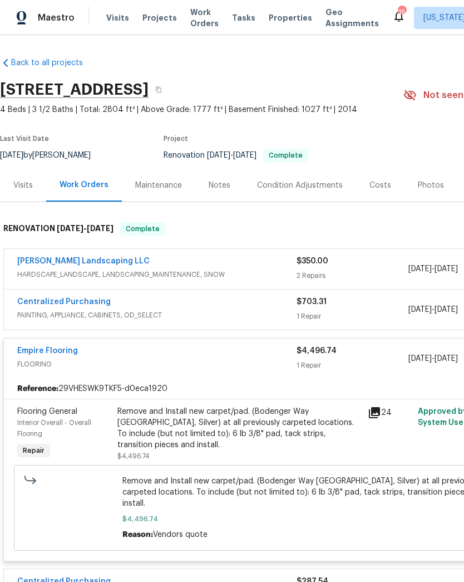
scroll to position [0, 0]
click at [232, 271] on span "HARDSCAPE_LANDSCAPE, LANDSCAPING_MAINTENANCE, SNOW" at bounding box center [156, 274] width 279 height 11
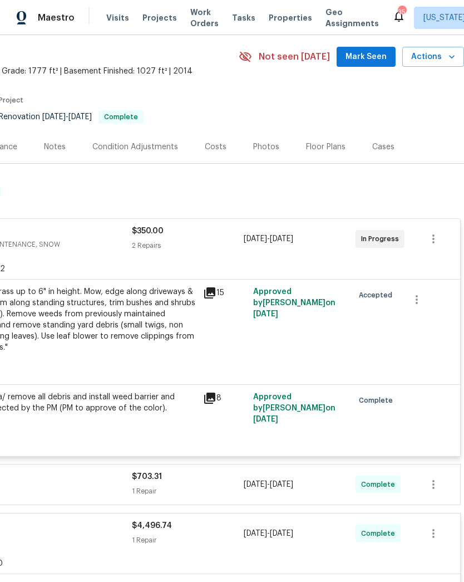
scroll to position [38, 165]
click at [157, 331] on div "Mowing of grass up to 6" in height. Mow, edge along driveways & sidewalks, trim…" at bounding box center [75, 319] width 244 height 67
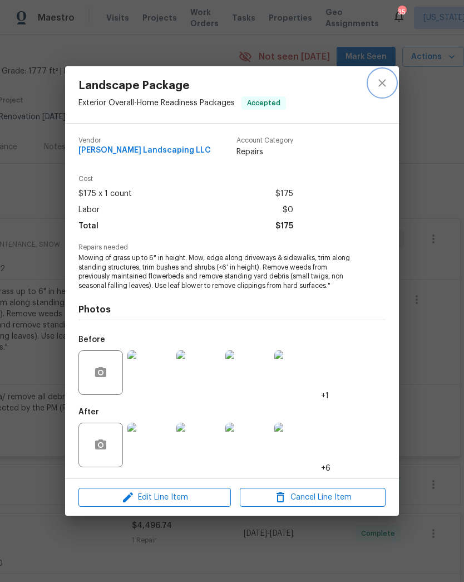
click at [383, 80] on icon "close" at bounding box center [382, 82] width 13 height 13
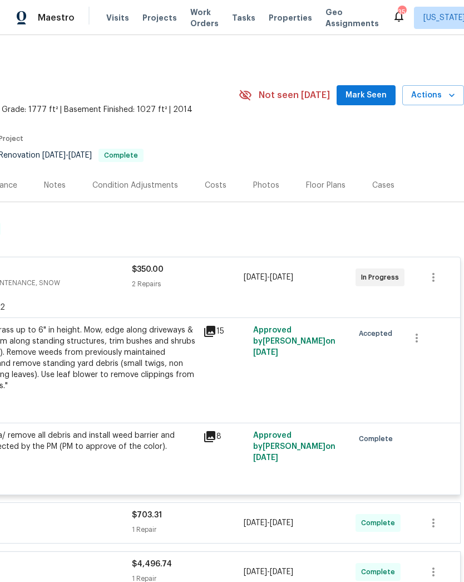
scroll to position [0, 165]
click at [447, 90] on icon "button" at bounding box center [451, 95] width 11 height 11
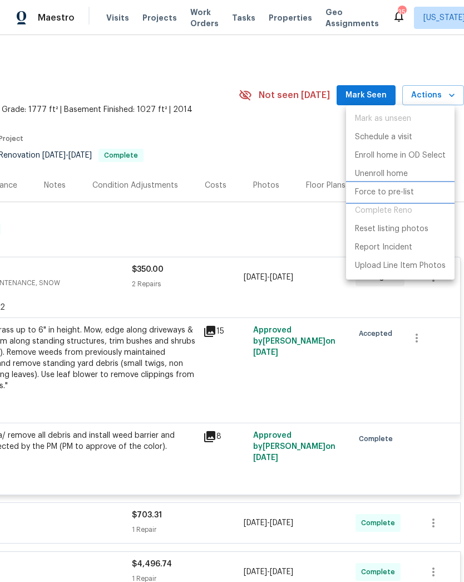
click at [371, 192] on p "Force to pre-list" at bounding box center [384, 192] width 59 height 12
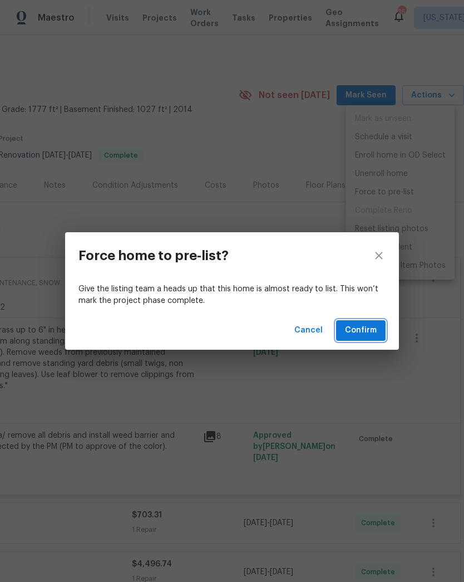
click at [373, 330] on span "Confirm" at bounding box center [361, 330] width 32 height 14
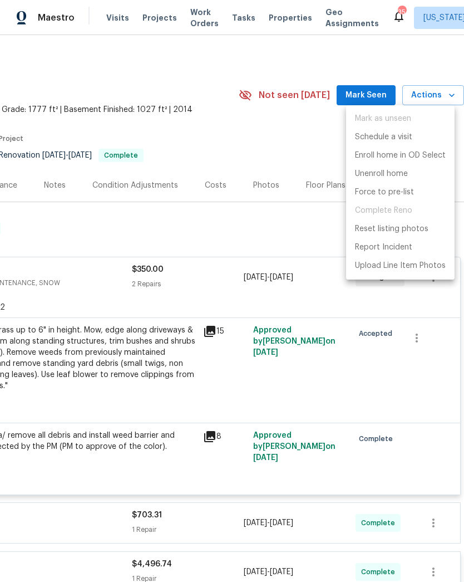
click at [270, 244] on div at bounding box center [232, 291] width 464 height 582
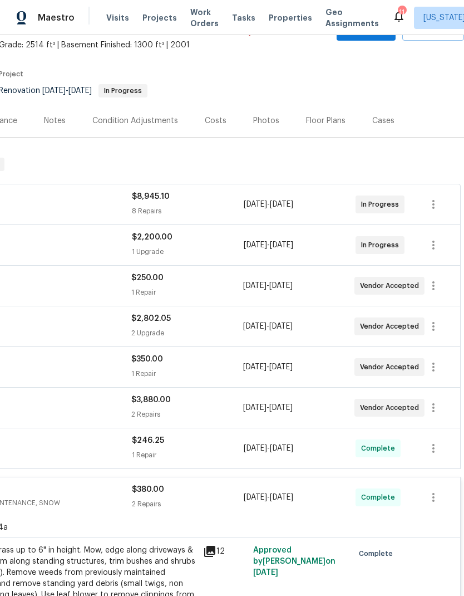
scroll to position [65, 165]
click at [441, 366] on button "button" at bounding box center [433, 367] width 27 height 27
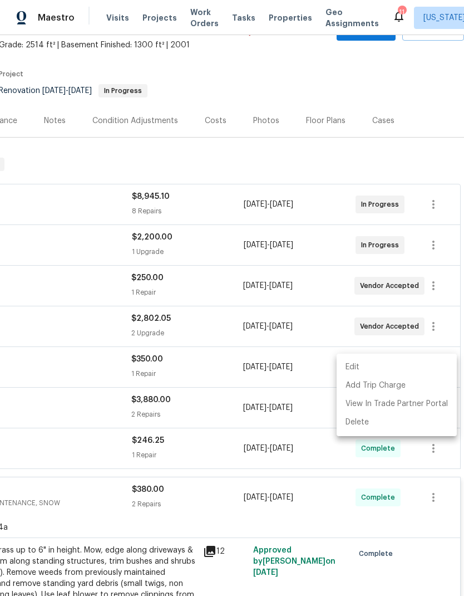
click at [403, 368] on li "Edit" at bounding box center [397, 367] width 120 height 18
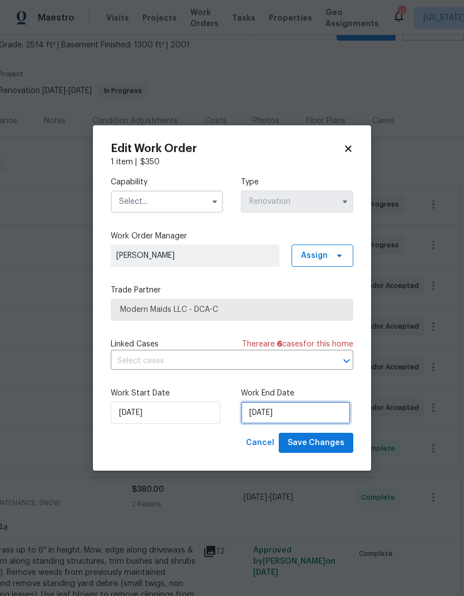
click at [304, 409] on input "[DATE]" at bounding box center [296, 412] width 110 height 22
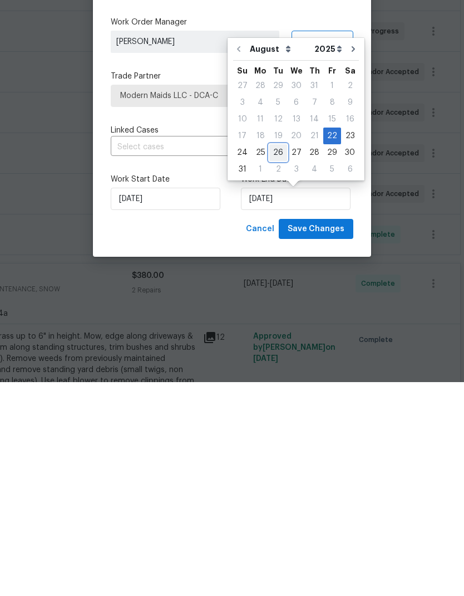
click at [277, 359] on div "26" at bounding box center [278, 367] width 18 height 16
type input "[DATE]"
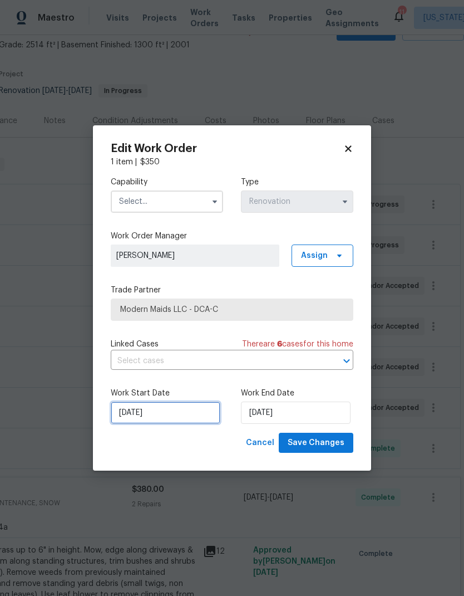
click at [178, 415] on input "[DATE]" at bounding box center [166, 412] width 110 height 22
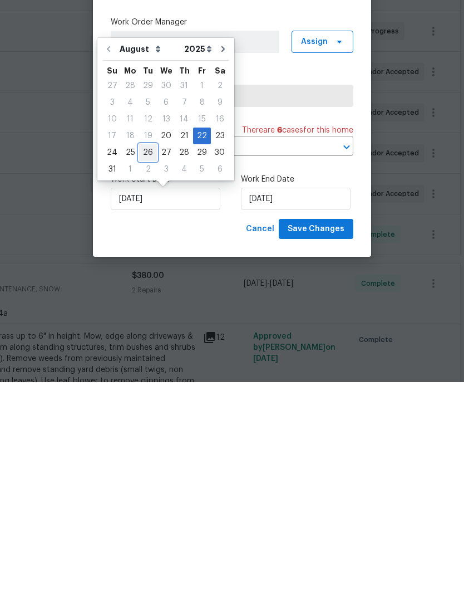
click at [143, 359] on div "26" at bounding box center [148, 367] width 18 height 16
type input "[DATE]"
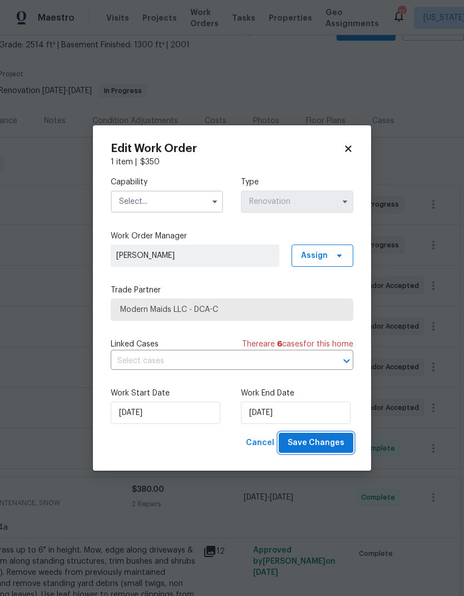
click at [330, 447] on span "Save Changes" at bounding box center [316, 443] width 57 height 14
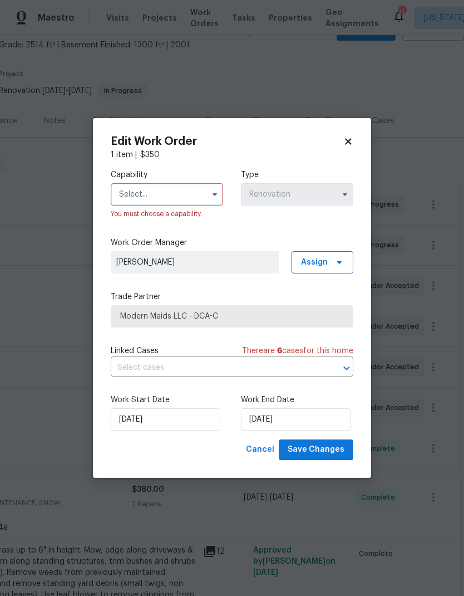
click at [215, 192] on icon "button" at bounding box center [214, 194] width 9 height 9
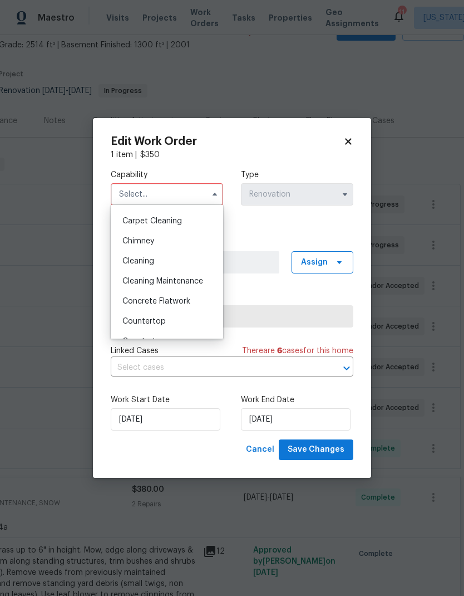
scroll to position [117, 0]
click at [191, 261] on div "Cleaning" at bounding box center [167, 261] width 107 height 20
type input "Cleaning"
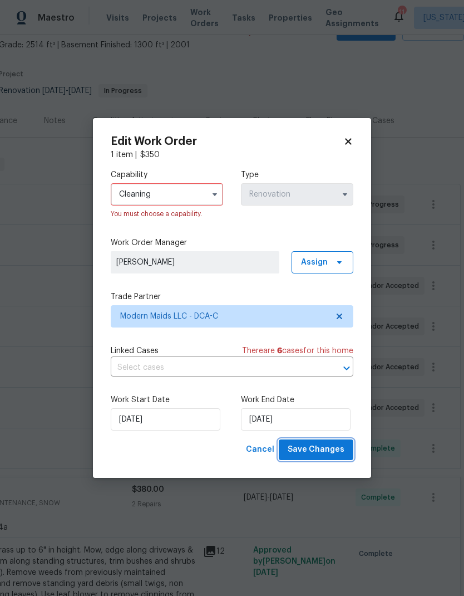
click at [337, 451] on span "Save Changes" at bounding box center [316, 450] width 57 height 14
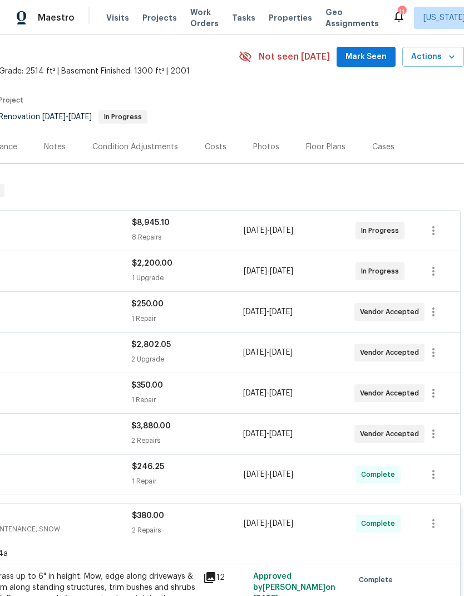
scroll to position [38, 165]
click at [435, 311] on icon "button" at bounding box center [433, 312] width 13 height 13
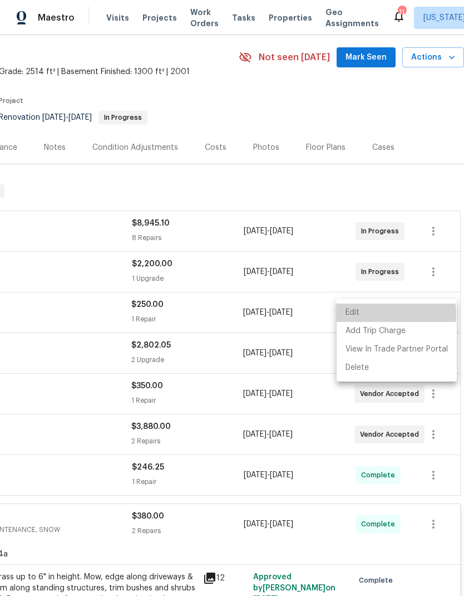
click at [379, 313] on li "Edit" at bounding box center [397, 312] width 120 height 18
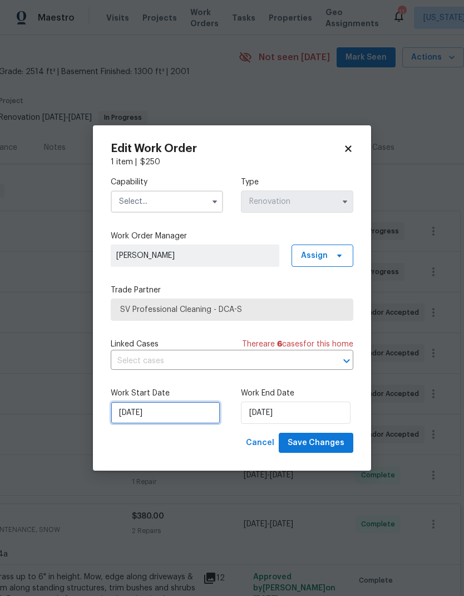
click at [174, 416] on input "[DATE]" at bounding box center [166, 412] width 110 height 22
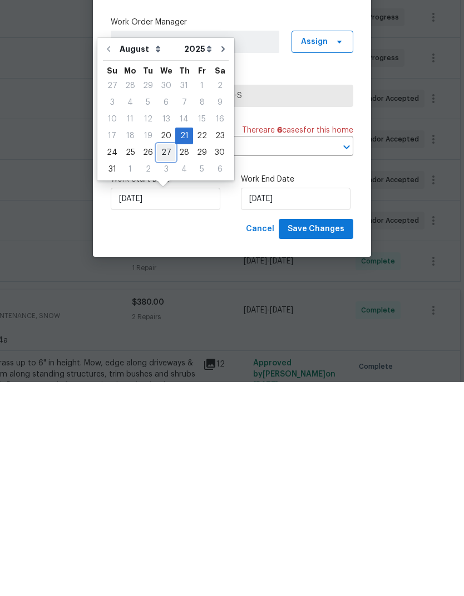
click at [163, 359] on div "27" at bounding box center [166, 367] width 18 height 16
type input "[DATE]"
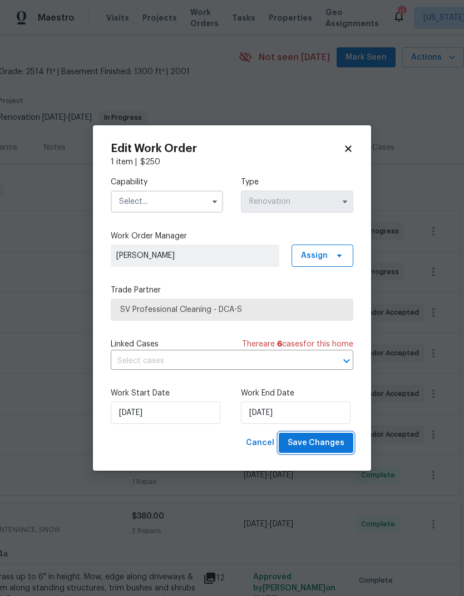
click at [336, 448] on span "Save Changes" at bounding box center [316, 443] width 57 height 14
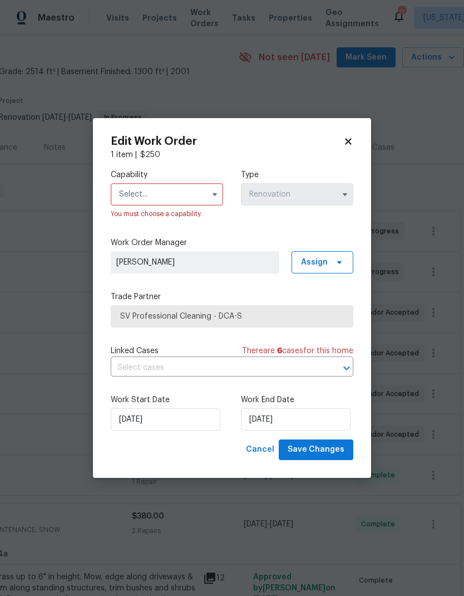
click at [218, 192] on icon "button" at bounding box center [214, 194] width 9 height 9
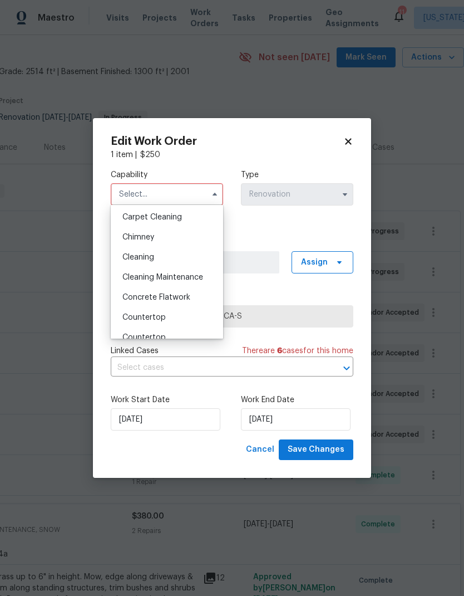
click at [192, 215] on div "Carpet Cleaning" at bounding box center [167, 217] width 107 height 20
type input "Carpet Cleaning"
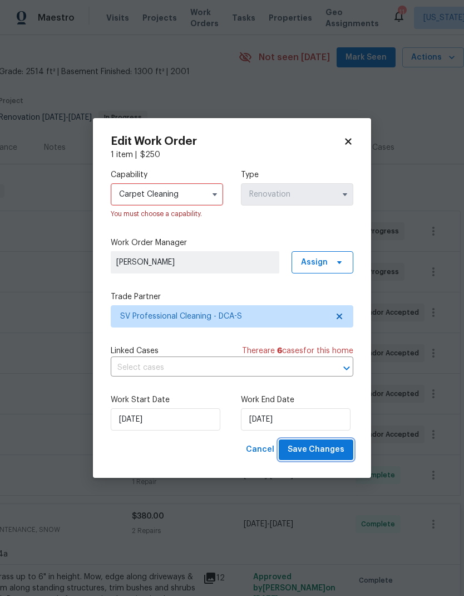
click at [335, 453] on span "Save Changes" at bounding box center [316, 450] width 57 height 14
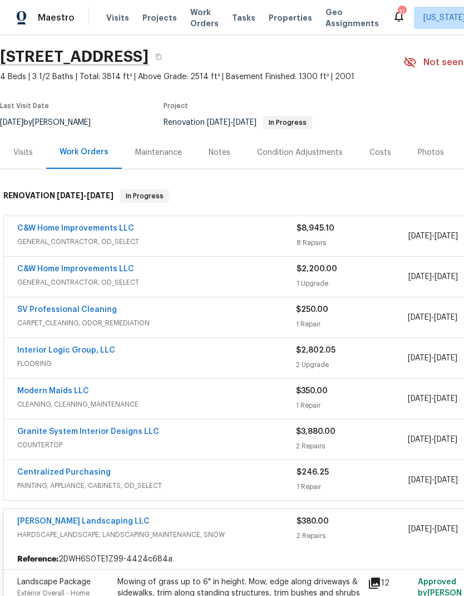
scroll to position [33, 0]
click at [92, 311] on link "SV Professional Cleaning" at bounding box center [67, 310] width 100 height 8
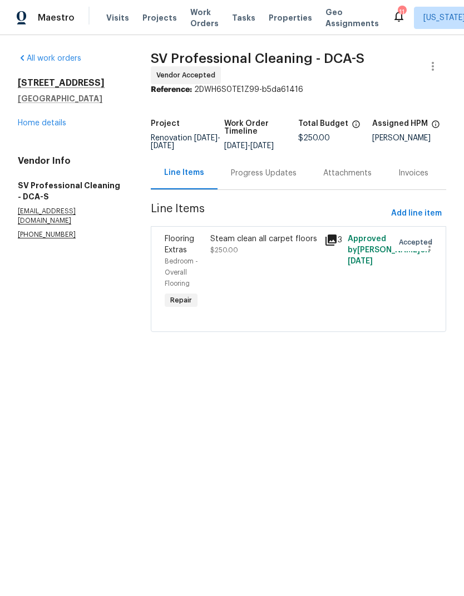
click at [263, 189] on div "Progress Updates" at bounding box center [264, 172] width 92 height 33
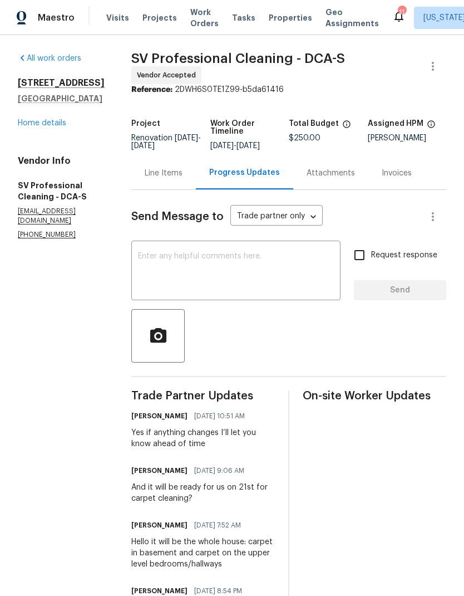
click at [261, 273] on textarea at bounding box center [236, 271] width 196 height 39
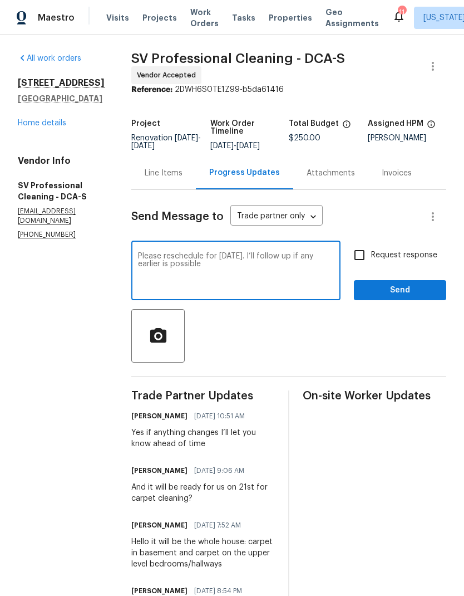
type textarea "Please reschedule for [DATE]. I’ll follow up if any earlier is possible"
click at [365, 254] on input "Request response" at bounding box center [359, 254] width 23 height 23
checkbox input "true"
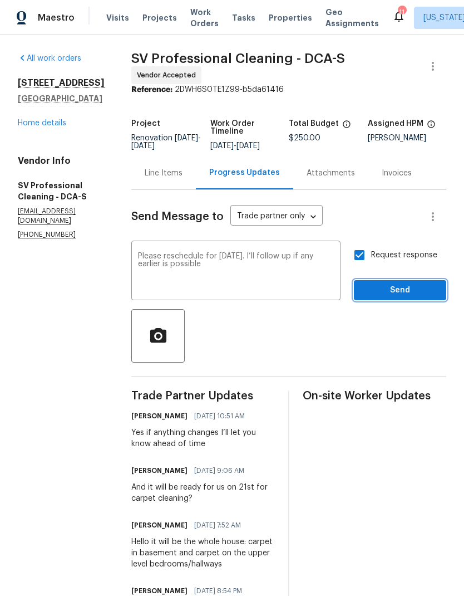
click at [408, 291] on span "Send" at bounding box center [400, 290] width 75 height 14
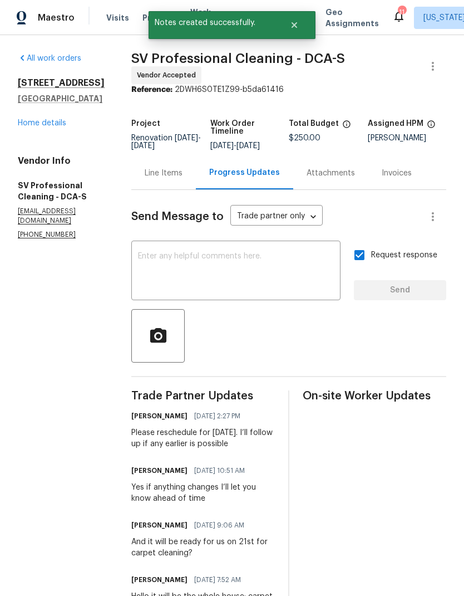
click at [60, 127] on link "Home details" at bounding box center [42, 123] width 48 height 8
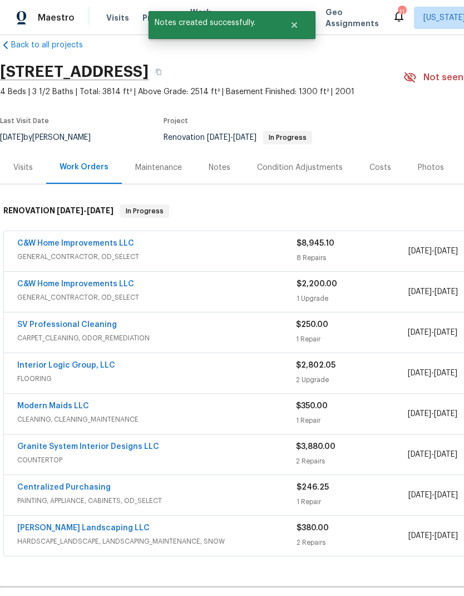
scroll to position [18, 0]
click at [69, 404] on link "Modern Maids LLC" at bounding box center [53, 406] width 72 height 8
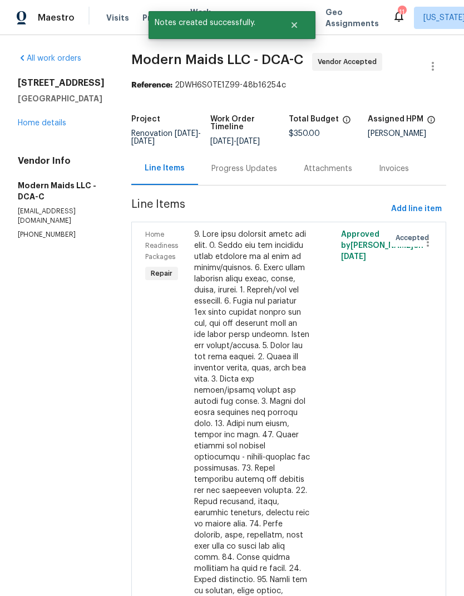
click at [267, 174] on div "Progress Updates" at bounding box center [245, 168] width 66 height 11
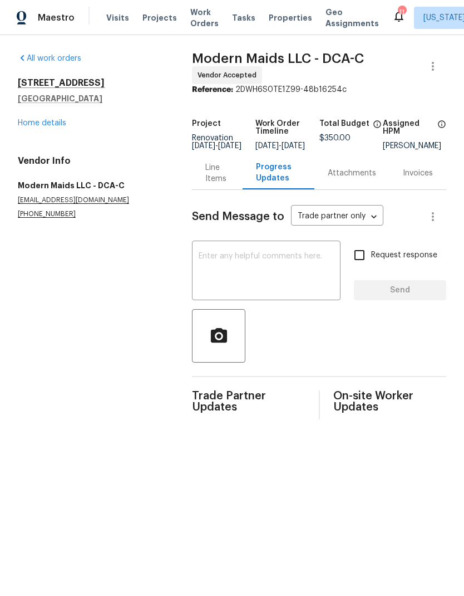
click at [278, 272] on textarea at bounding box center [266, 271] width 135 height 39
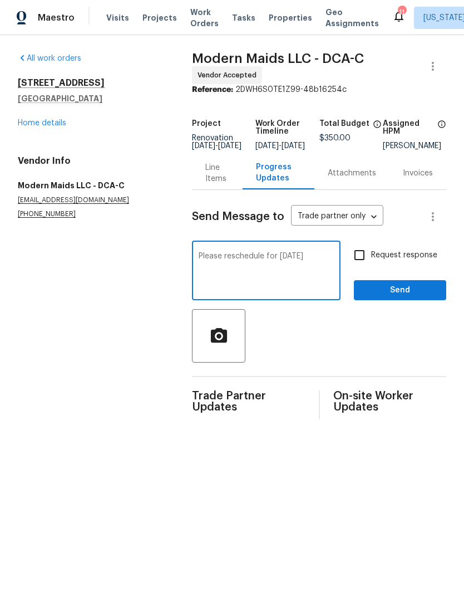
type textarea "Please reschedule for [DATE]"
click at [361, 267] on input "Request response" at bounding box center [359, 254] width 23 height 23
checkbox input "true"
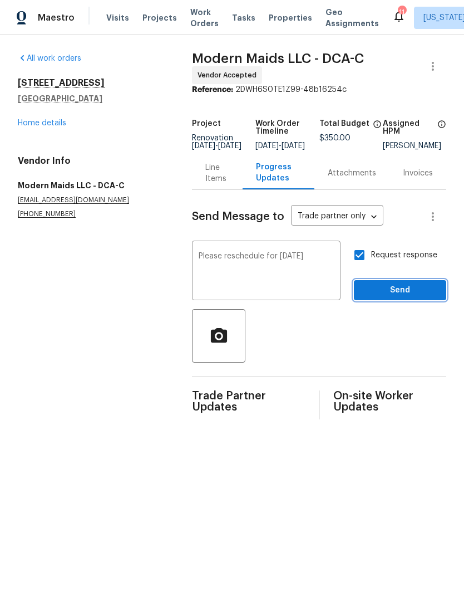
click at [408, 297] on span "Send" at bounding box center [400, 290] width 75 height 14
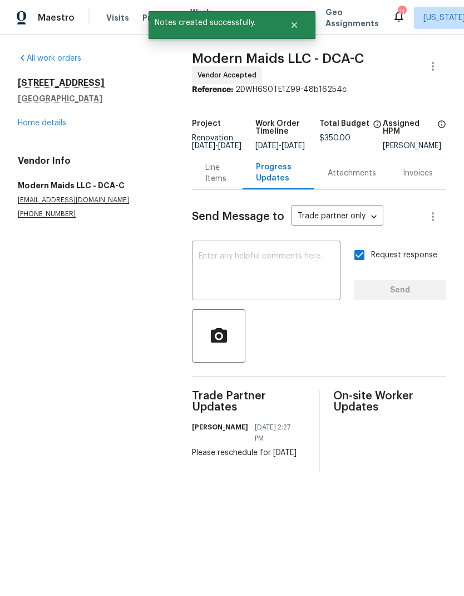
click at [61, 133] on div "All work orders [STREET_ADDRESS] Home details Vendor Info Modern Maids LLC - DC…" at bounding box center [92, 136] width 148 height 166
click at [51, 126] on link "Home details" at bounding box center [42, 123] width 48 height 8
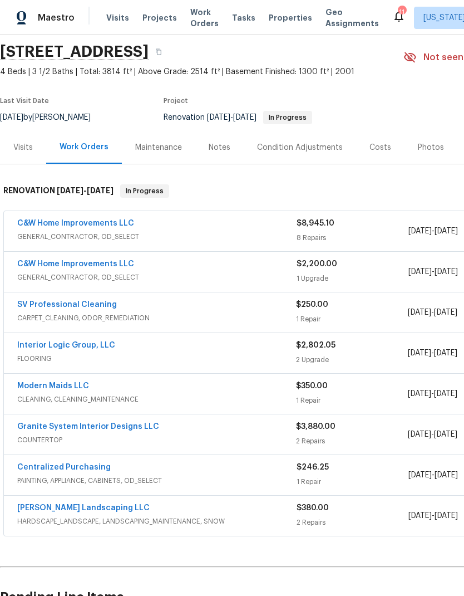
scroll to position [38, 0]
click at [87, 348] on link "Interior Logic Group, LLC" at bounding box center [66, 345] width 98 height 8
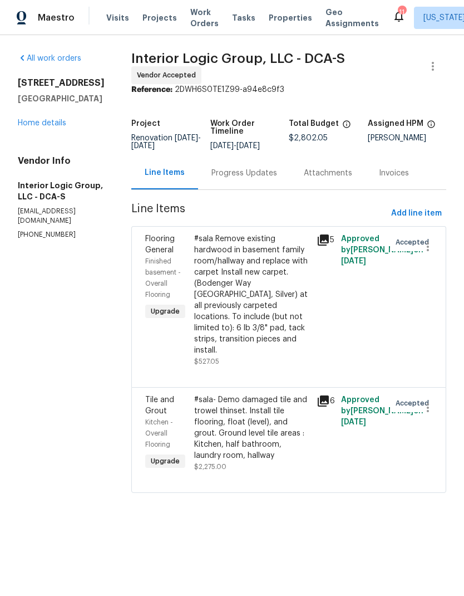
click at [274, 179] on div "Progress Updates" at bounding box center [245, 173] width 66 height 11
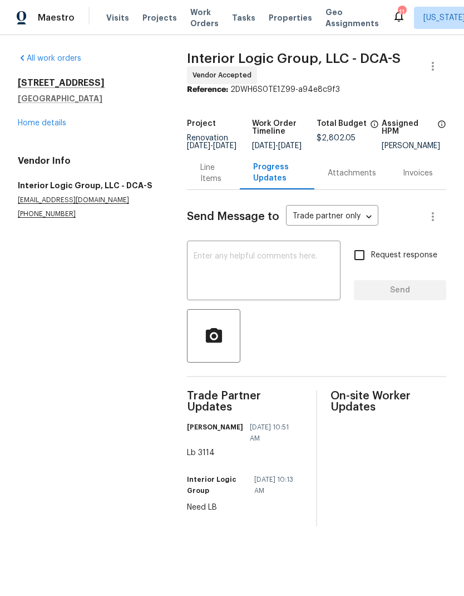
click at [293, 261] on textarea at bounding box center [264, 271] width 140 height 39
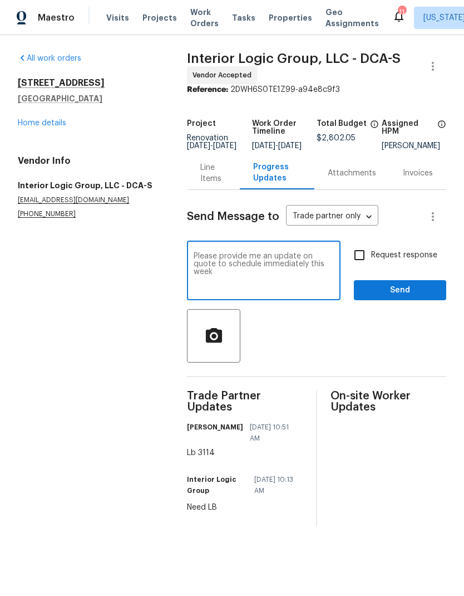
type textarea "Please provide me an update on quote to schedule immediately this week"
click at [361, 266] on input "Request response" at bounding box center [359, 254] width 23 height 23
checkbox input "true"
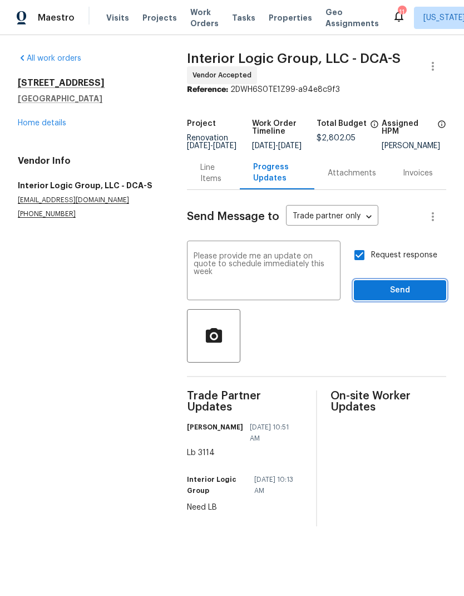
click at [404, 301] on button "Send" at bounding box center [400, 290] width 92 height 21
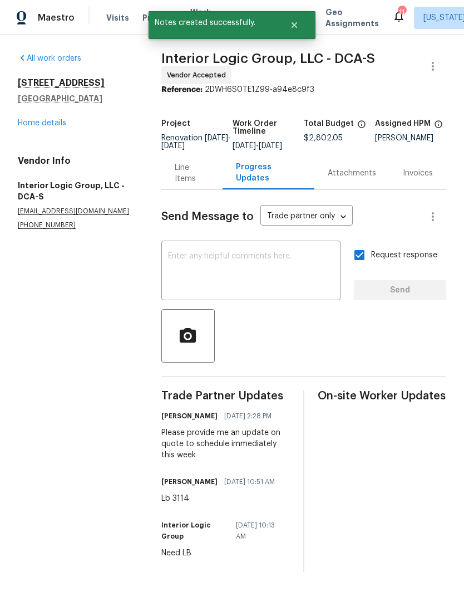
click at [61, 126] on link "Home details" at bounding box center [42, 123] width 48 height 8
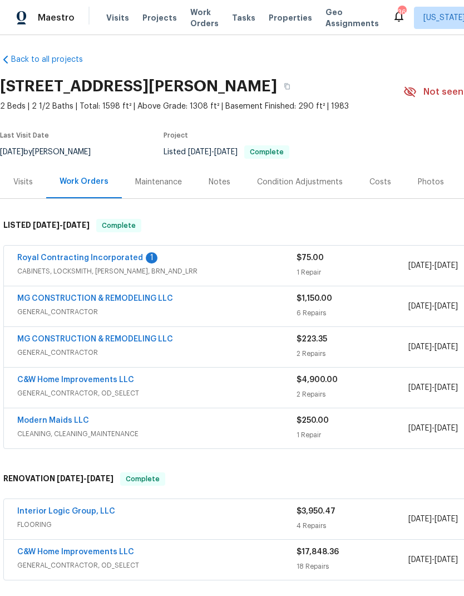
scroll to position [3, 0]
click at [123, 258] on link "Royal Contracting Incorporated" at bounding box center [80, 258] width 126 height 8
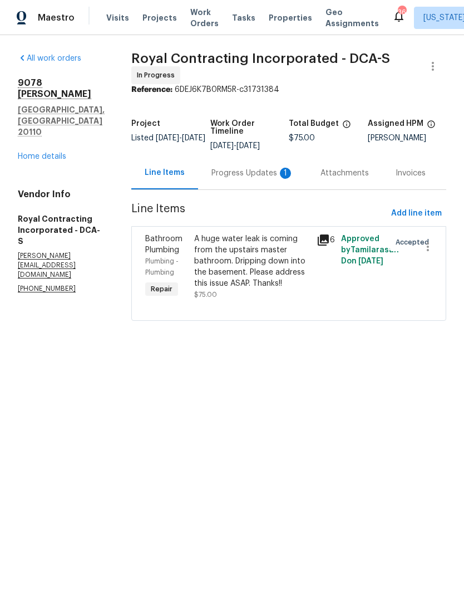
click at [264, 179] on div "Progress Updates 1" at bounding box center [253, 173] width 82 height 11
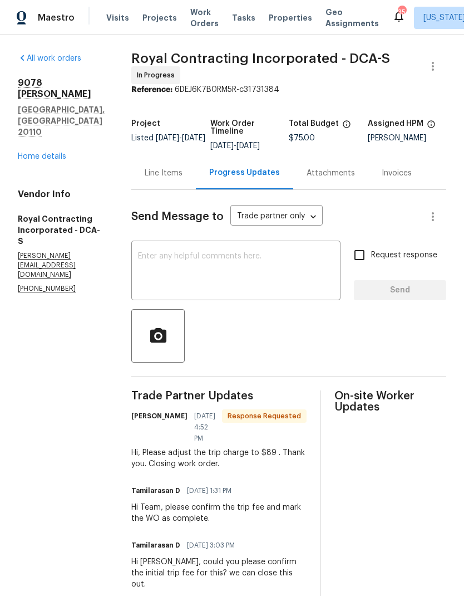
click at [59, 153] on link "Home details" at bounding box center [42, 157] width 48 height 8
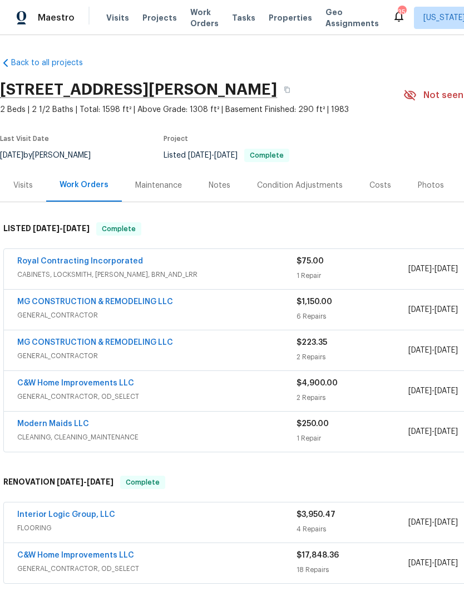
click at [241, 263] on div "Royal Contracting Incorporated" at bounding box center [156, 262] width 279 height 13
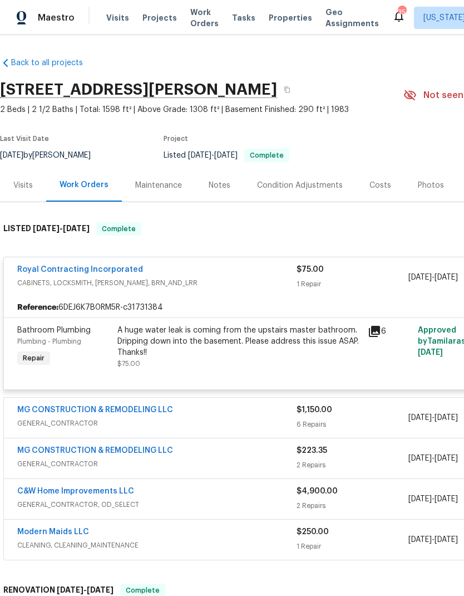
click at [110, 269] on link "Royal Contracting Incorporated" at bounding box center [80, 270] width 126 height 8
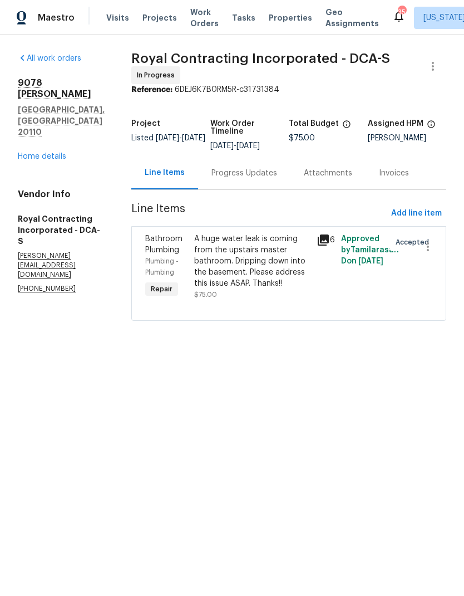
click at [262, 179] on div "Progress Updates" at bounding box center [245, 173] width 66 height 11
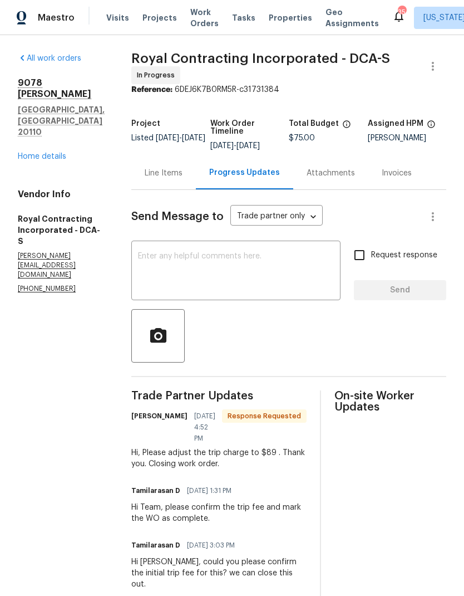
click at [178, 179] on div "Line Items" at bounding box center [164, 173] width 38 height 11
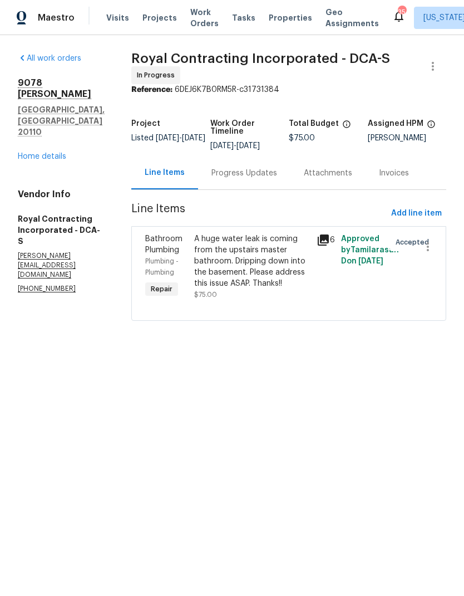
click at [260, 284] on div "A huge water leak is coming from the upstairs master bathroom. Dripping down in…" at bounding box center [252, 261] width 116 height 56
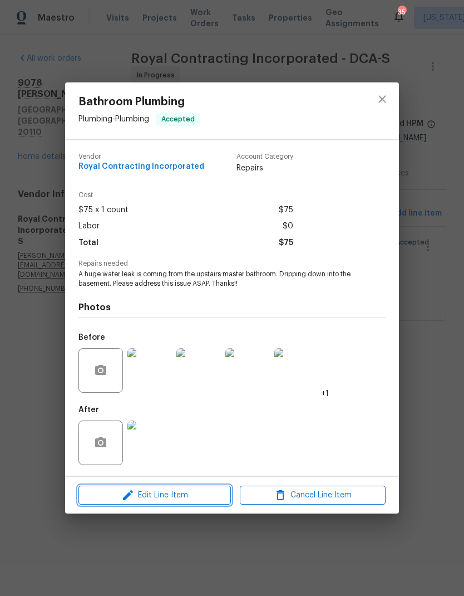
click at [170, 500] on span "Edit Line Item" at bounding box center [155, 495] width 146 height 14
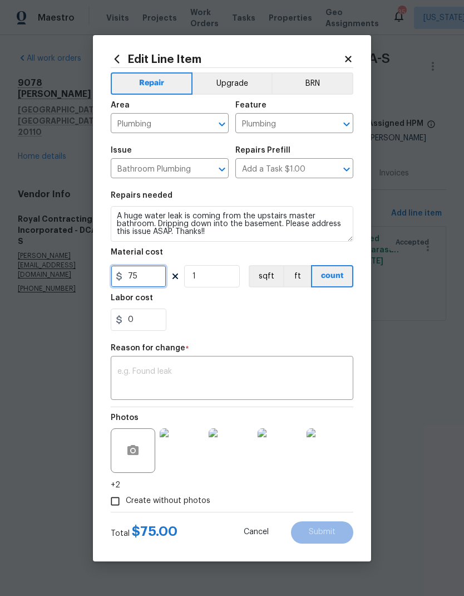
click at [149, 279] on input "75" at bounding box center [139, 276] width 56 height 22
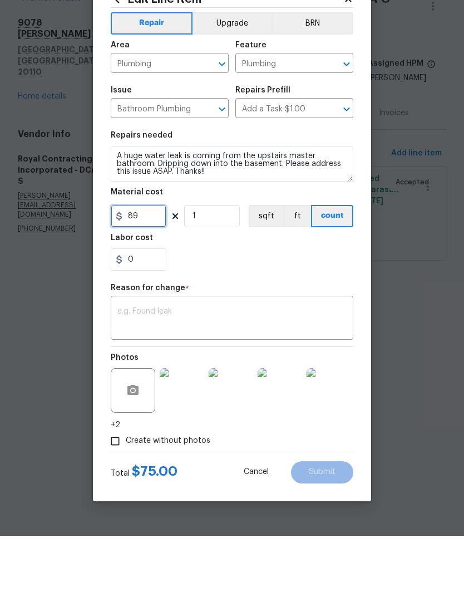
type input "89"
click at [240, 367] on textarea at bounding box center [231, 378] width 229 height 23
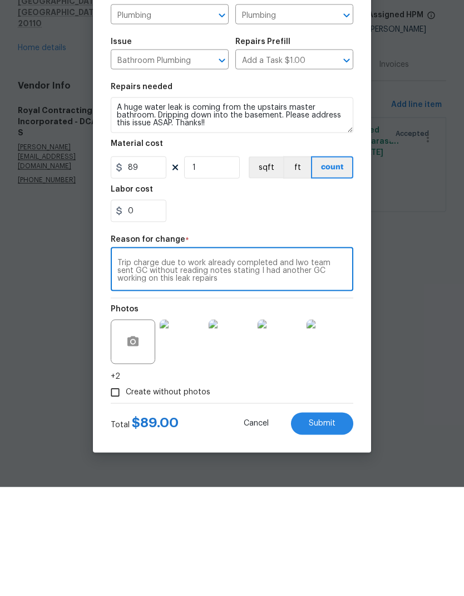
click at [348, 359] on div "Trip charge due to work already completed and lwo team sent GC without reading …" at bounding box center [232, 379] width 243 height 41
click at [344, 367] on textarea "Trip charge due to work already completed and lwo team sent GC without reading …" at bounding box center [231, 378] width 229 height 23
click at [345, 367] on textarea "Trip charge due to work already completed and lwo team sent GC without reading …" at bounding box center [231, 378] width 229 height 23
click at [321, 367] on textarea "Trip charge due to work already completed and lwo team sent GC without reading …" at bounding box center [231, 378] width 229 height 23
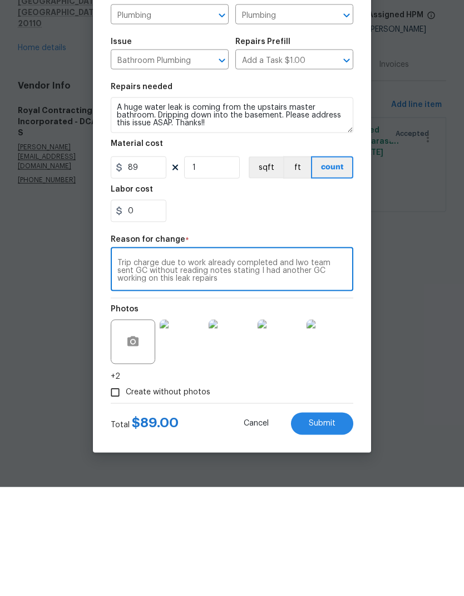
click at [345, 367] on textarea "Trip charge due to work already completed and lwo team sent GC without reading …" at bounding box center [231, 378] width 229 height 23
click at [277, 367] on textarea "Trip charge due to work already completed and lwo team sent new GC without read…" at bounding box center [231, 378] width 229 height 23
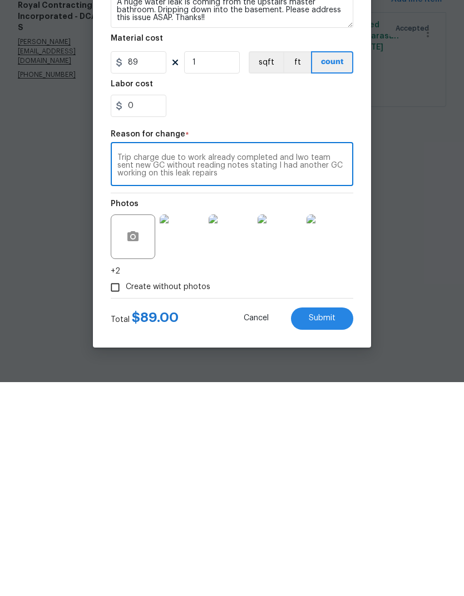
type textarea "Trip charge due to work already completed and lwo team sent new GC without read…"
click at [332, 528] on span "Submit" at bounding box center [322, 532] width 27 height 8
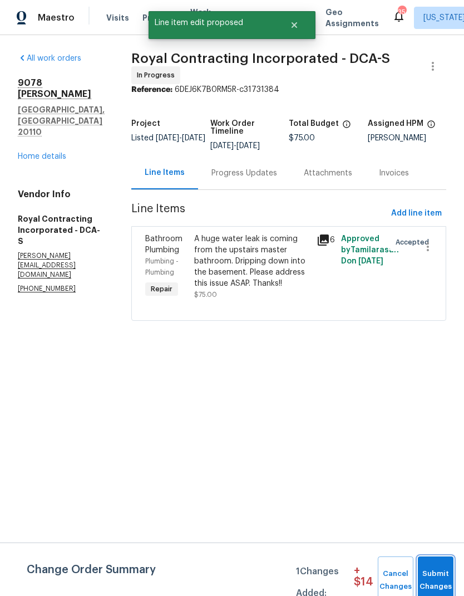
click at [446, 576] on span "Submit Changes" at bounding box center [436, 580] width 24 height 26
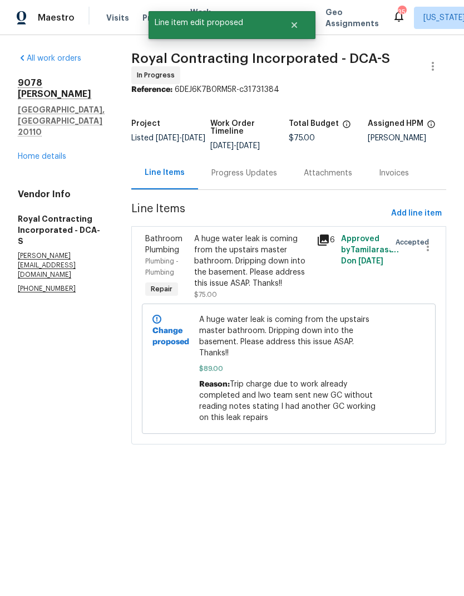
click at [261, 188] on div "Progress Updates" at bounding box center [244, 172] width 92 height 33
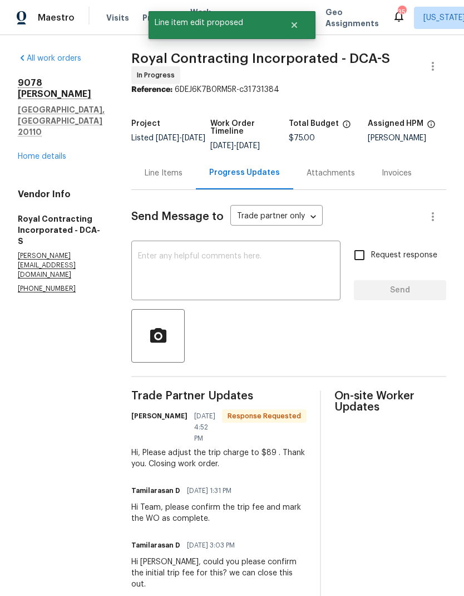
click at [259, 282] on textarea at bounding box center [236, 271] width 196 height 39
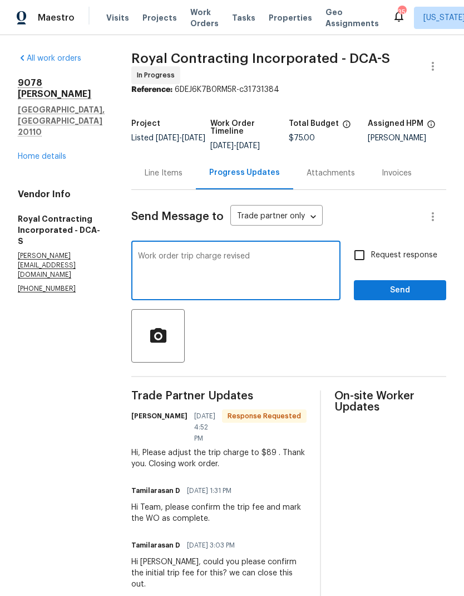
type textarea "Work order trip charge revised"
click at [359, 261] on input "Request response" at bounding box center [359, 254] width 23 height 23
checkbox input "true"
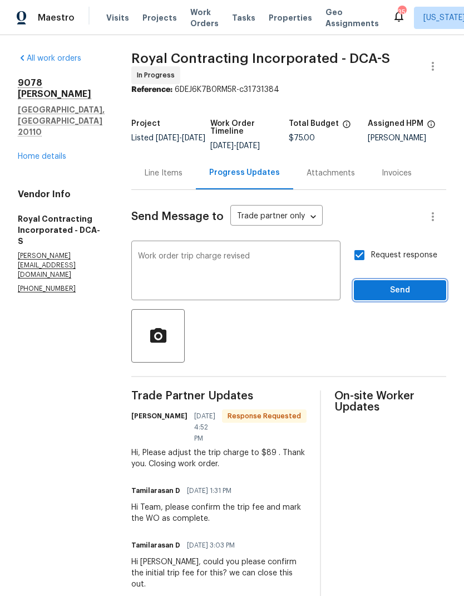
click at [398, 297] on span "Send" at bounding box center [400, 290] width 75 height 14
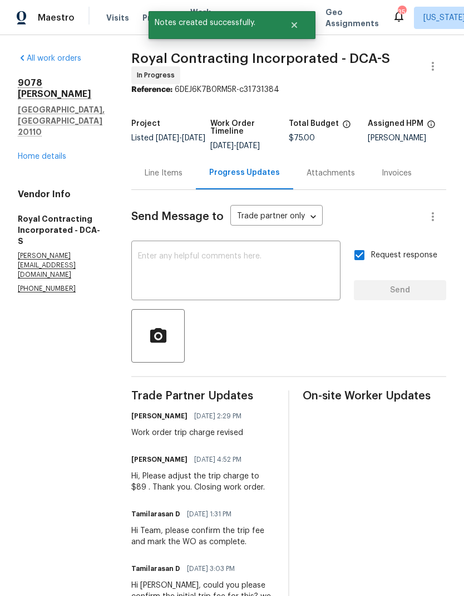
click at [52, 153] on link "Home details" at bounding box center [42, 157] width 48 height 8
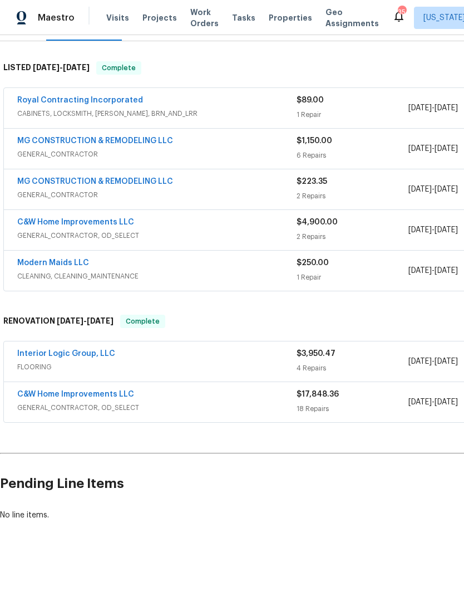
scroll to position [161, 0]
click at [259, 371] on span "FLOORING" at bounding box center [156, 366] width 279 height 11
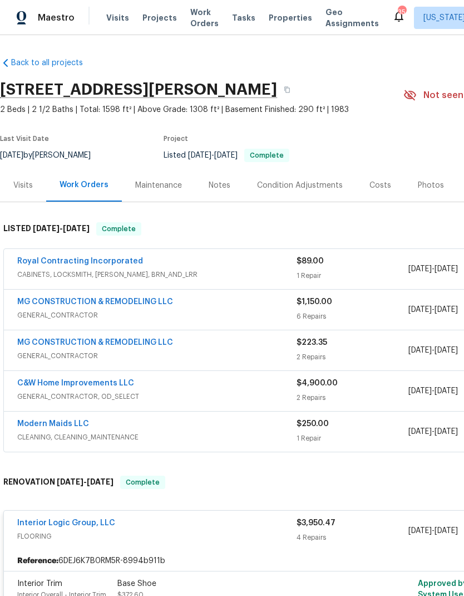
scroll to position [0, 0]
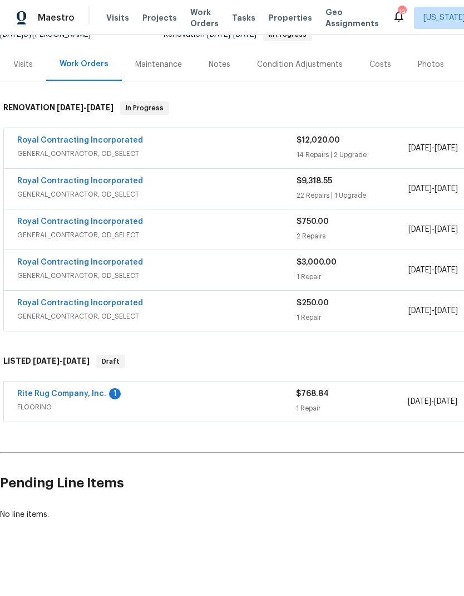
scroll to position [120, 0]
click at [84, 397] on link "Rite Rug Company, Inc." at bounding box center [61, 394] width 89 height 8
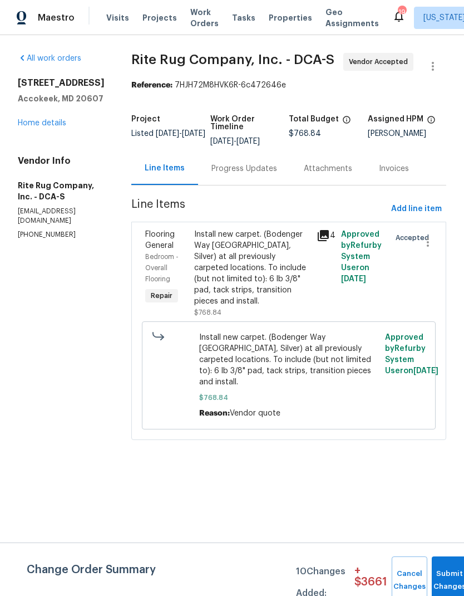
click at [232, 173] on div "Progress Updates" at bounding box center [245, 168] width 66 height 11
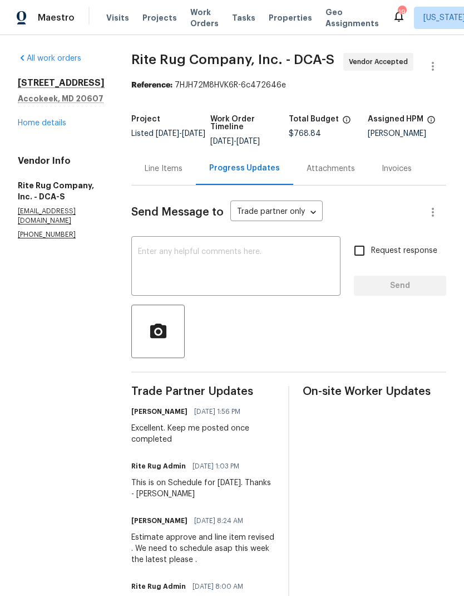
click at [56, 127] on link "Home details" at bounding box center [42, 123] width 48 height 8
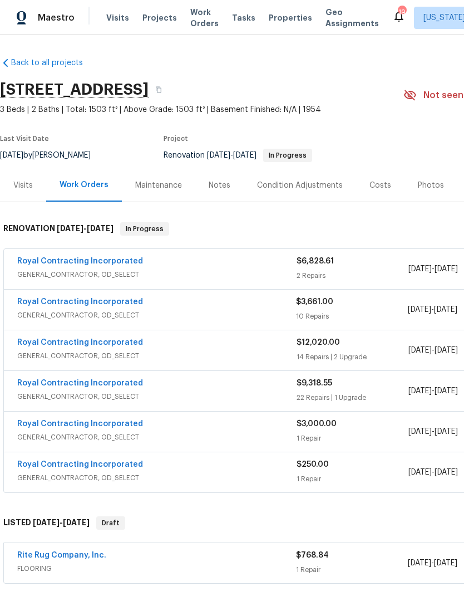
click at [149, 570] on span "FLOORING" at bounding box center [156, 568] width 279 height 11
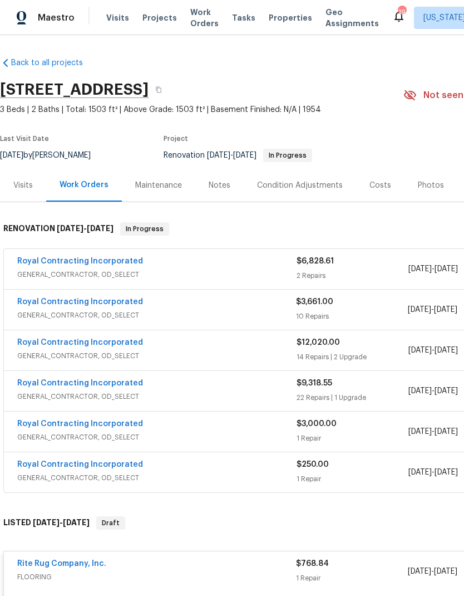
click at [84, 562] on link "Rite Rug Company, Inc." at bounding box center [61, 563] width 89 height 8
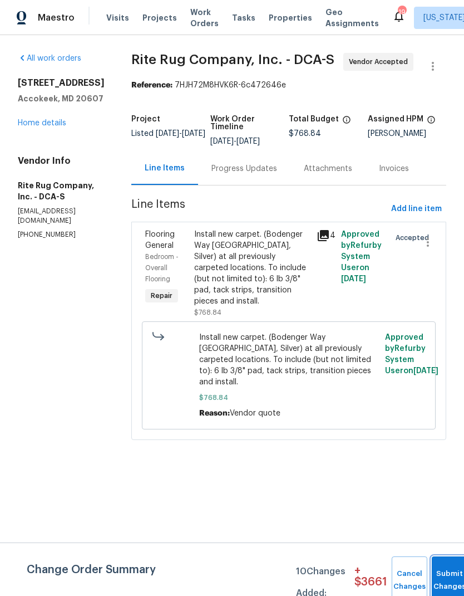
click at [440, 581] on span "Submit Changes" at bounding box center [450, 580] width 24 height 26
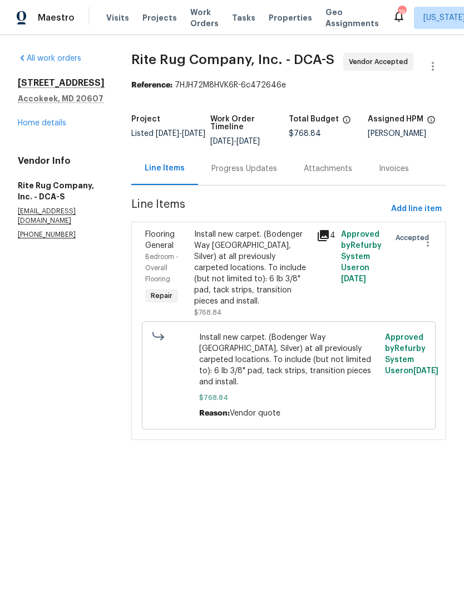
click at [60, 127] on link "Home details" at bounding box center [42, 123] width 48 height 8
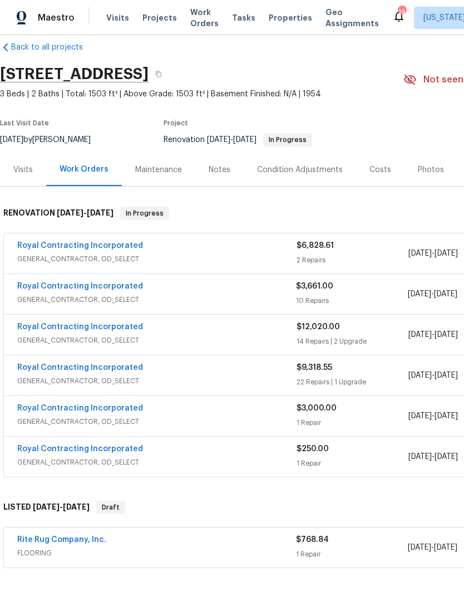
scroll to position [16, 0]
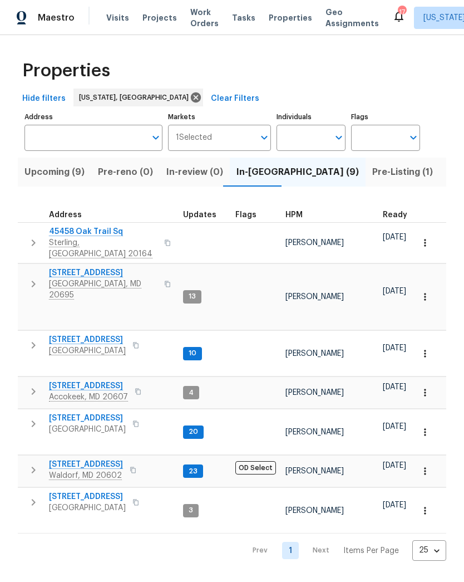
scroll to position [0, 22]
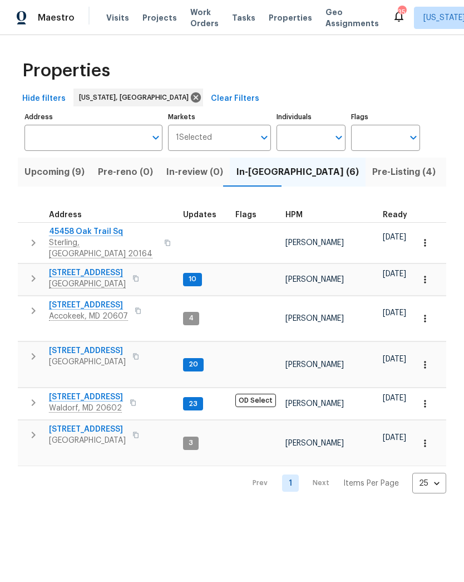
click at [372, 177] on span "Pre-Listing (4)" at bounding box center [403, 172] width 63 height 16
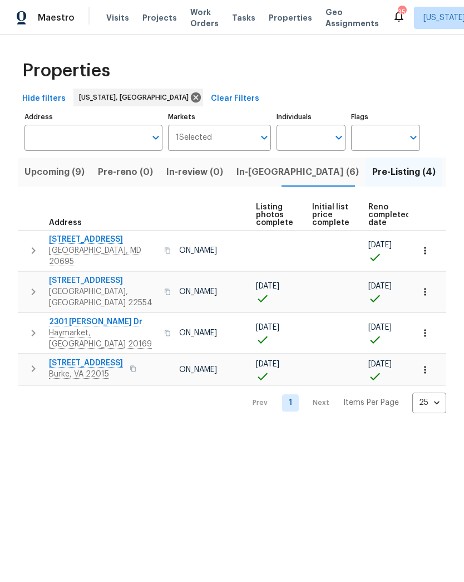
scroll to position [0, 69]
